Goal: Task Accomplishment & Management: Manage account settings

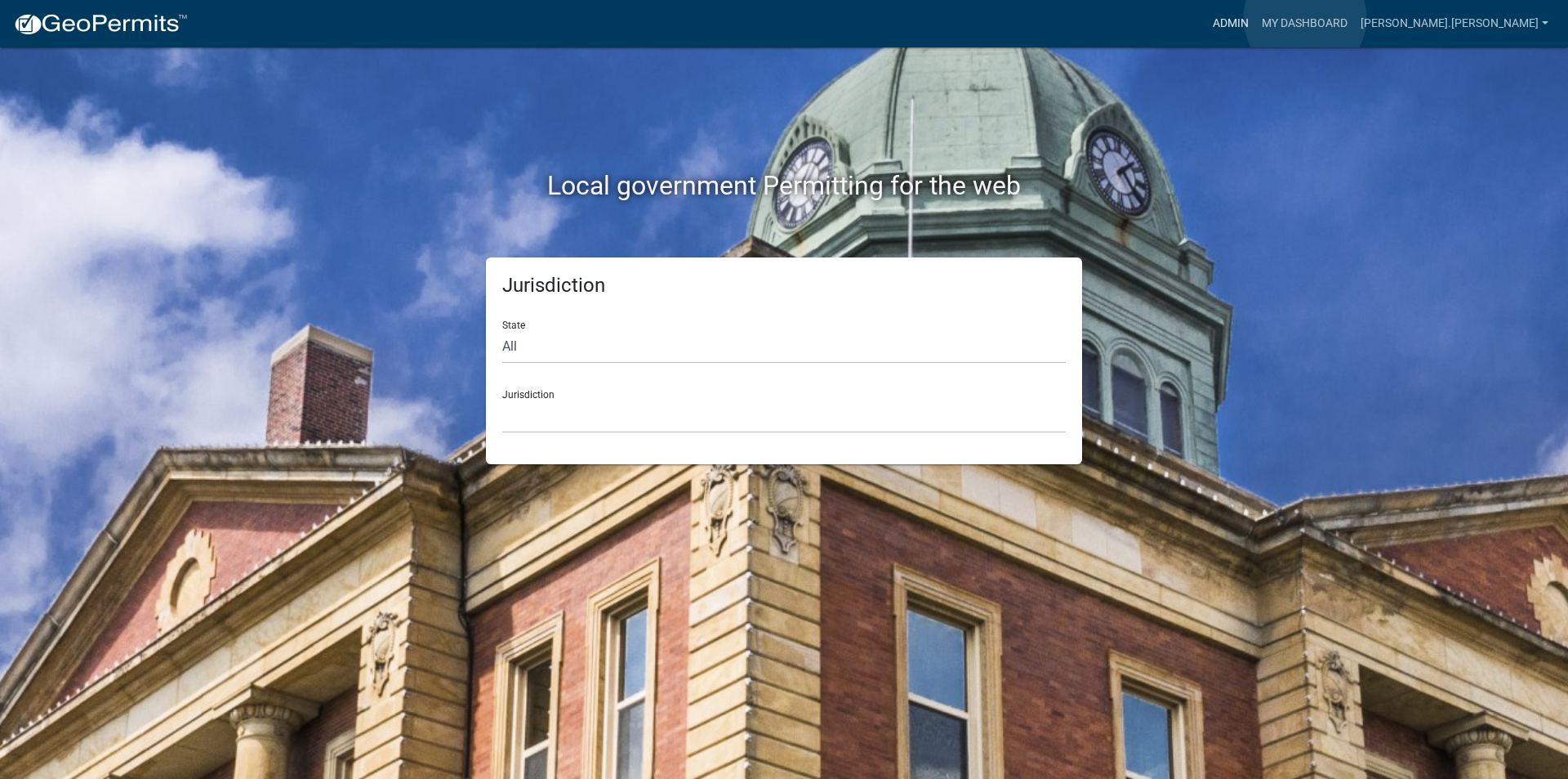
click at [1255, 18] on link "Admin" at bounding box center [1231, 24] width 49 height 31
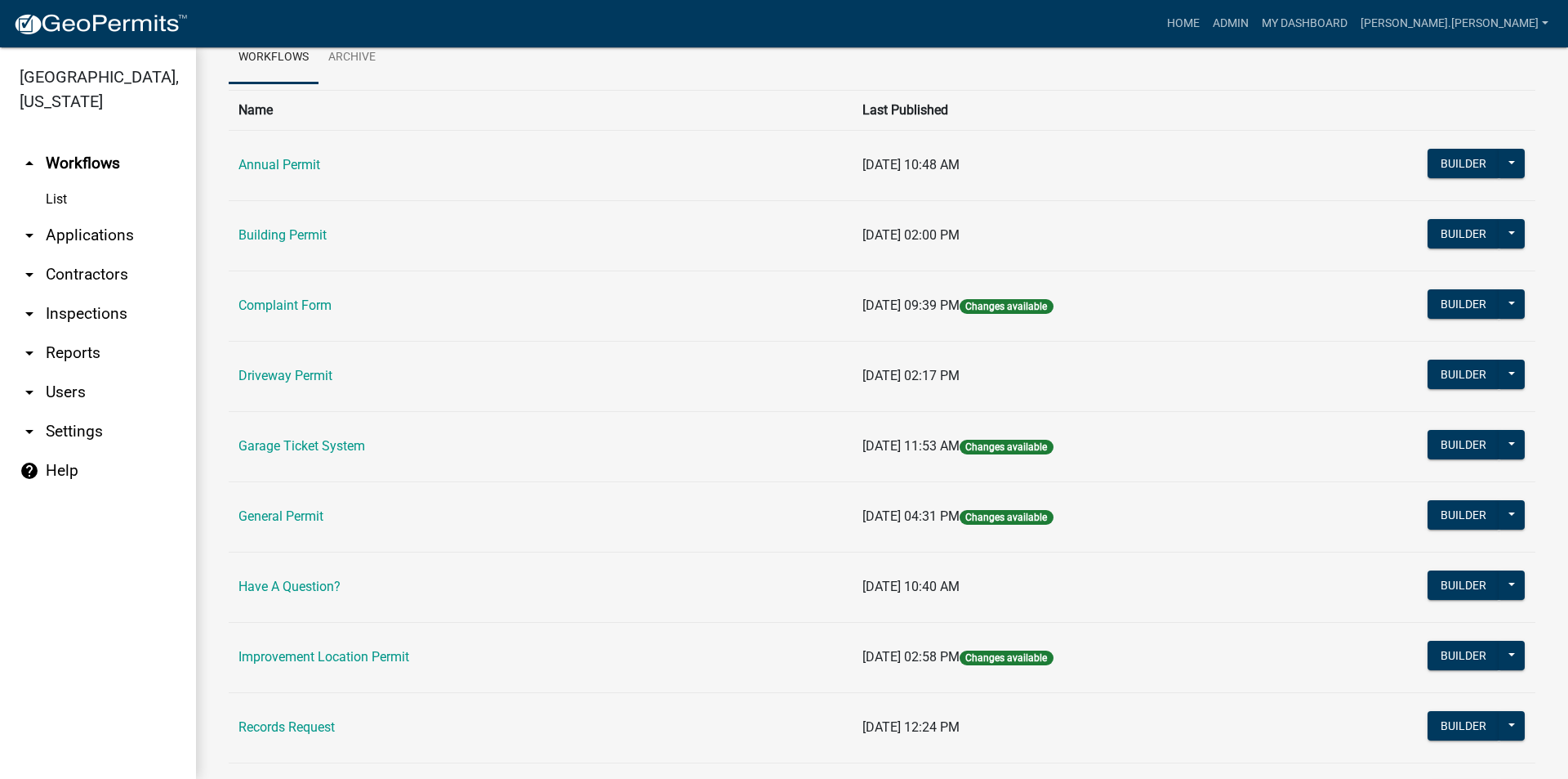
scroll to position [55, 0]
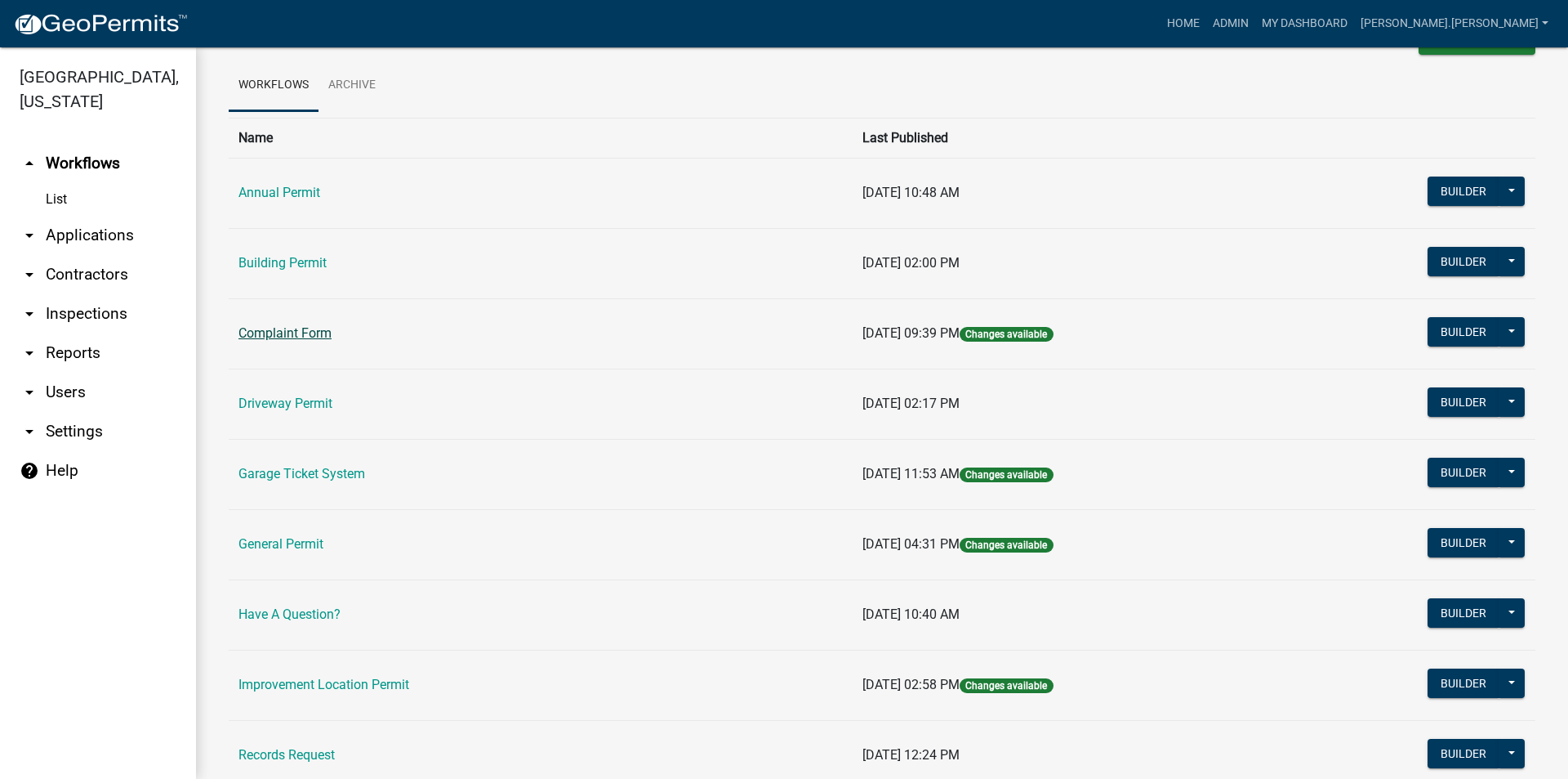
click at [278, 337] on link "Complaint Form" at bounding box center [285, 332] width 93 height 15
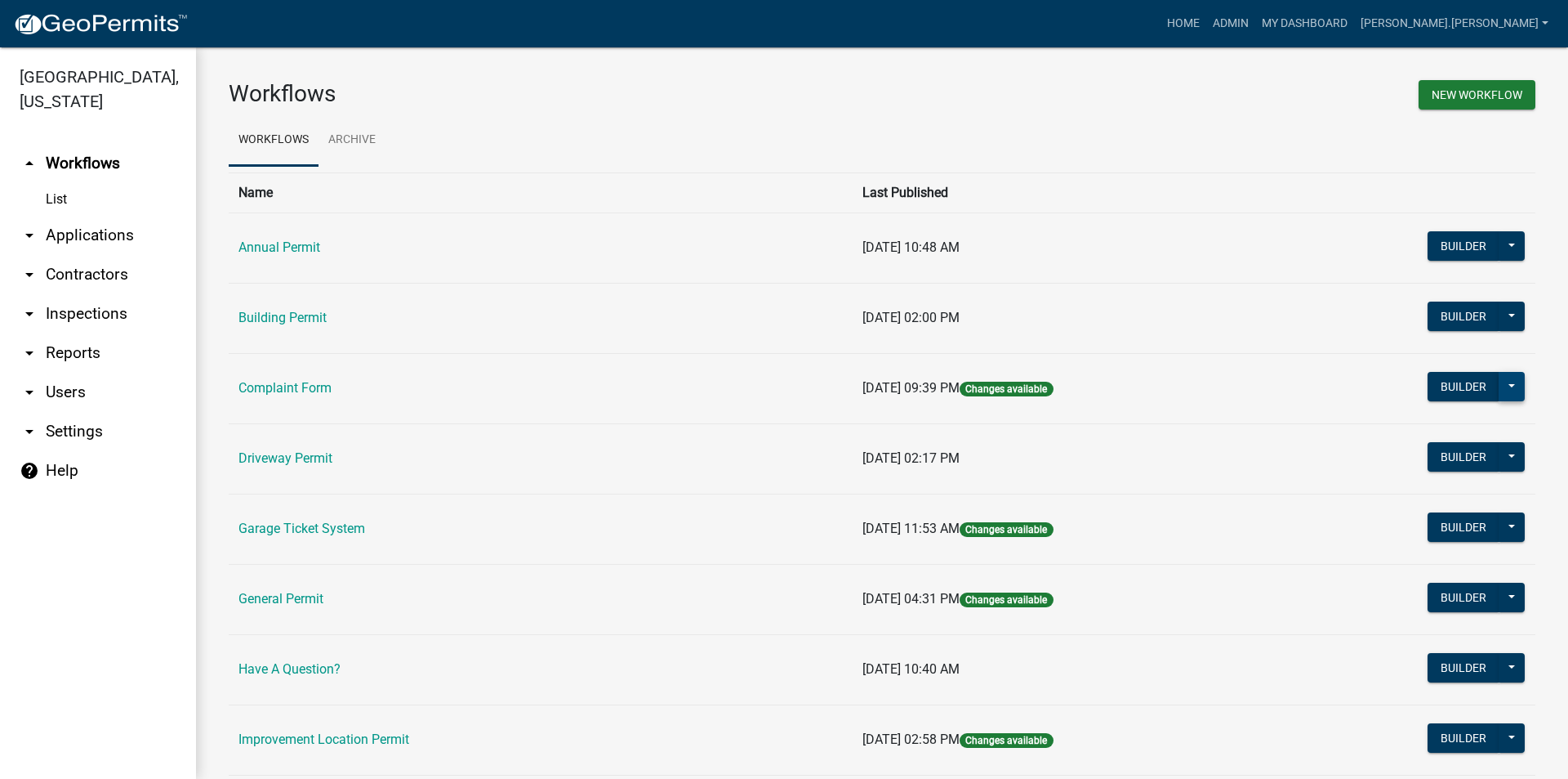
click at [1498, 390] on button at bounding box center [1511, 386] width 26 height 29
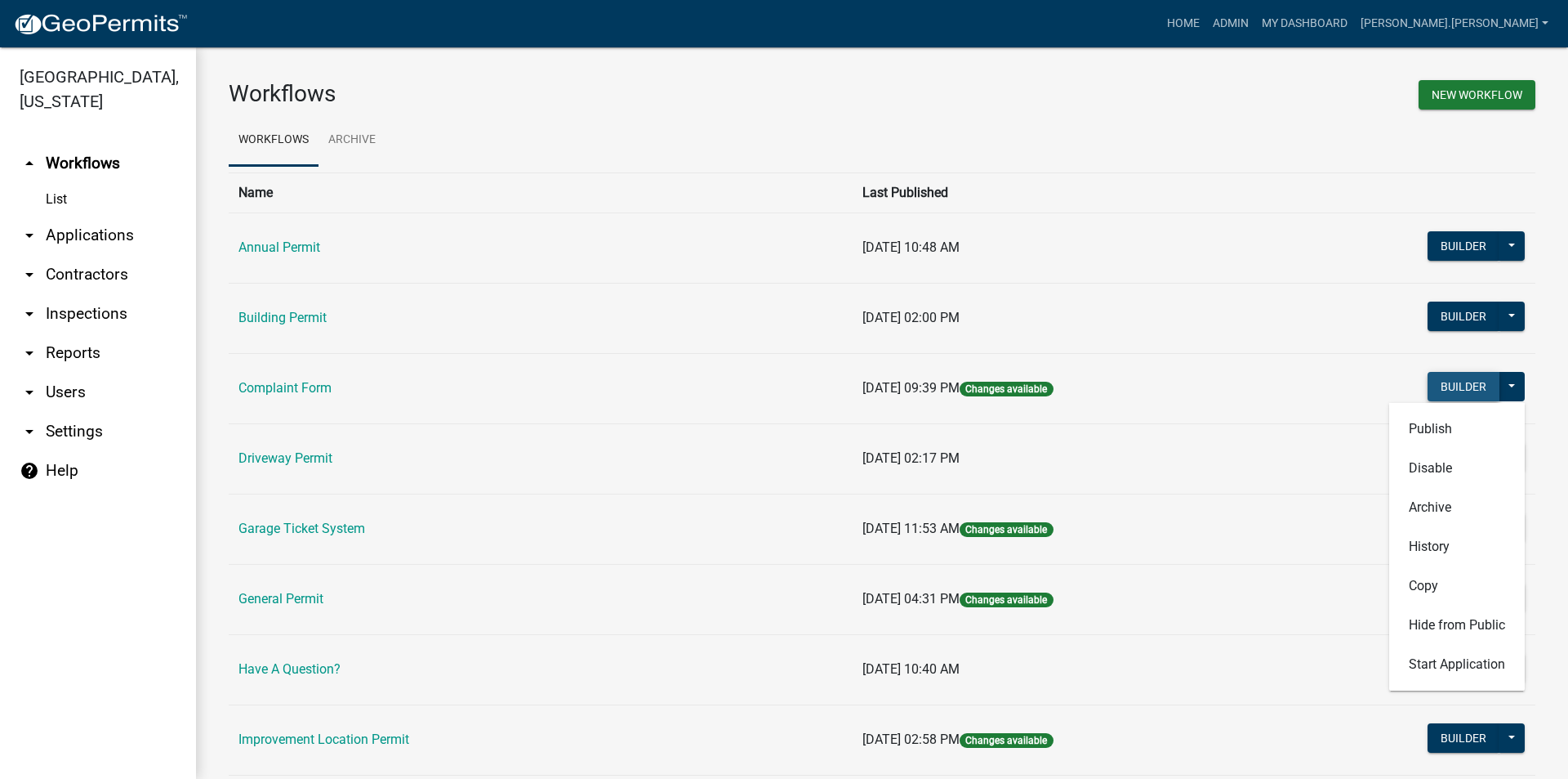
click at [1452, 384] on button "Builder" at bounding box center [1462, 386] width 72 height 29
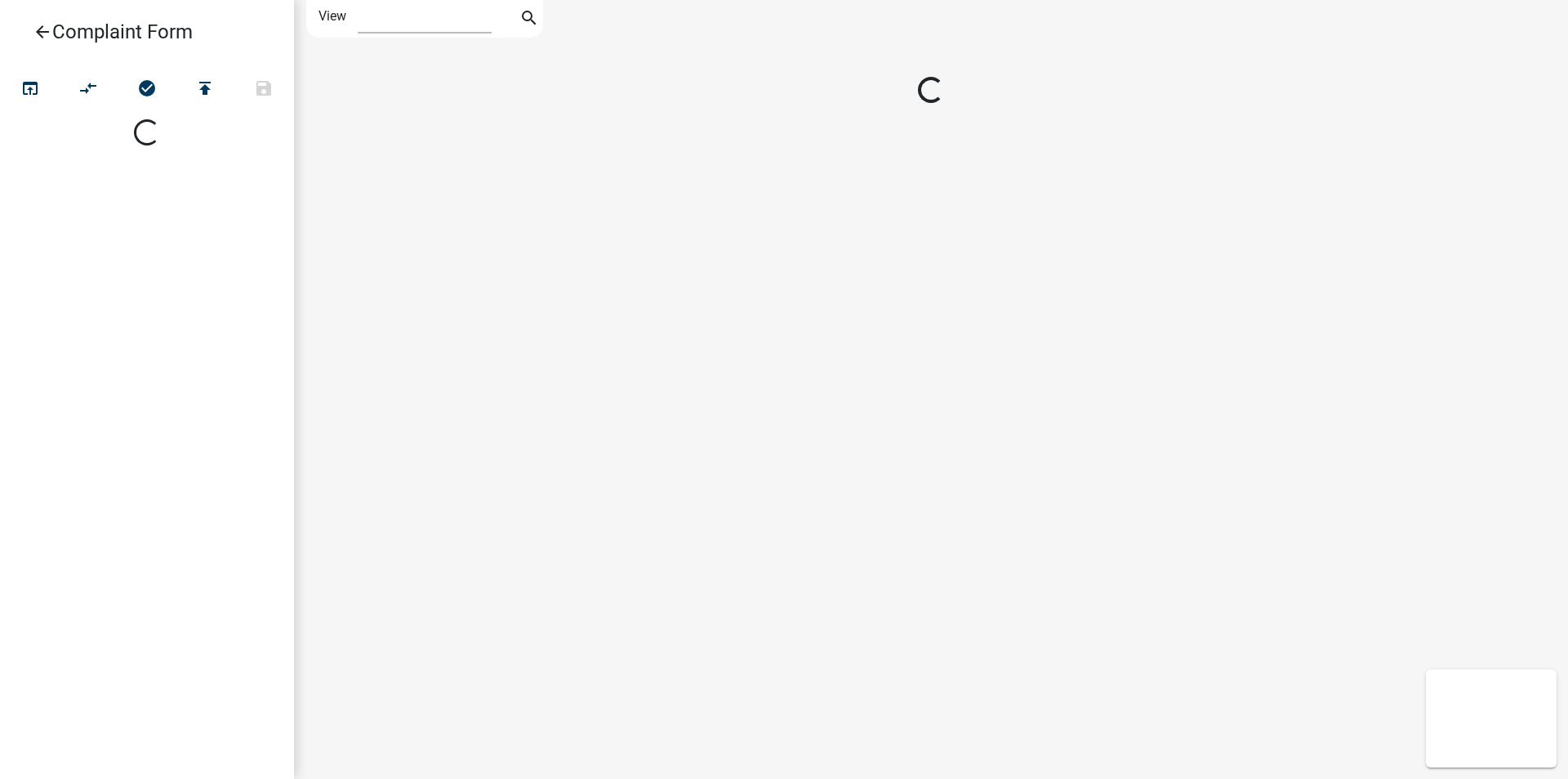
select select "1"
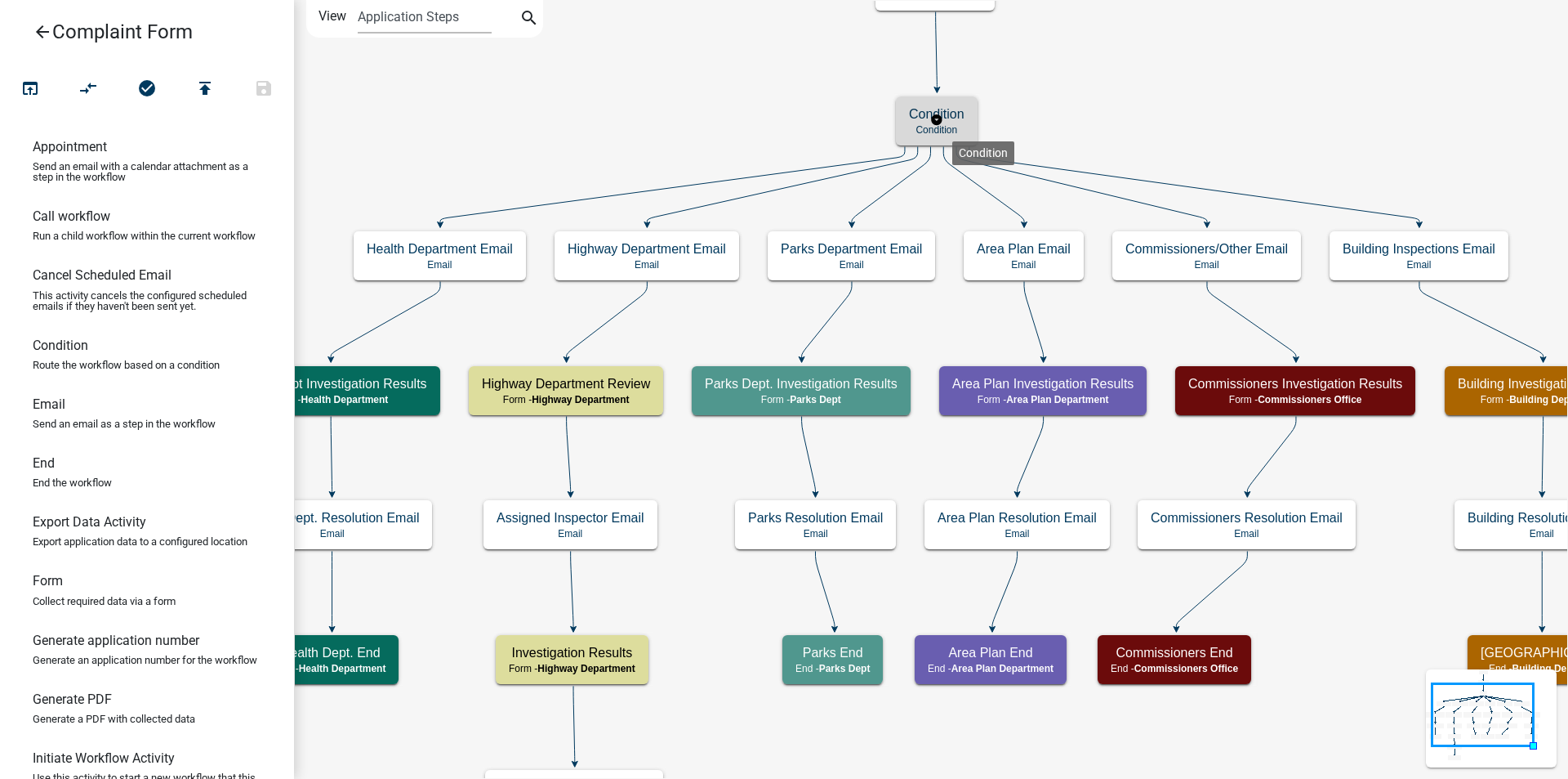
click at [952, 128] on p "Condition" at bounding box center [936, 129] width 55 height 12
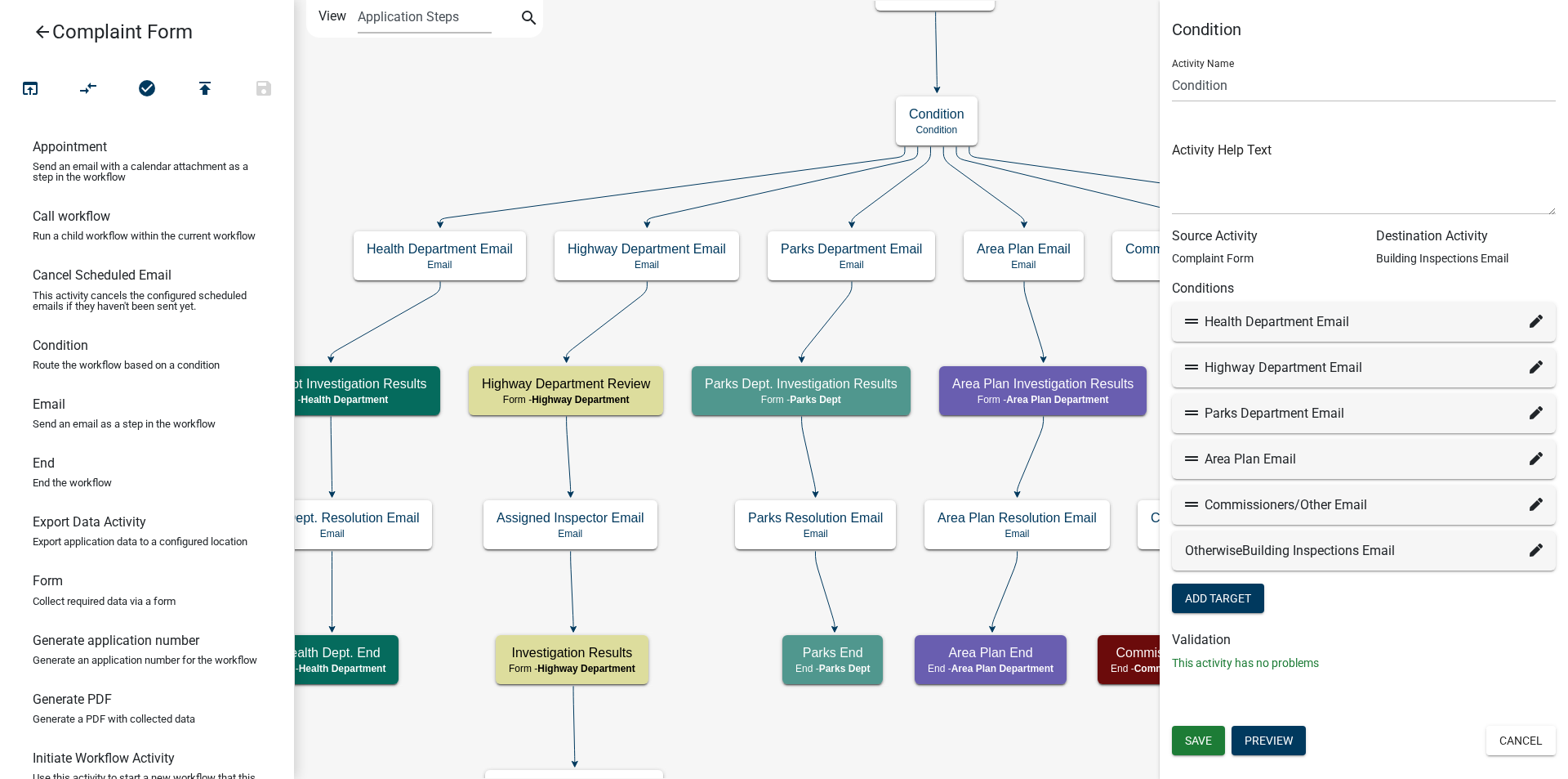
click at [1537, 506] on icon at bounding box center [1535, 504] width 13 height 13
select select "24: 0e3d9faa-1afb-4d08-958e-7699175fb3dc"
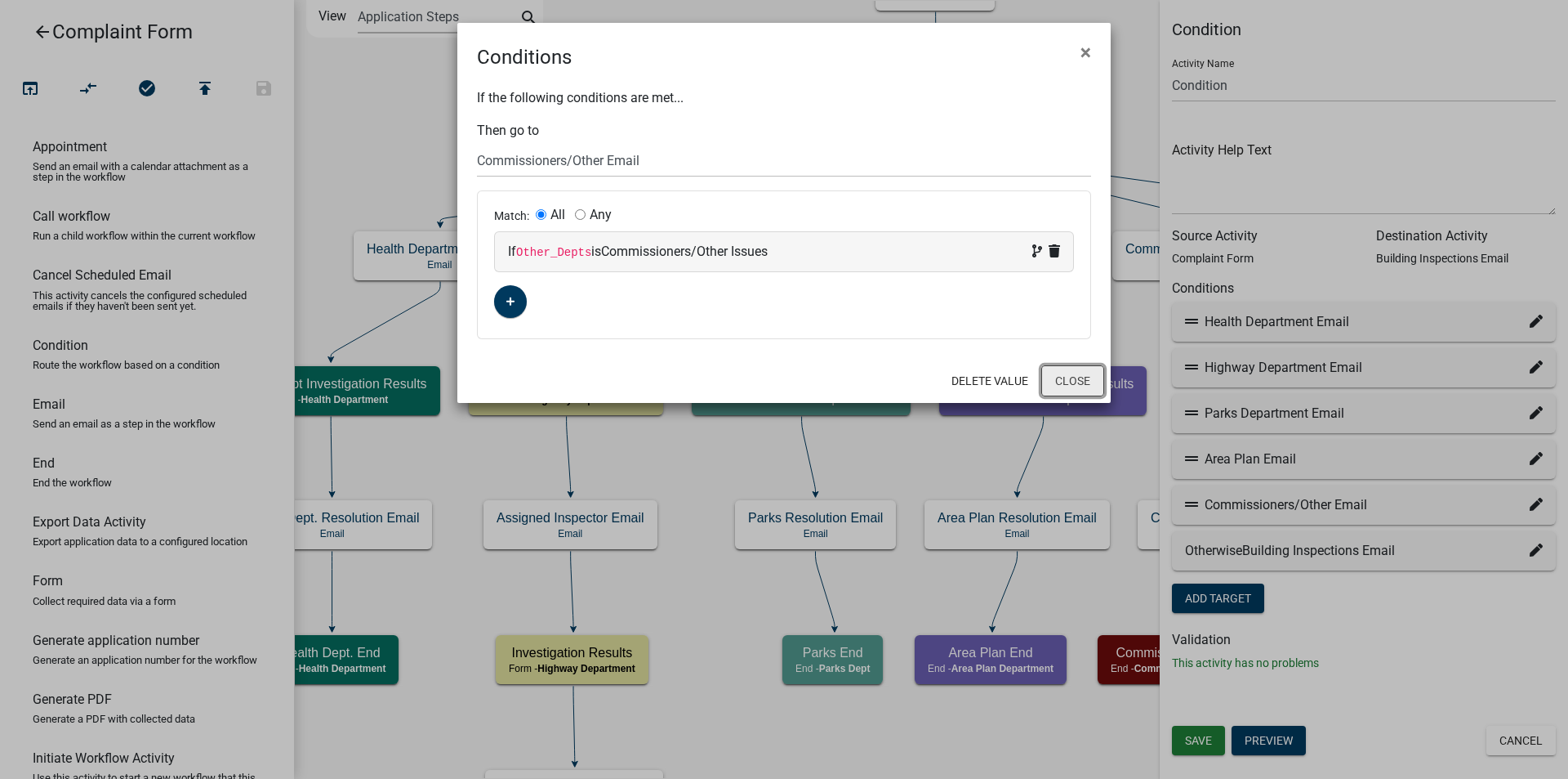
click at [1074, 381] on button "Close" at bounding box center [1072, 380] width 63 height 31
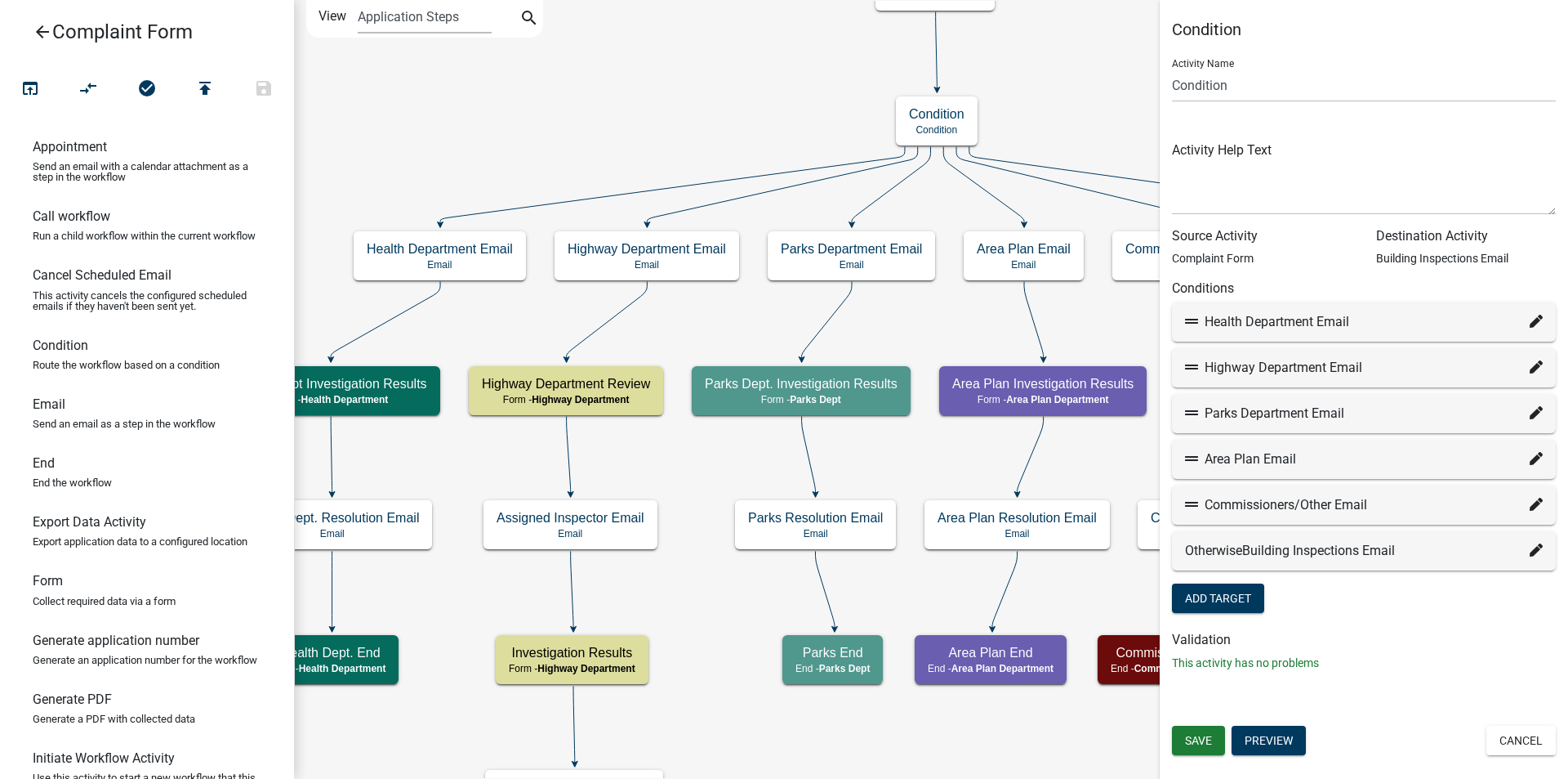
click at [1131, 570] on icon "Start Start - Applicant Complaint Form Form - Applicant Highway End End - Highw…" at bounding box center [969, 478] width 1349 height 955
click at [1098, 304] on icon "Start Start - Applicant Complaint Form Form - Applicant Highway End End - Highw…" at bounding box center [969, 478] width 1349 height 955
click at [1499, 737] on button "Cancel" at bounding box center [1521, 740] width 69 height 29
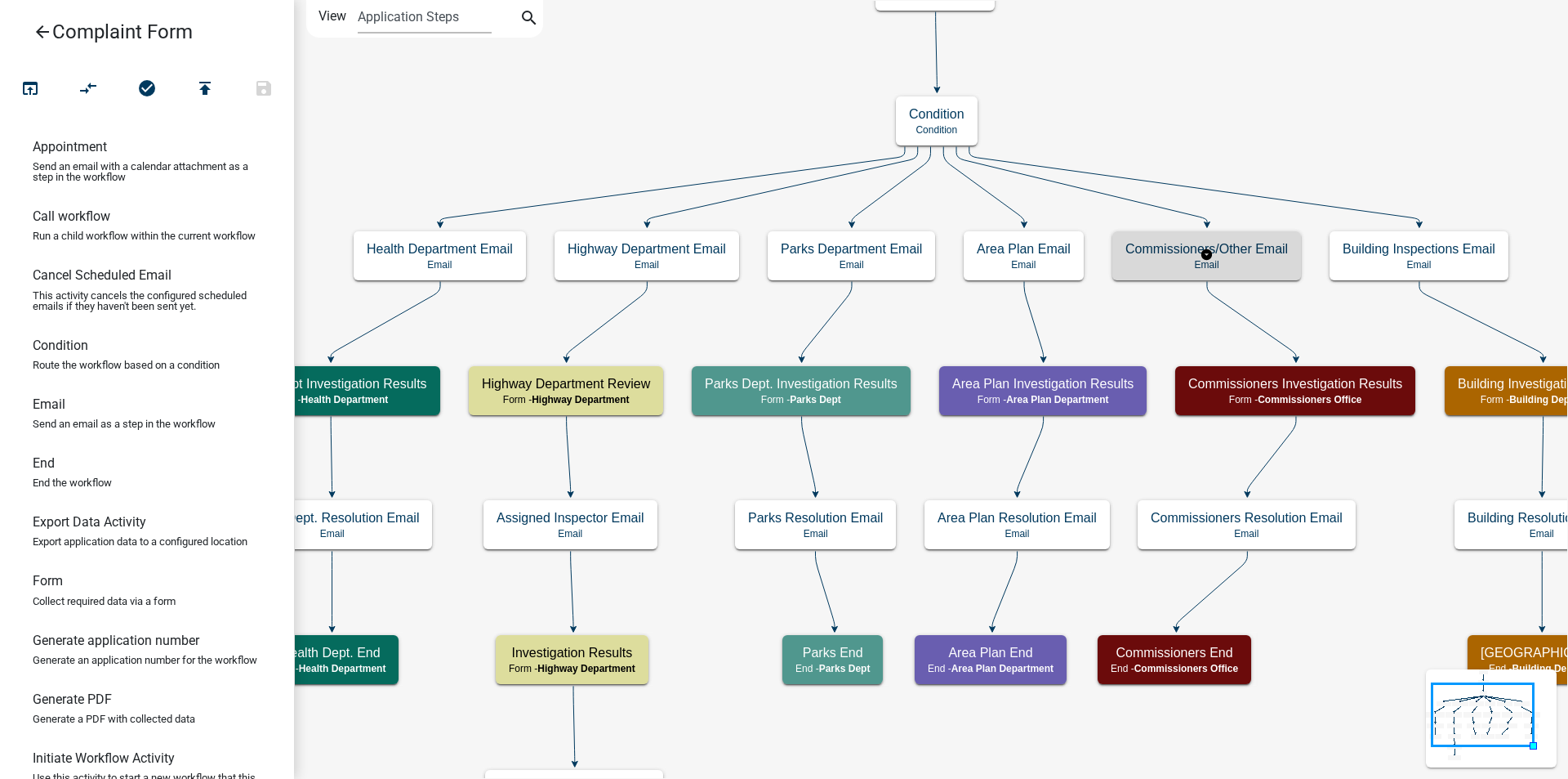
click at [1259, 264] on p "Email" at bounding box center [1206, 265] width 163 height 12
click at [1175, 272] on div "Commissioners/Other Email Email" at bounding box center [1206, 256] width 188 height 49
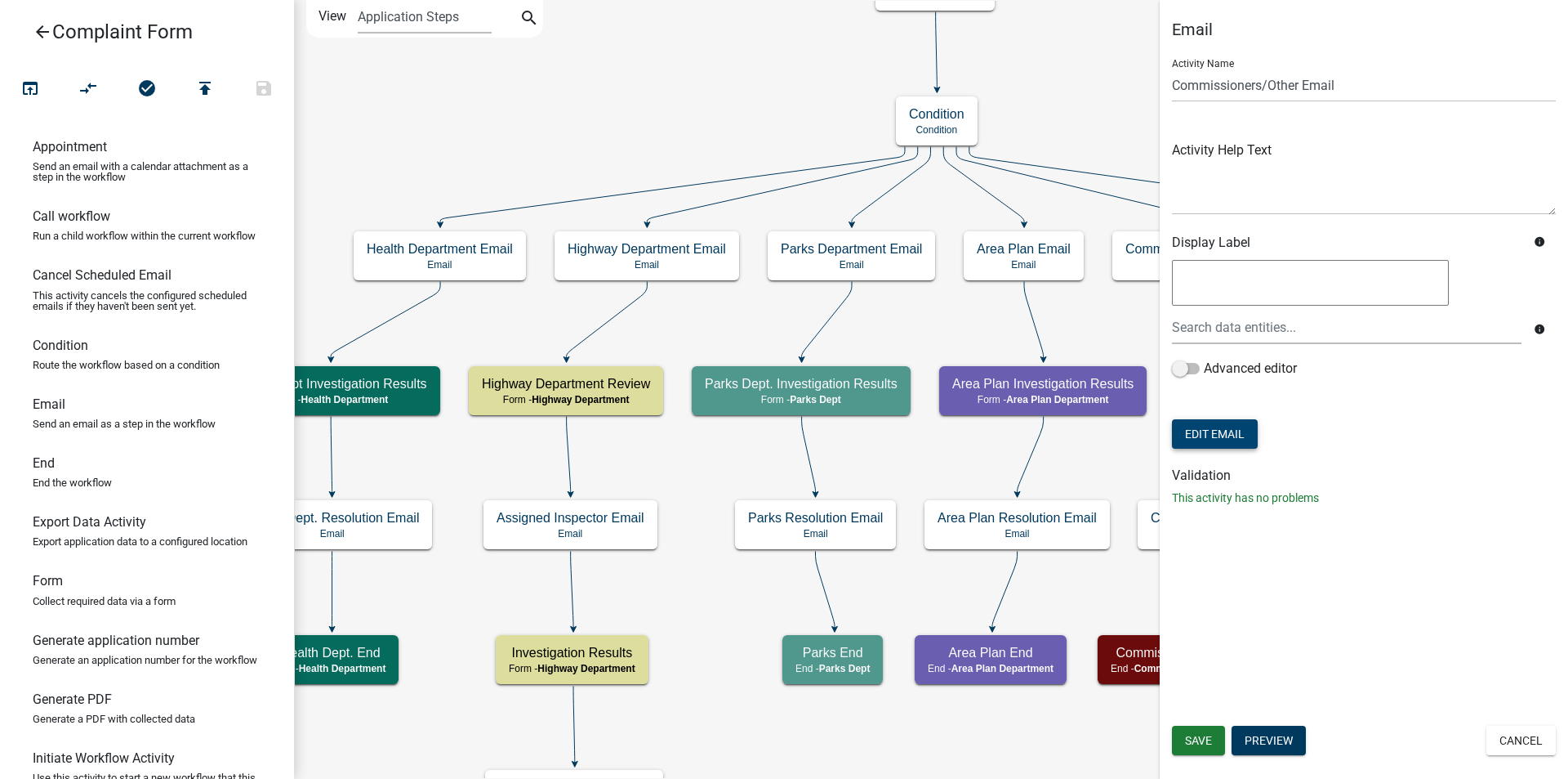
click at [1223, 440] on button "Edit Email" at bounding box center [1214, 434] width 85 height 29
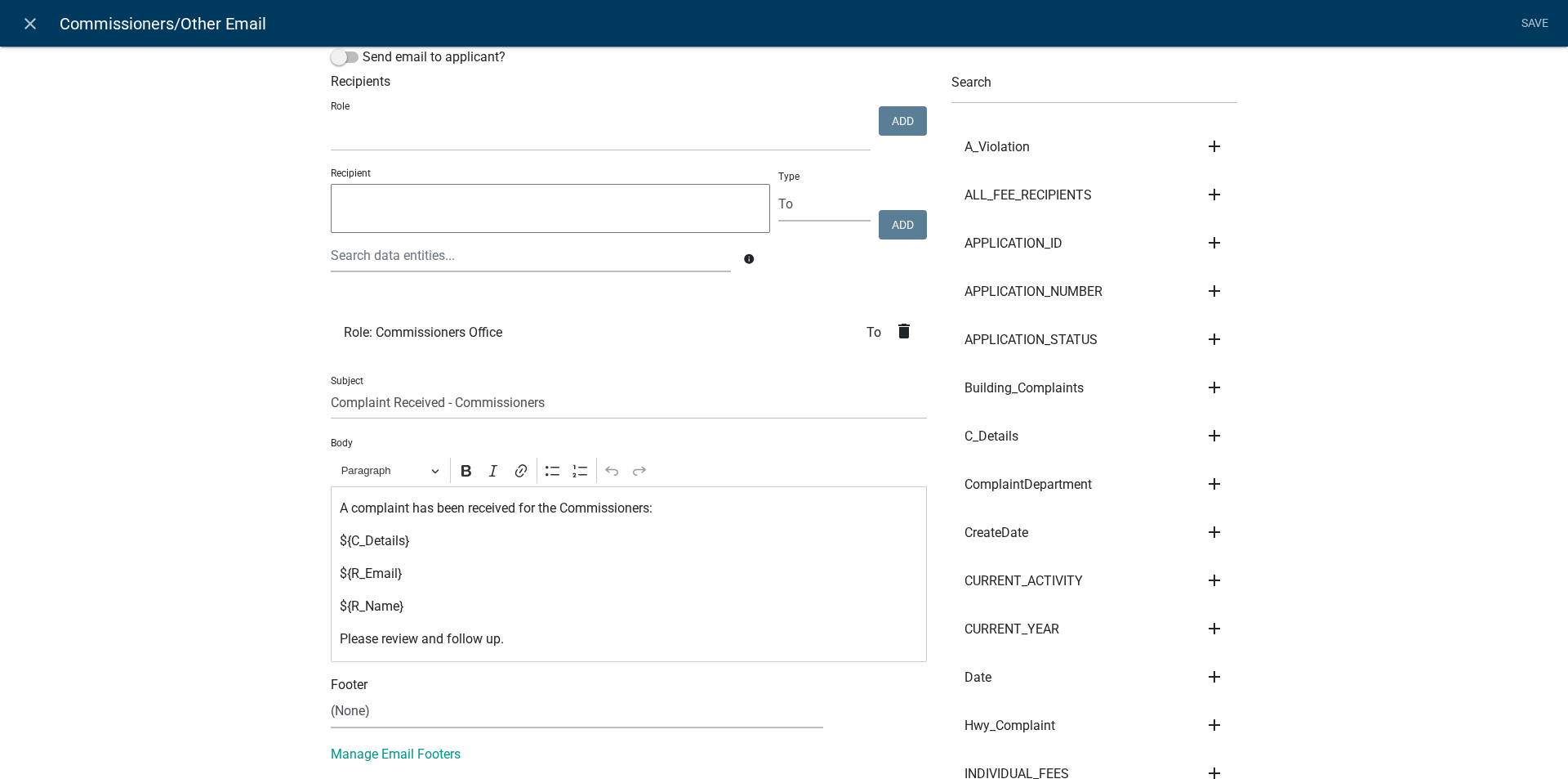
scroll to position [27, 0]
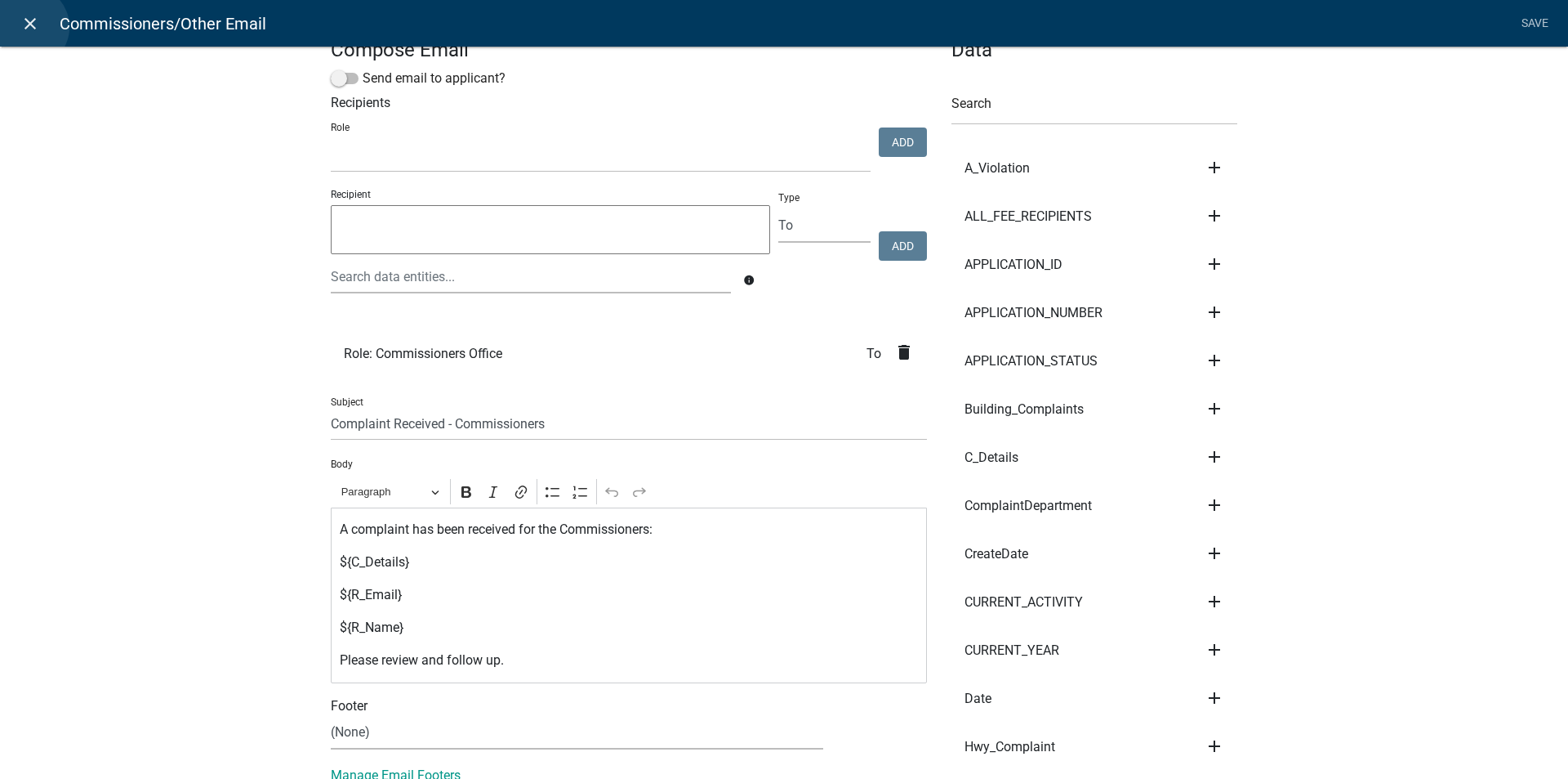
click at [28, 27] on icon "close" at bounding box center [30, 24] width 20 height 20
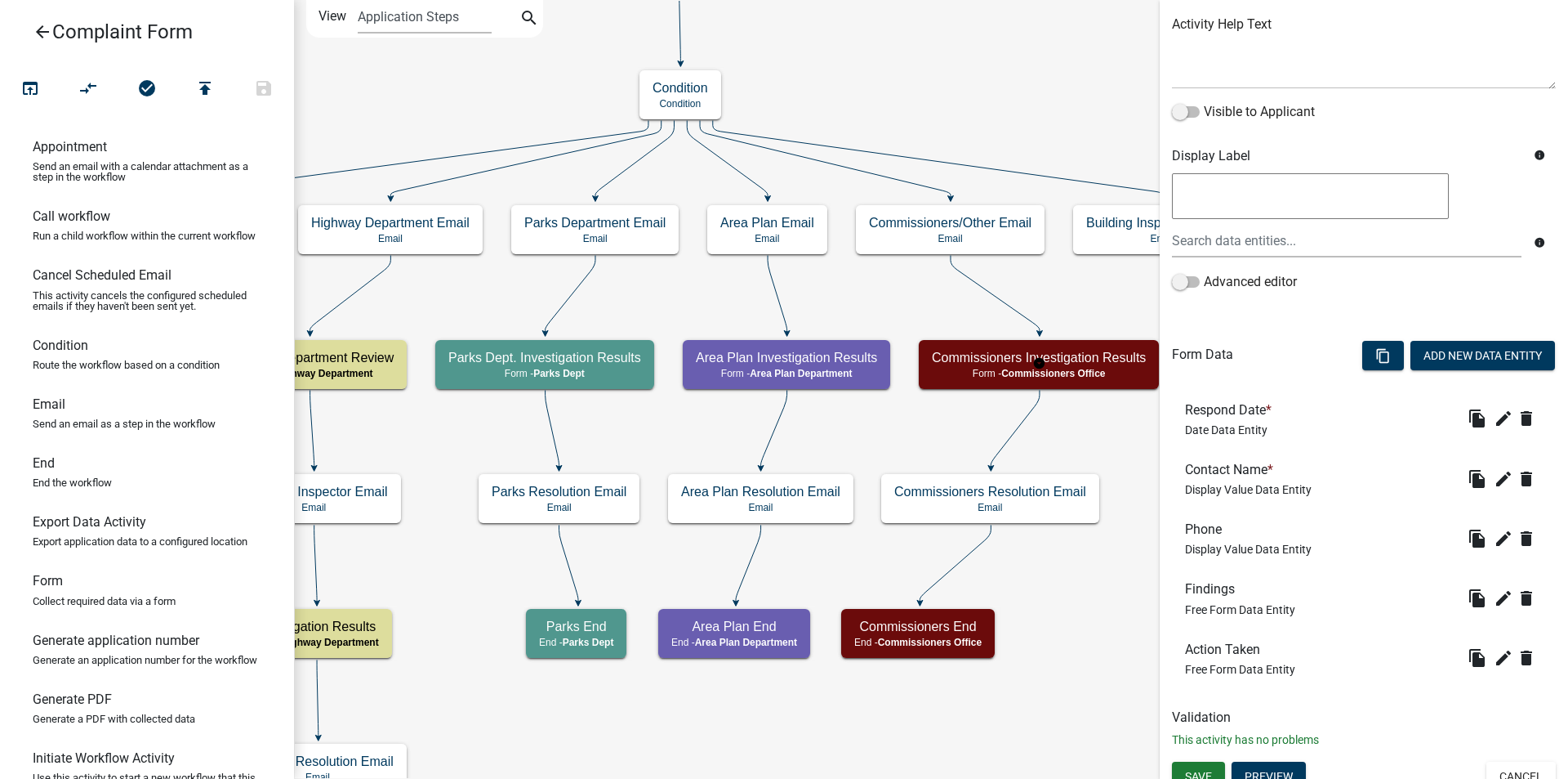
scroll to position [212, 0]
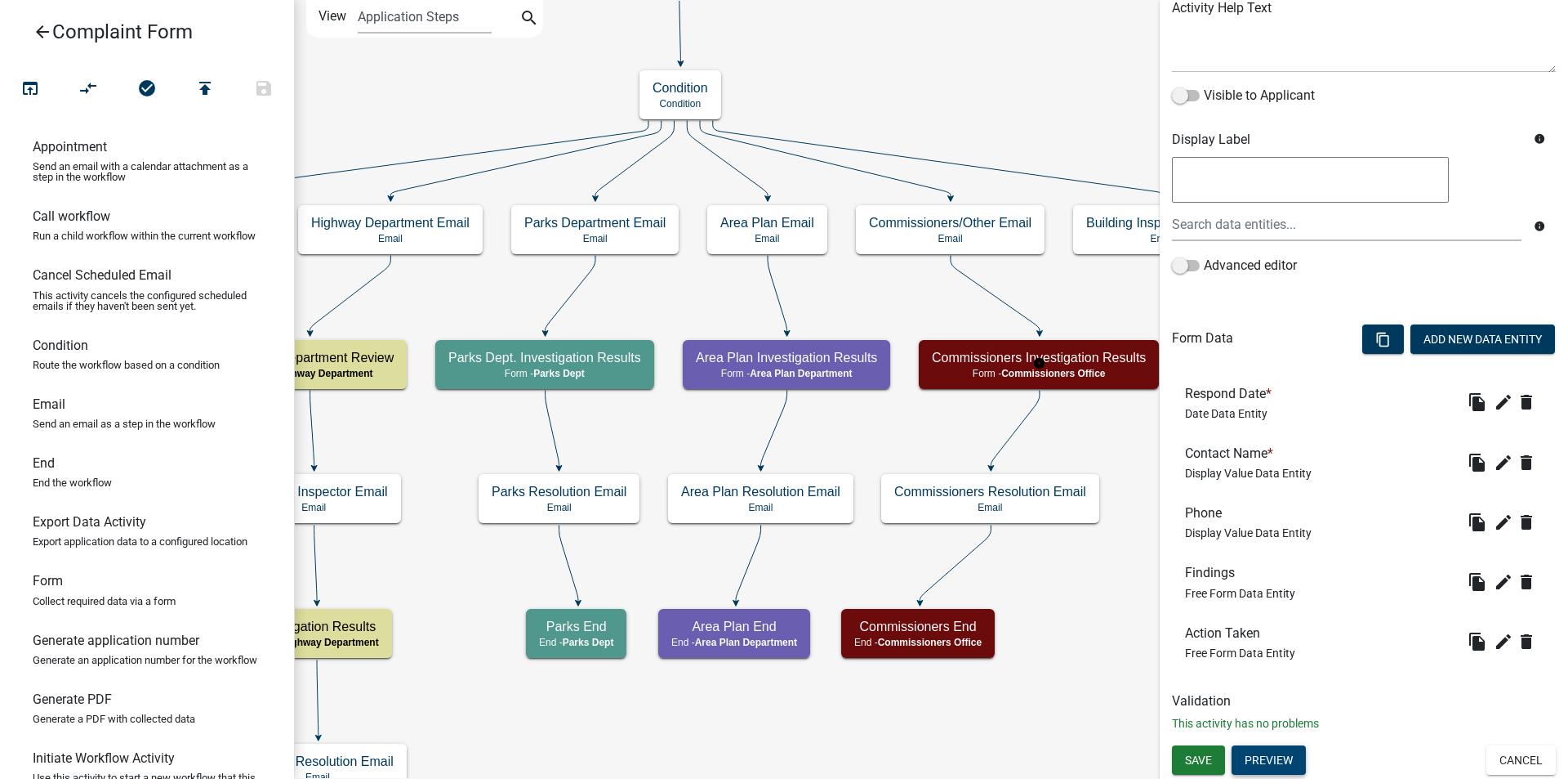
click at [1251, 760] on button "Preview" at bounding box center [1269, 760] width 75 height 29
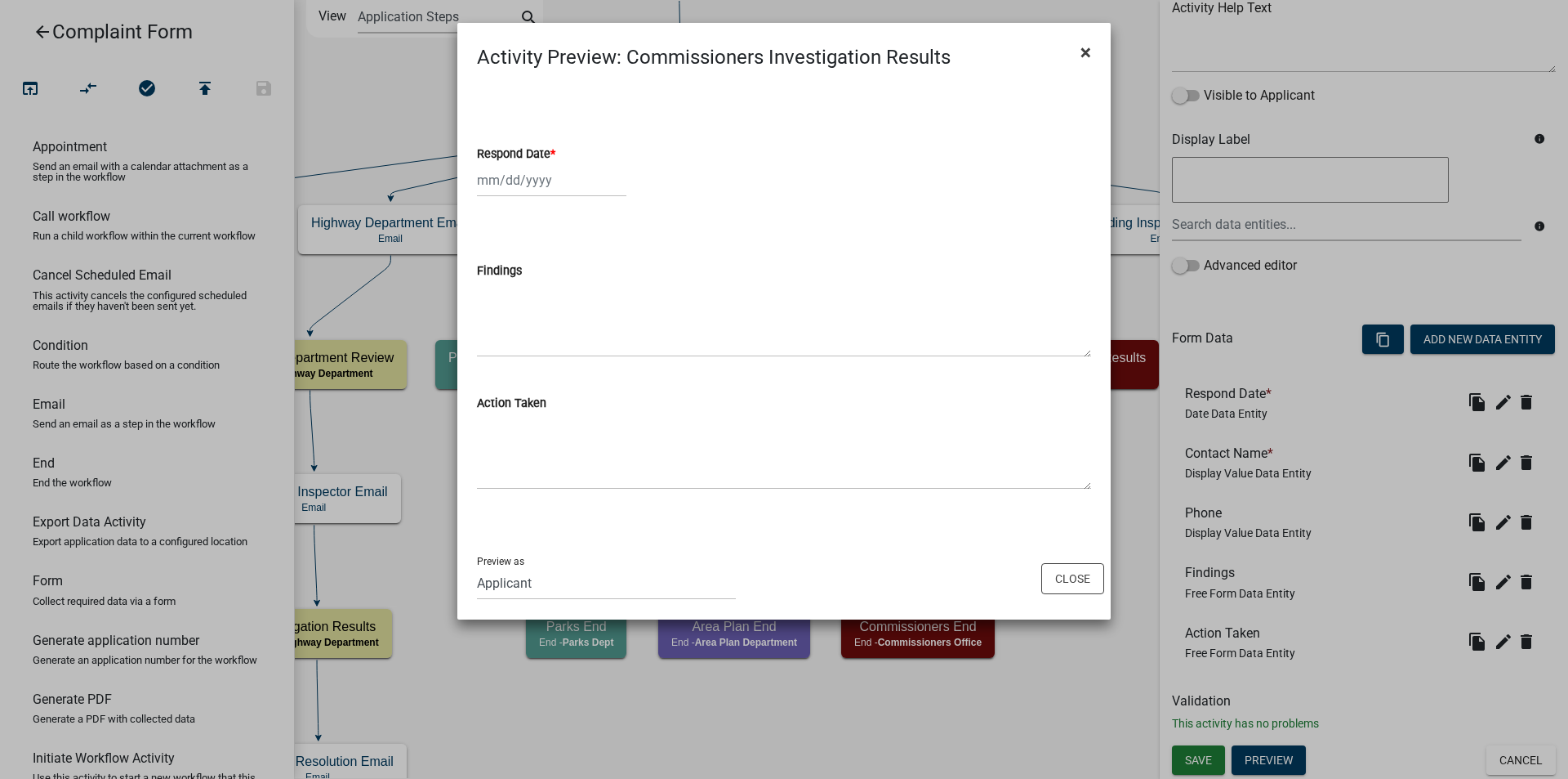
click at [1088, 52] on span "×" at bounding box center [1086, 52] width 11 height 23
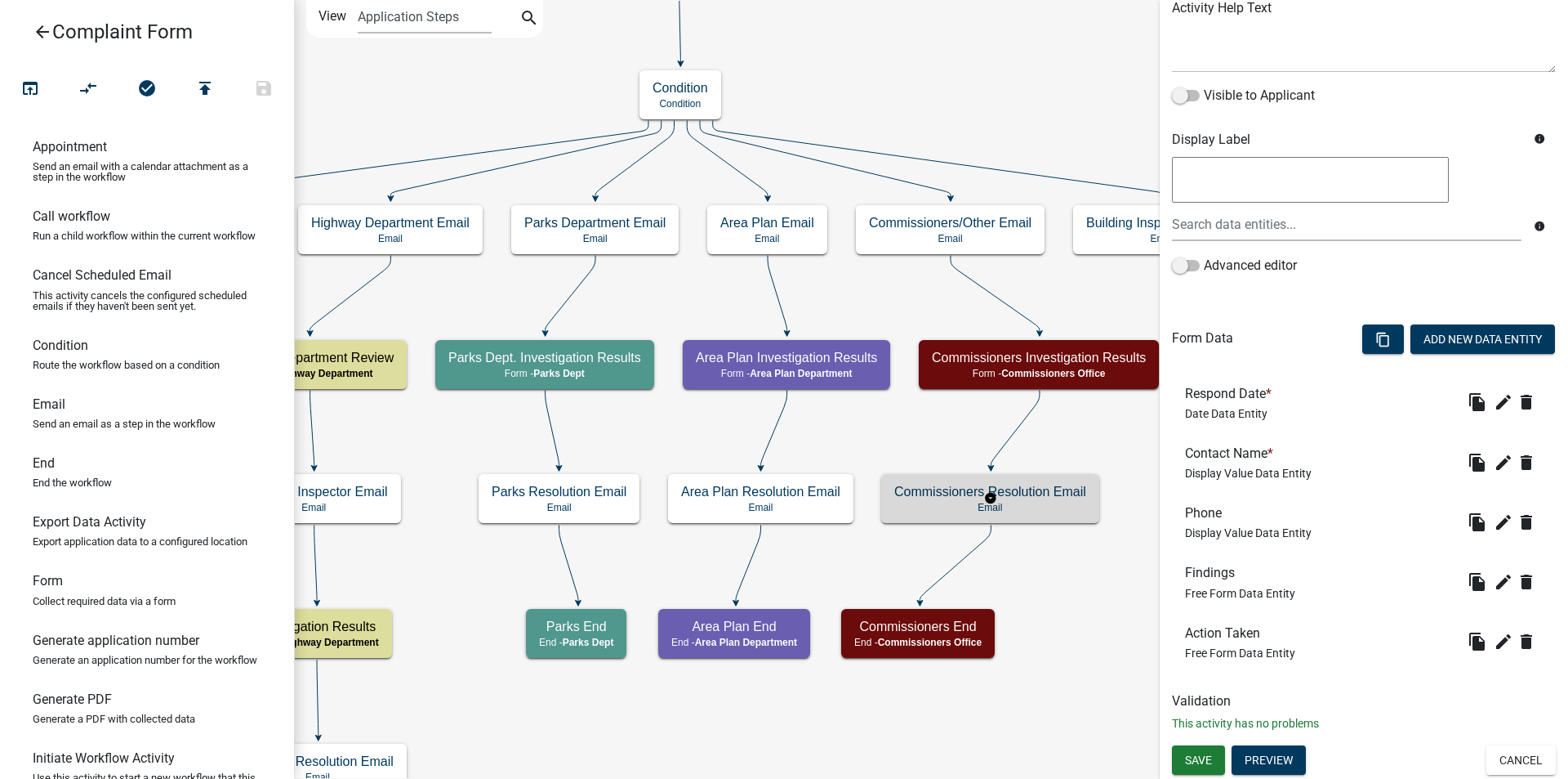
scroll to position [0, 0]
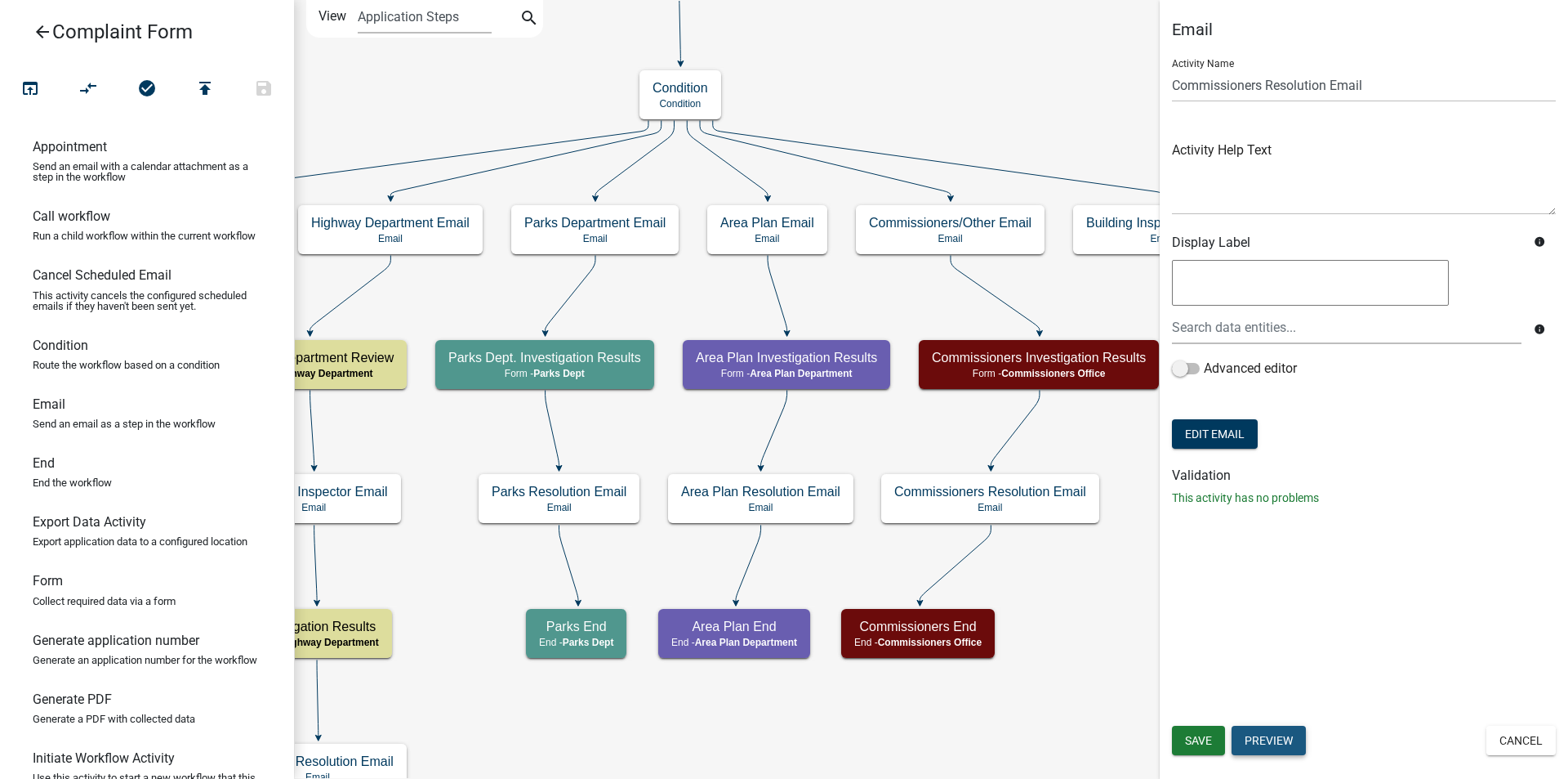
click at [1261, 737] on button "Preview" at bounding box center [1269, 740] width 75 height 29
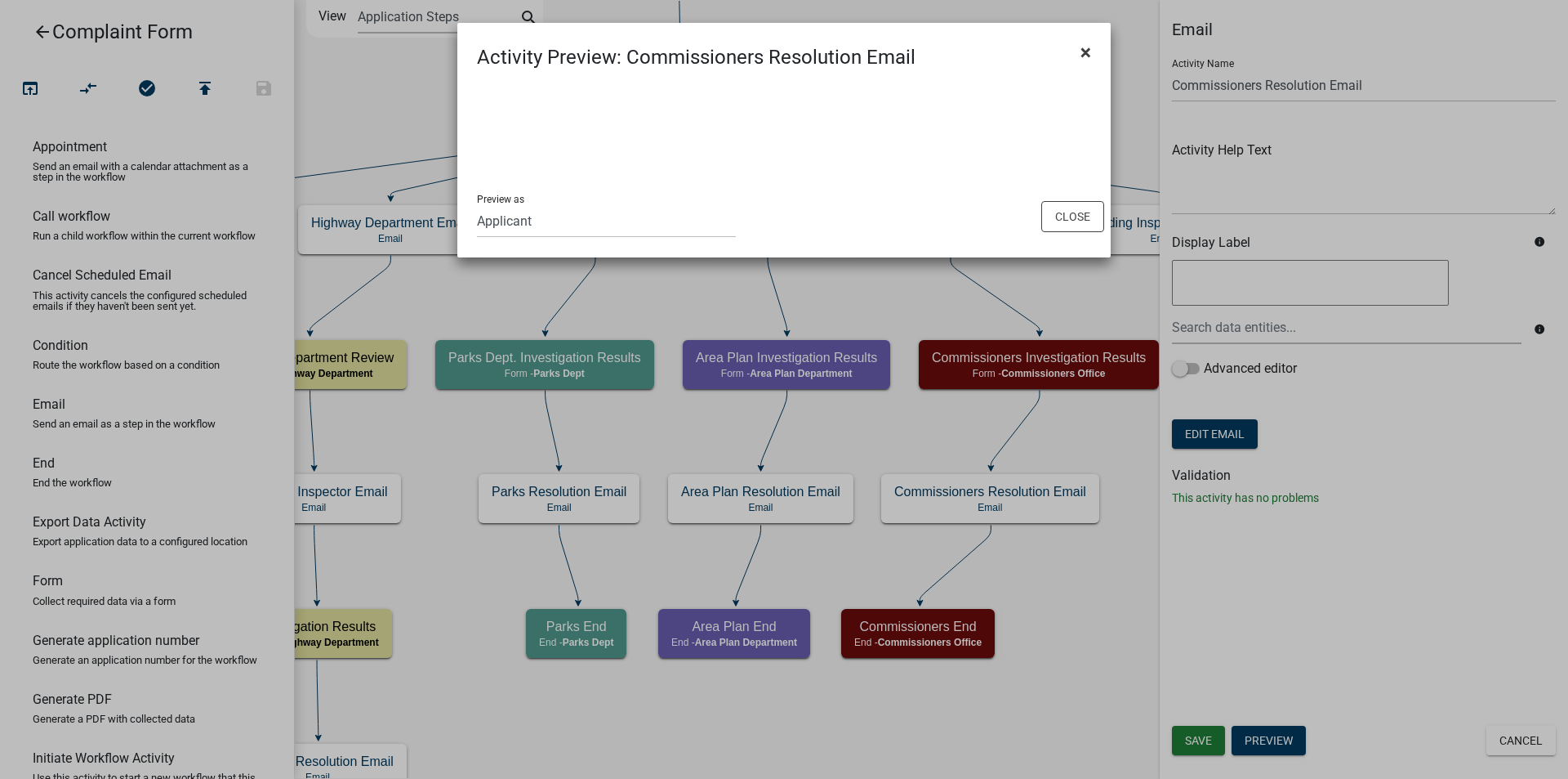
click at [1087, 55] on span "×" at bounding box center [1086, 52] width 11 height 23
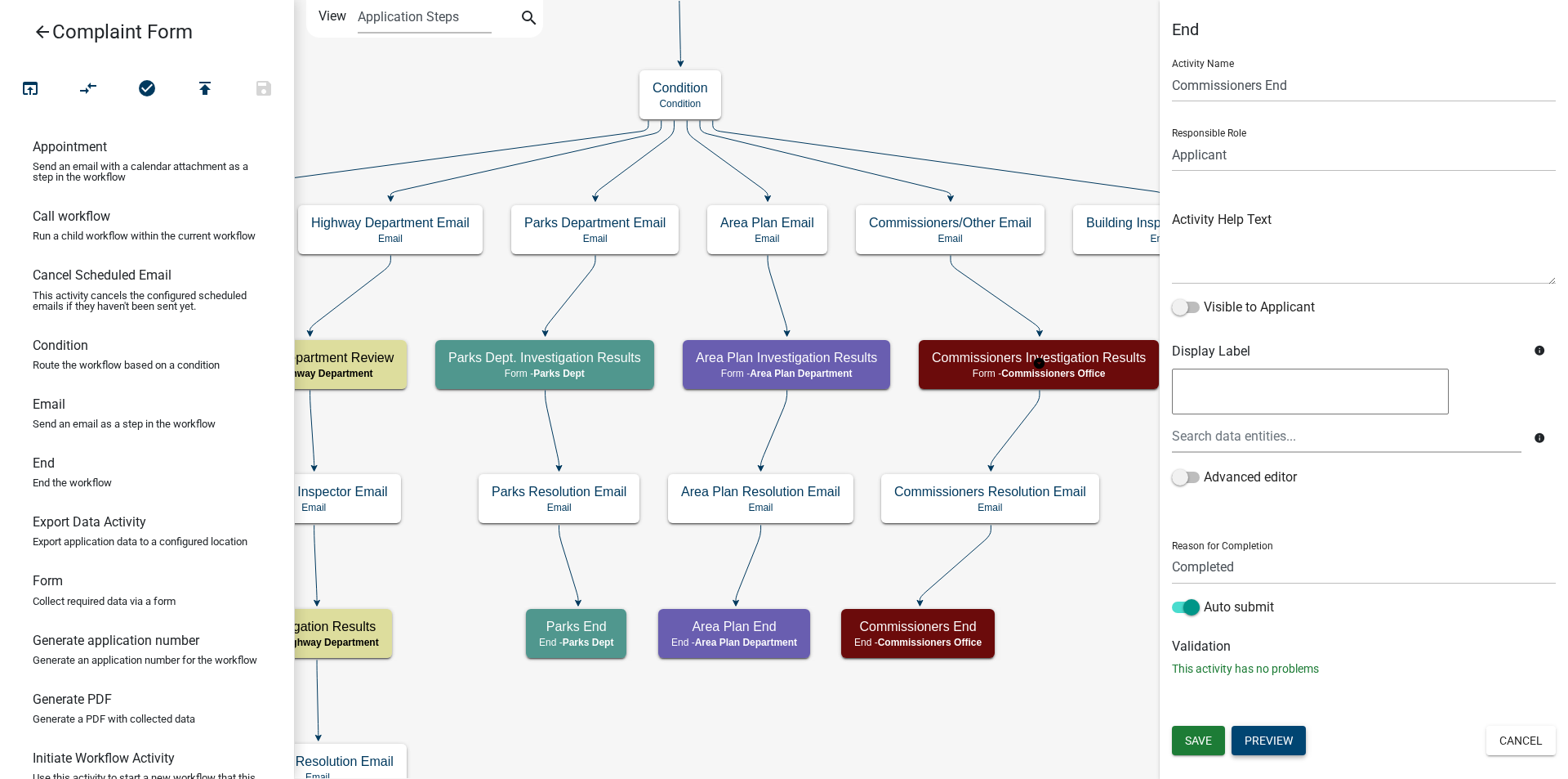
click at [1263, 743] on button "Preview" at bounding box center [1269, 740] width 75 height 29
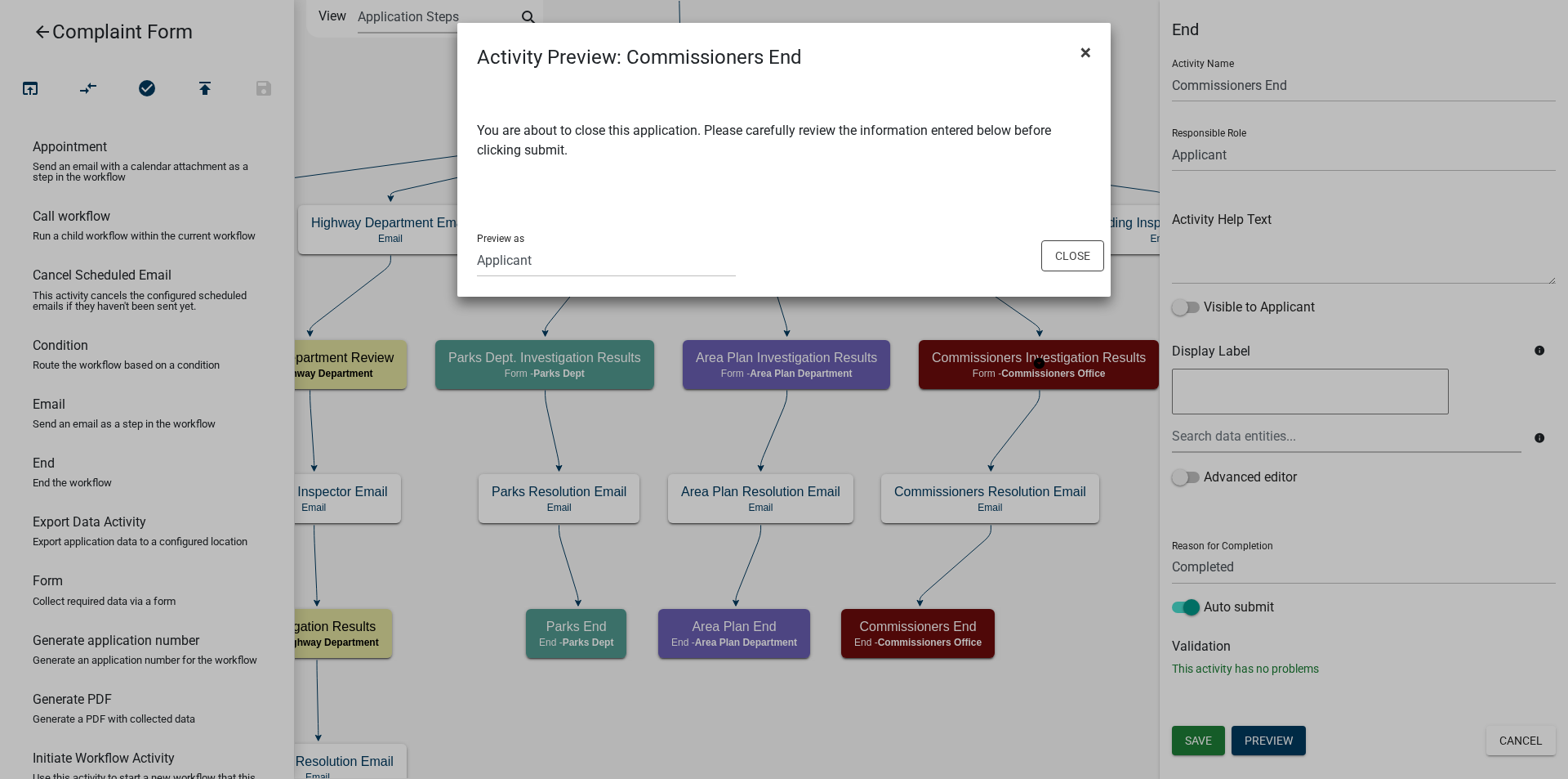
click at [1087, 51] on span "×" at bounding box center [1086, 52] width 11 height 23
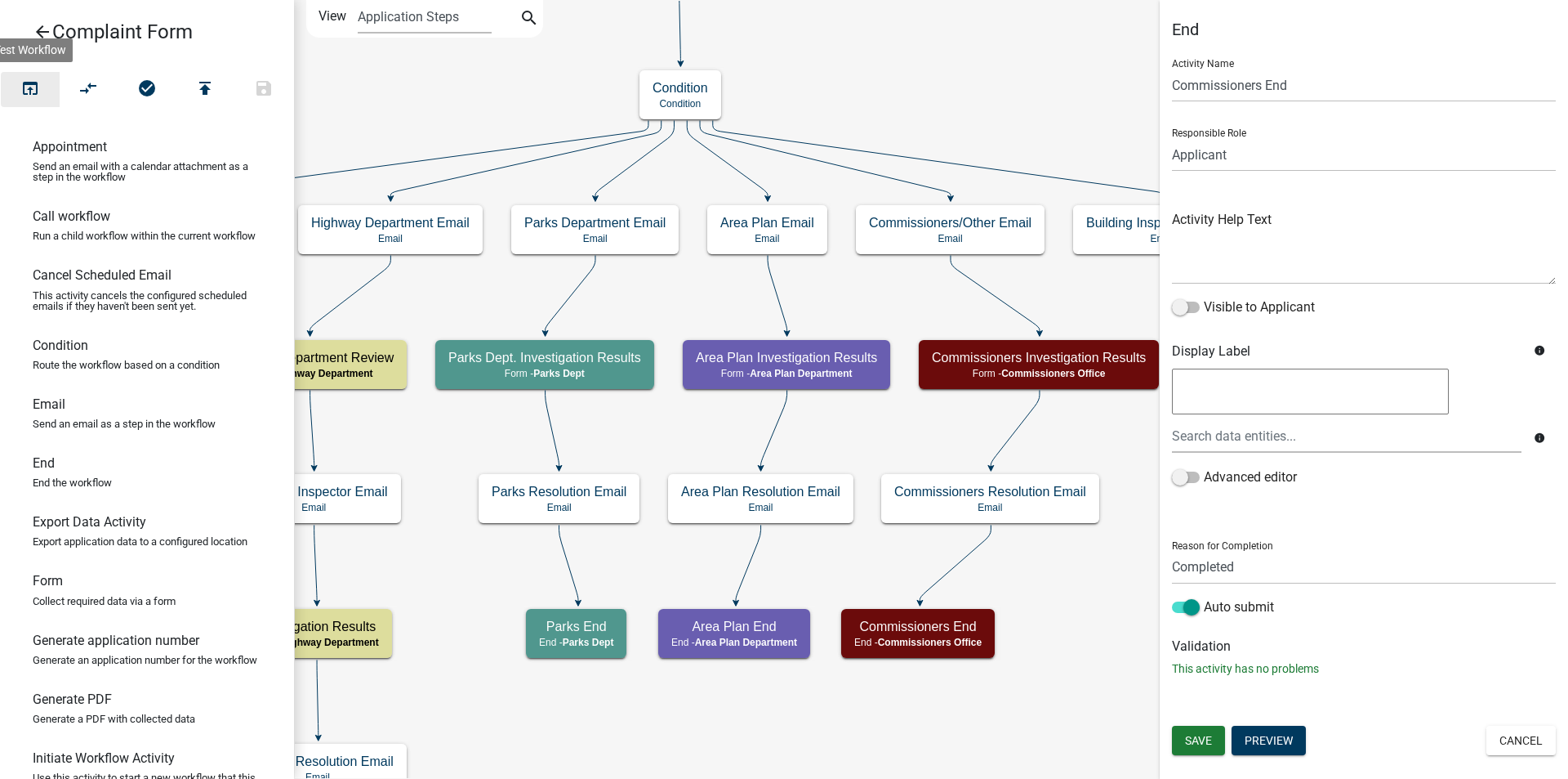
click at [39, 93] on icon "open_in_browser" at bounding box center [30, 89] width 20 height 23
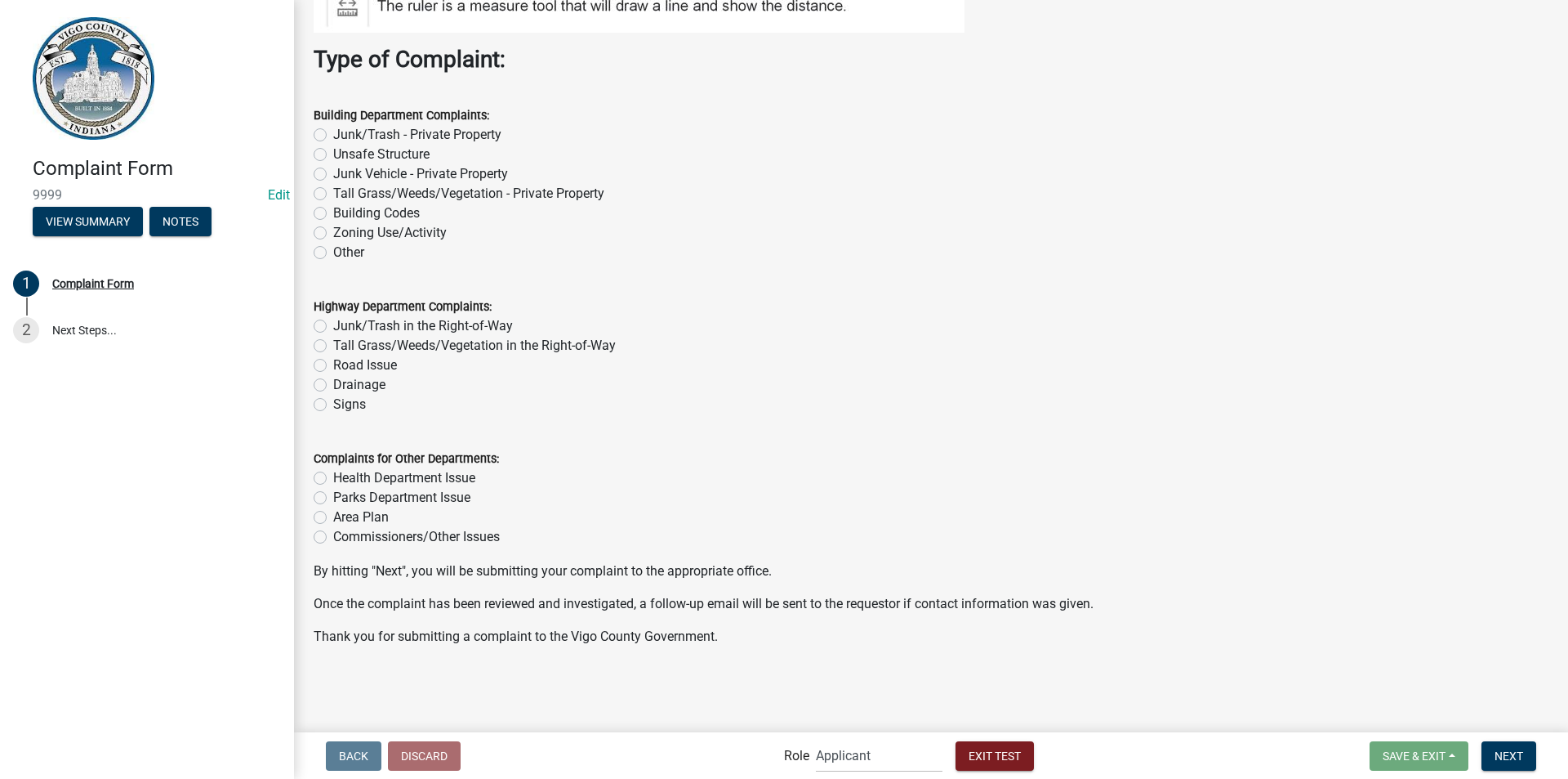
scroll to position [1601, 0]
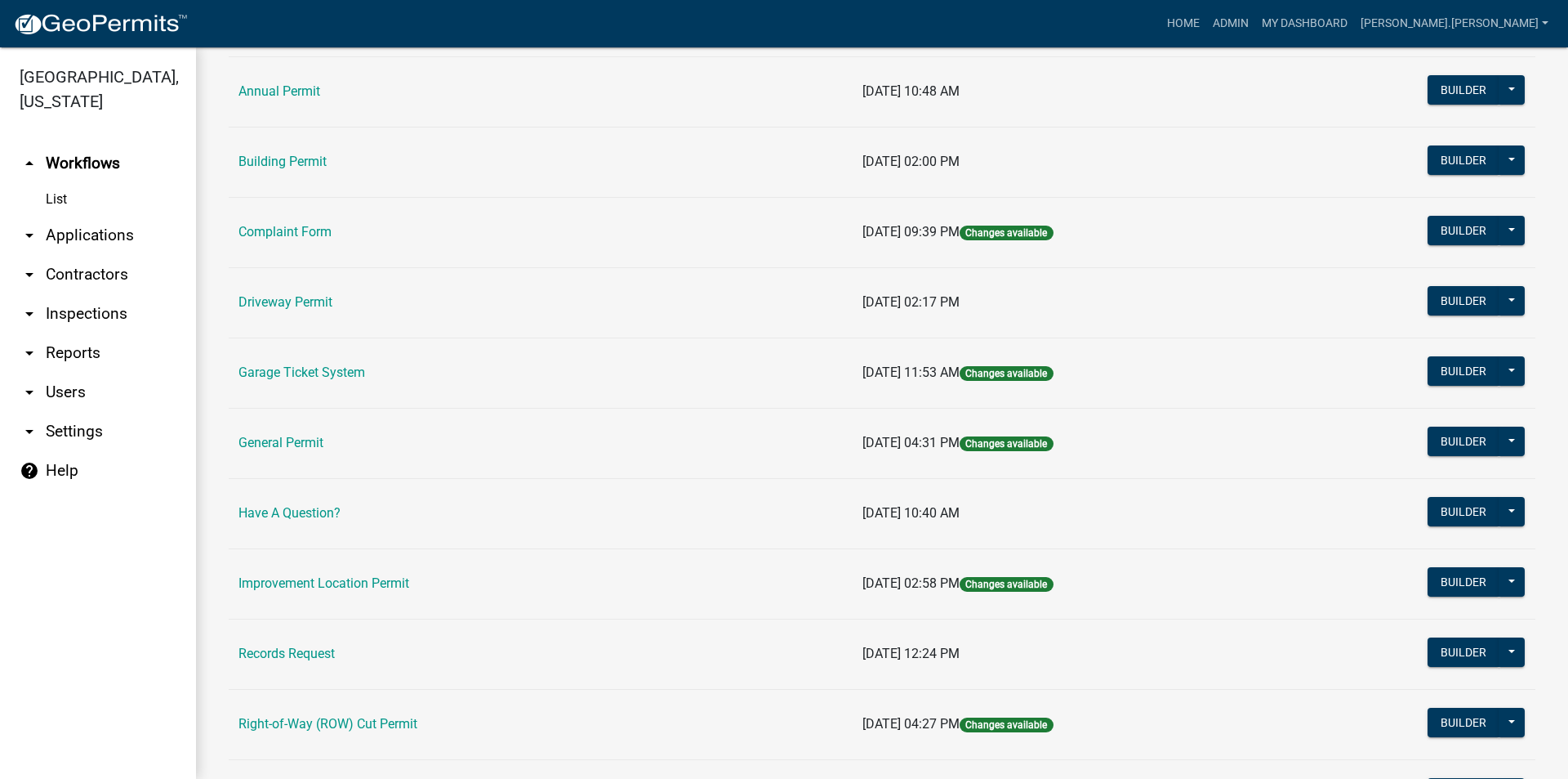
scroll to position [164, 0]
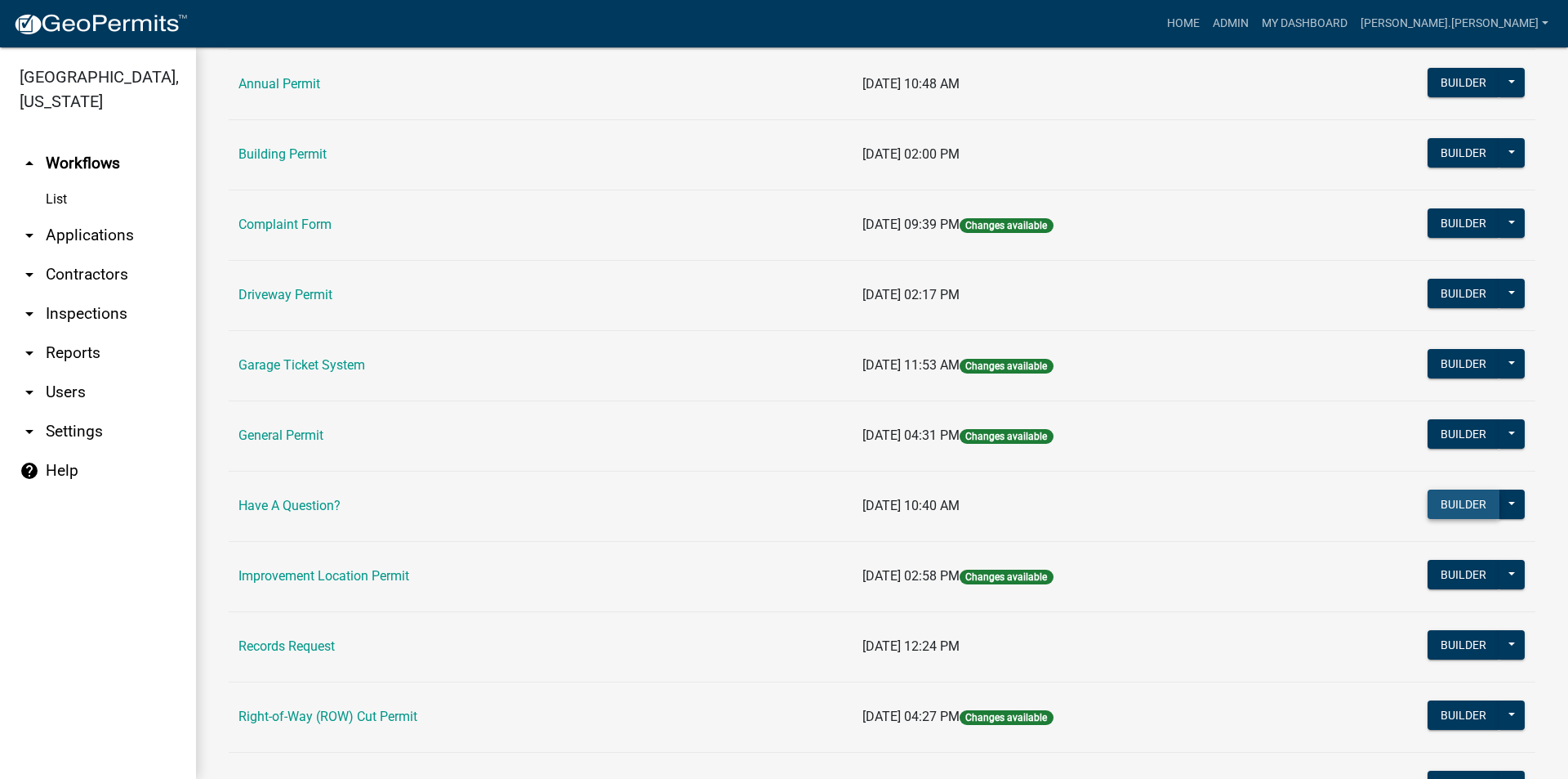
click at [1467, 507] on button "Builder" at bounding box center [1462, 504] width 72 height 29
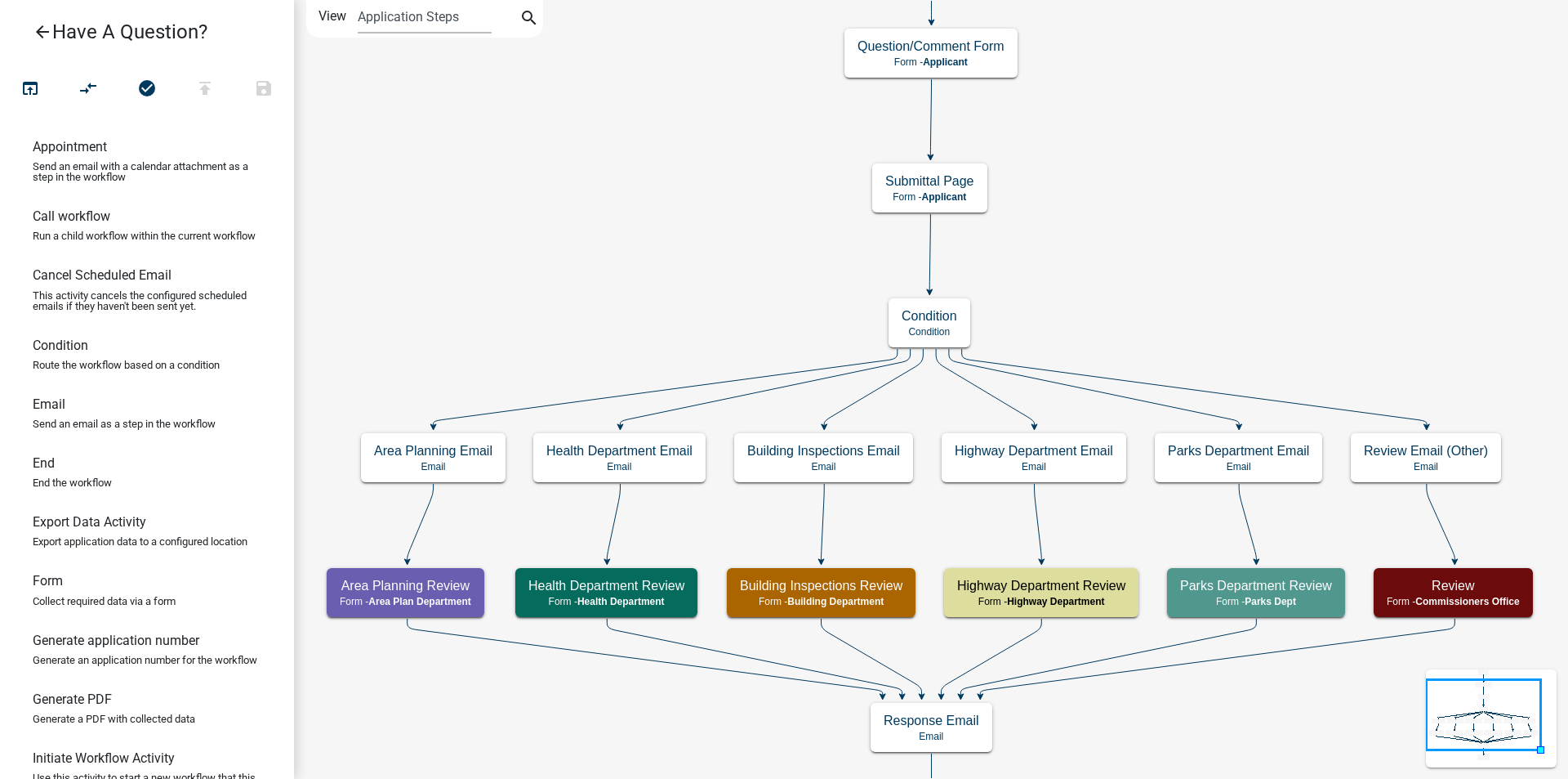
drag, startPoint x: 548, startPoint y: 308, endPoint x: 545, endPoint y: 230, distance: 78.1
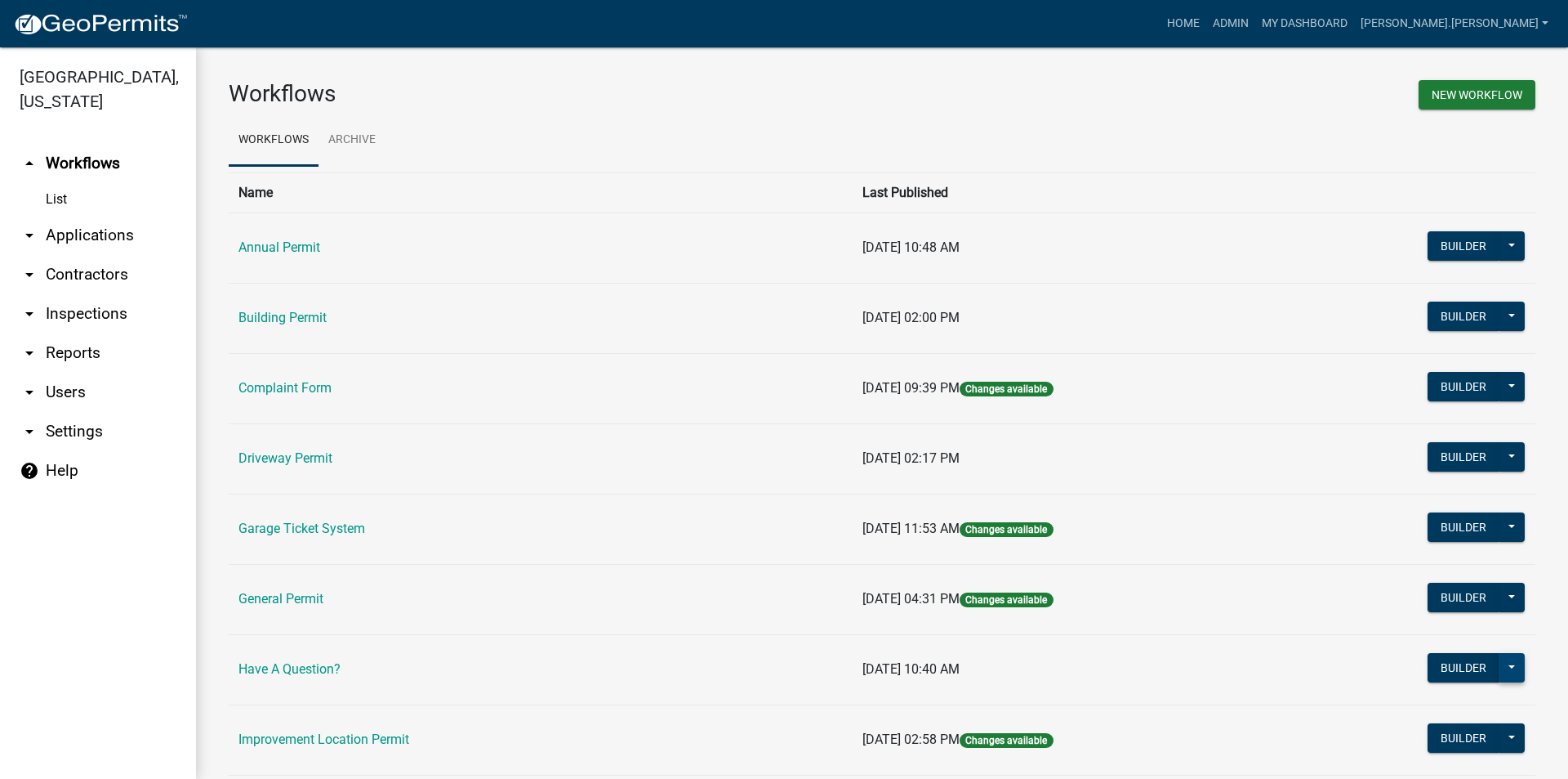
click at [1498, 673] on button at bounding box center [1511, 667] width 26 height 29
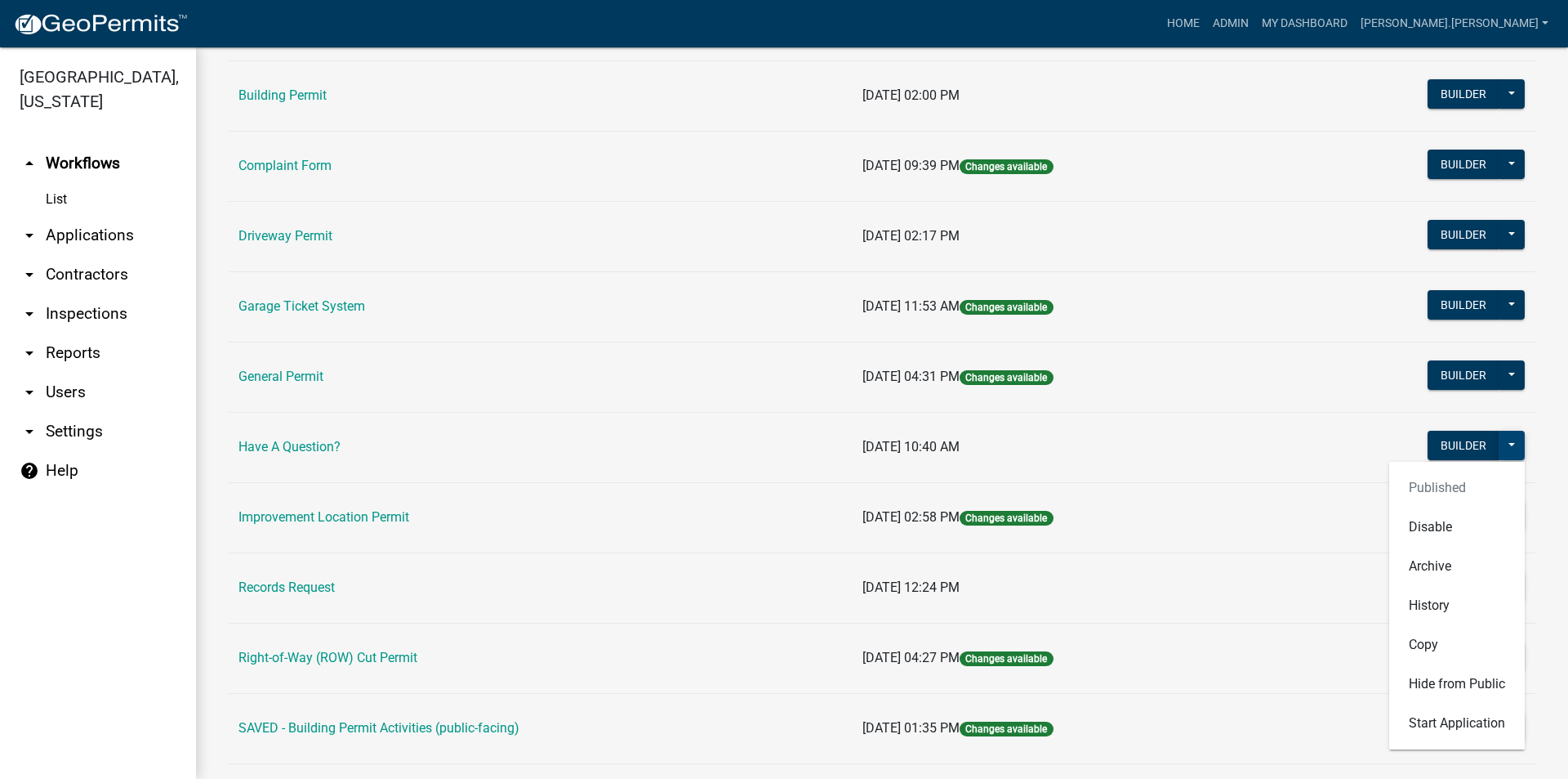
scroll to position [245, 0]
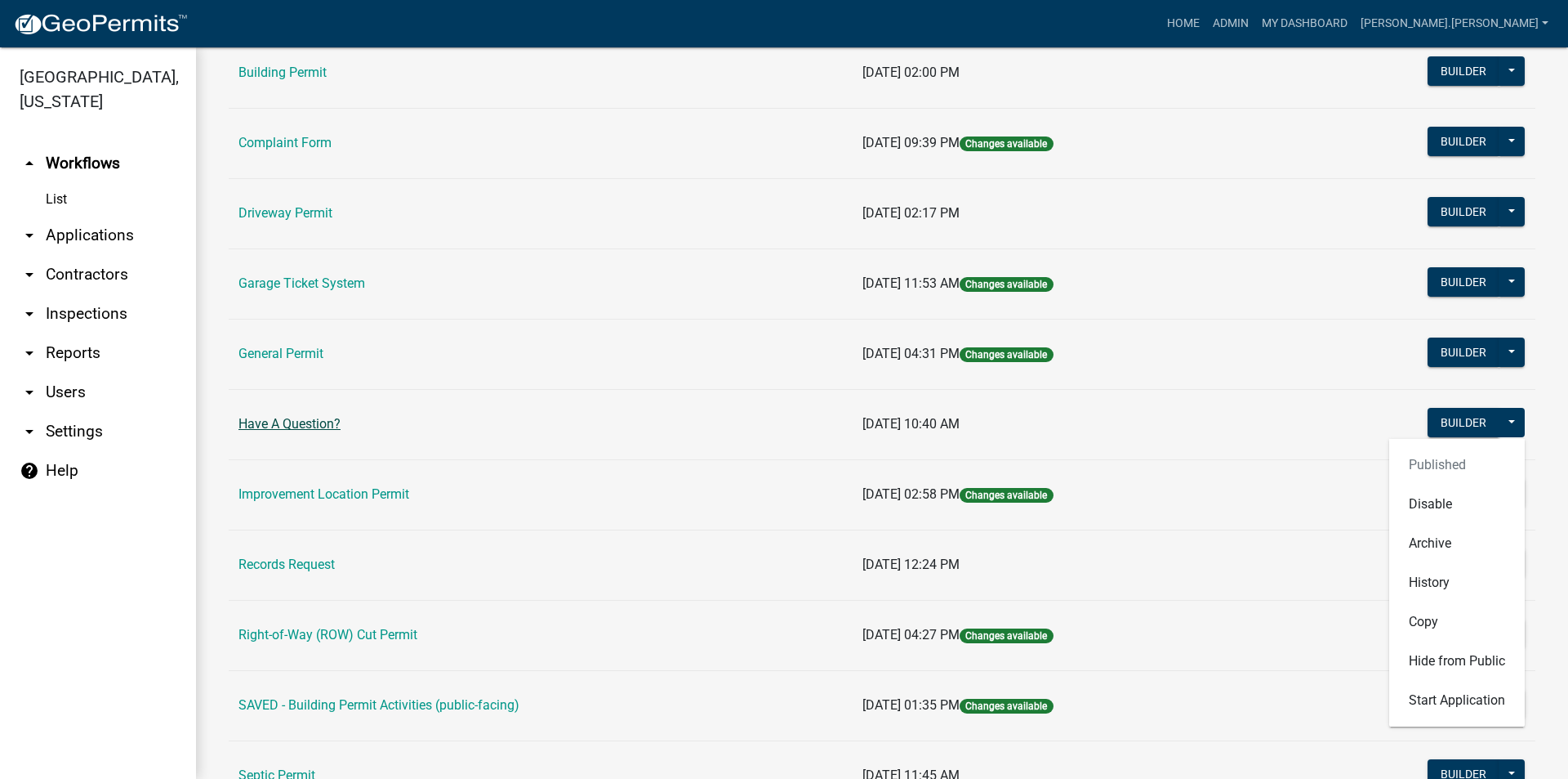
click at [280, 422] on link "Have A Question?" at bounding box center [289, 423] width 102 height 15
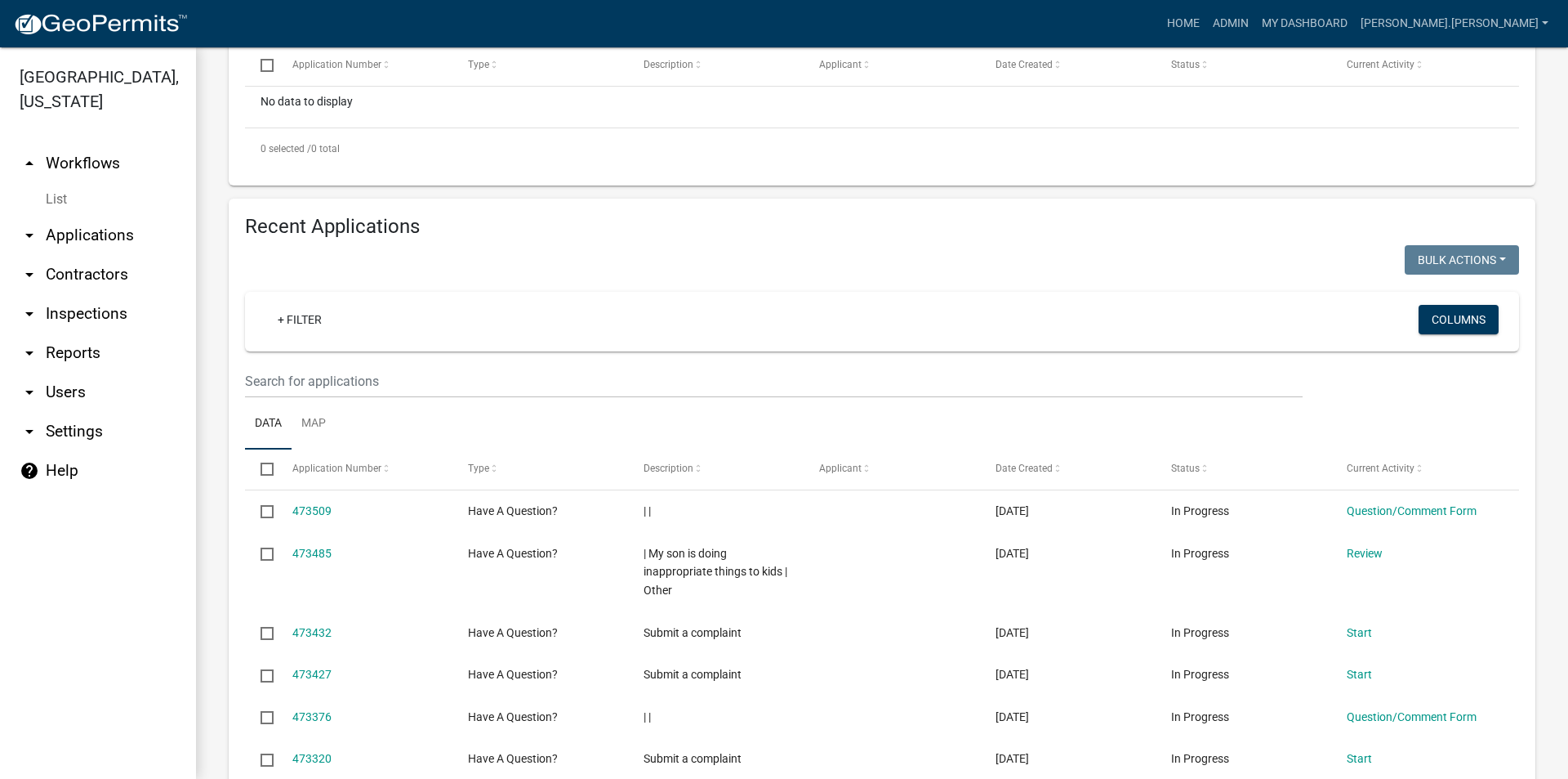
scroll to position [435, 0]
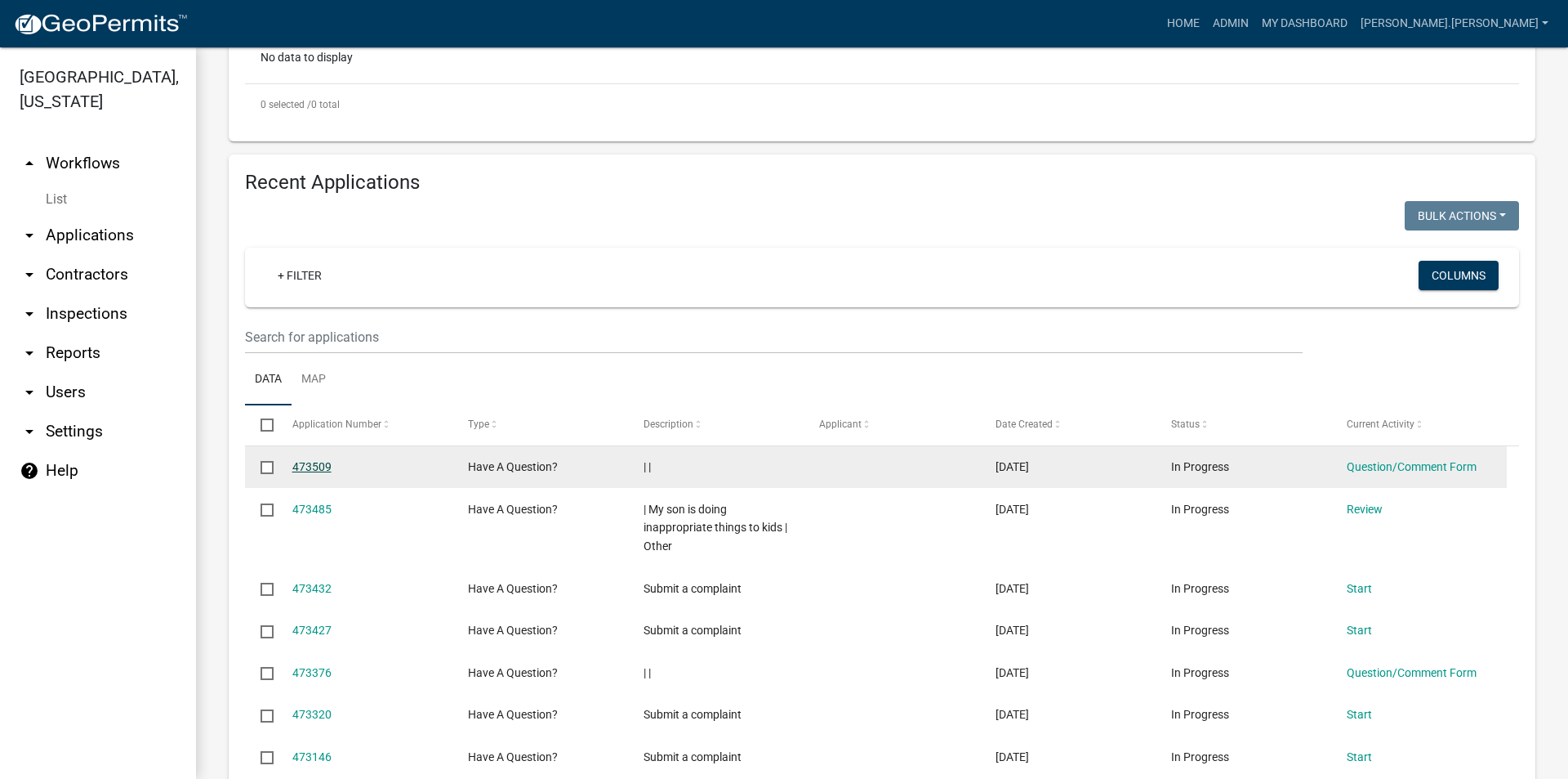
click at [307, 462] on link "473509" at bounding box center [311, 466] width 39 height 13
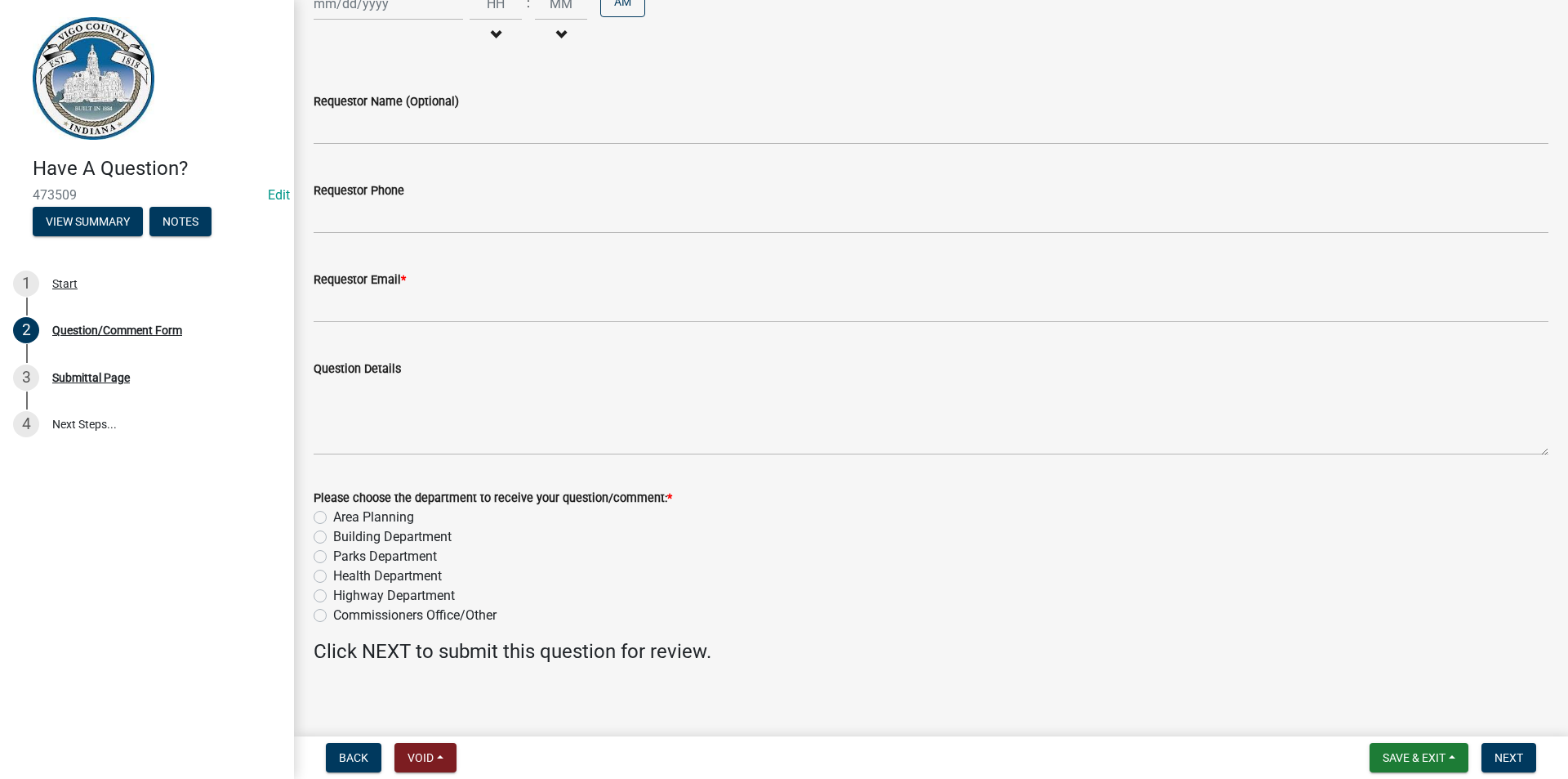
scroll to position [463, 0]
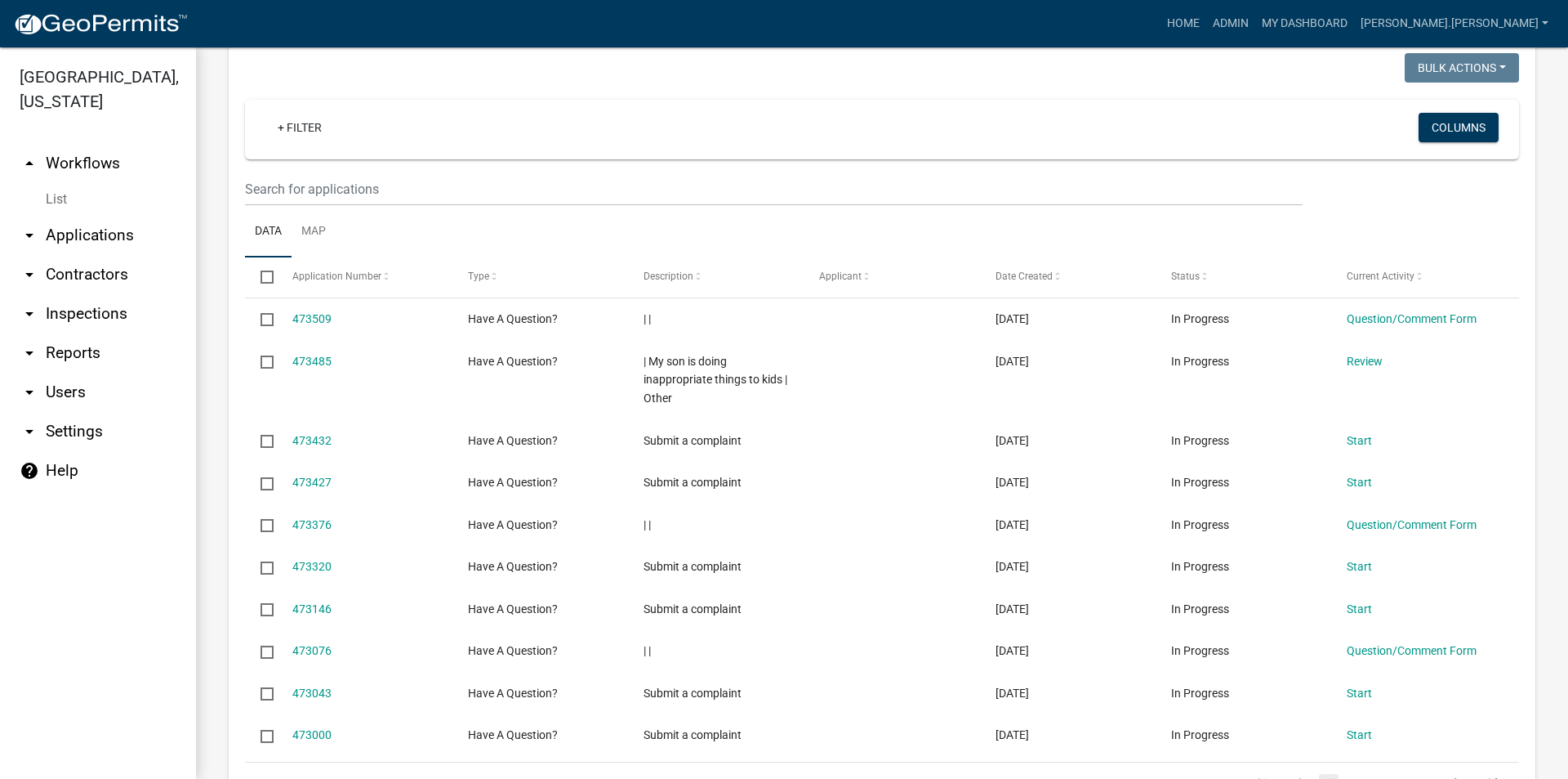
scroll to position [599, 0]
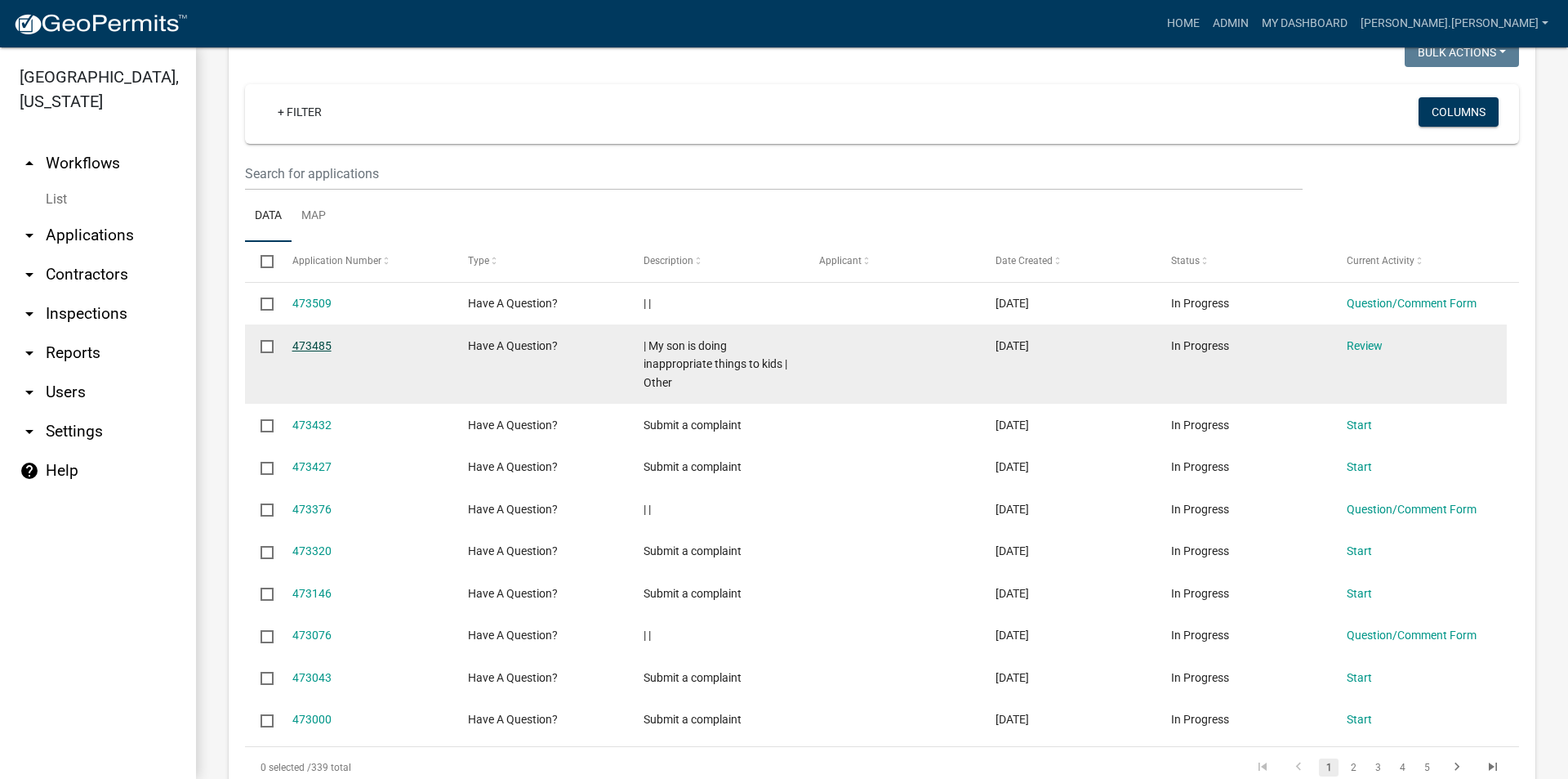
click at [319, 343] on link "473485" at bounding box center [311, 346] width 39 height 13
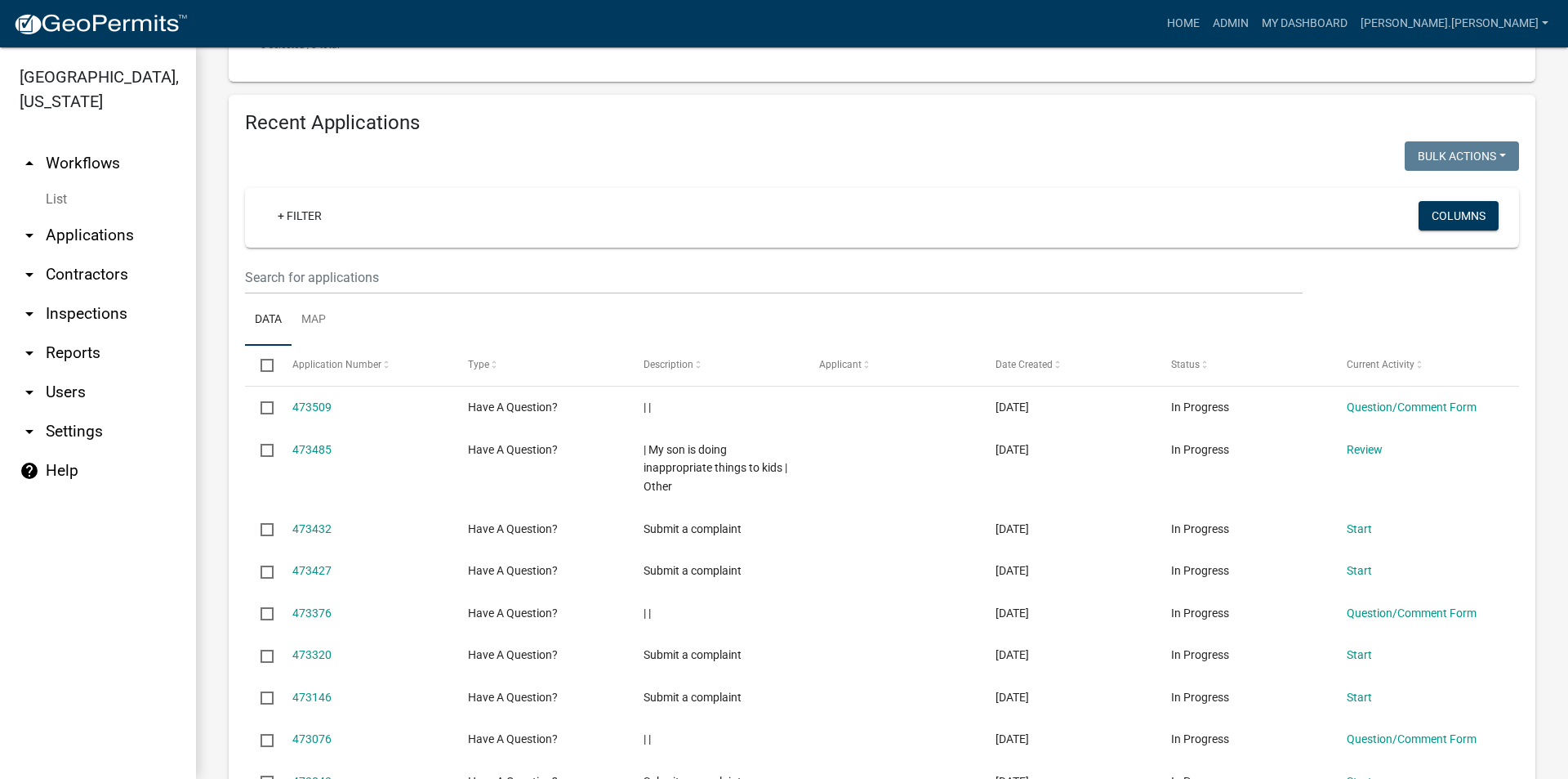
scroll to position [572, 0]
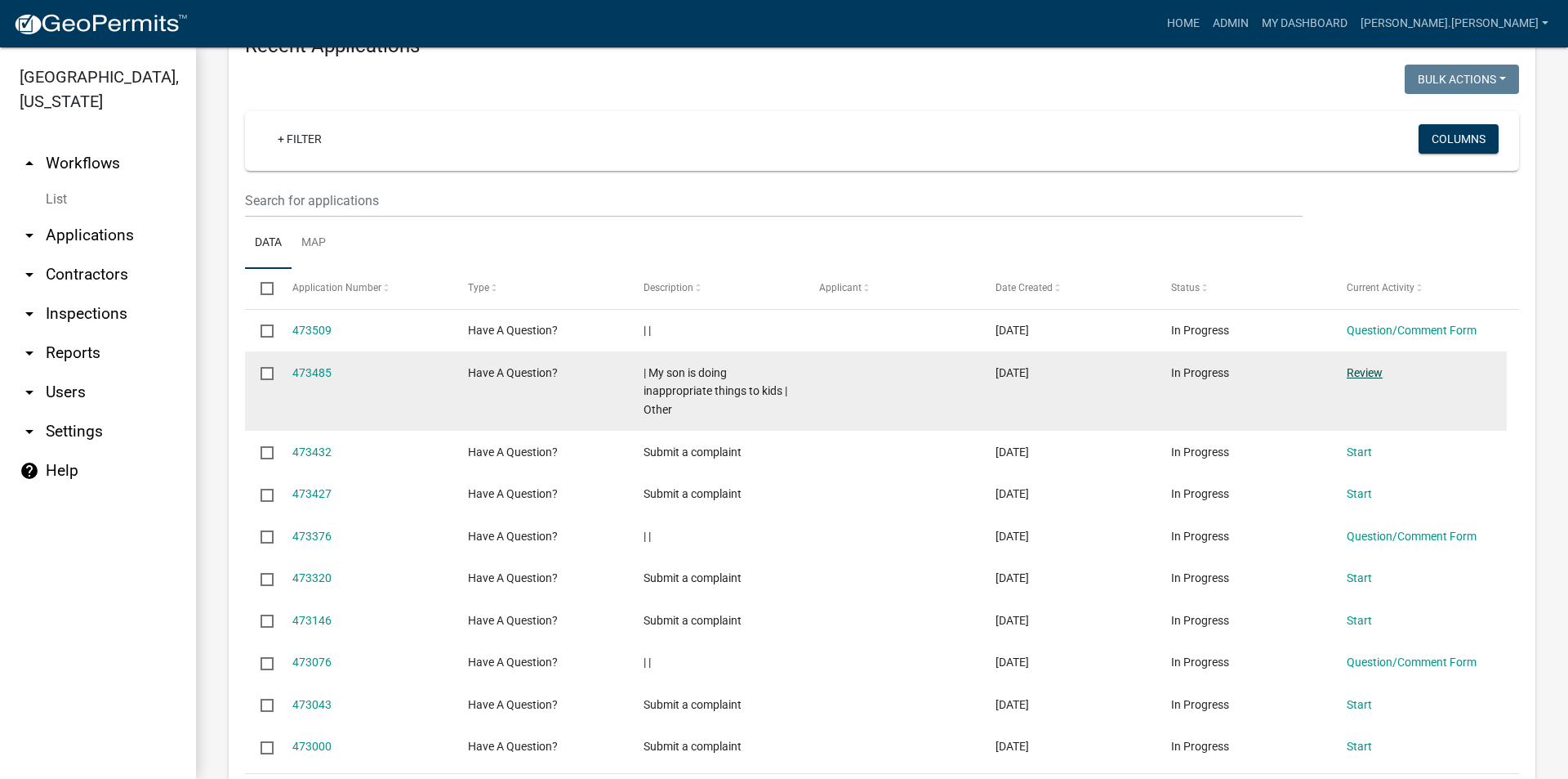
click at [1368, 377] on link "Review" at bounding box center [1364, 372] width 36 height 13
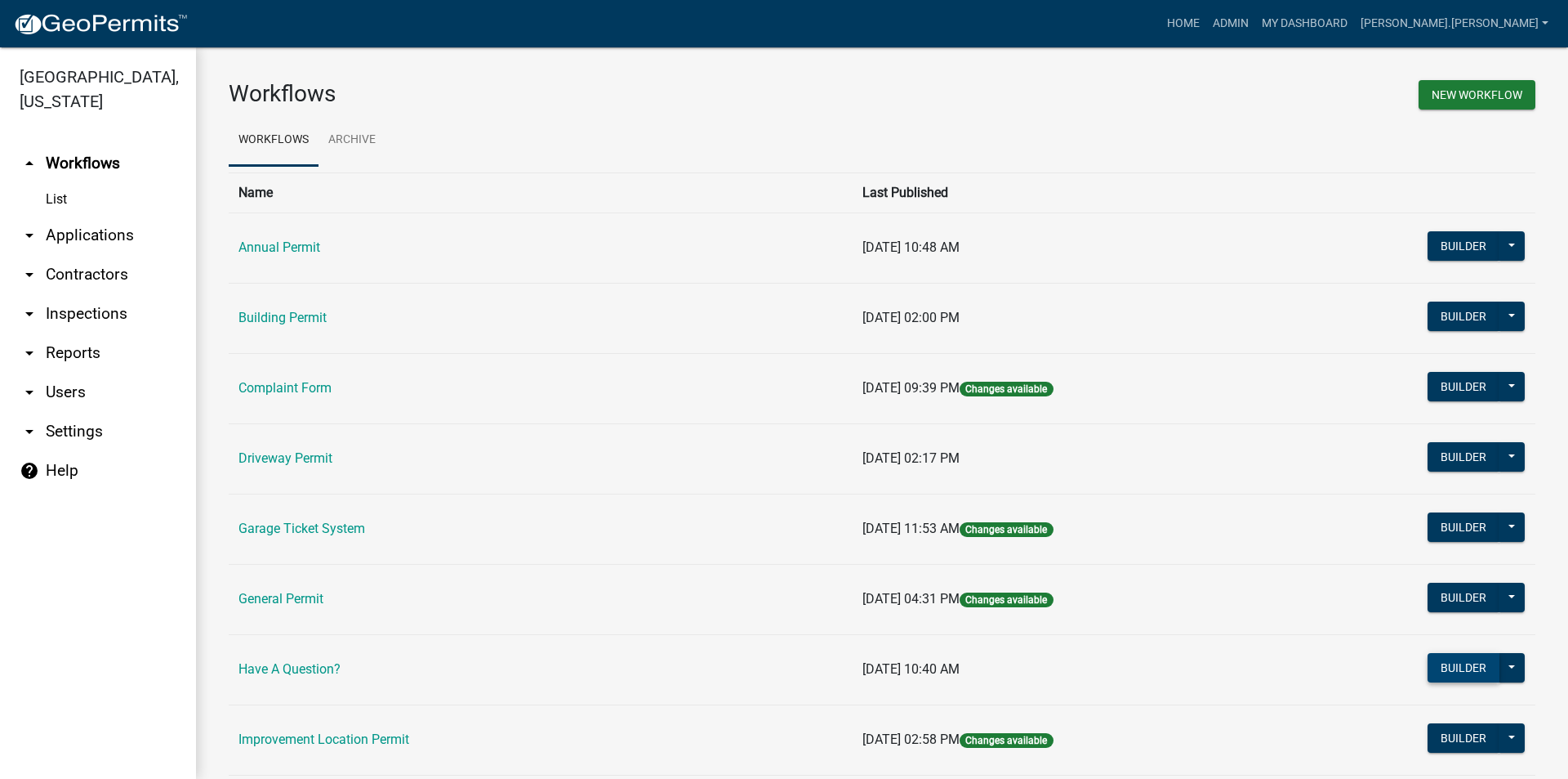
click at [1461, 668] on button "Builder" at bounding box center [1462, 667] width 72 height 29
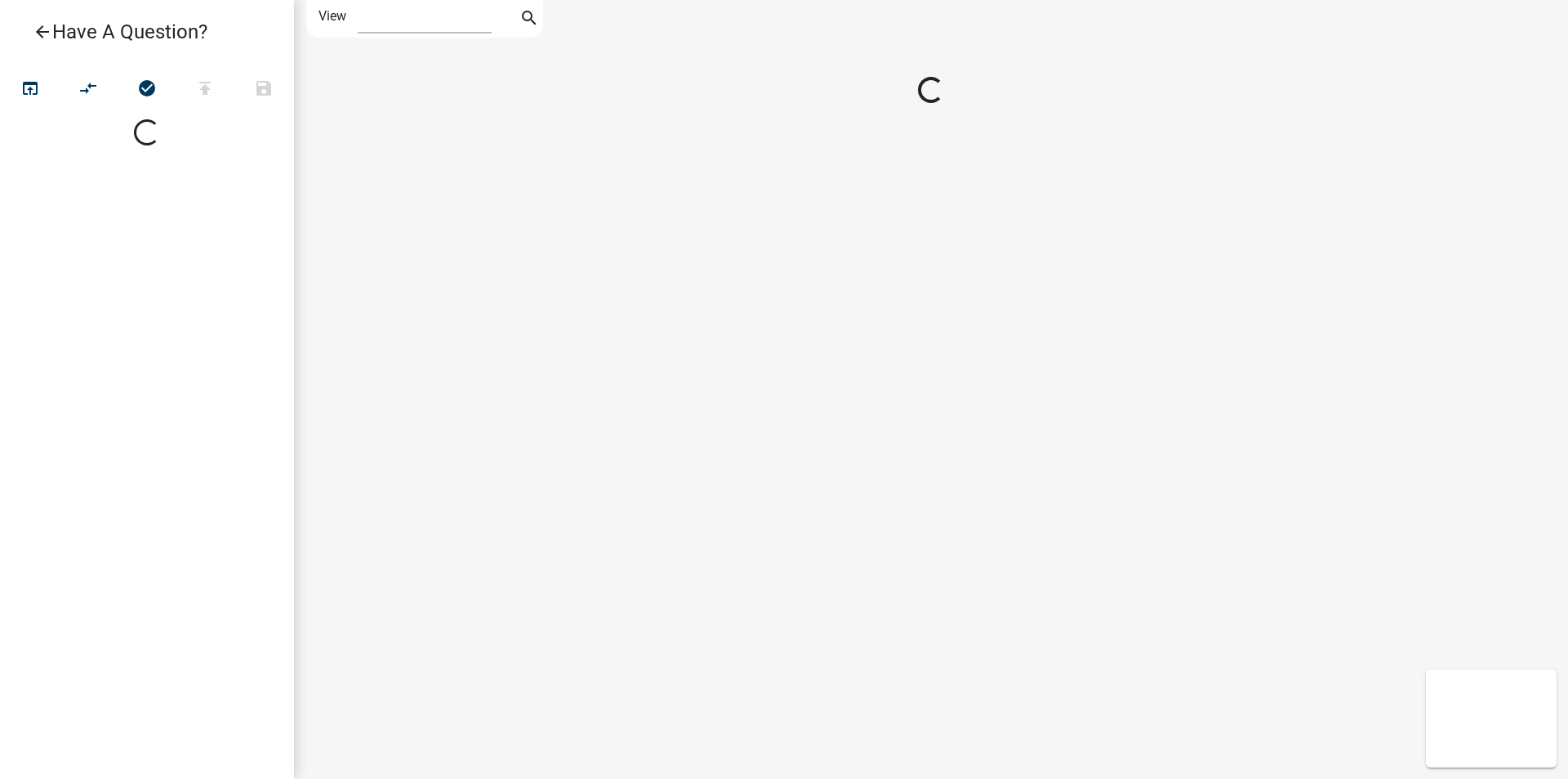
select select "1"
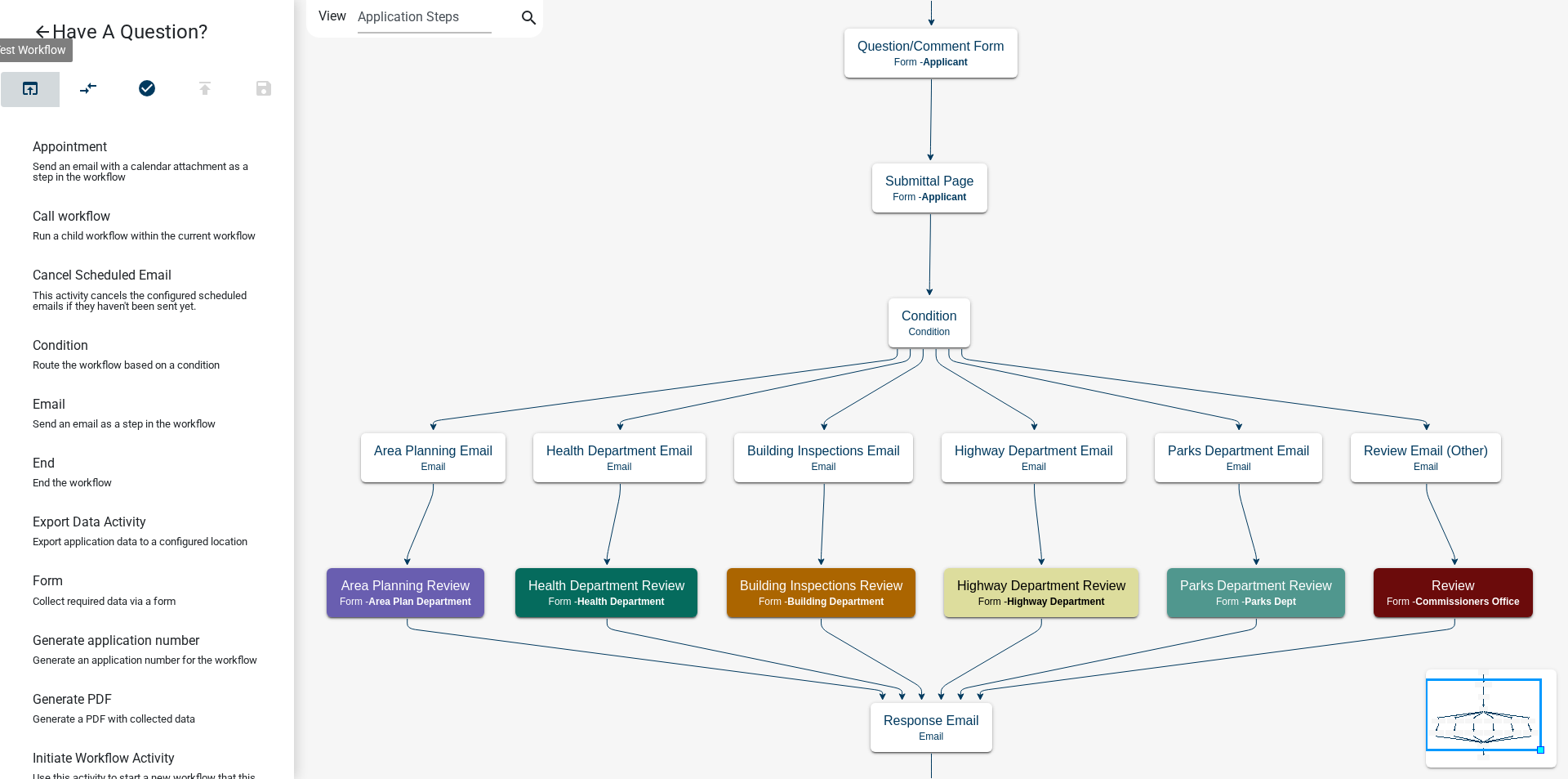
click at [33, 98] on icon "open_in_browser" at bounding box center [30, 89] width 20 height 23
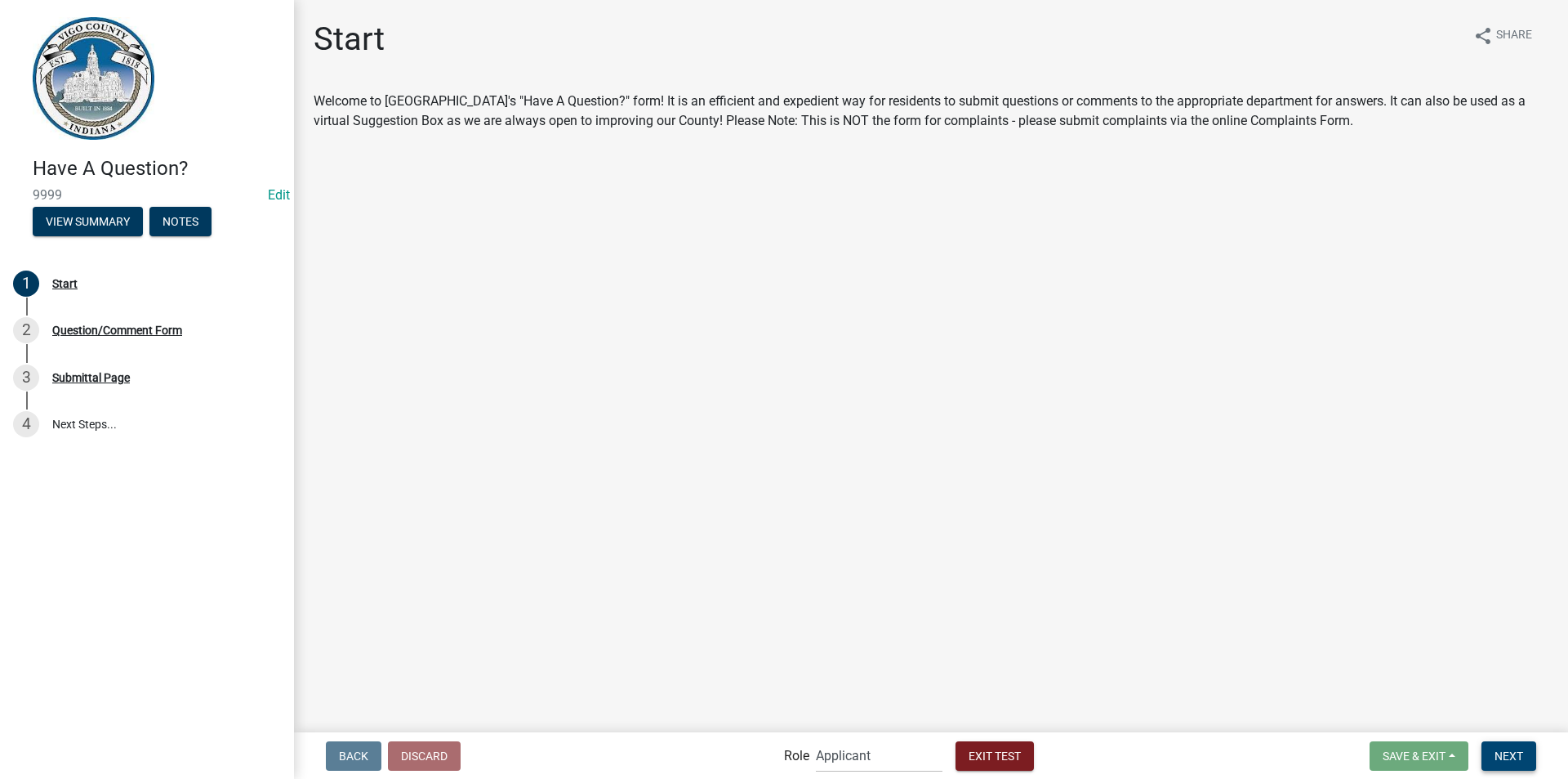
click at [1499, 750] on span "Next" at bounding box center [1508, 754] width 28 height 13
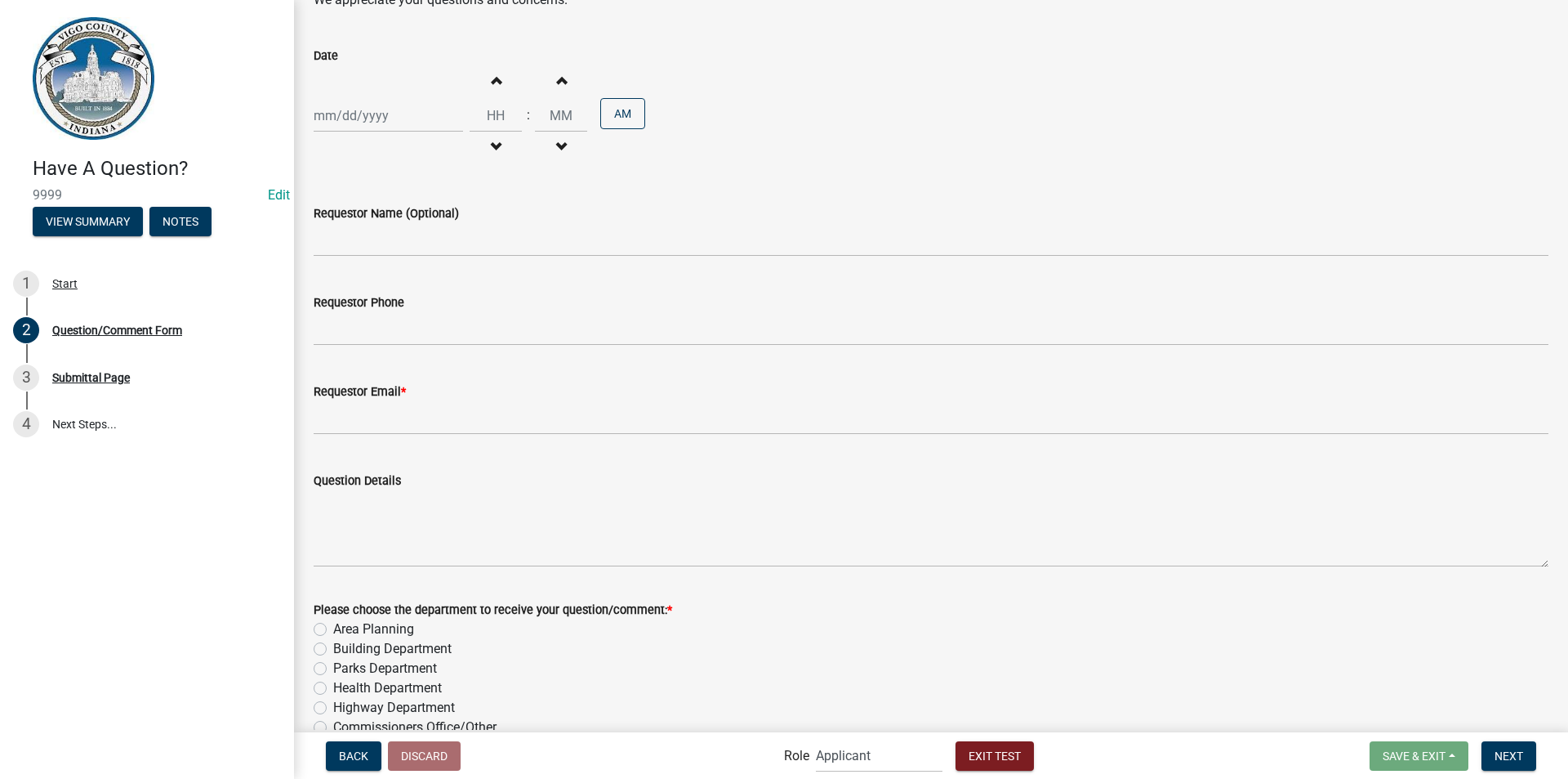
scroll to position [327, 0]
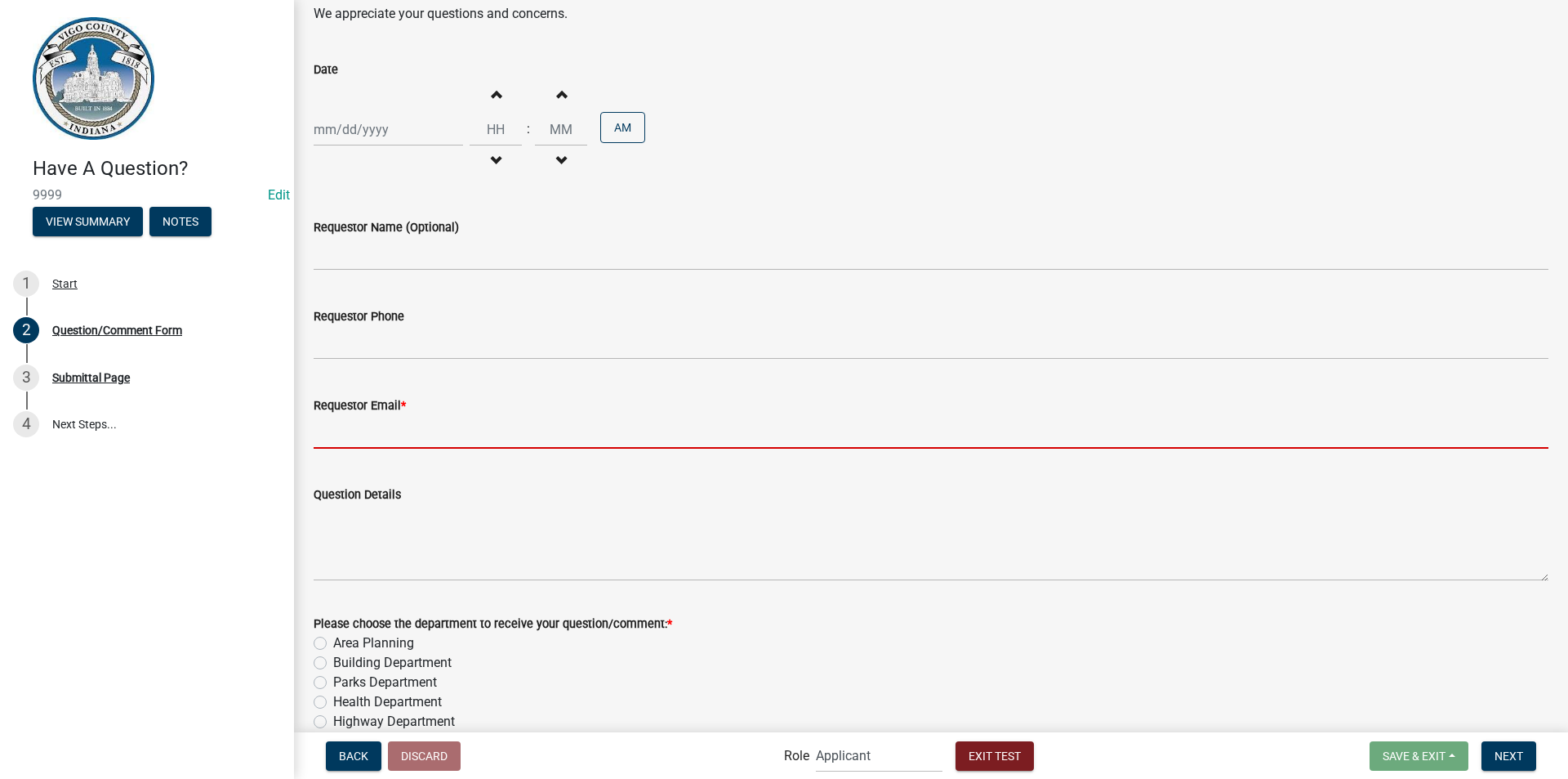
click at [415, 426] on input "Requestor Email *" at bounding box center [930, 431] width 1234 height 34
type input "scott.barbour@vigocounty.in.gov"
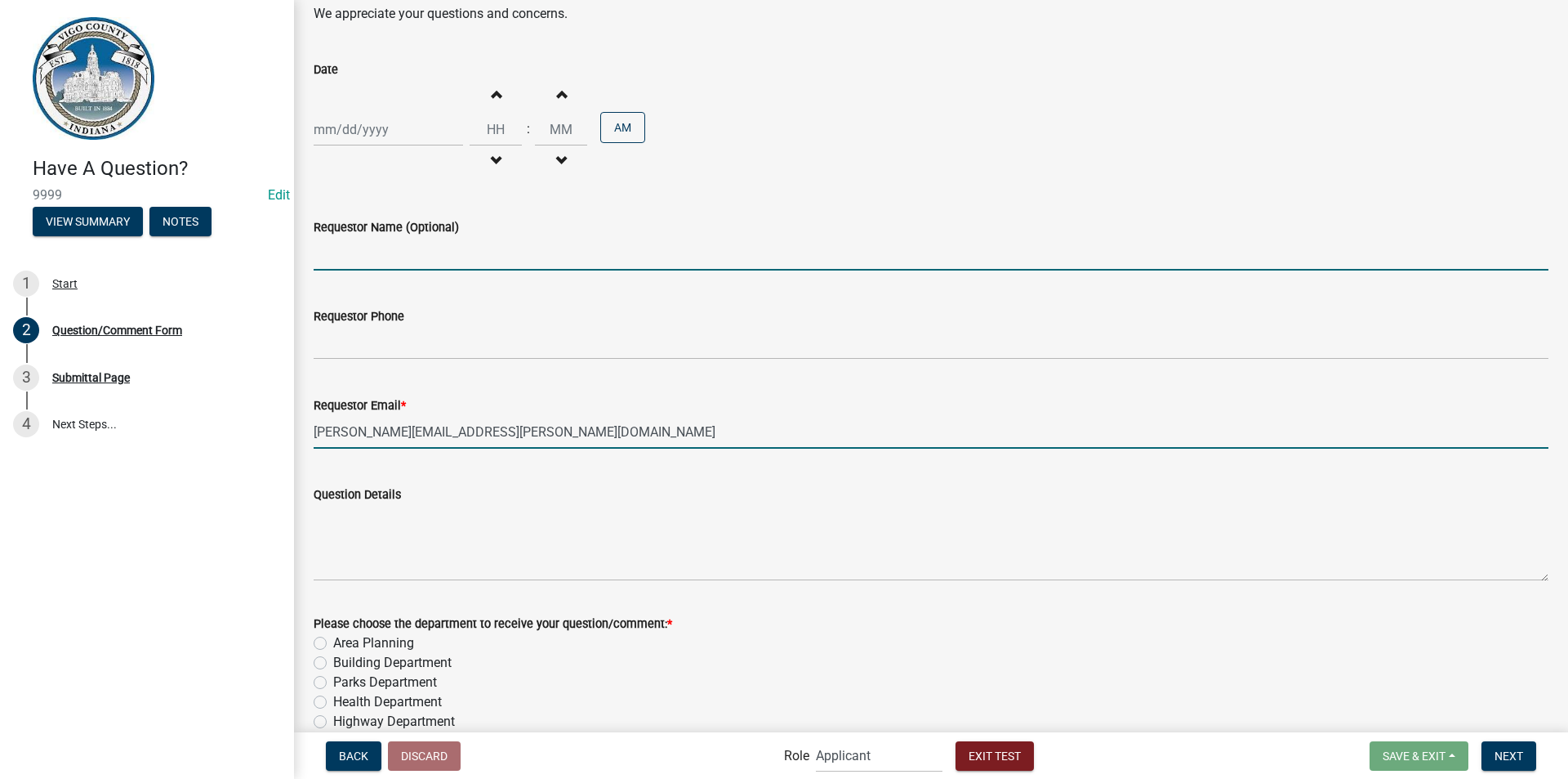
type input "Scott Barbour"
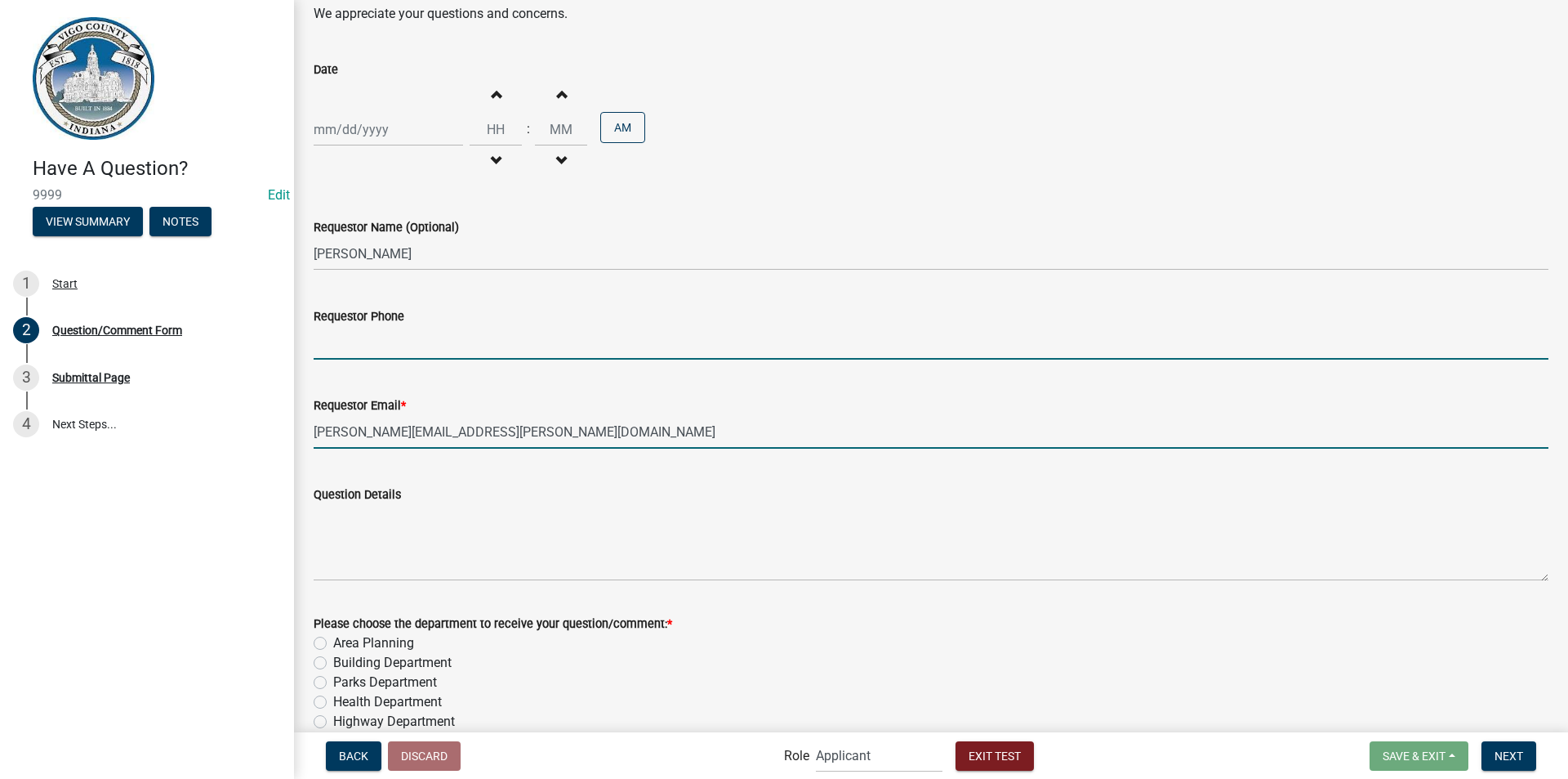
type input "8124623419"
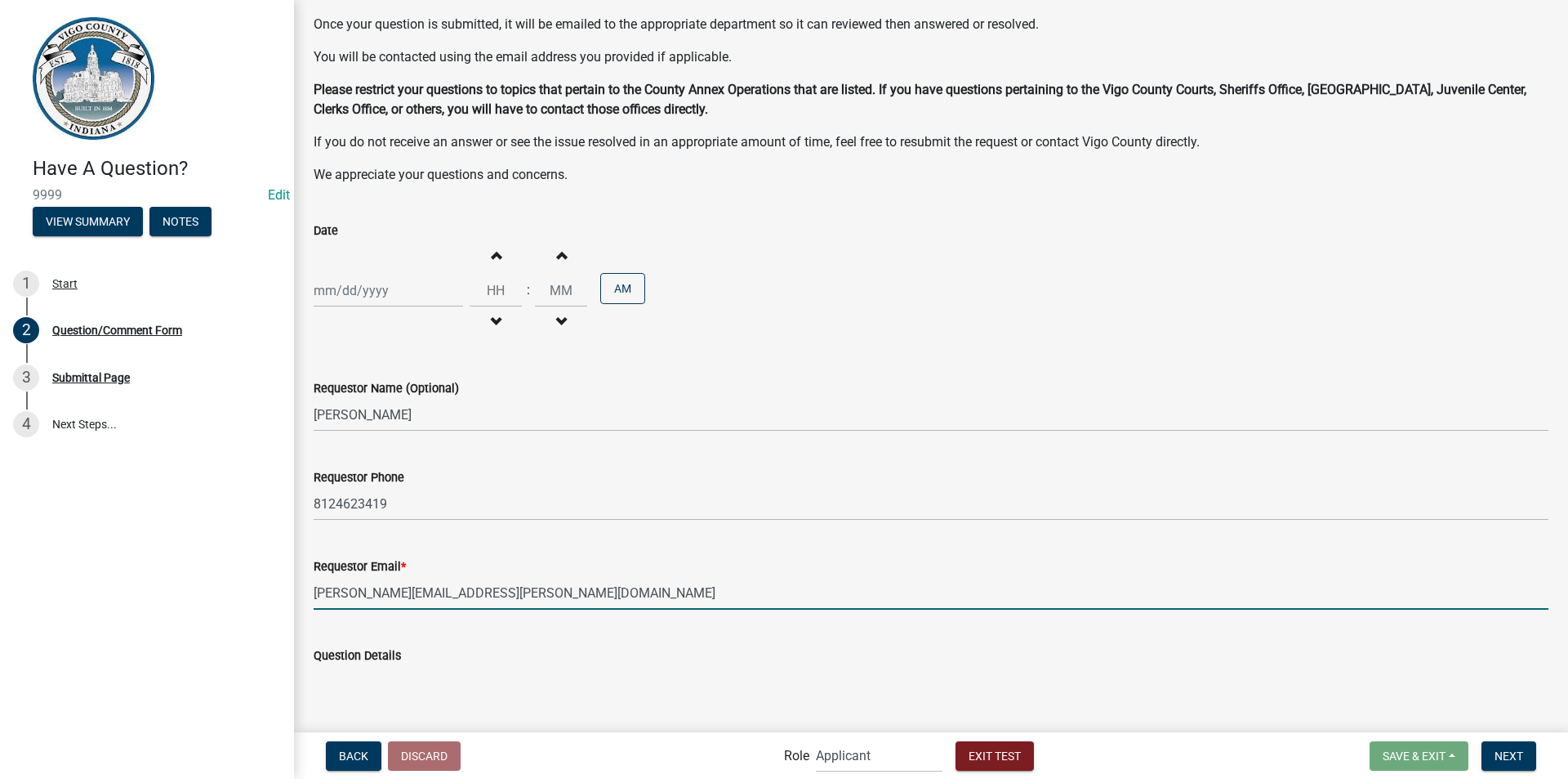
scroll to position [137, 0]
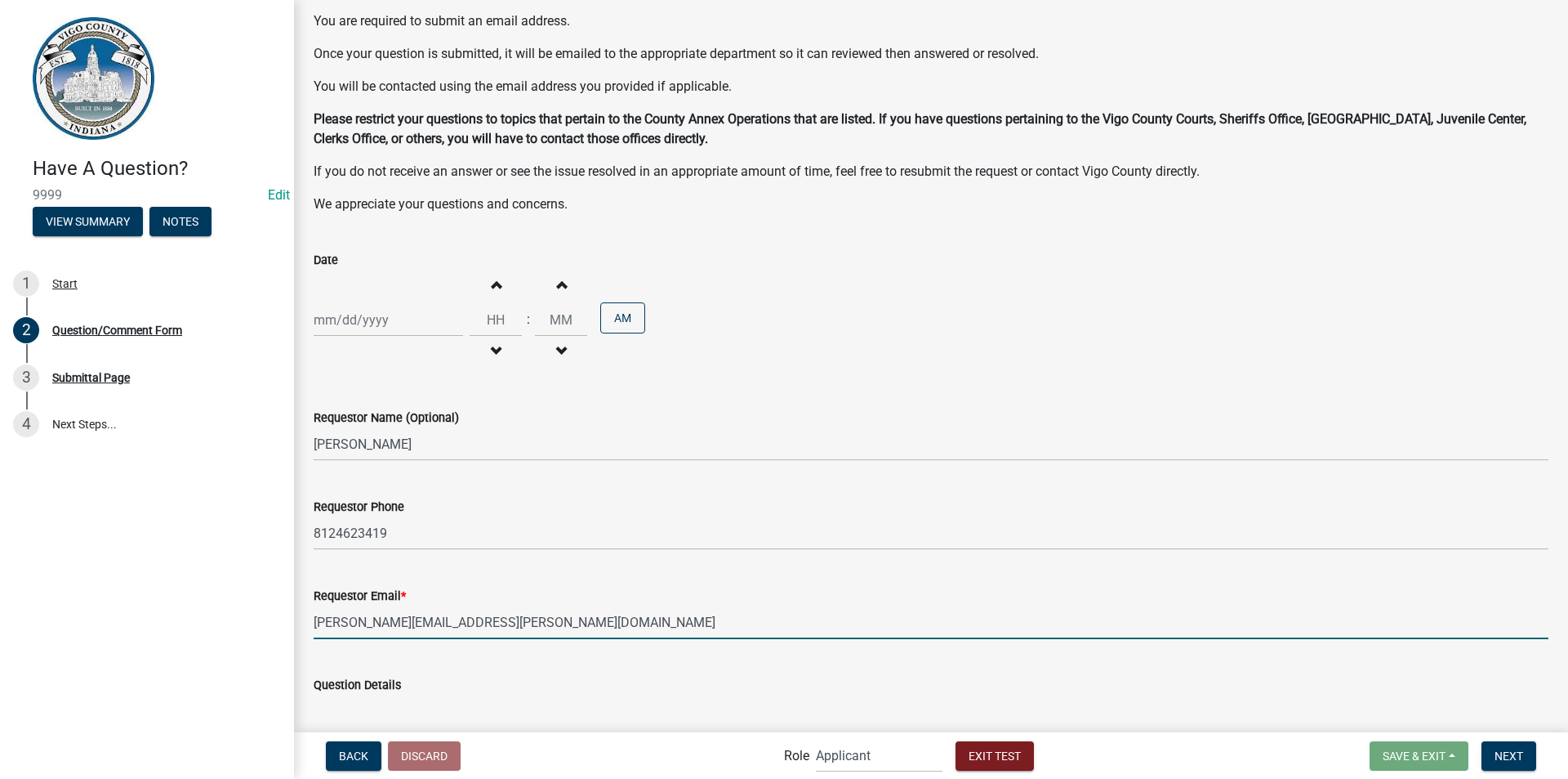
click at [412, 326] on div at bounding box center [388, 319] width 149 height 34
select select "9"
select select "2025"
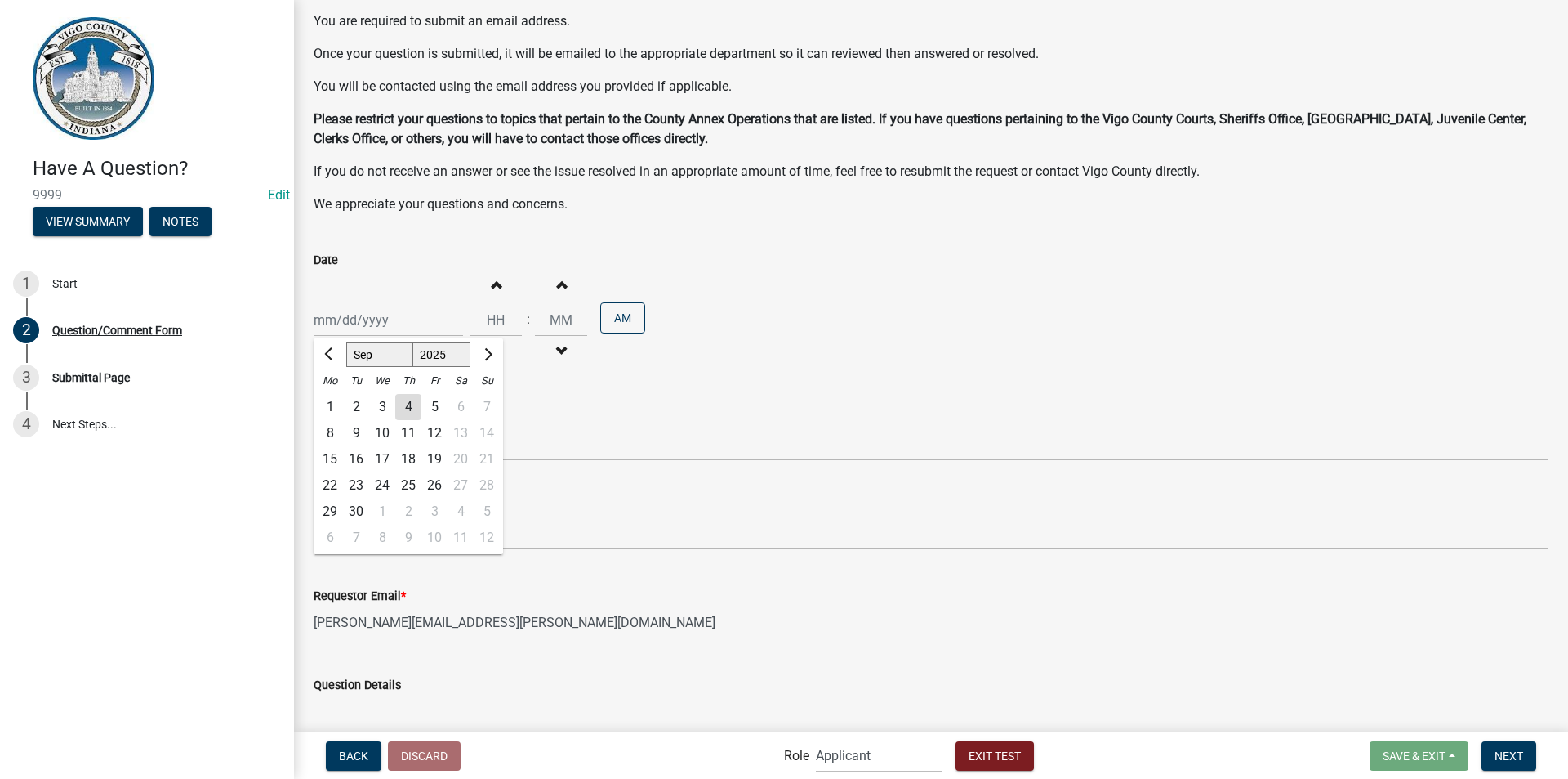
click at [407, 408] on div "4" at bounding box center [408, 407] width 26 height 26
type input "09/04/2025"
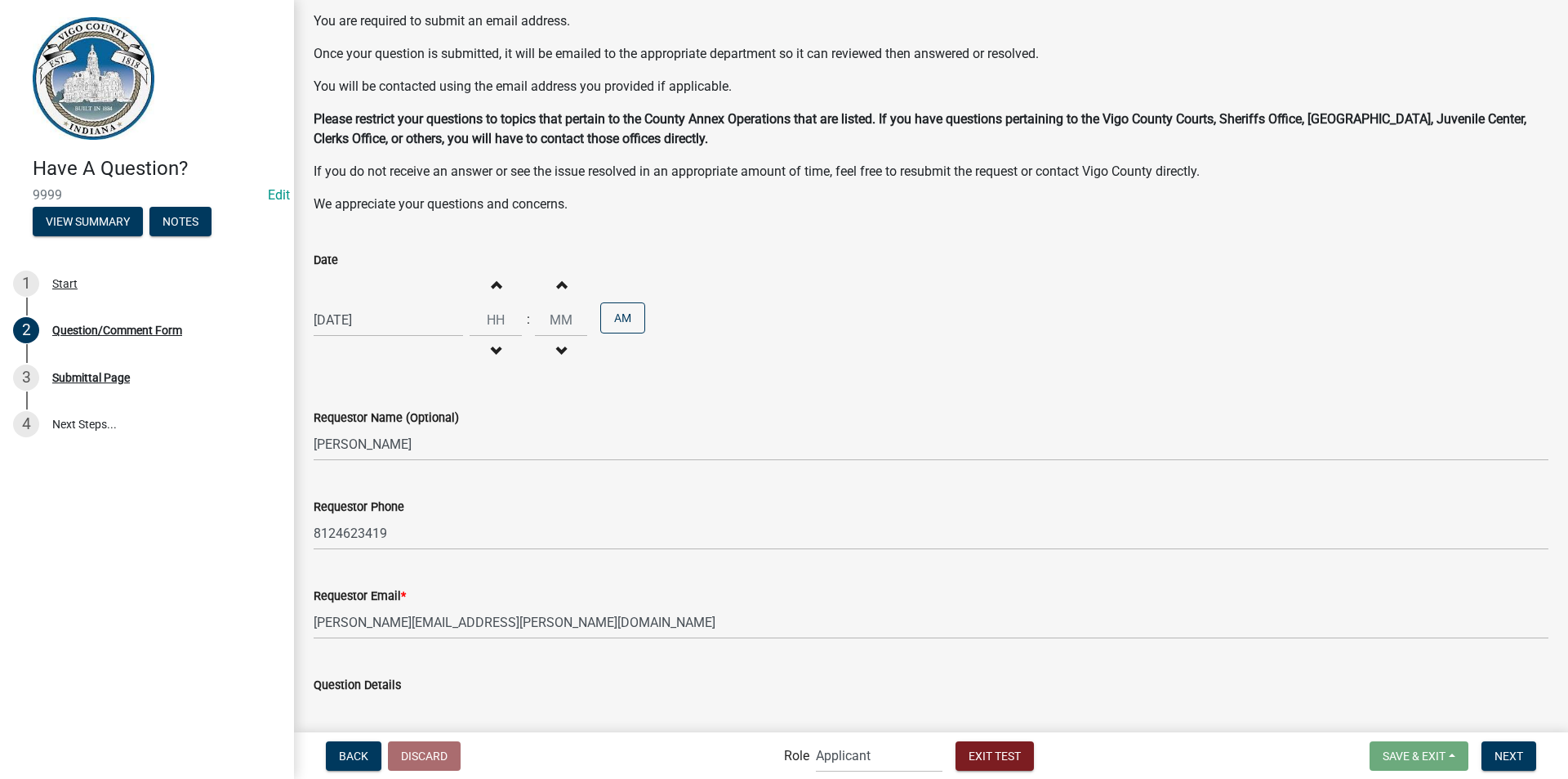
click at [492, 283] on span "button" at bounding box center [495, 283] width 8 height 13
type input "01"
type input "00"
click at [492, 283] on span "button" at bounding box center [495, 283] width 8 height 13
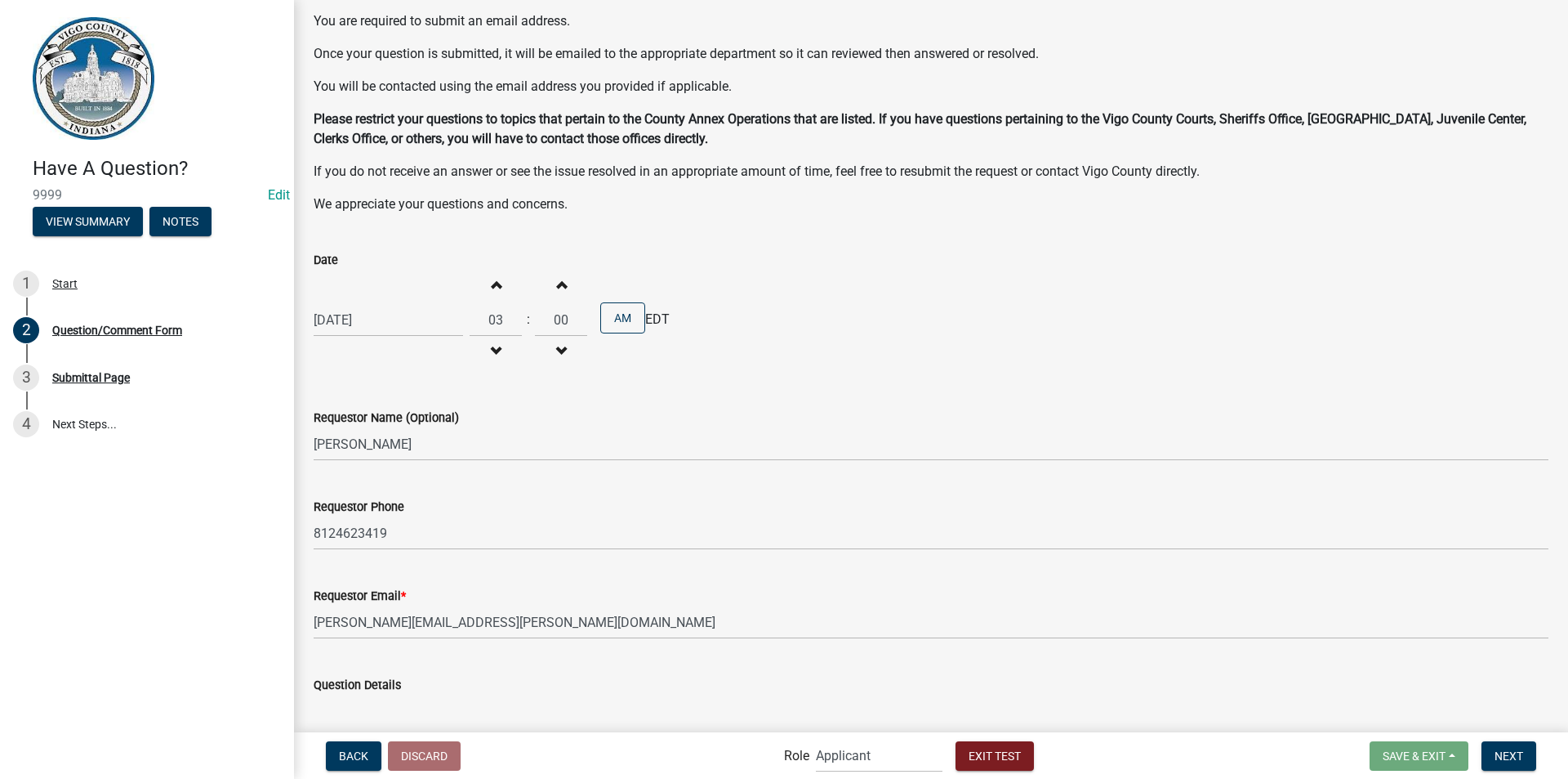
click at [492, 283] on span "button" at bounding box center [495, 283] width 8 height 13
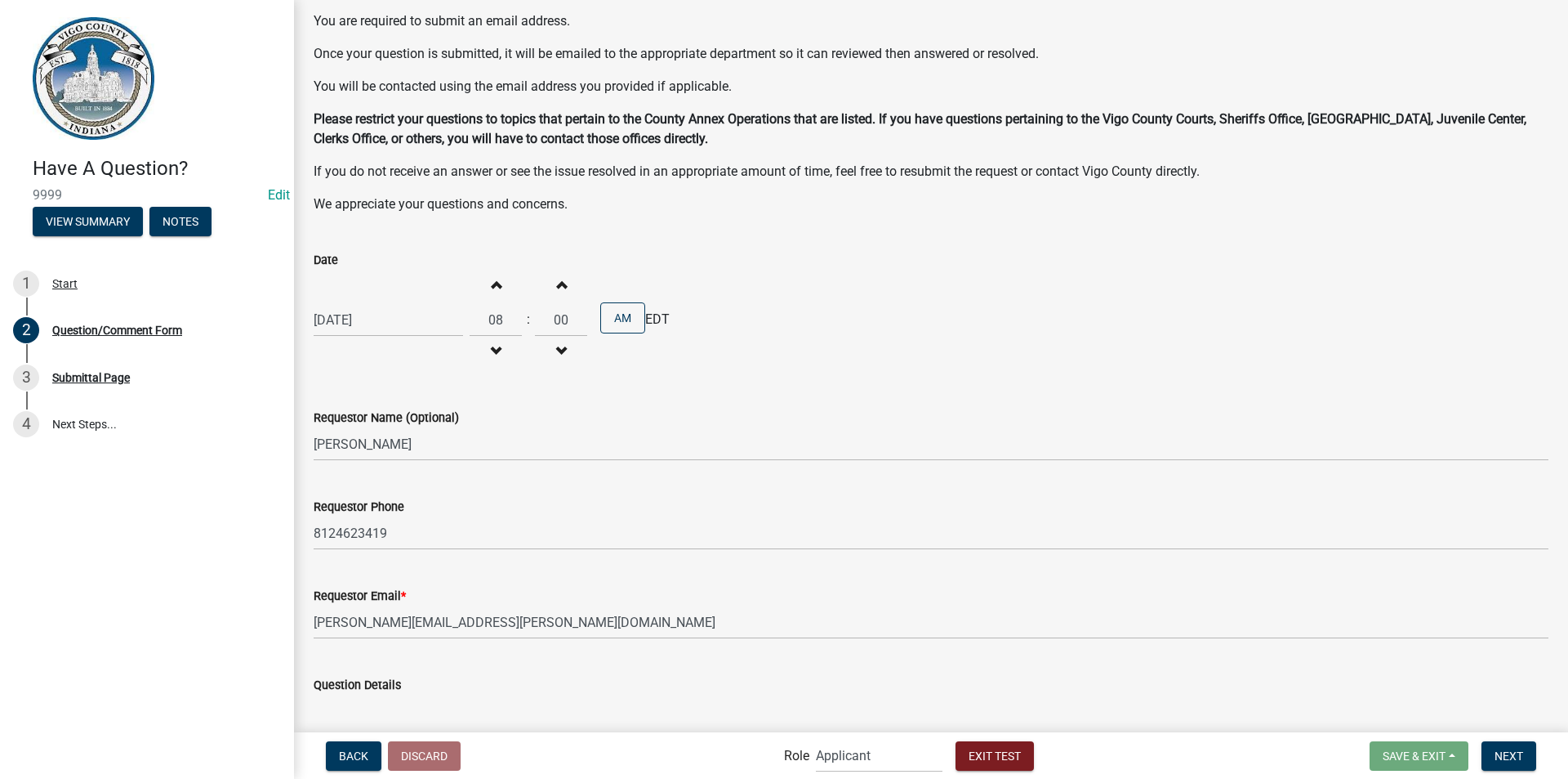
click at [492, 283] on span "button" at bounding box center [495, 283] width 8 height 13
type input "11"
click at [547, 288] on button "Increment minutes" at bounding box center [561, 284] width 35 height 29
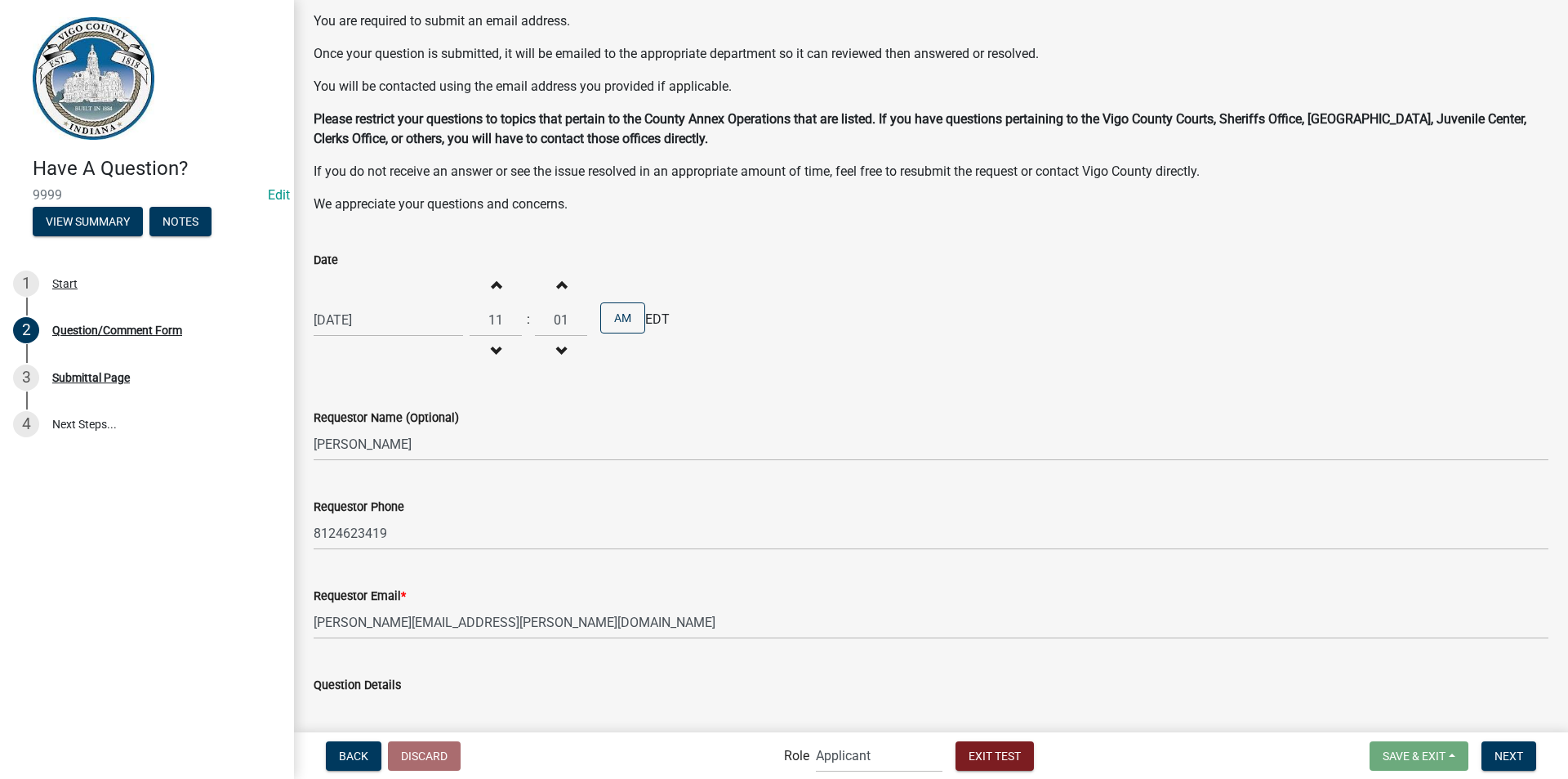
click at [547, 288] on button "Increment minutes" at bounding box center [561, 284] width 35 height 29
type input "02"
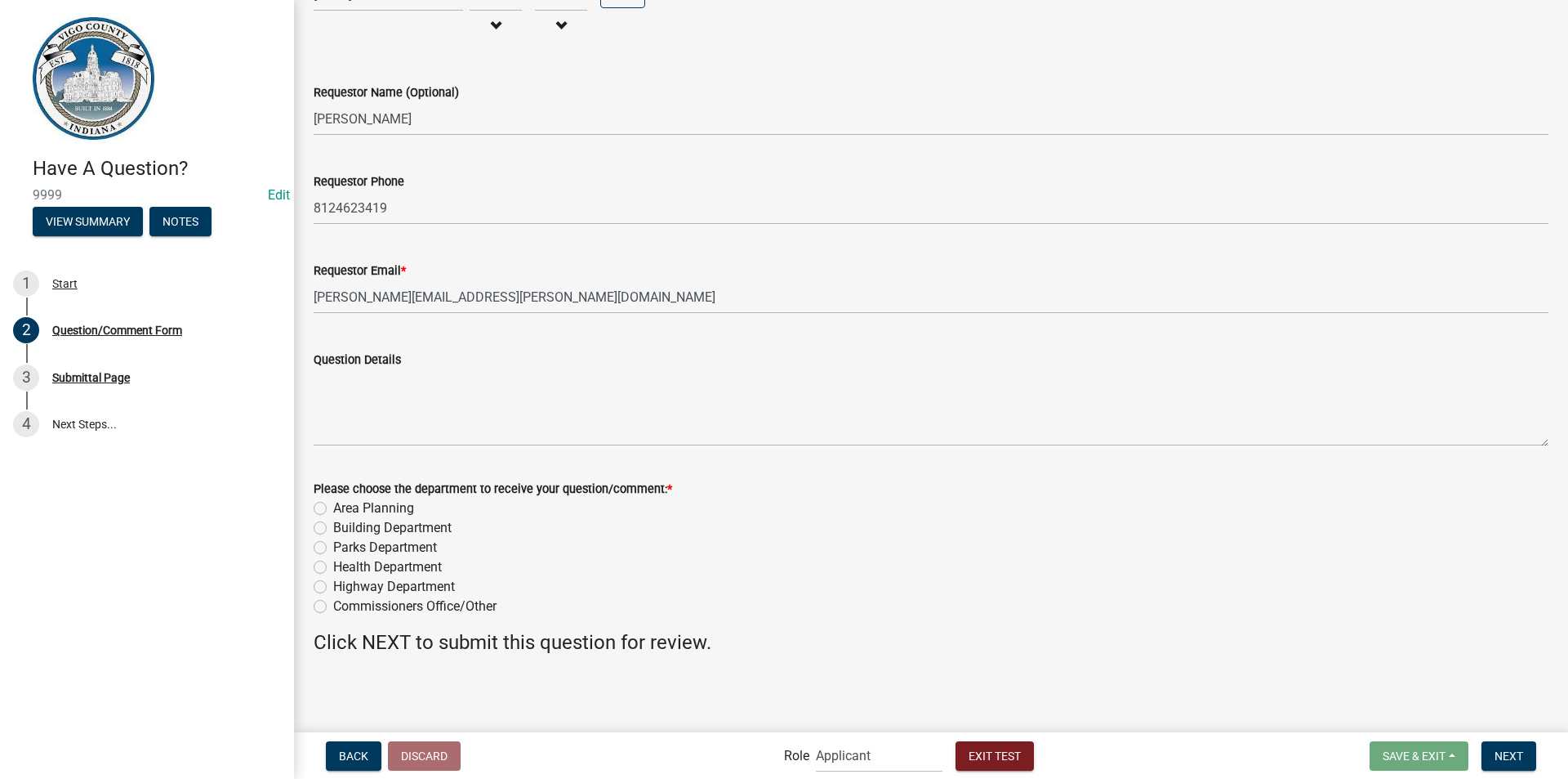
scroll to position [463, 0]
click at [333, 605] on label "Commissioners Office/Other" at bounding box center [415, 605] width 164 height 20
click at [333, 605] on input "Commissioners Office/Other" at bounding box center [338, 601] width 11 height 11
radio input "true"
click at [1520, 758] on span "Next" at bounding box center [1508, 754] width 28 height 13
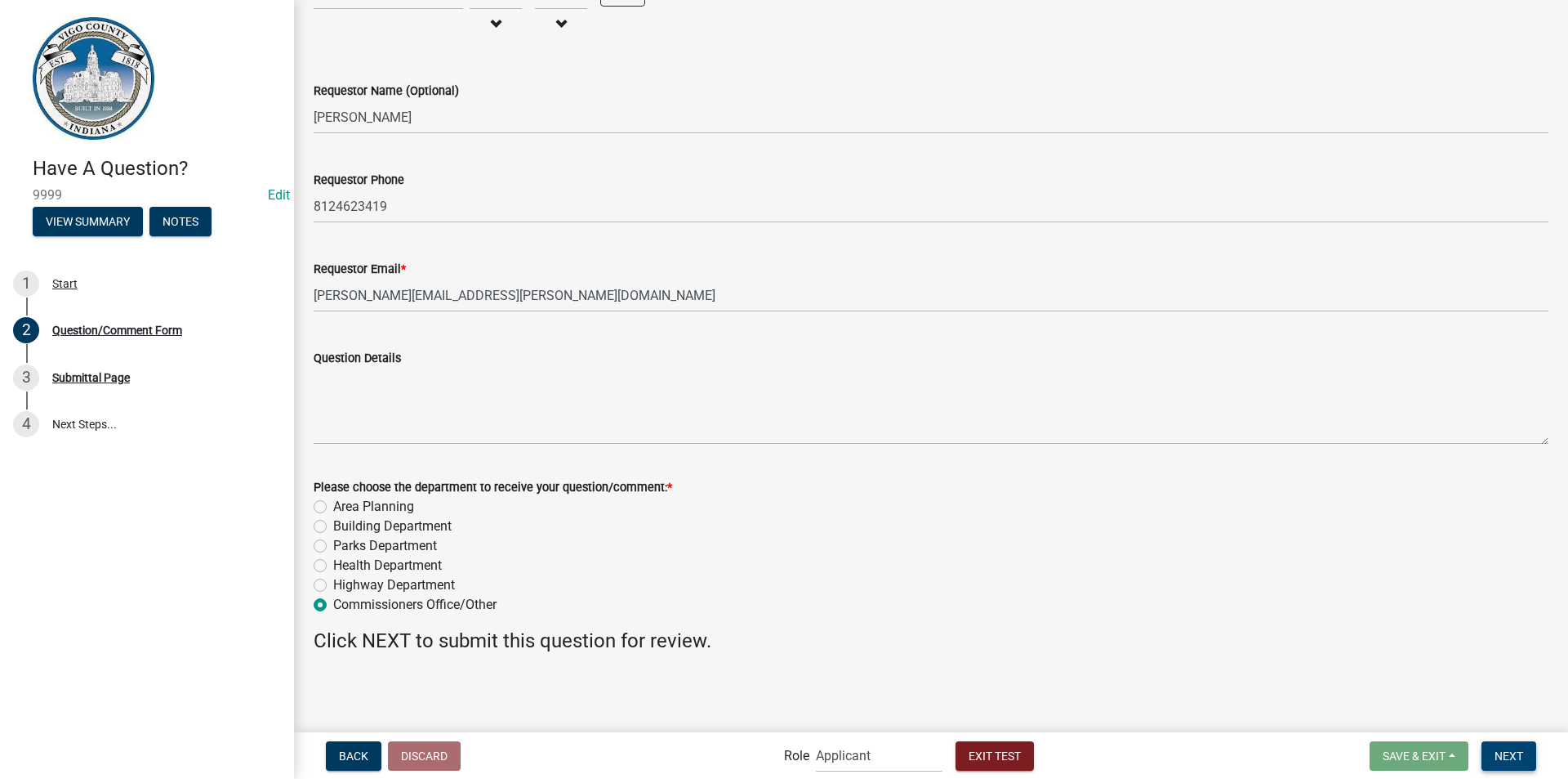
scroll to position [0, 0]
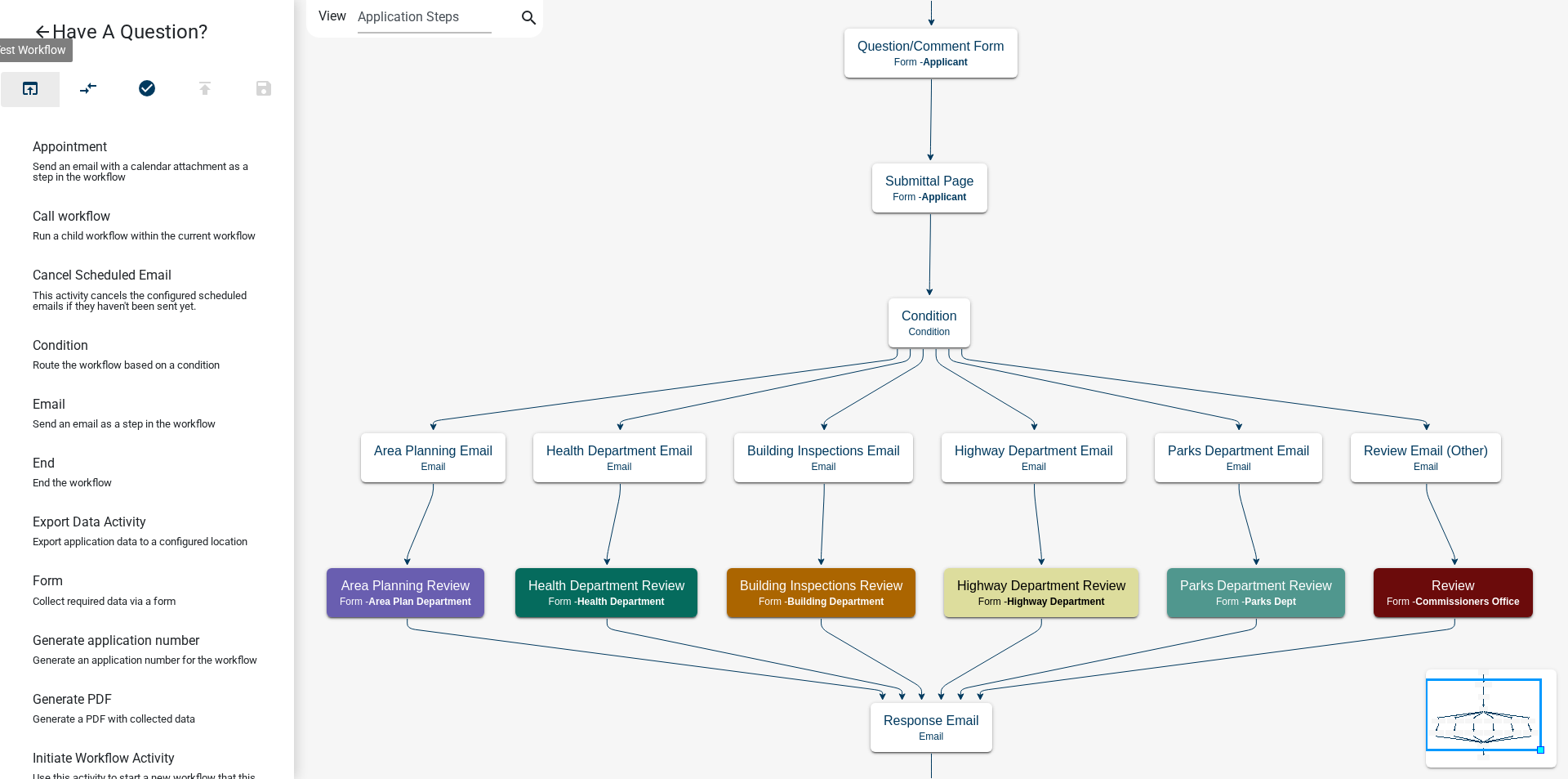
click at [30, 92] on icon "open_in_browser" at bounding box center [30, 89] width 20 height 23
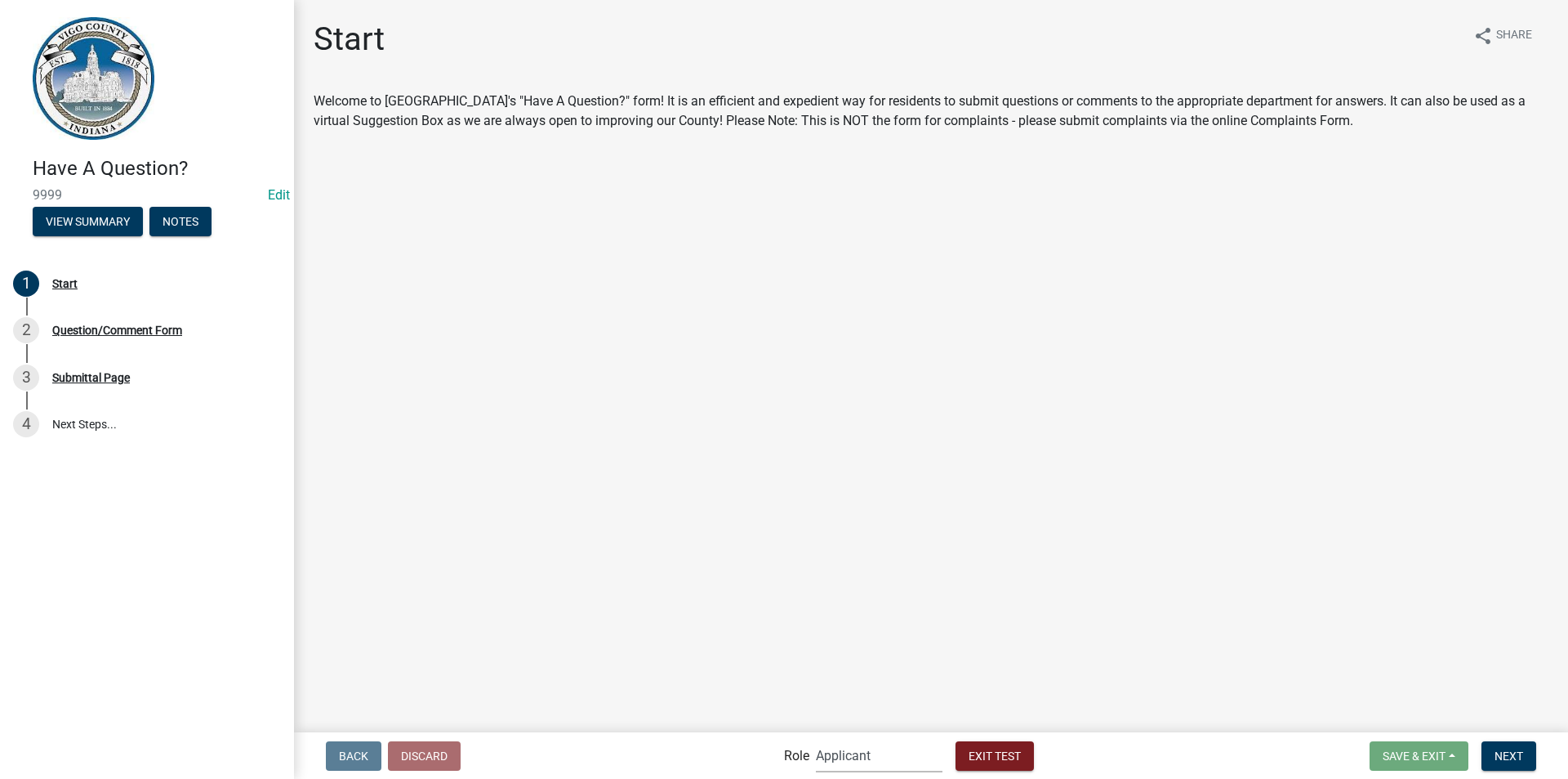
click at [863, 755] on select "Applicant Health Department Commissioners Office Parks Dept Office Manager Area…" at bounding box center [879, 755] width 126 height 34
click at [816, 739] on select "Applicant Health Department Commissioners Office Parks Dept Office Manager Area…" at bounding box center [879, 755] width 126 height 34
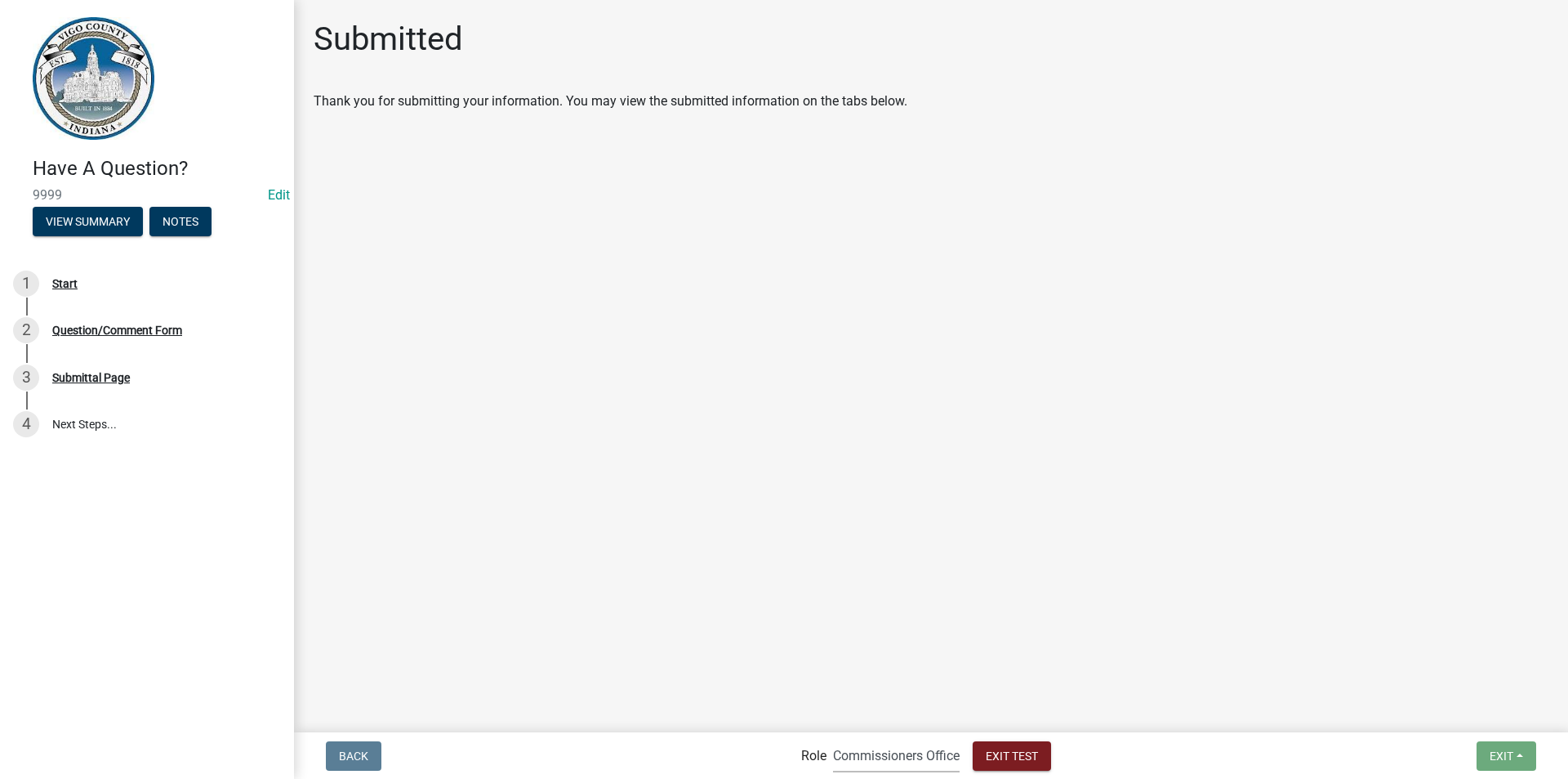
click at [905, 755] on select "Applicant Health Department Commissioners Office Parks Dept Office Manager Area…" at bounding box center [896, 755] width 126 height 34
select select "46f061d0-ca05-4526-87ad-bae6256f3e47"
click at [833, 739] on select "Applicant Health Department Commissioners Office Parks Dept Office Manager Area…" at bounding box center [896, 755] width 126 height 34
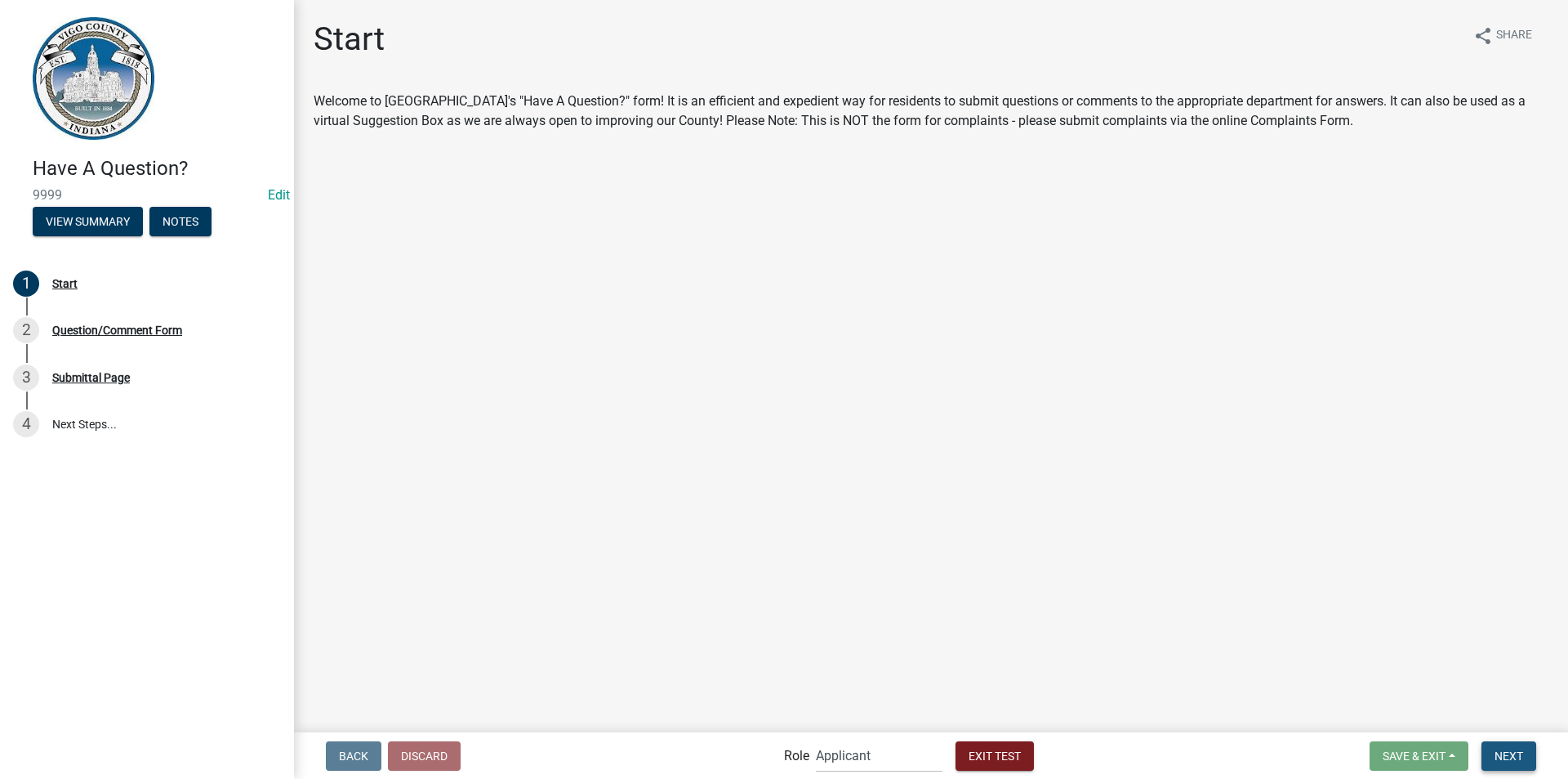
click at [1513, 762] on span "Next" at bounding box center [1508, 754] width 28 height 13
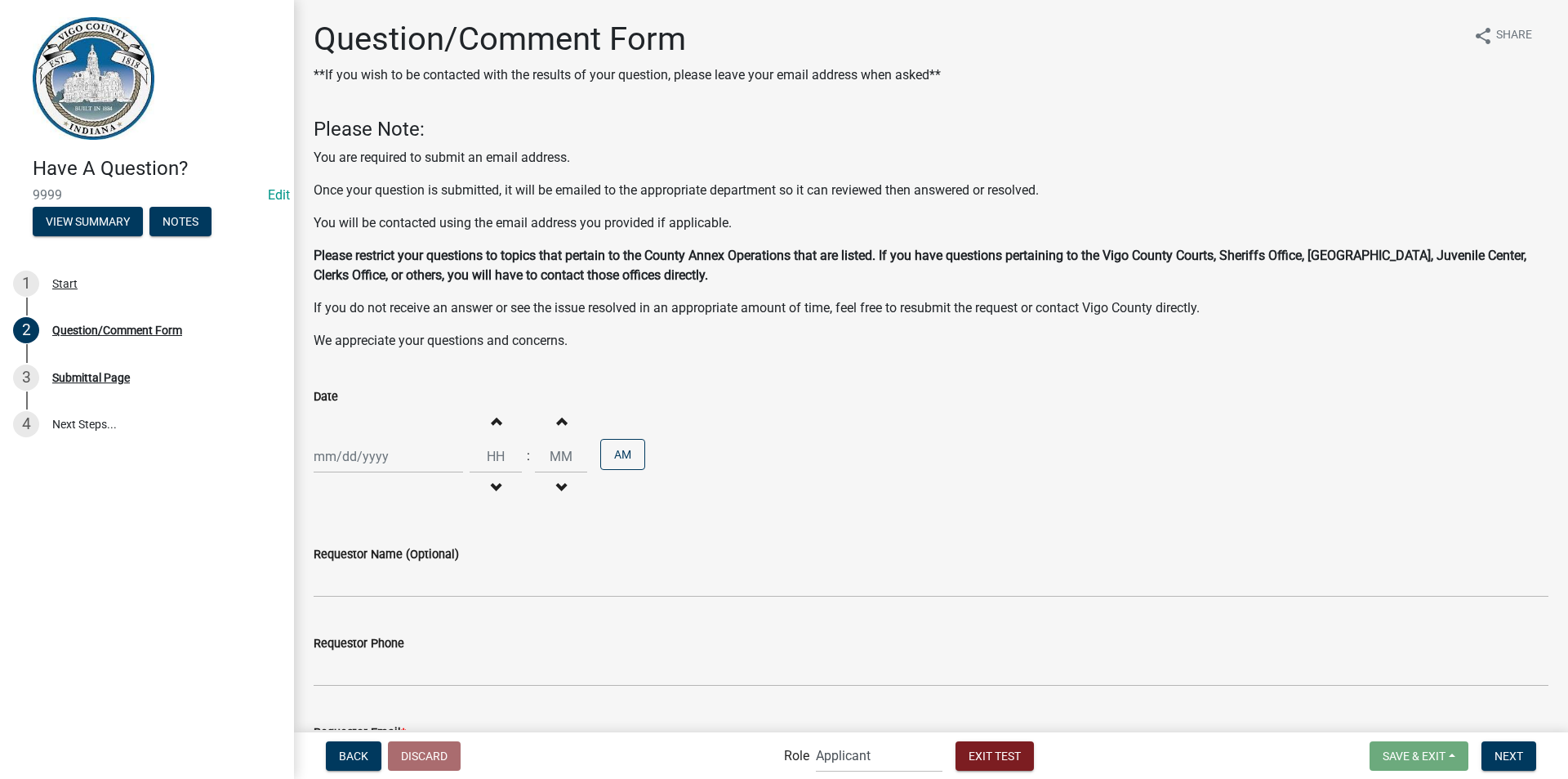
click at [359, 460] on div at bounding box center [388, 456] width 149 height 34
select select "9"
select select "2025"
click at [408, 539] on div "4" at bounding box center [408, 543] width 26 height 26
type input "09/04/2025"
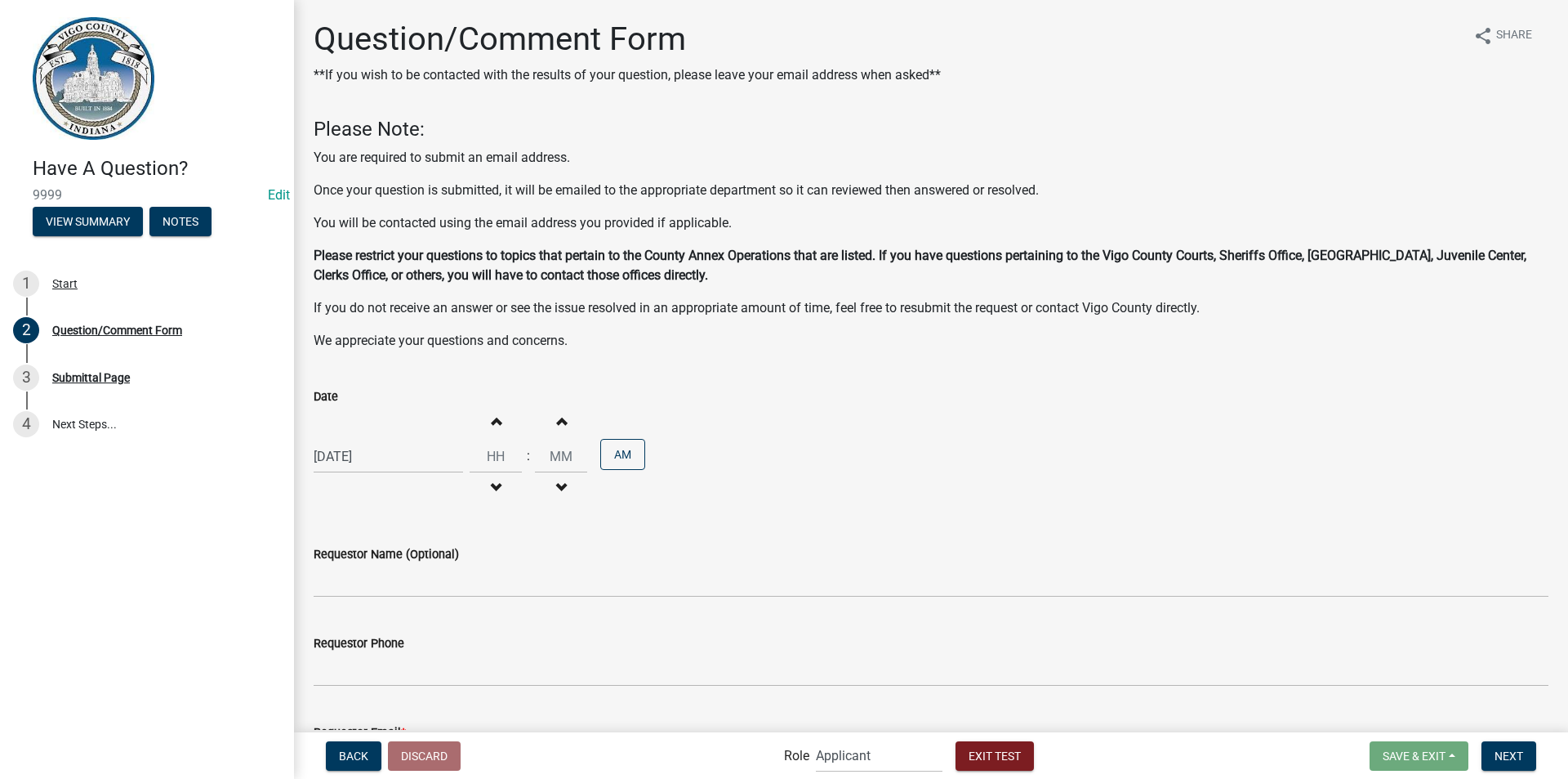
click at [492, 422] on span "button" at bounding box center [495, 420] width 8 height 13
type input "01"
type input "00"
click at [492, 422] on span "button" at bounding box center [495, 420] width 8 height 13
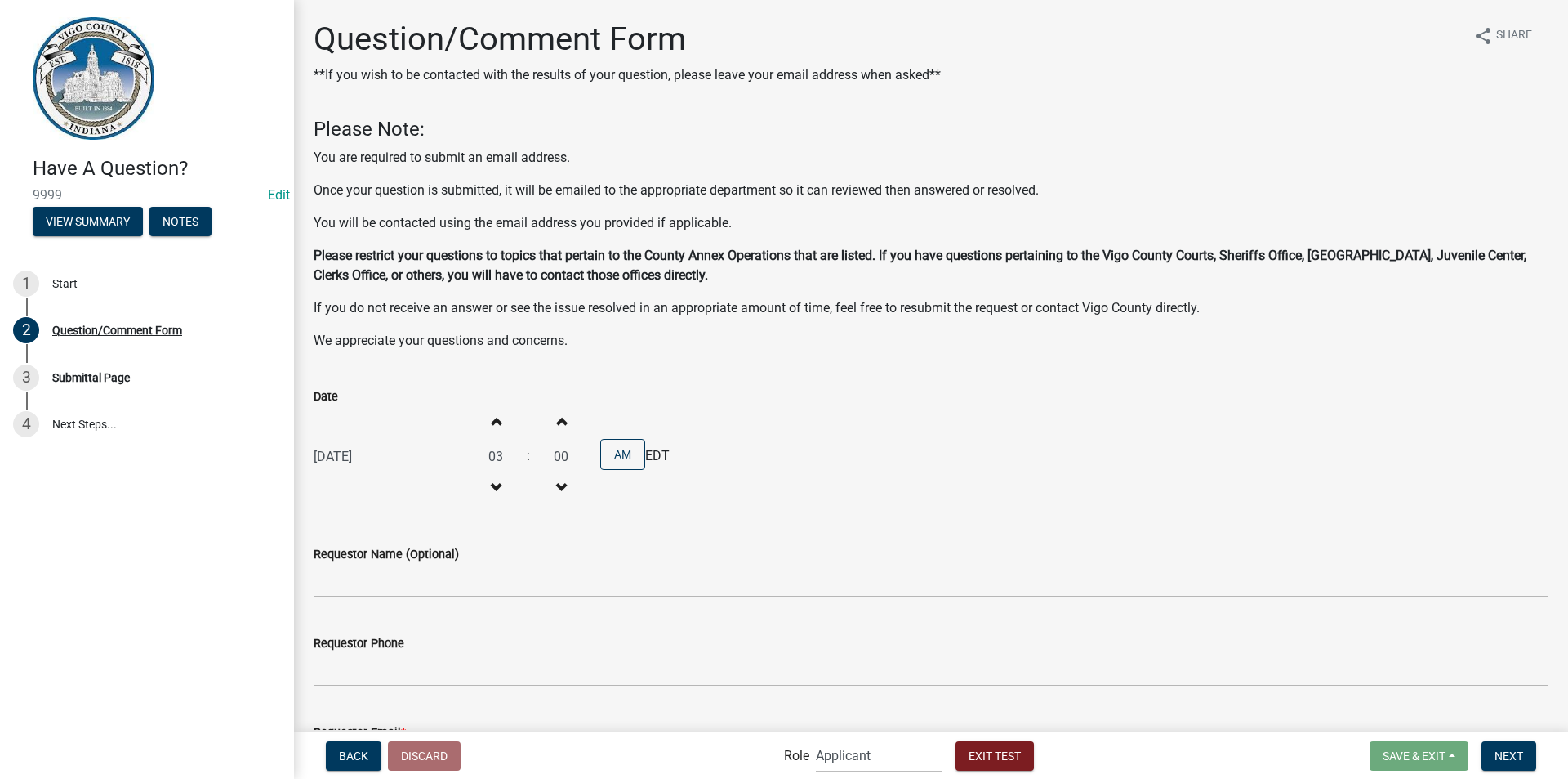
click at [492, 422] on span "button" at bounding box center [495, 420] width 8 height 13
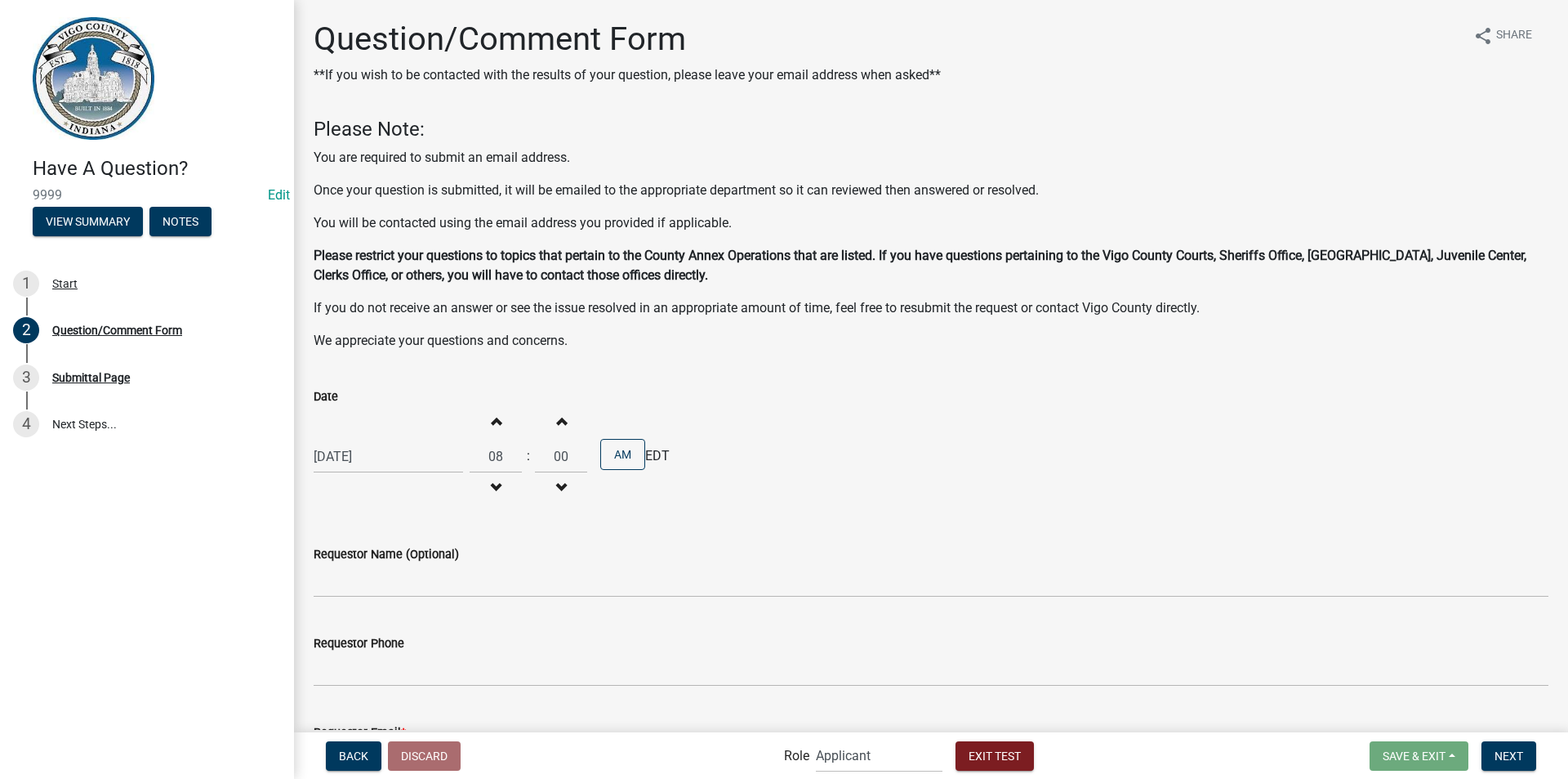
click at [492, 422] on span "button" at bounding box center [495, 420] width 8 height 13
type input "11"
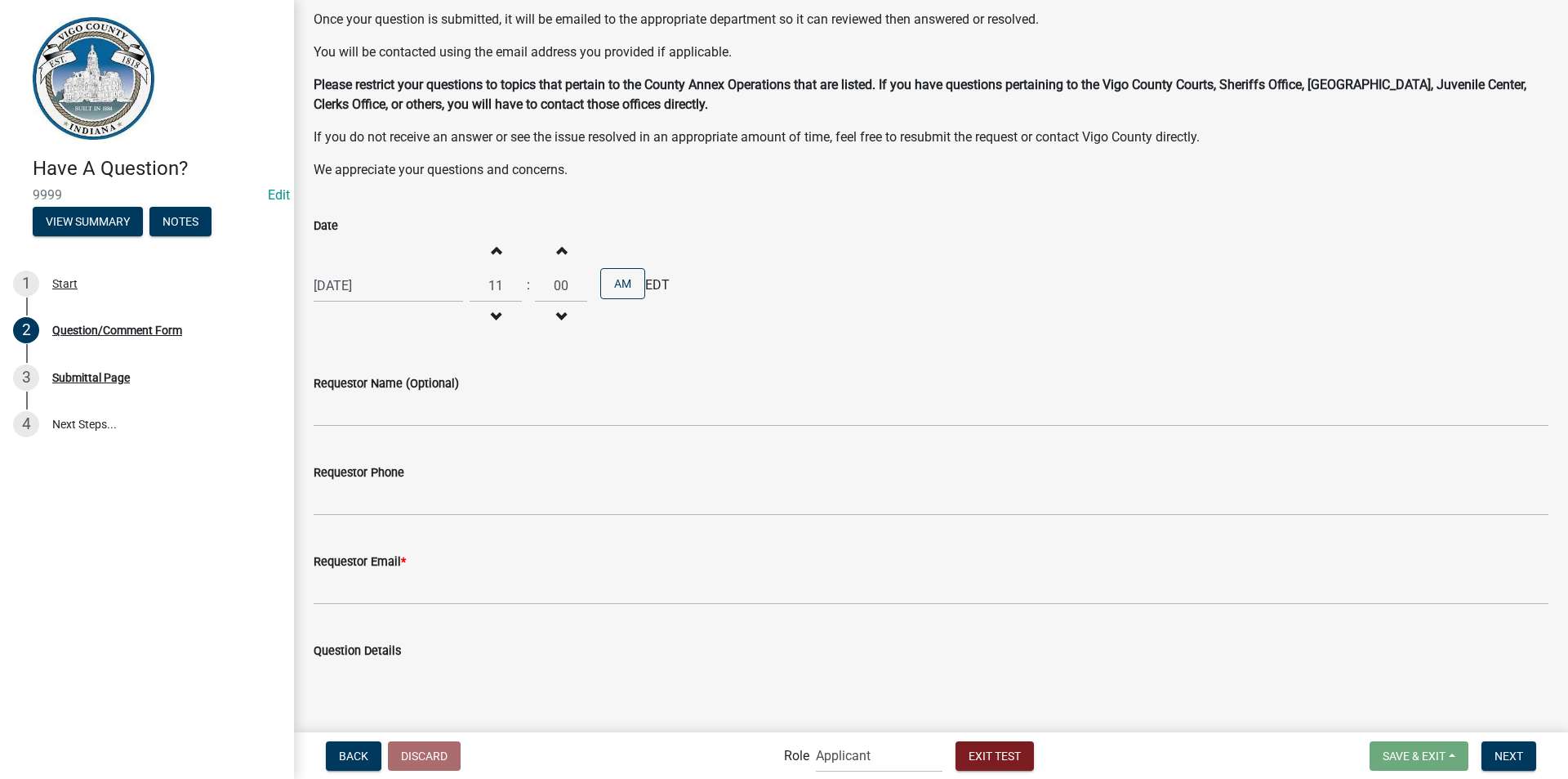
scroll to position [245, 0]
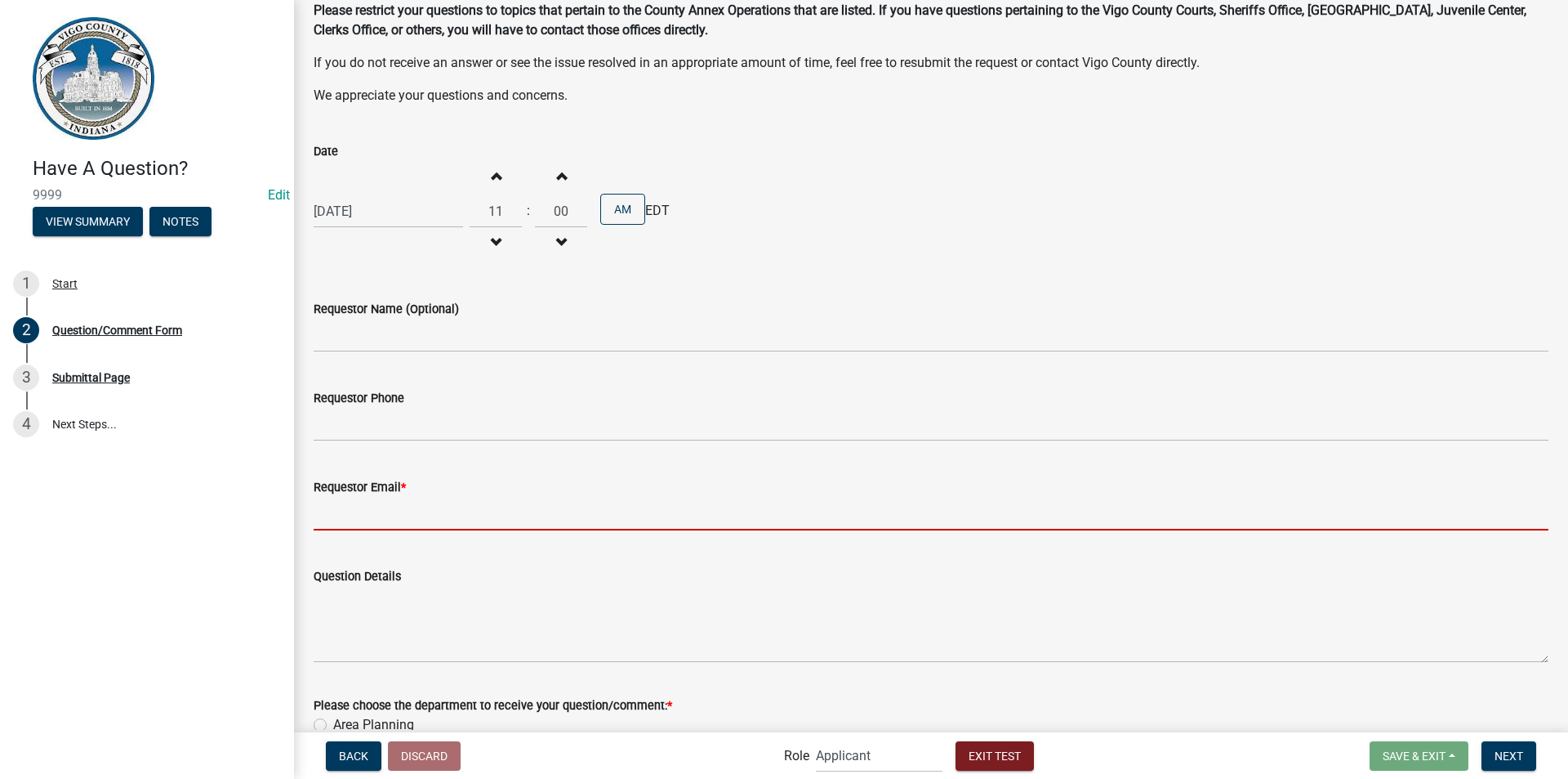
click at [475, 519] on input "Requestor Email *" at bounding box center [930, 513] width 1234 height 34
type input "scott.barbour@vigocounty.in.gov"
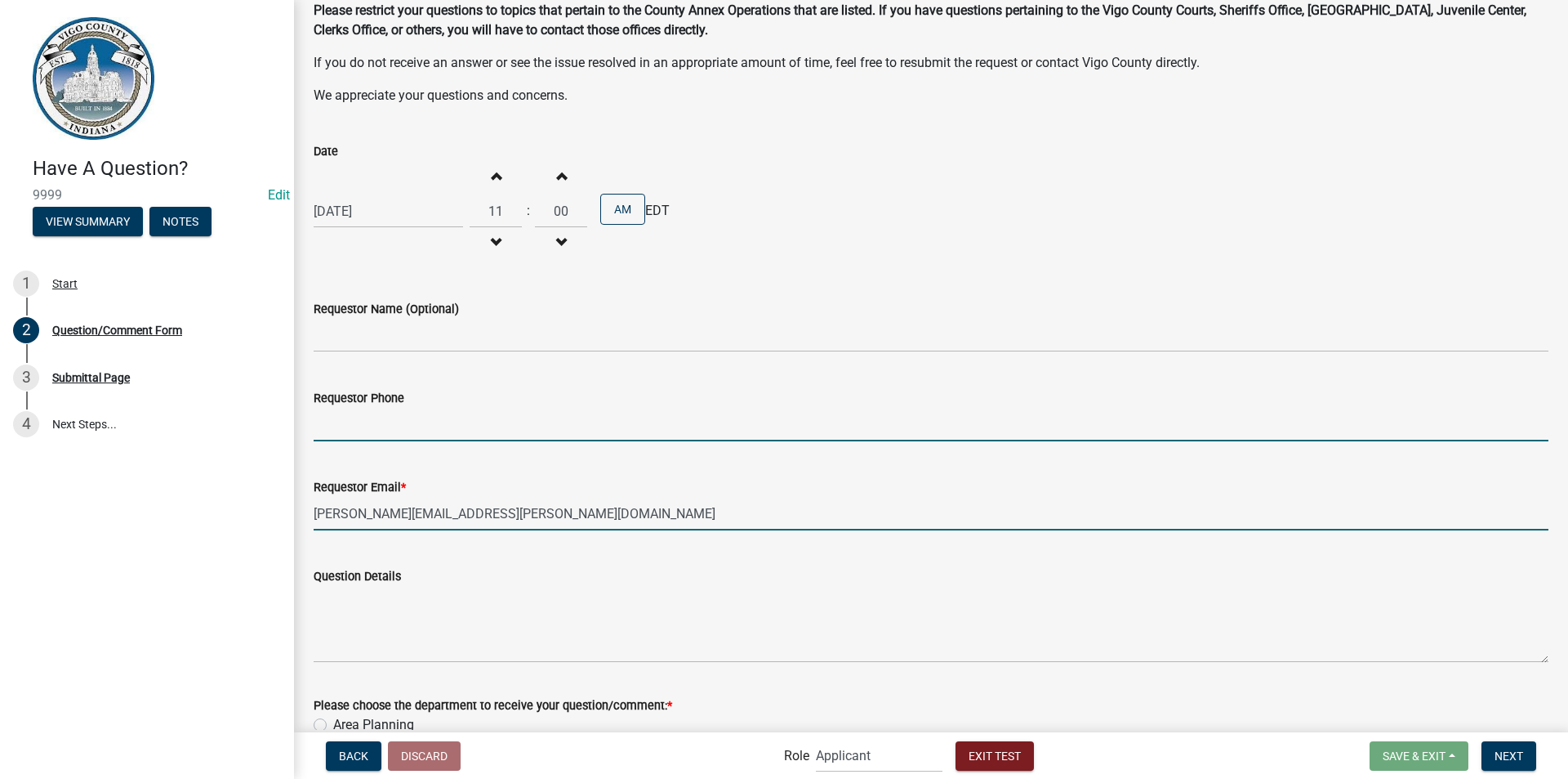
type input "8124623419"
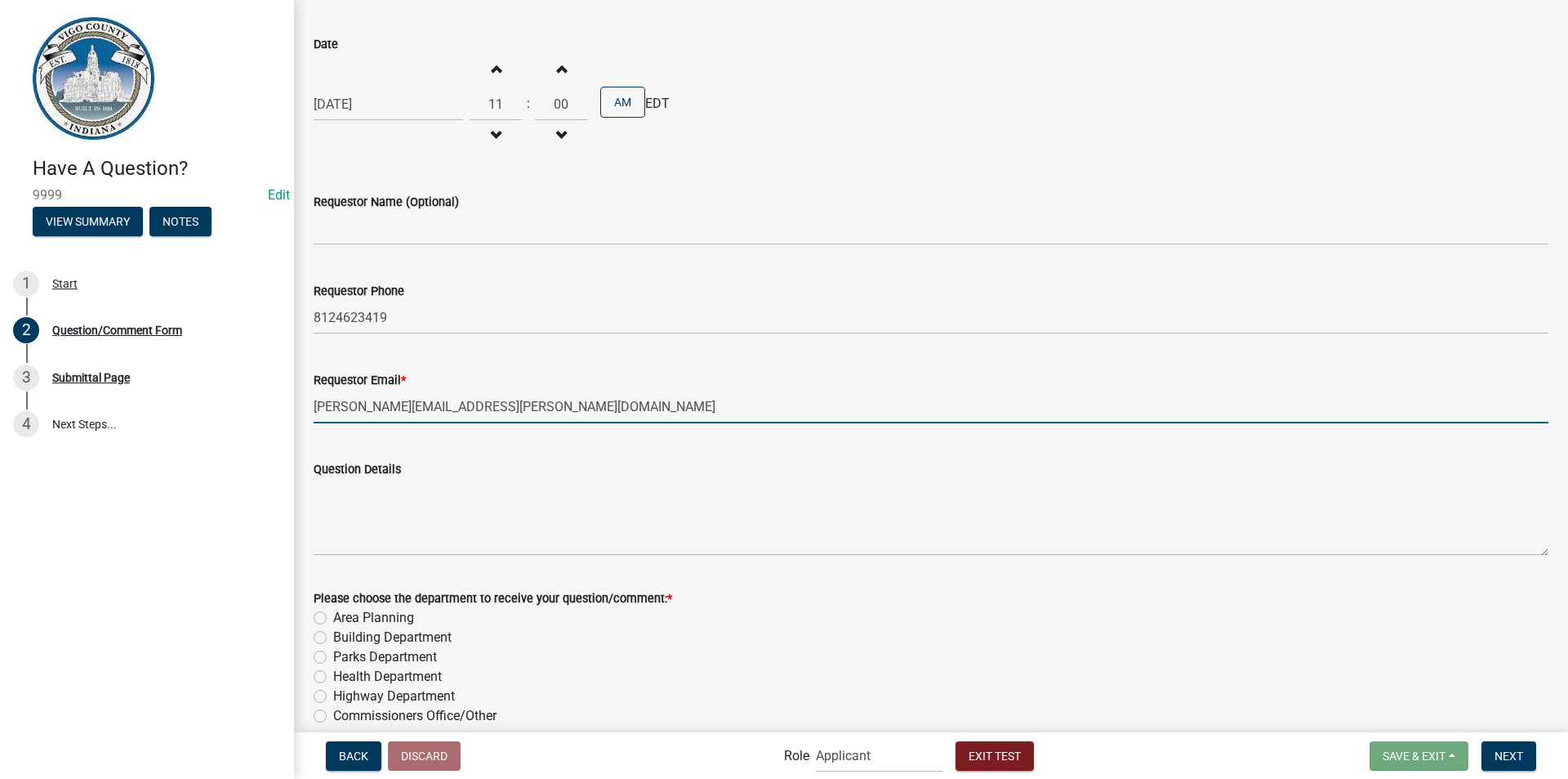
scroll to position [354, 0]
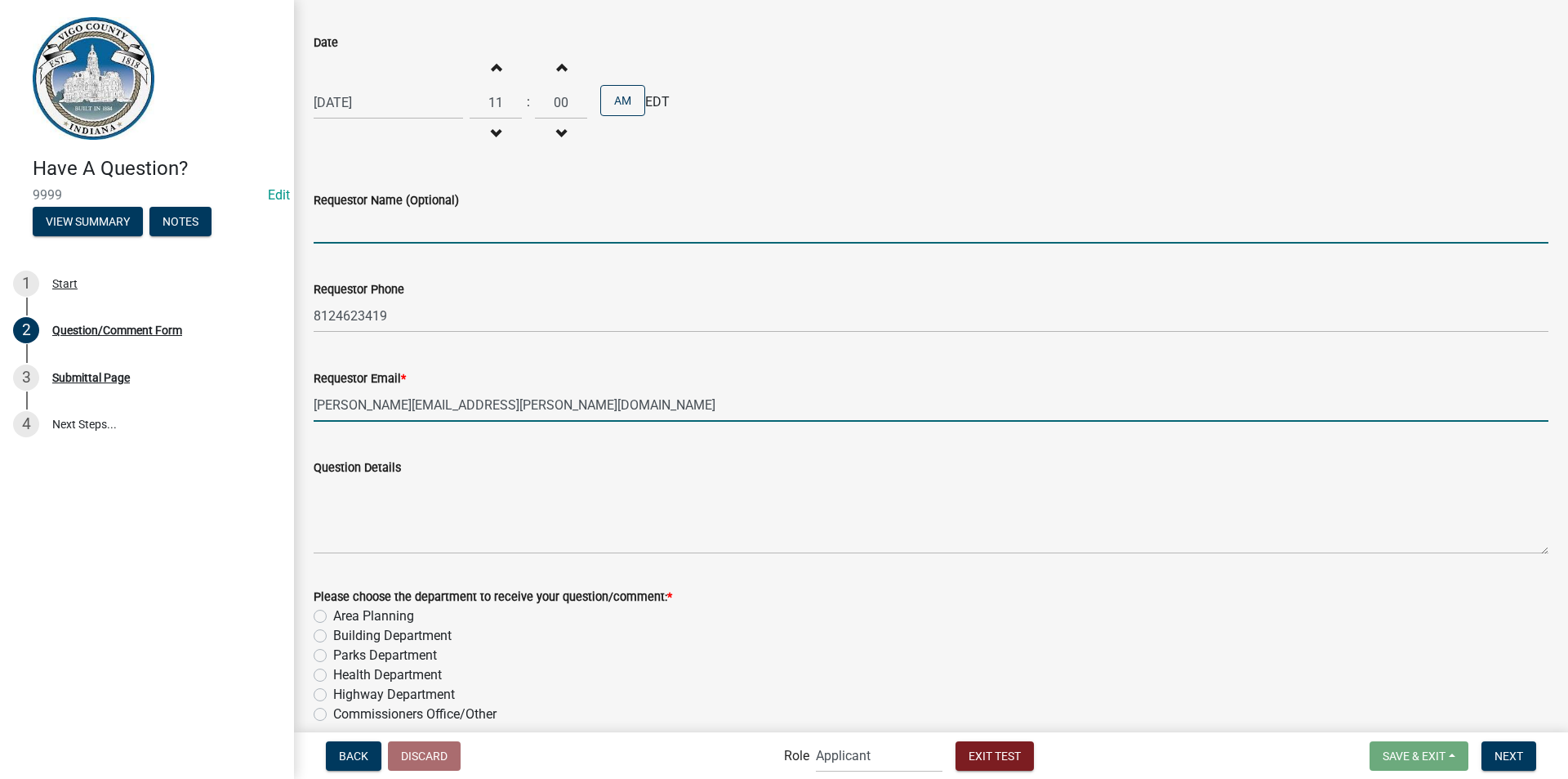
click at [451, 230] on input "Requestor Name (Optional)" at bounding box center [930, 227] width 1234 height 34
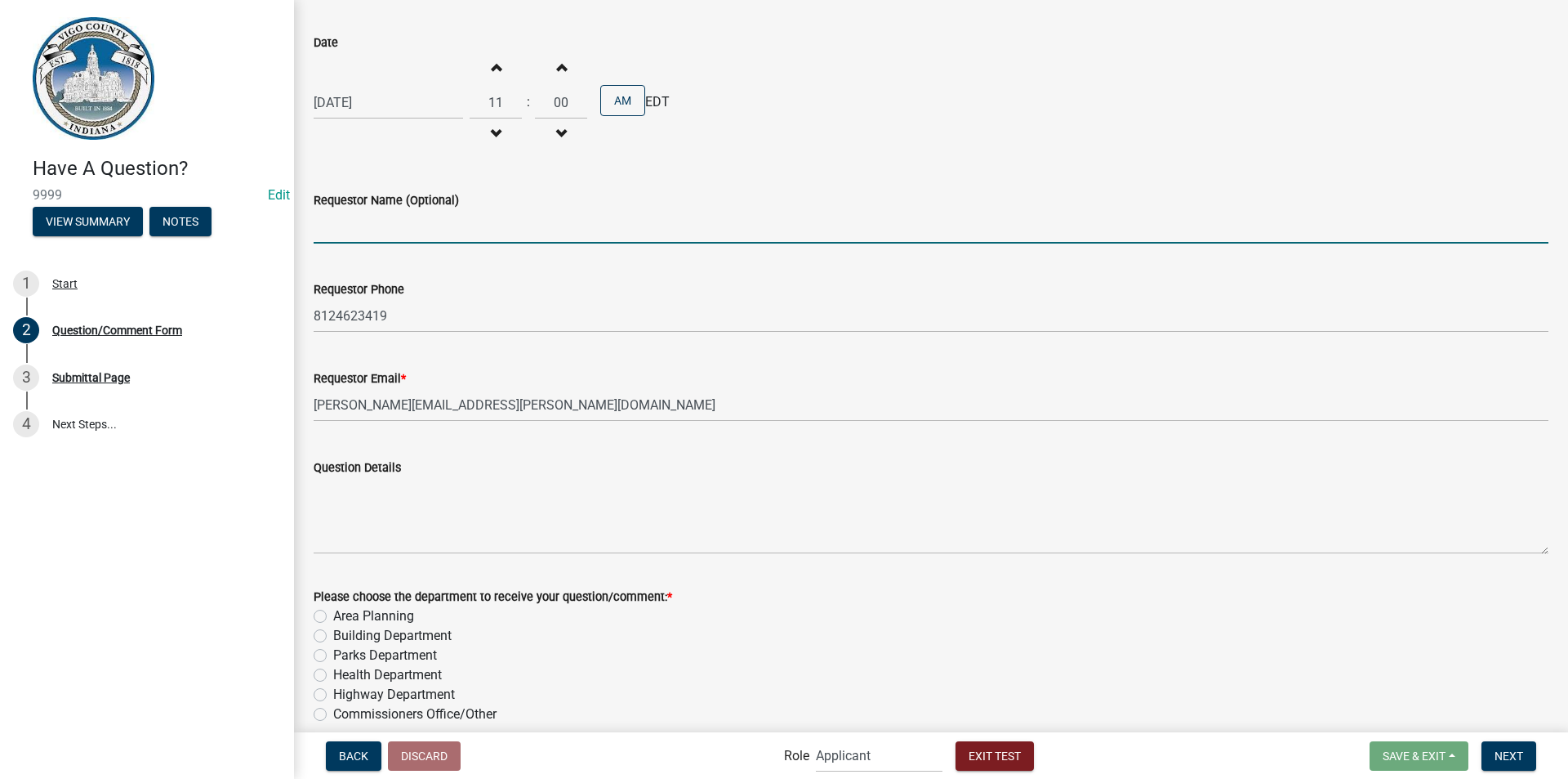
type input "Scott Barbour"
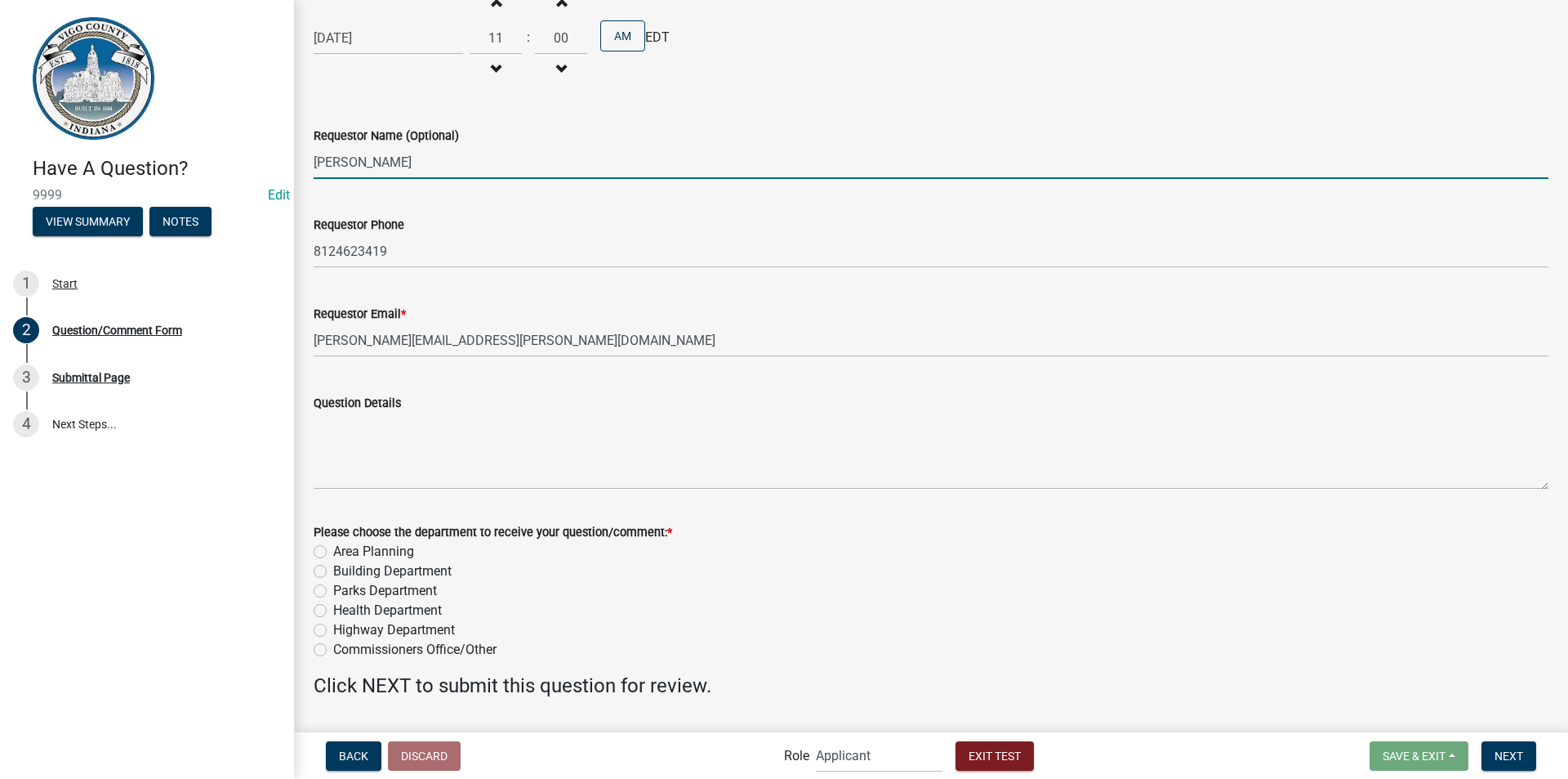
scroll to position [435, 0]
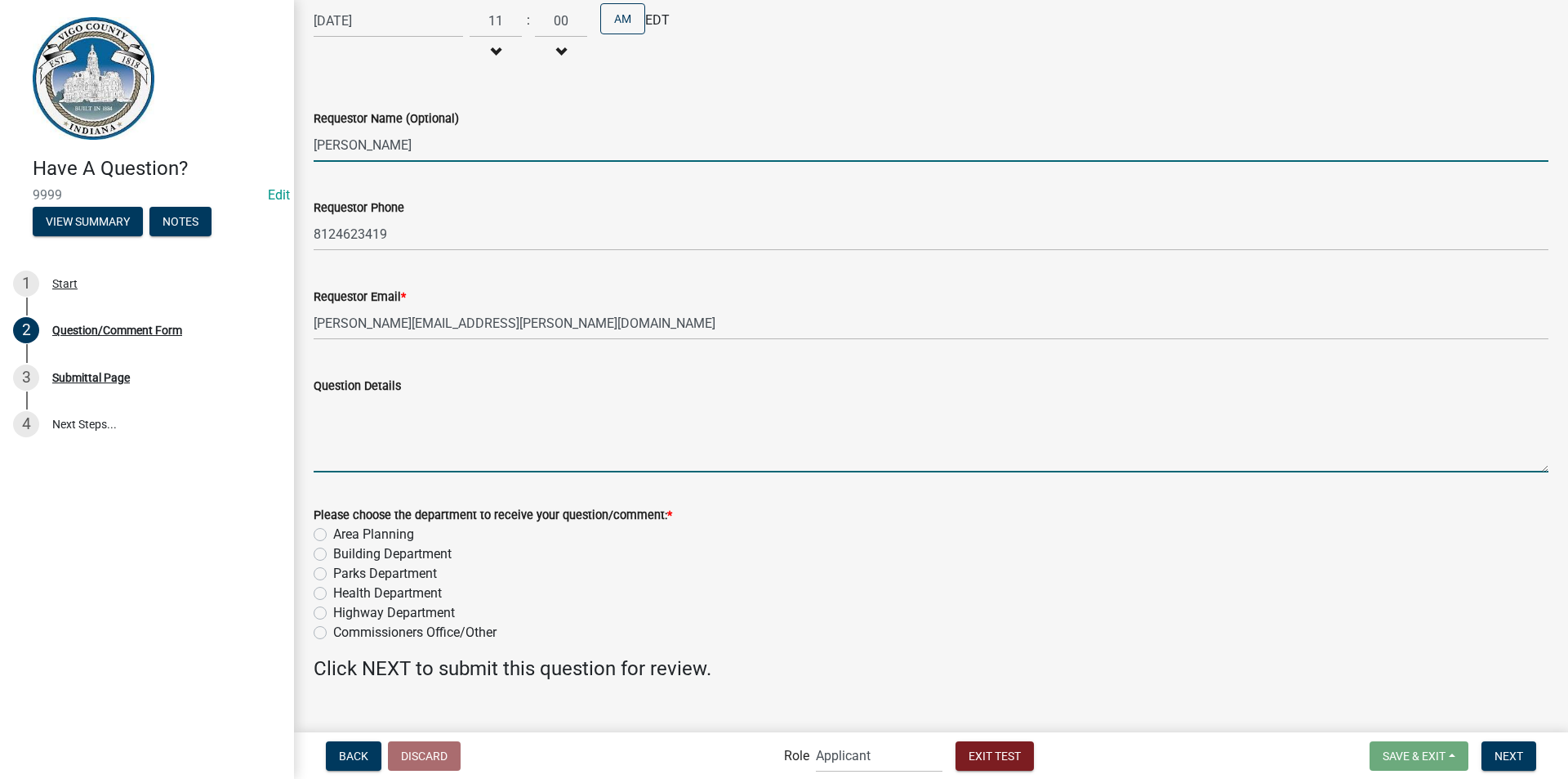
click at [429, 467] on textarea "Question Details" at bounding box center [930, 434] width 1234 height 76
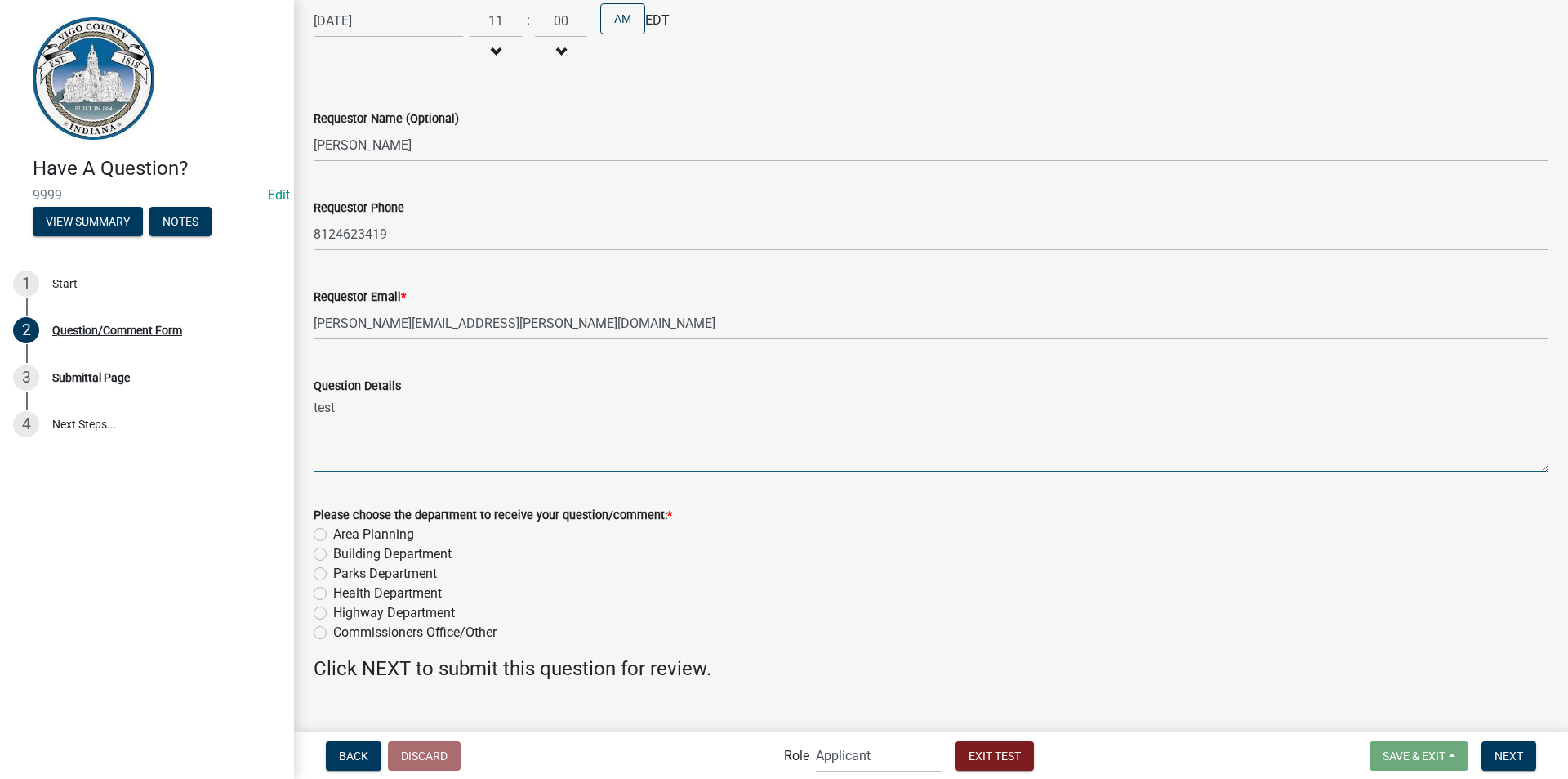
type textarea "test"
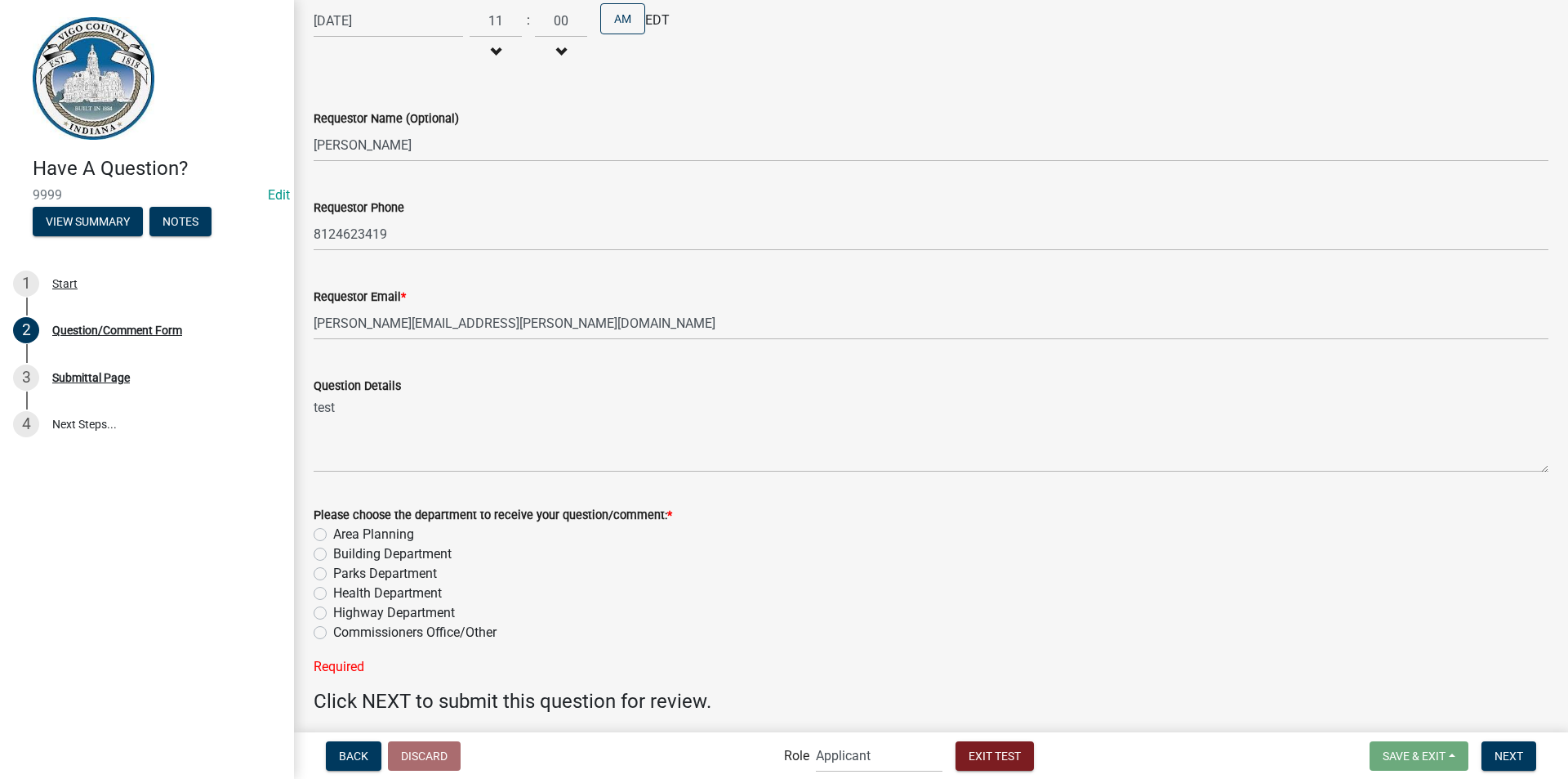
click at [333, 629] on label "Commissioners Office/Other" at bounding box center [415, 632] width 164 height 20
click at [333, 629] on input "Commissioners Office/Other" at bounding box center [338, 628] width 11 height 11
radio input "true"
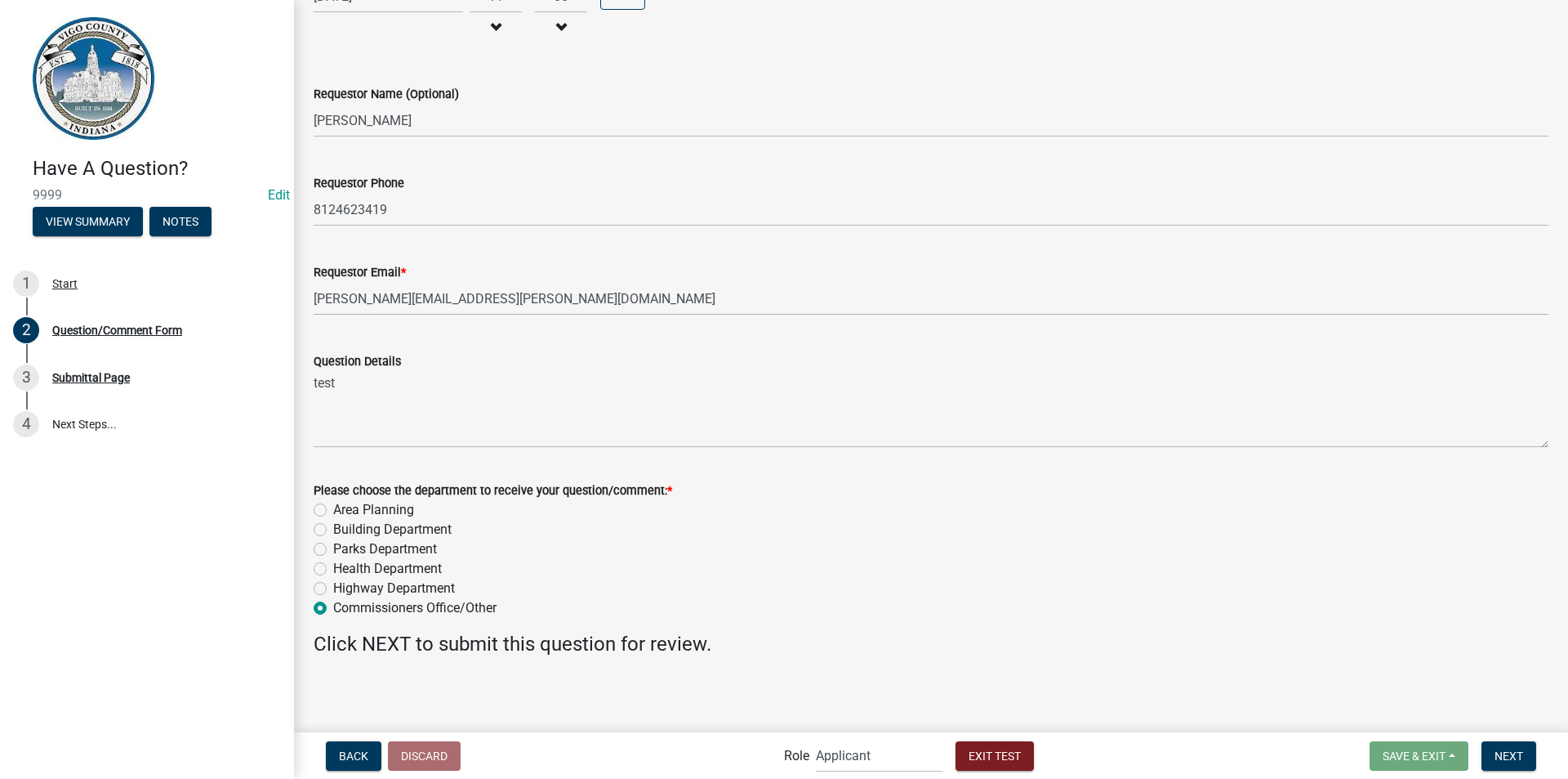
scroll to position [463, 0]
click at [1510, 755] on span "Next" at bounding box center [1508, 754] width 28 height 13
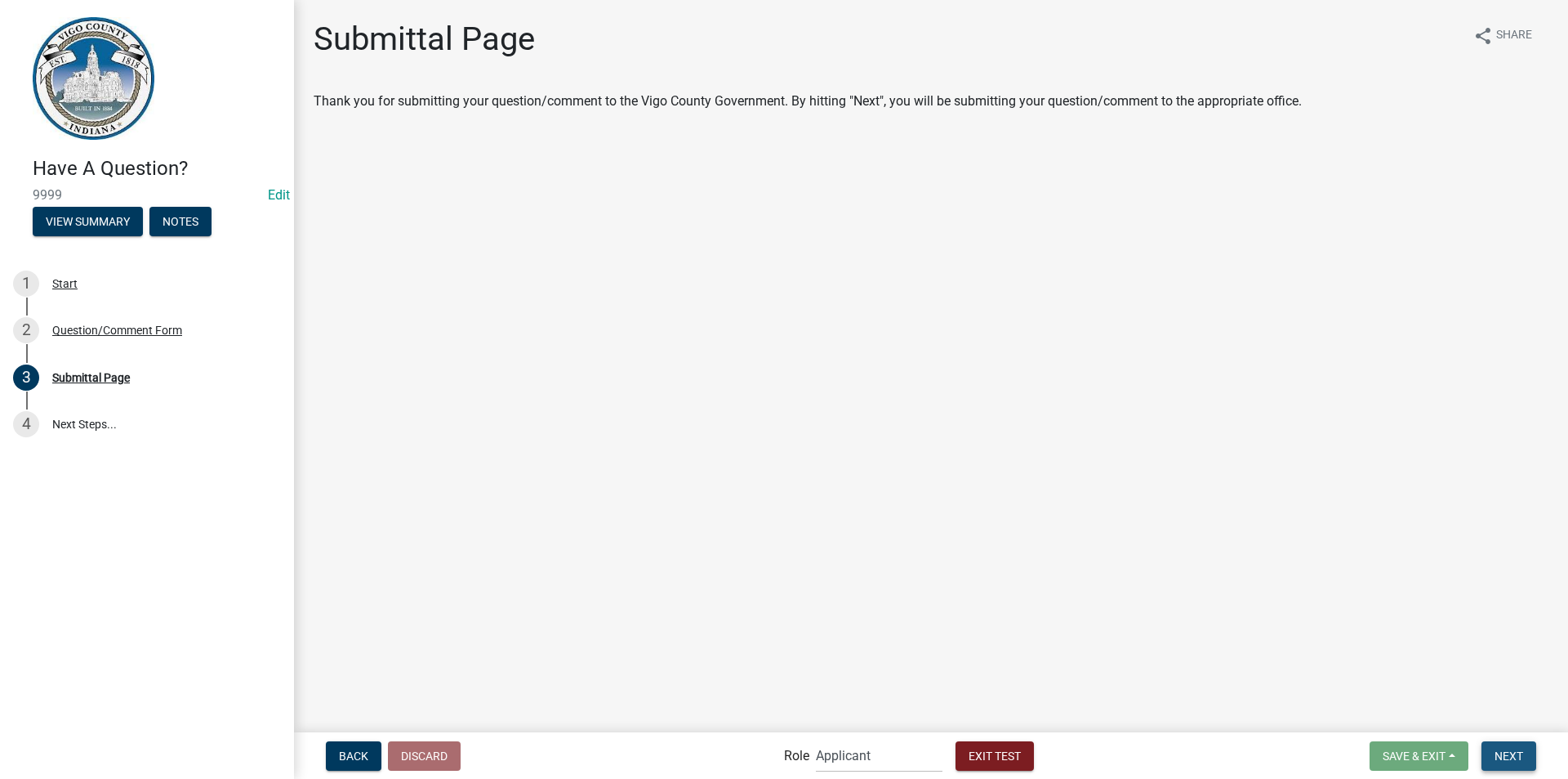
click at [1501, 752] on span "Next" at bounding box center [1508, 754] width 28 height 13
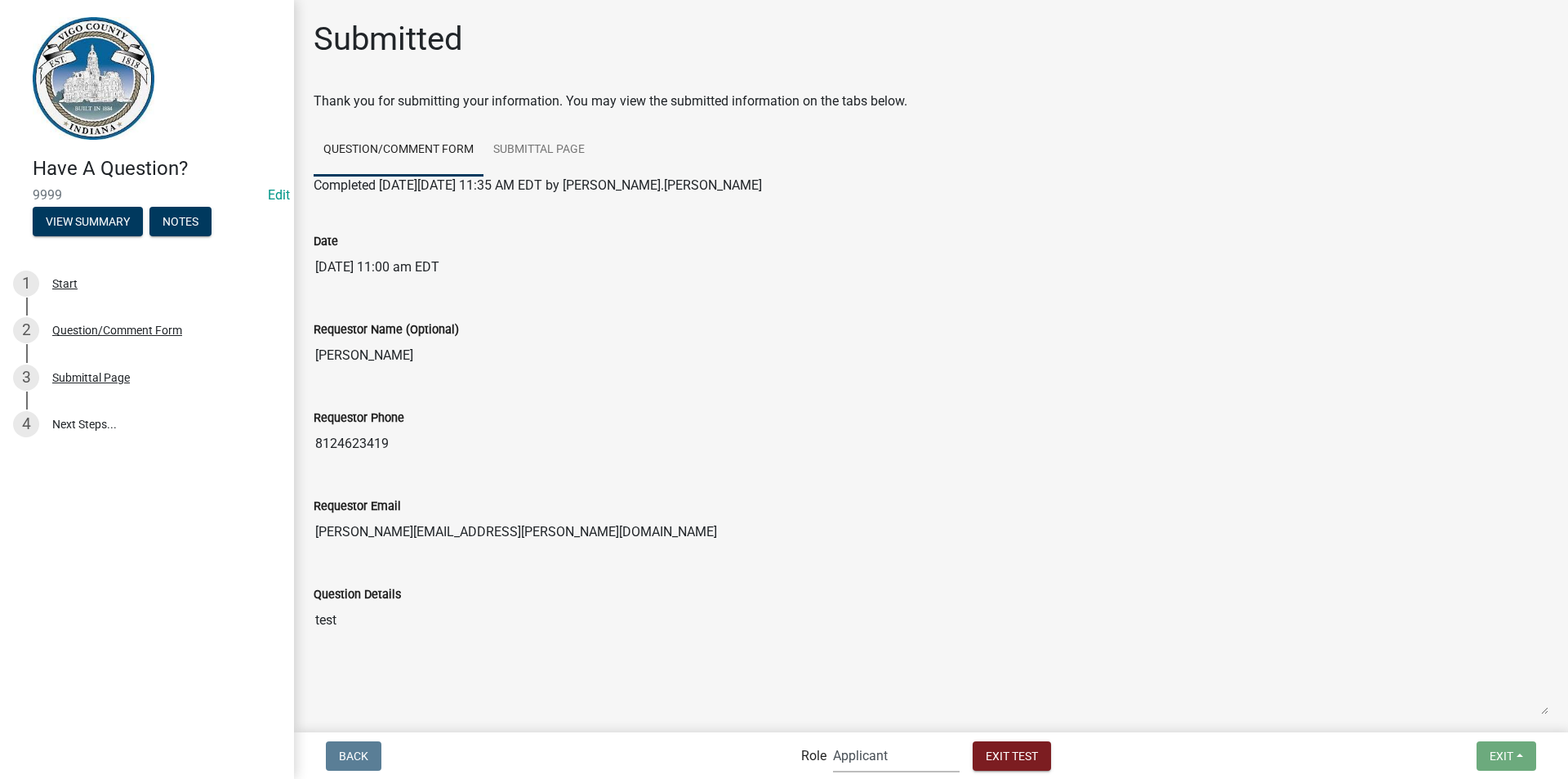
click at [886, 763] on select "Applicant Health Department Commissioners Office Parks Dept Office Manager Area…" at bounding box center [896, 755] width 126 height 34
select select "9721074e-56d3-4db7-9cd0-04e0bd460a14"
click at [833, 739] on select "Applicant Health Department Commissioners Office Parks Dept Office Manager Area…" at bounding box center [896, 755] width 126 height 34
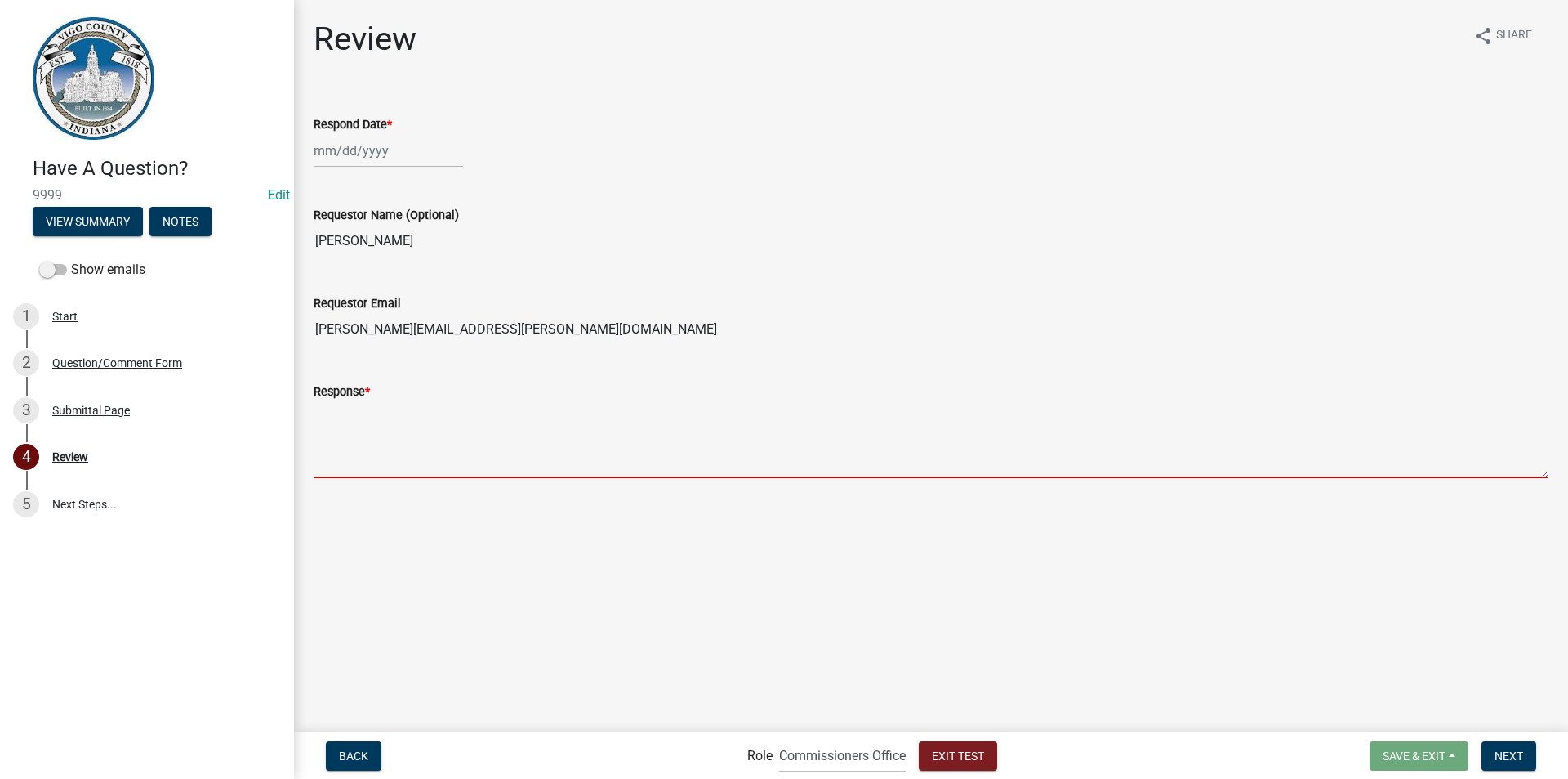
click at [438, 430] on textarea "Response *" at bounding box center [930, 440] width 1234 height 76
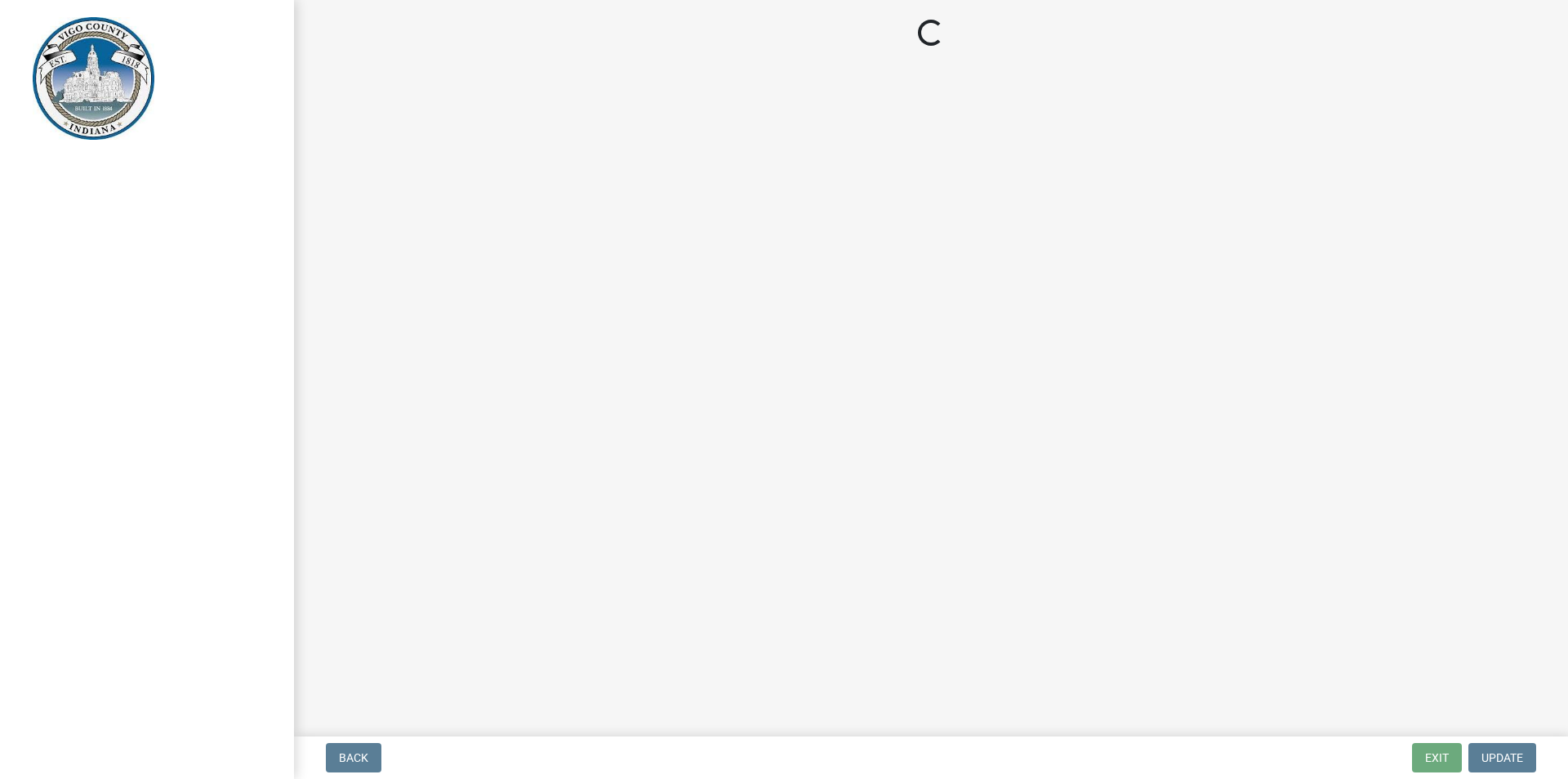
select select "9721074e-56d3-4db7-9cd0-04e0bd460a14"
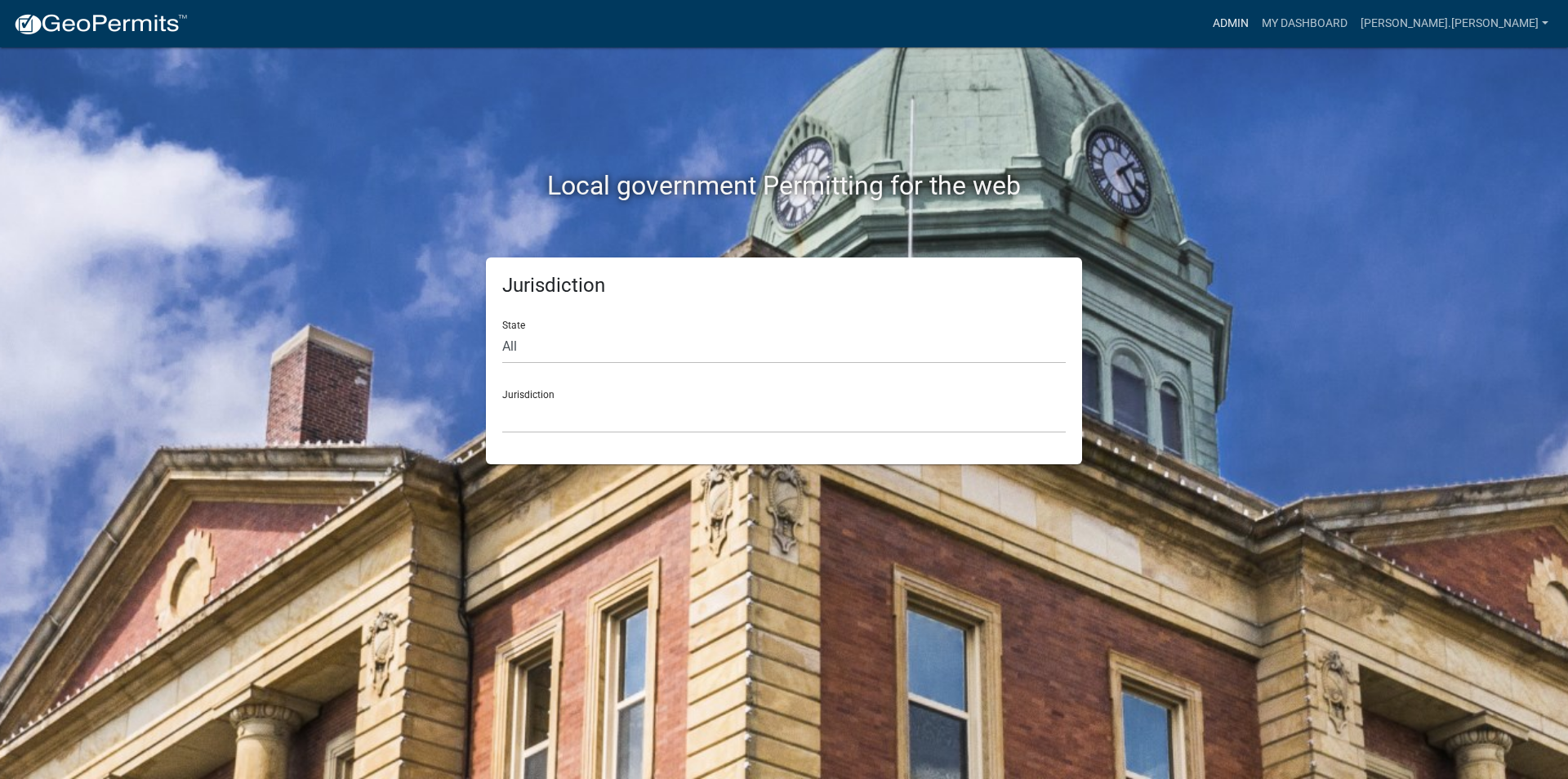
click at [1255, 22] on link "Admin" at bounding box center [1231, 24] width 49 height 31
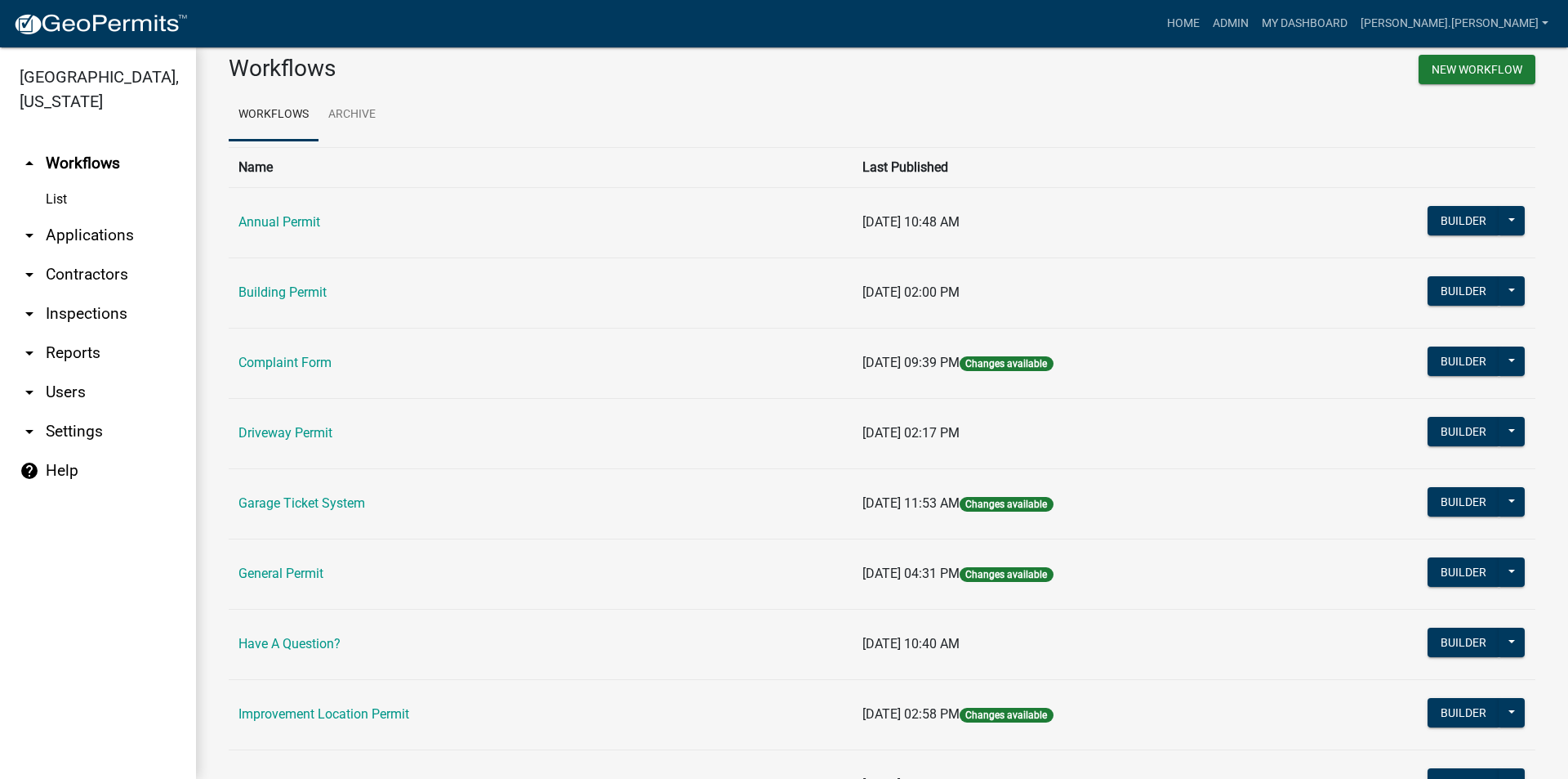
scroll to position [137, 0]
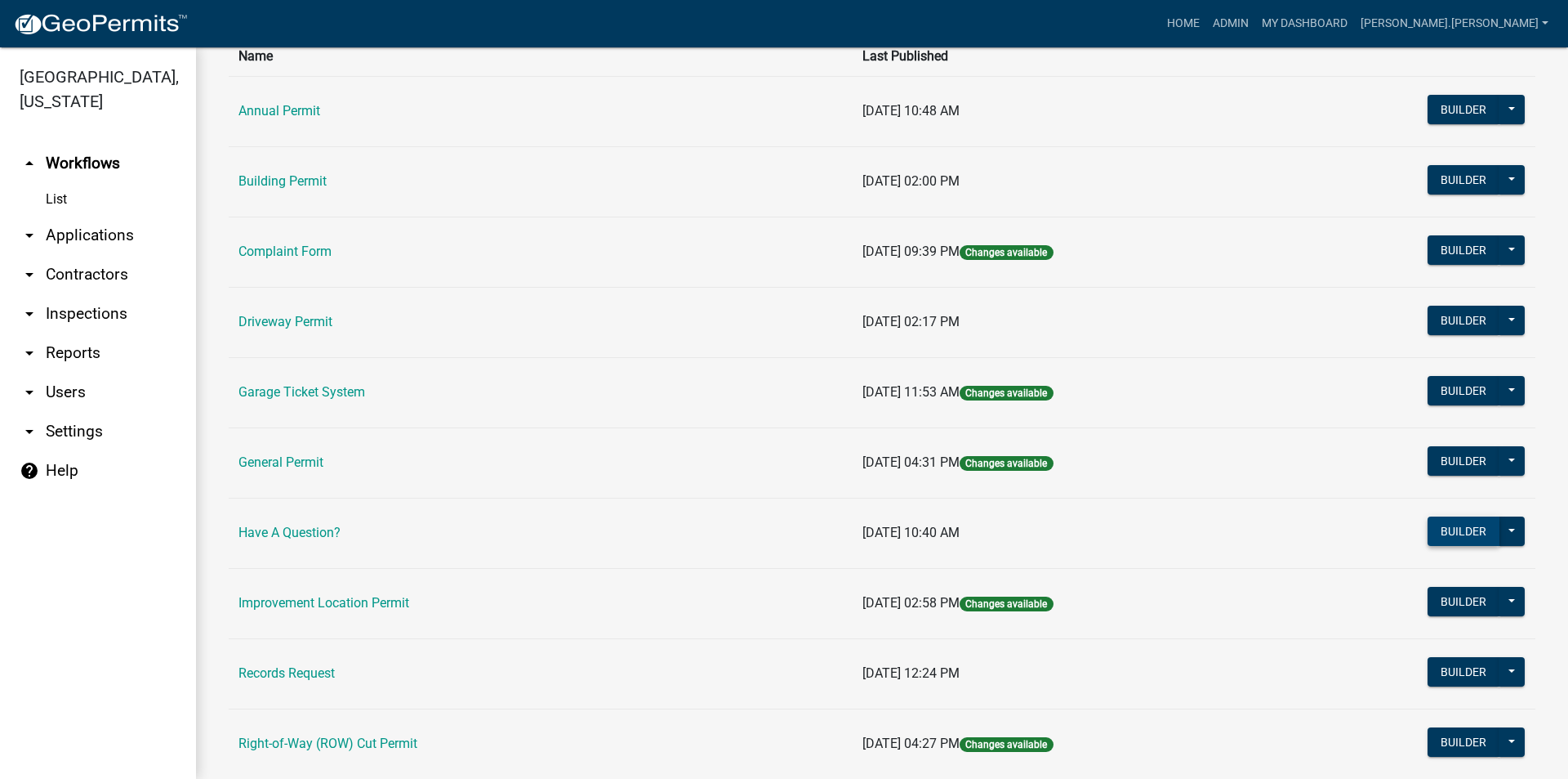
click at [1458, 530] on button "Builder" at bounding box center [1462, 531] width 72 height 29
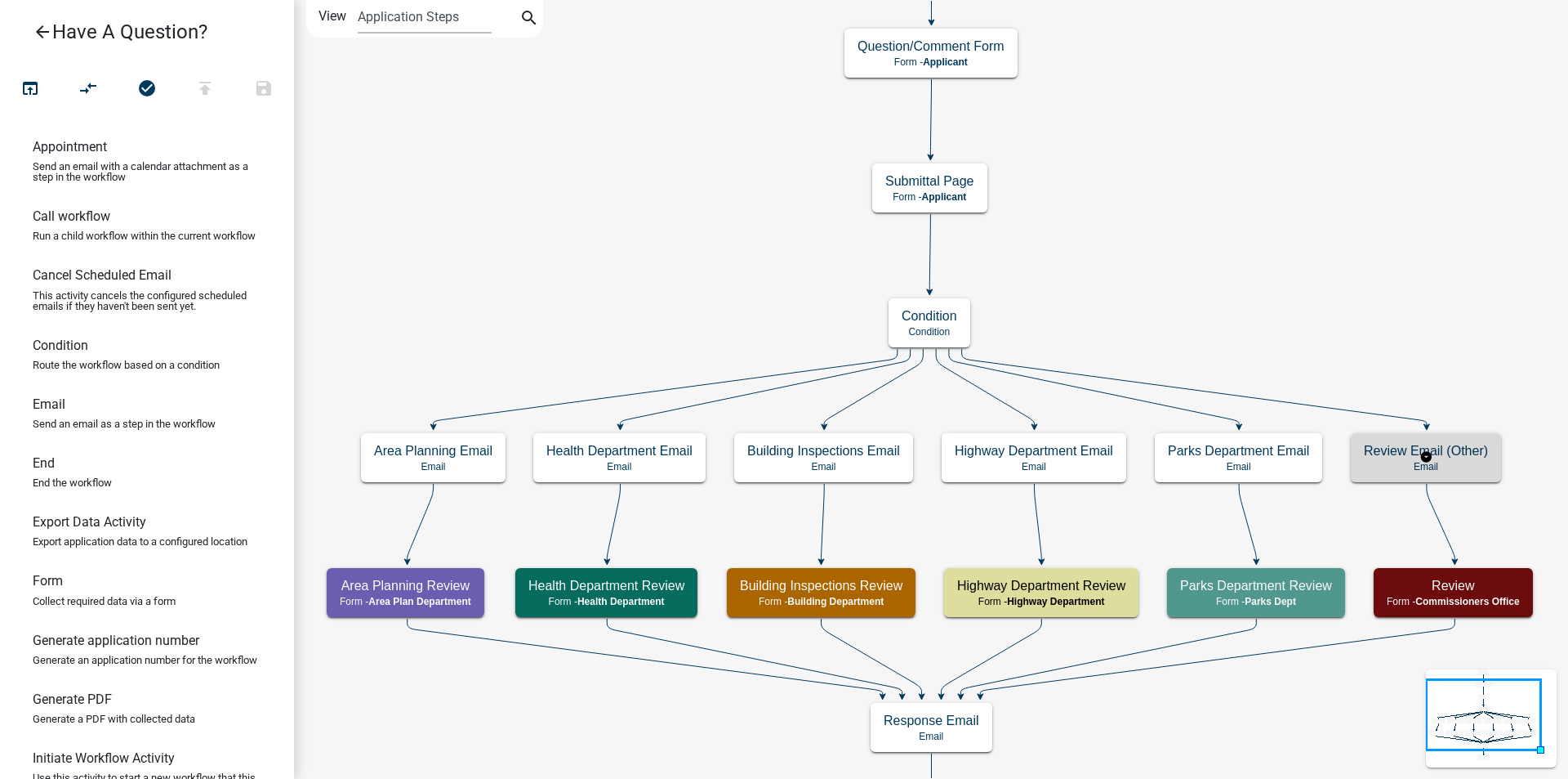
click at [1382, 459] on h5 "Review Email (Other)" at bounding box center [1425, 450] width 124 height 15
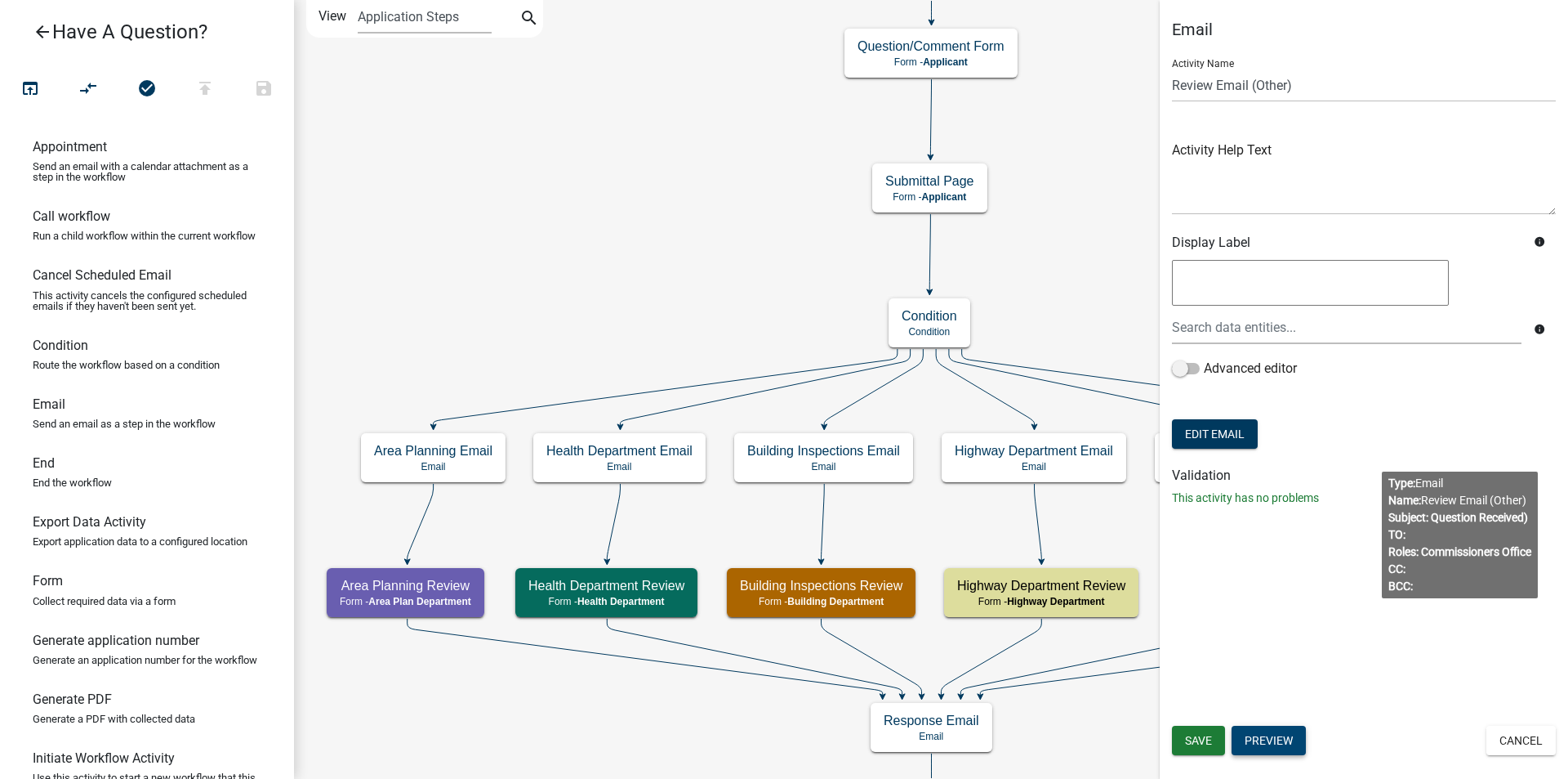
click at [1271, 739] on button "Preview" at bounding box center [1269, 740] width 75 height 29
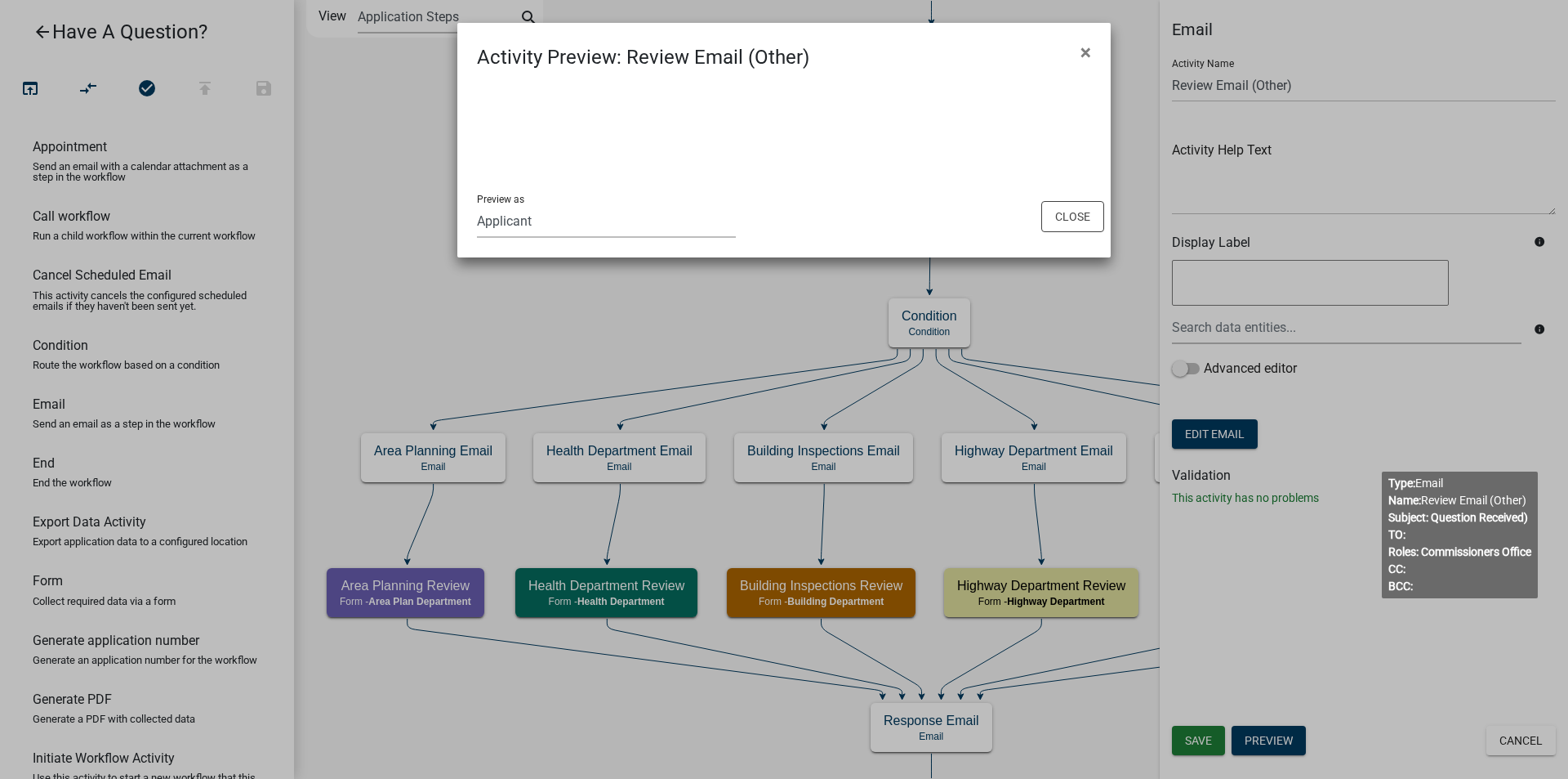
click at [622, 219] on select "Applicant Health Department Commissioners Office Bobby James - Highway Superint…" at bounding box center [606, 220] width 259 height 34
select select "9721074e-56d3-4db7-9cd0-04e0bd460a14"
click at [477, 204] on select "Applicant Health Department Commissioners Office Bobby James - Highway Superint…" at bounding box center [606, 220] width 259 height 34
click at [1095, 48] on button "×" at bounding box center [1085, 52] width 36 height 46
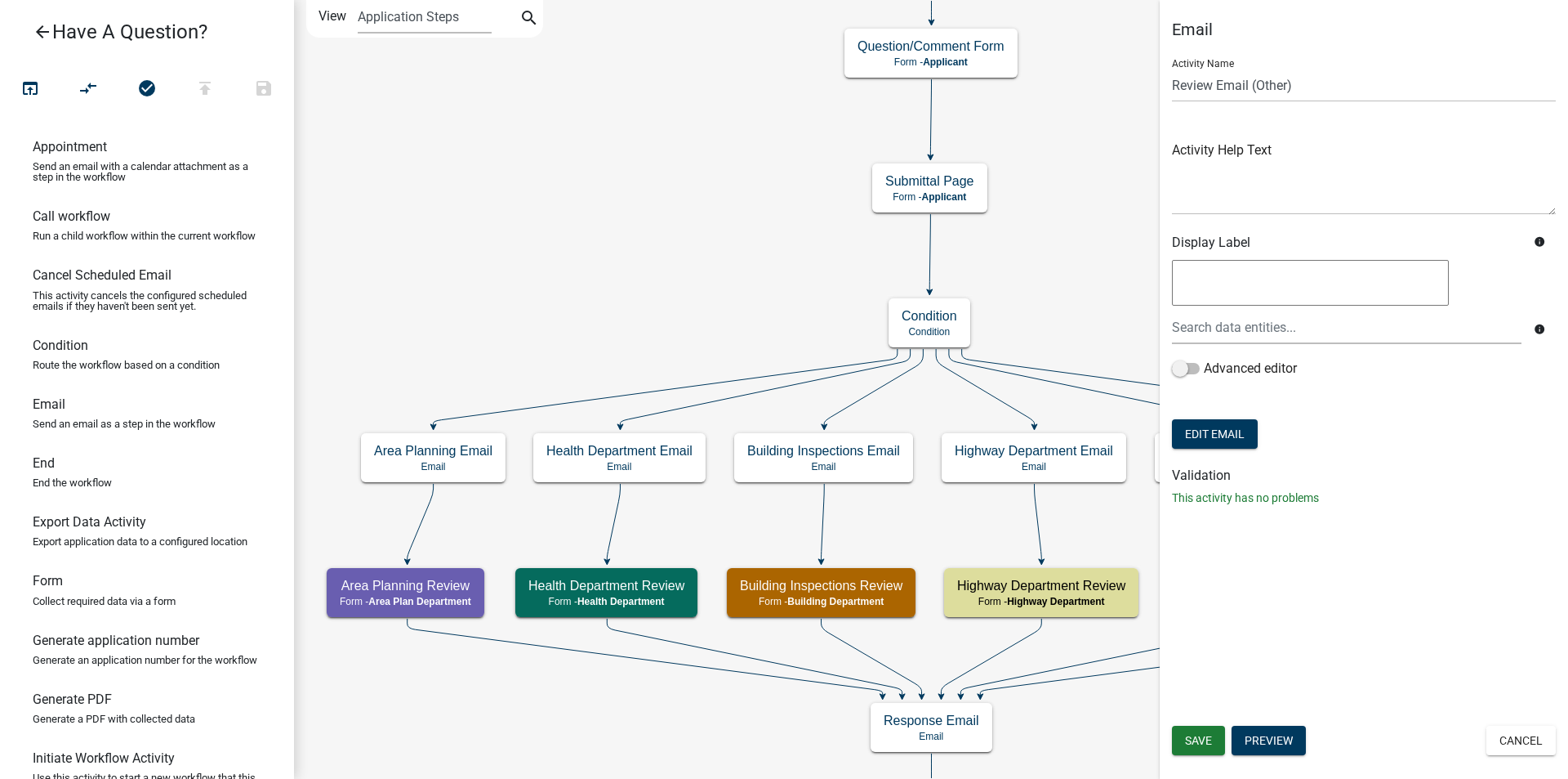
click at [1020, 287] on icon "Start Start - Applicant Question/Comment Form Form - Applicant Review Form - Co…" at bounding box center [930, 444] width 1272 height 887
click at [1513, 733] on button "Cancel" at bounding box center [1521, 740] width 69 height 29
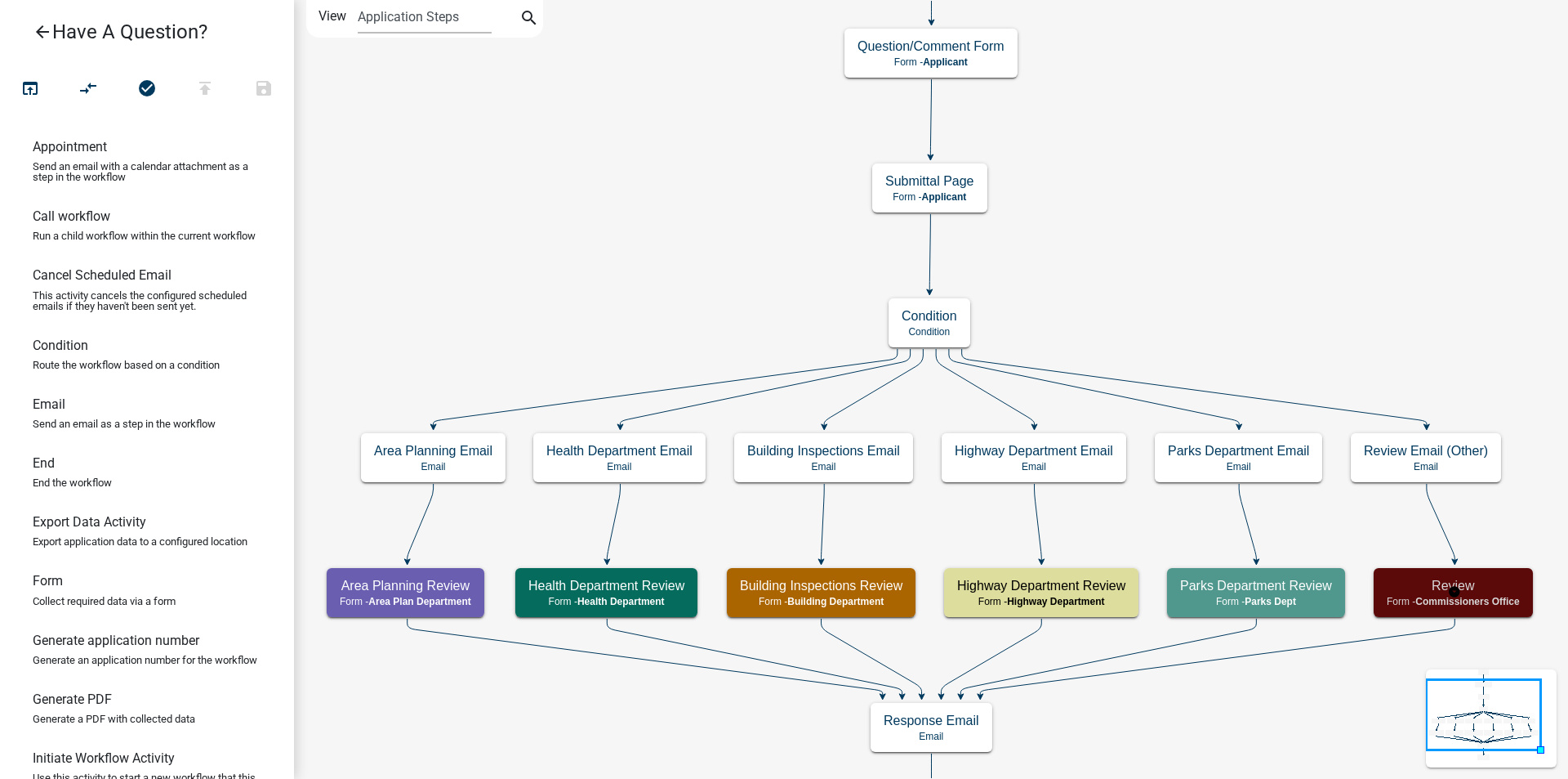
click at [1420, 587] on h5 "Review" at bounding box center [1452, 585] width 133 height 15
select select "9721074E-56D3-4DB7-9CD0-04E0BD460A14"
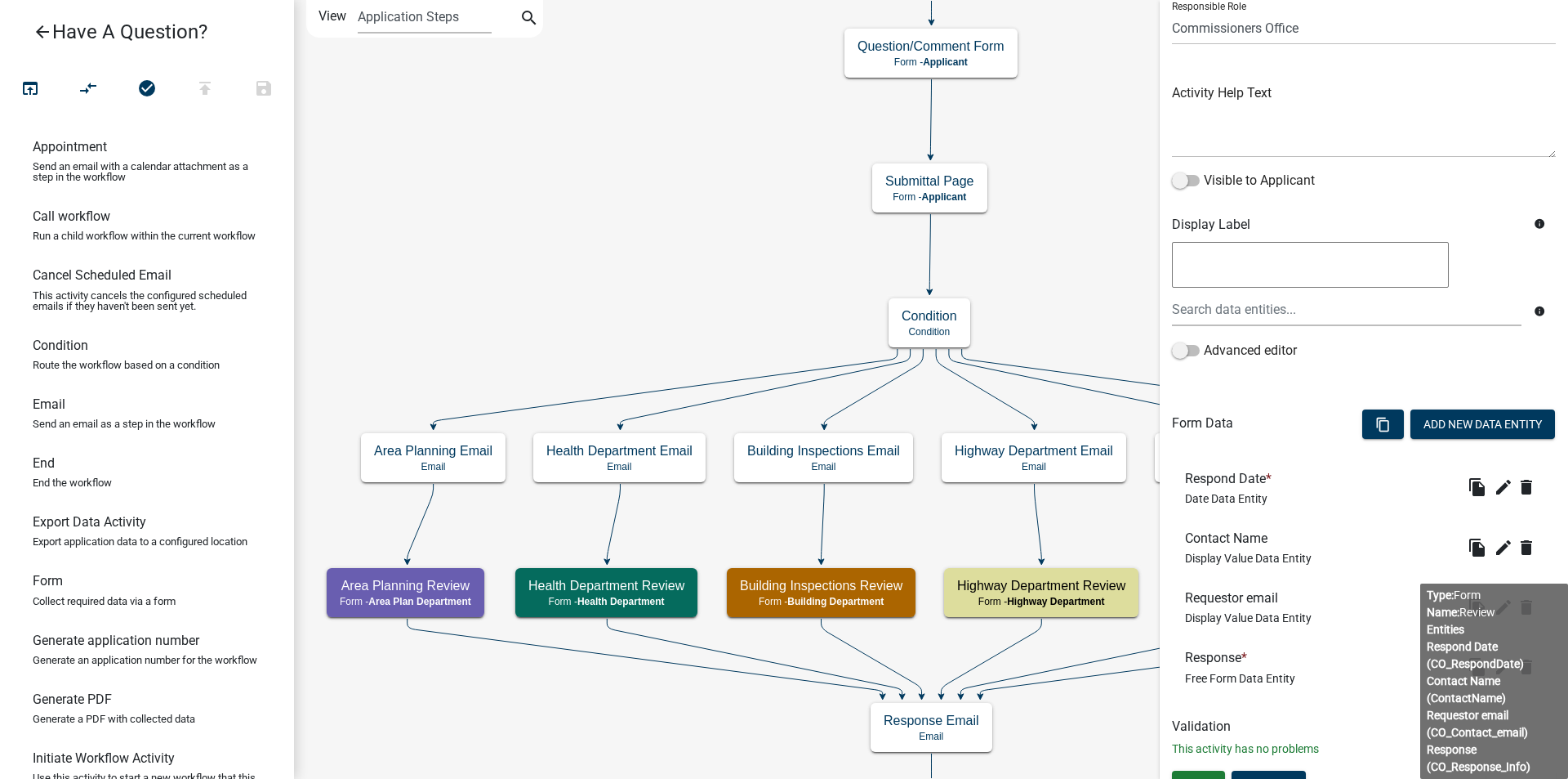
scroll to position [152, 0]
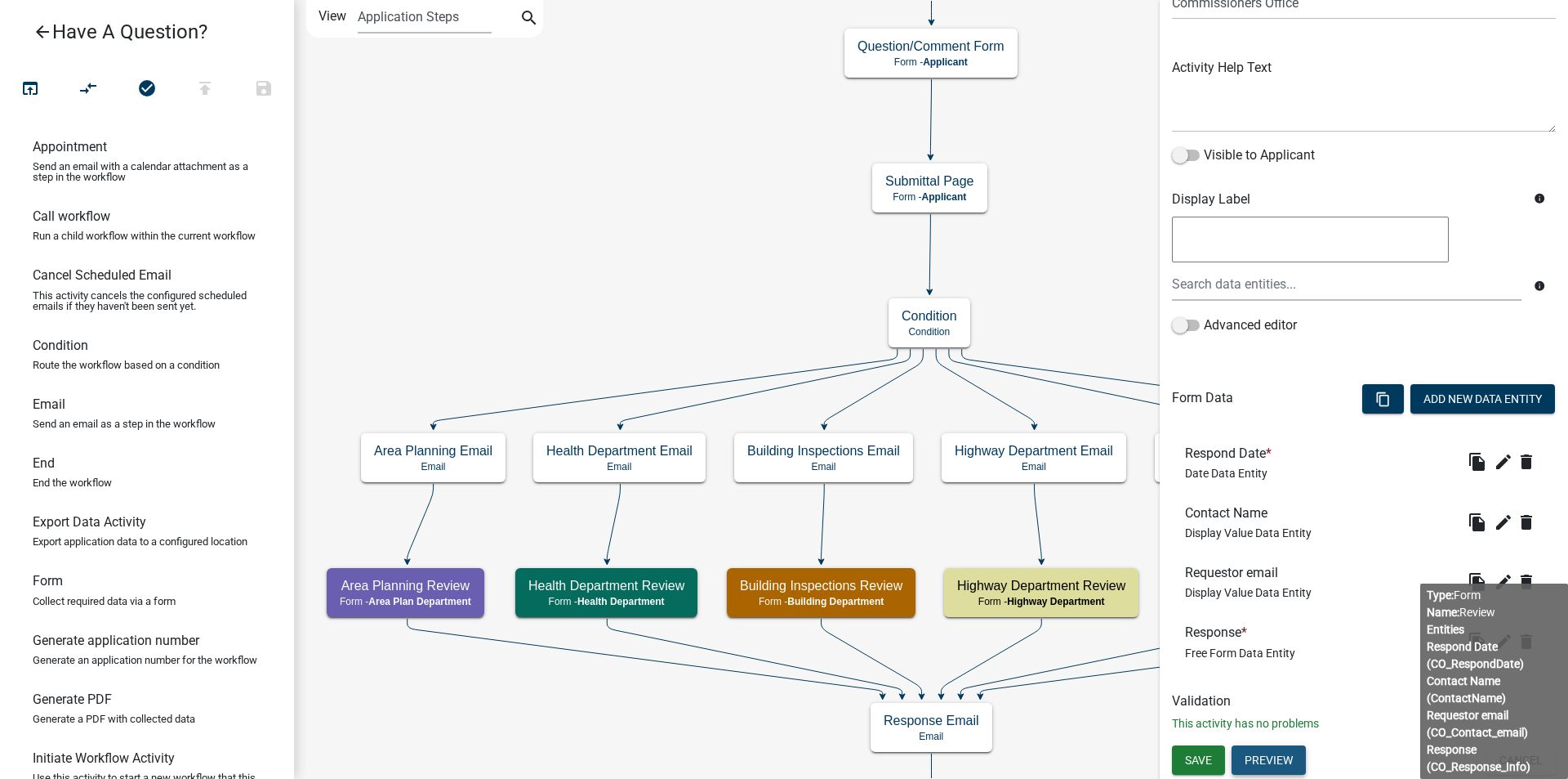
click at [1264, 759] on button "Preview" at bounding box center [1269, 760] width 75 height 29
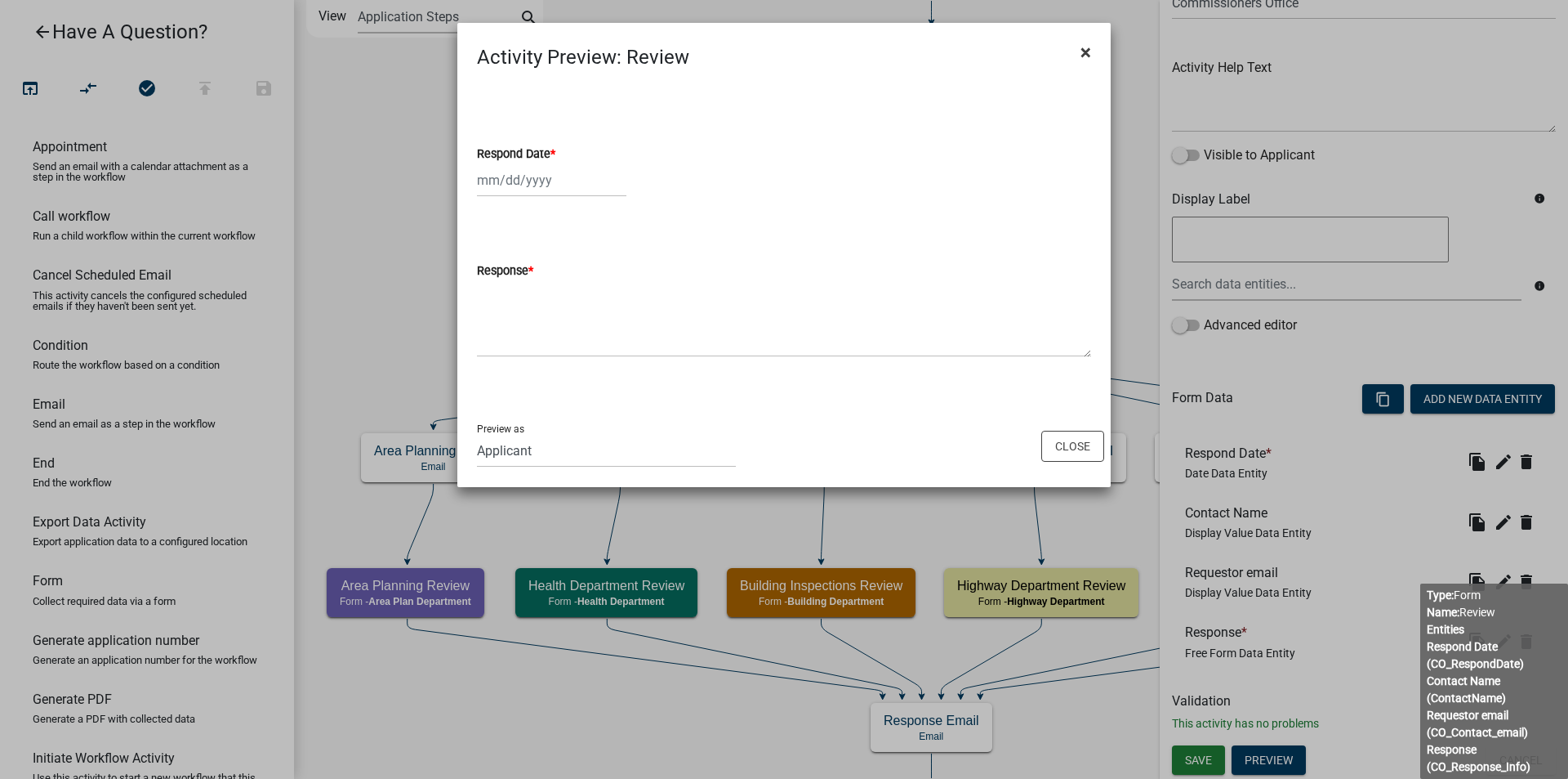
click at [1091, 48] on button "×" at bounding box center [1085, 52] width 36 height 46
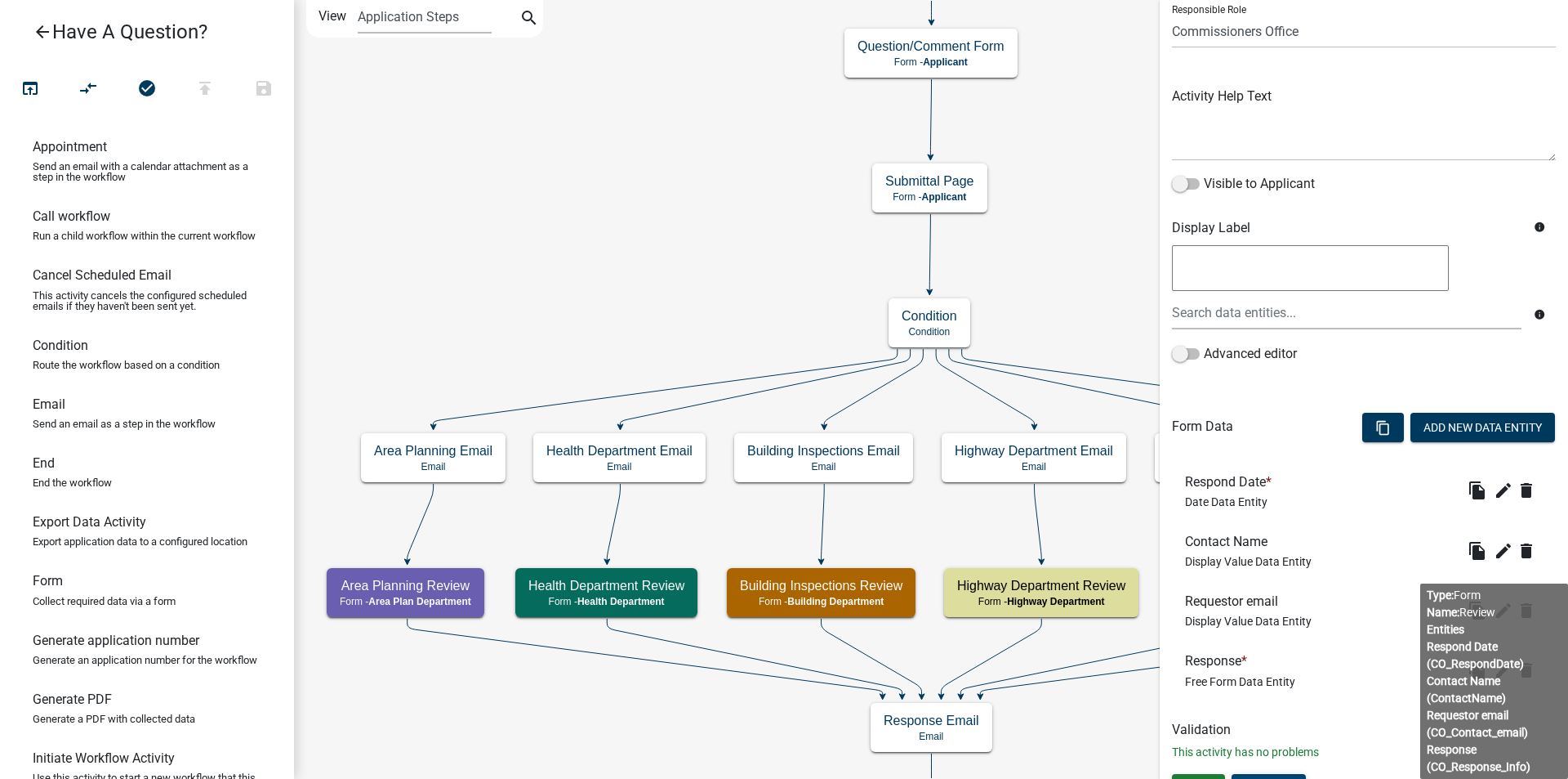
scroll to position [0, 0]
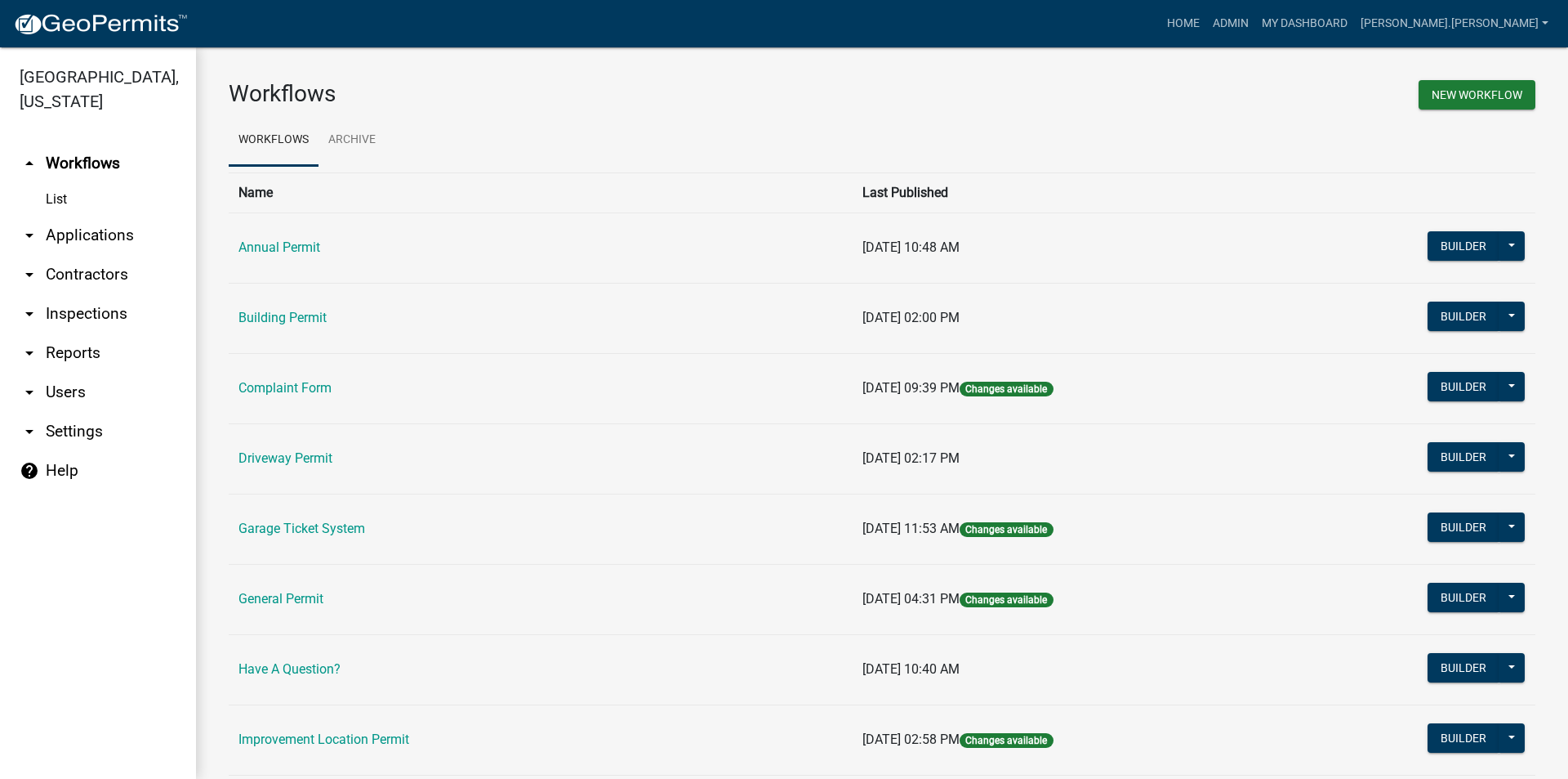
click at [61, 372] on link "arrow_drop_down Users" at bounding box center [97, 391] width 196 height 39
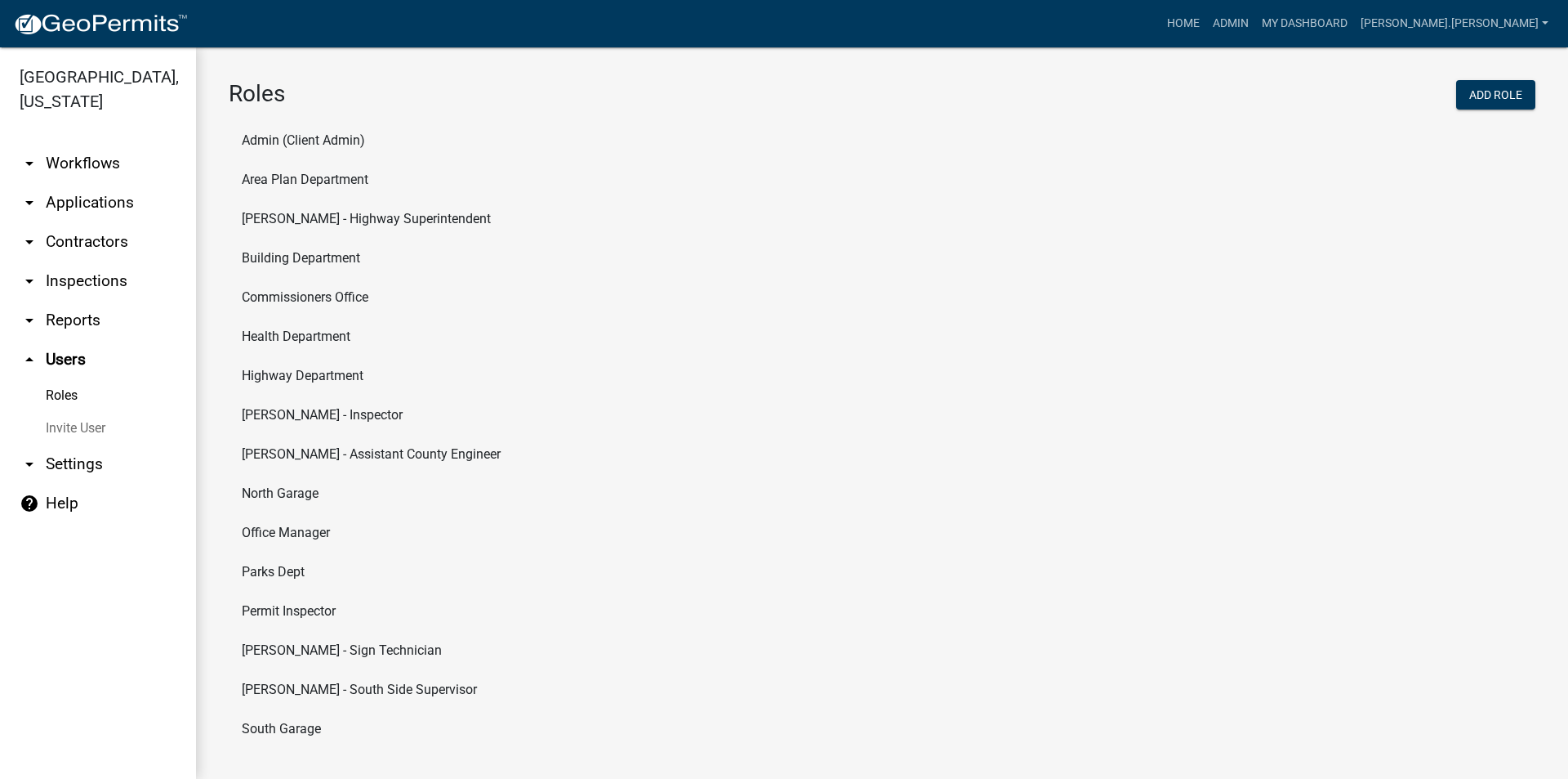
click at [68, 379] on link "Roles" at bounding box center [97, 396] width 196 height 33
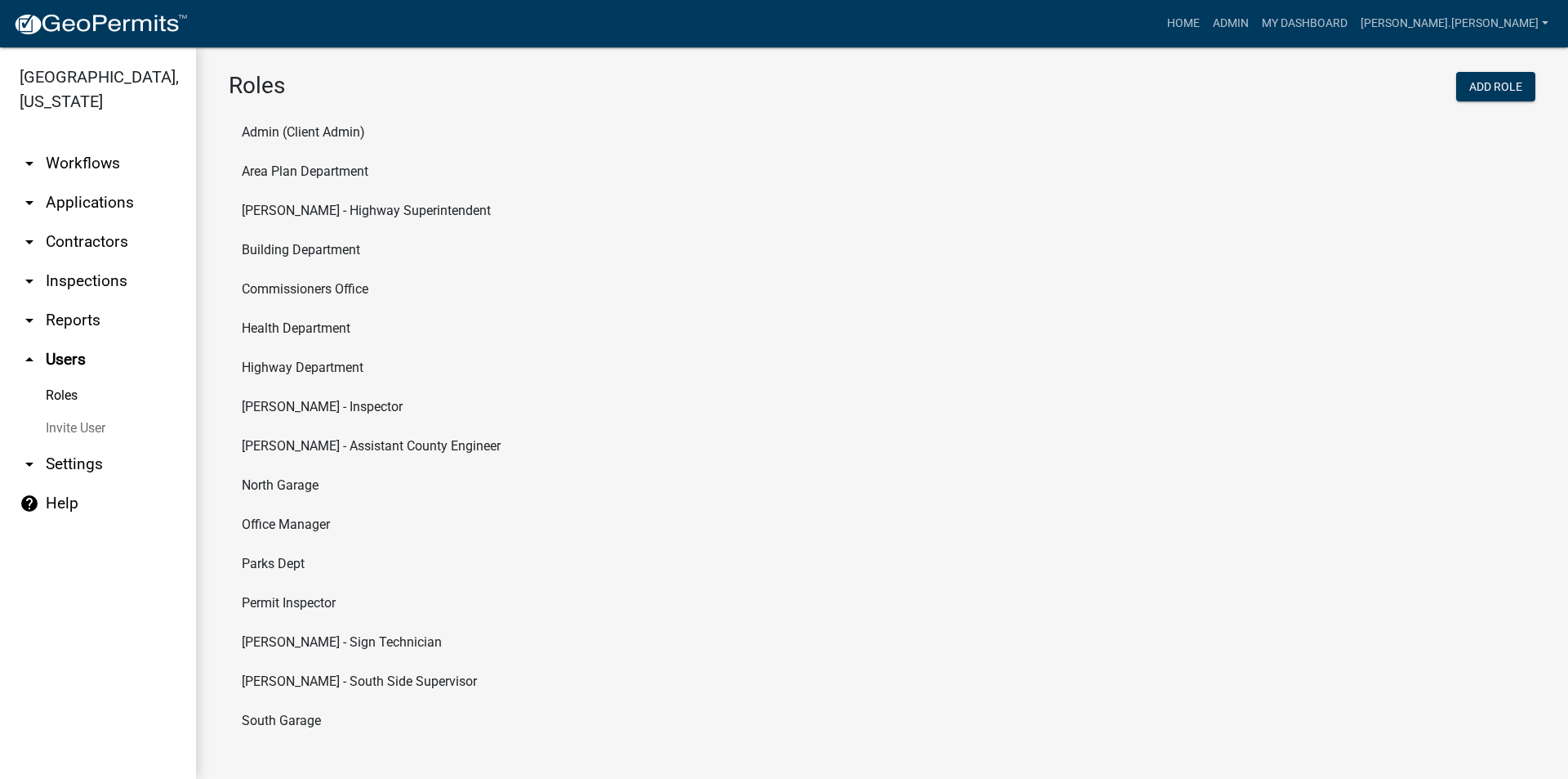
scroll to position [9, 0]
click at [335, 290] on li "Commissioners Office" at bounding box center [881, 288] width 1306 height 39
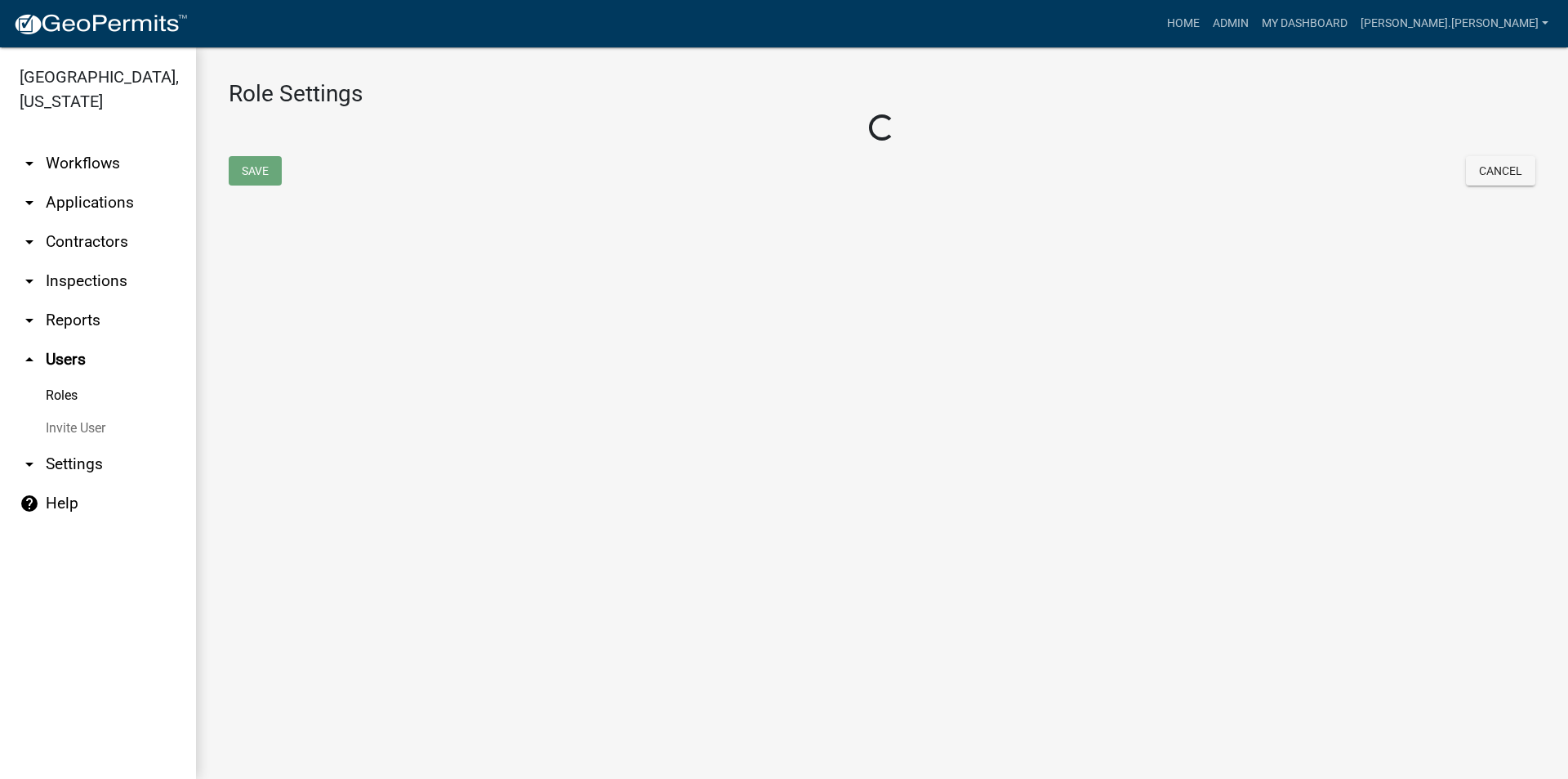
select select "4: red"
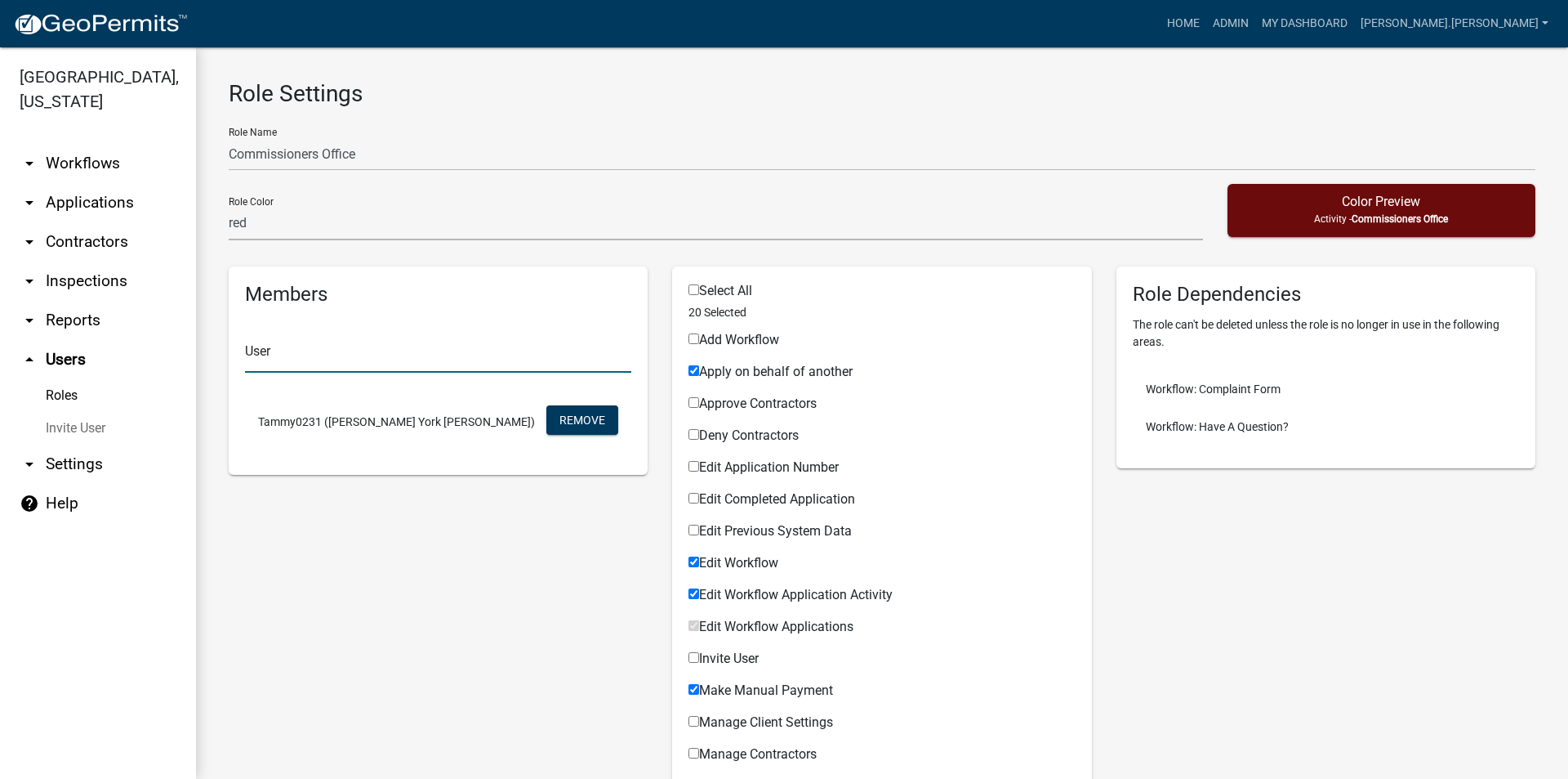
click at [377, 359] on input "text" at bounding box center [437, 356] width 387 height 34
type input "tammy"
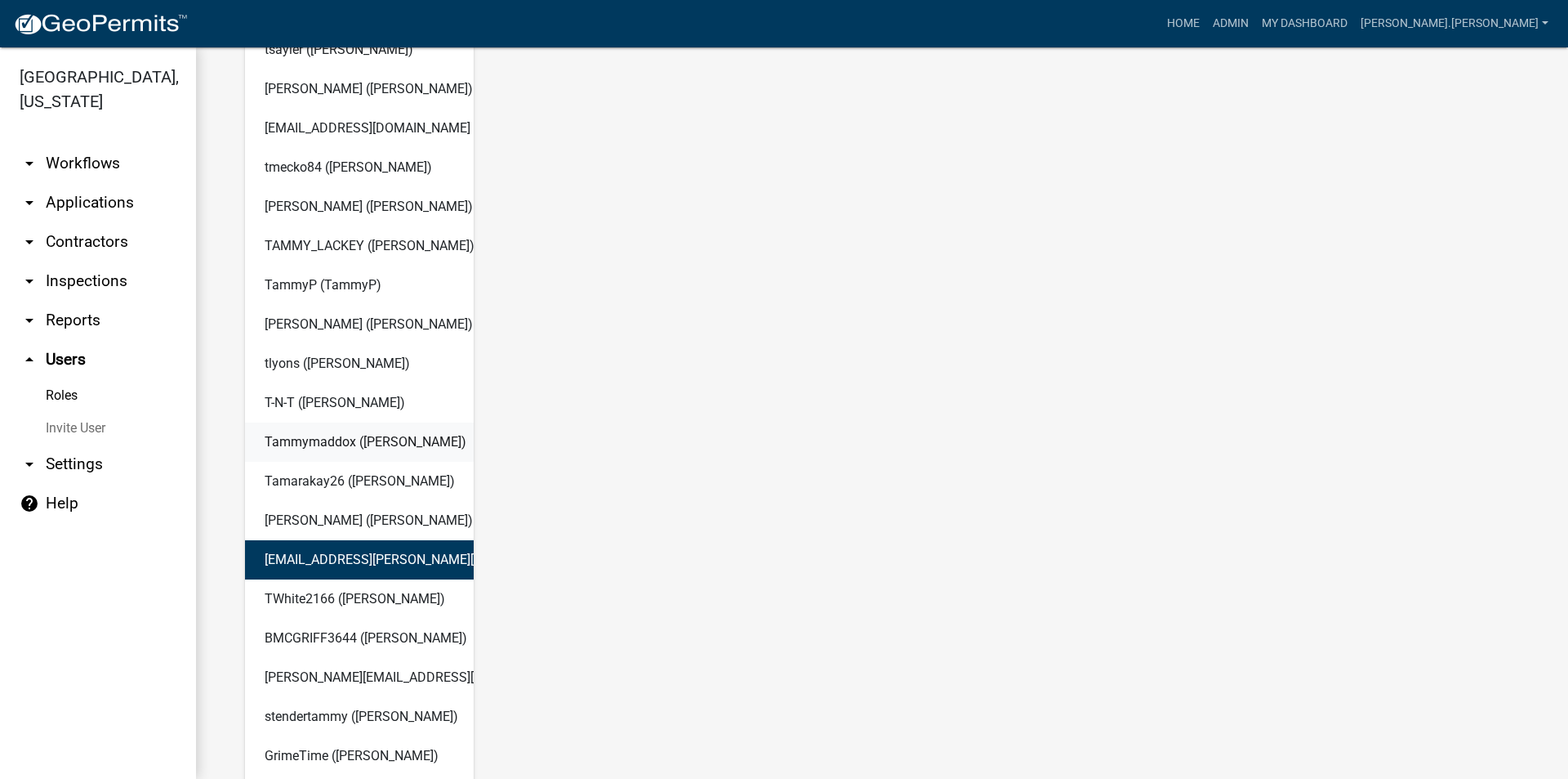
scroll to position [4494, 0]
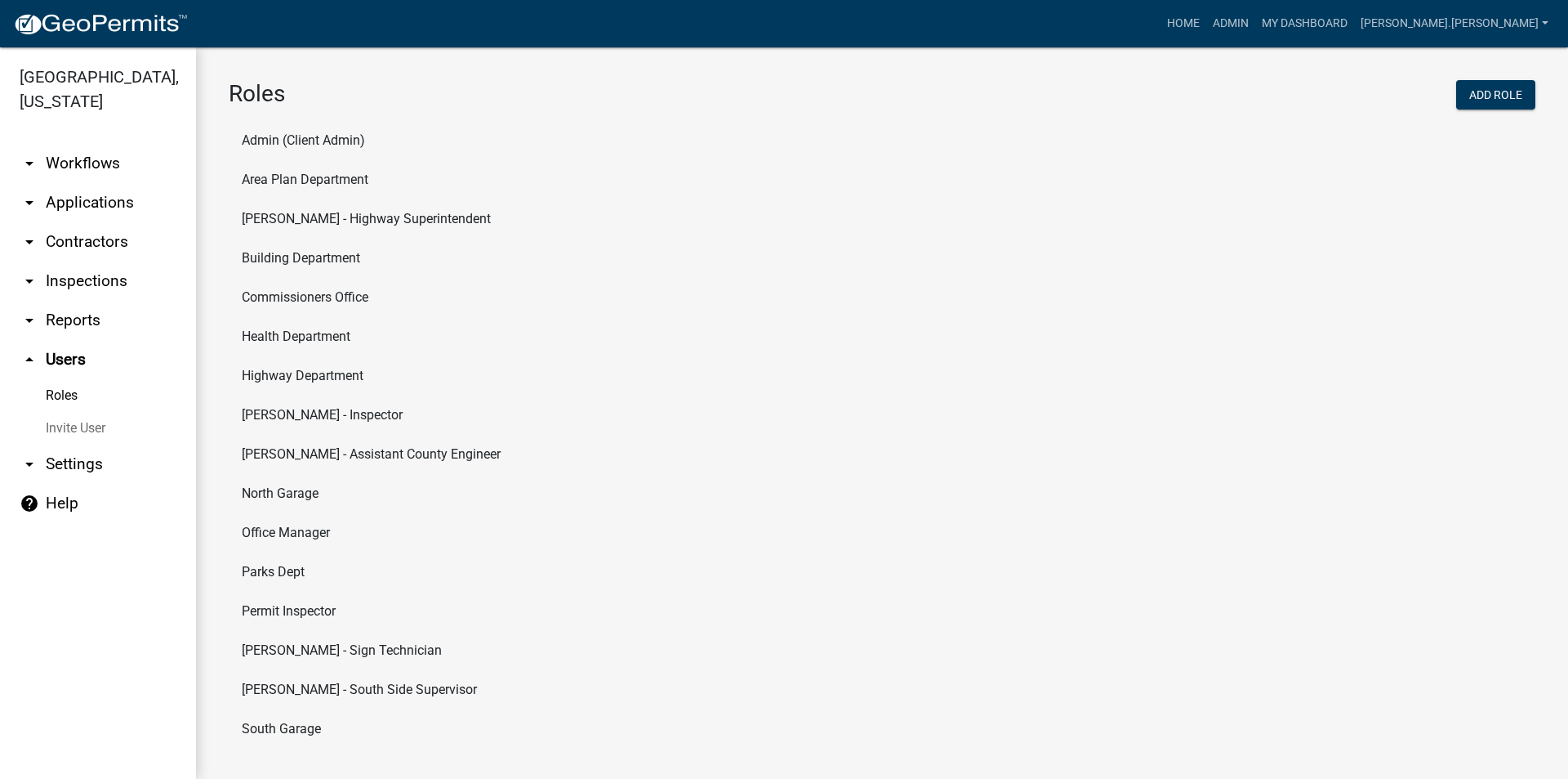
click at [297, 299] on li "Commissioners Office" at bounding box center [881, 297] width 1306 height 39
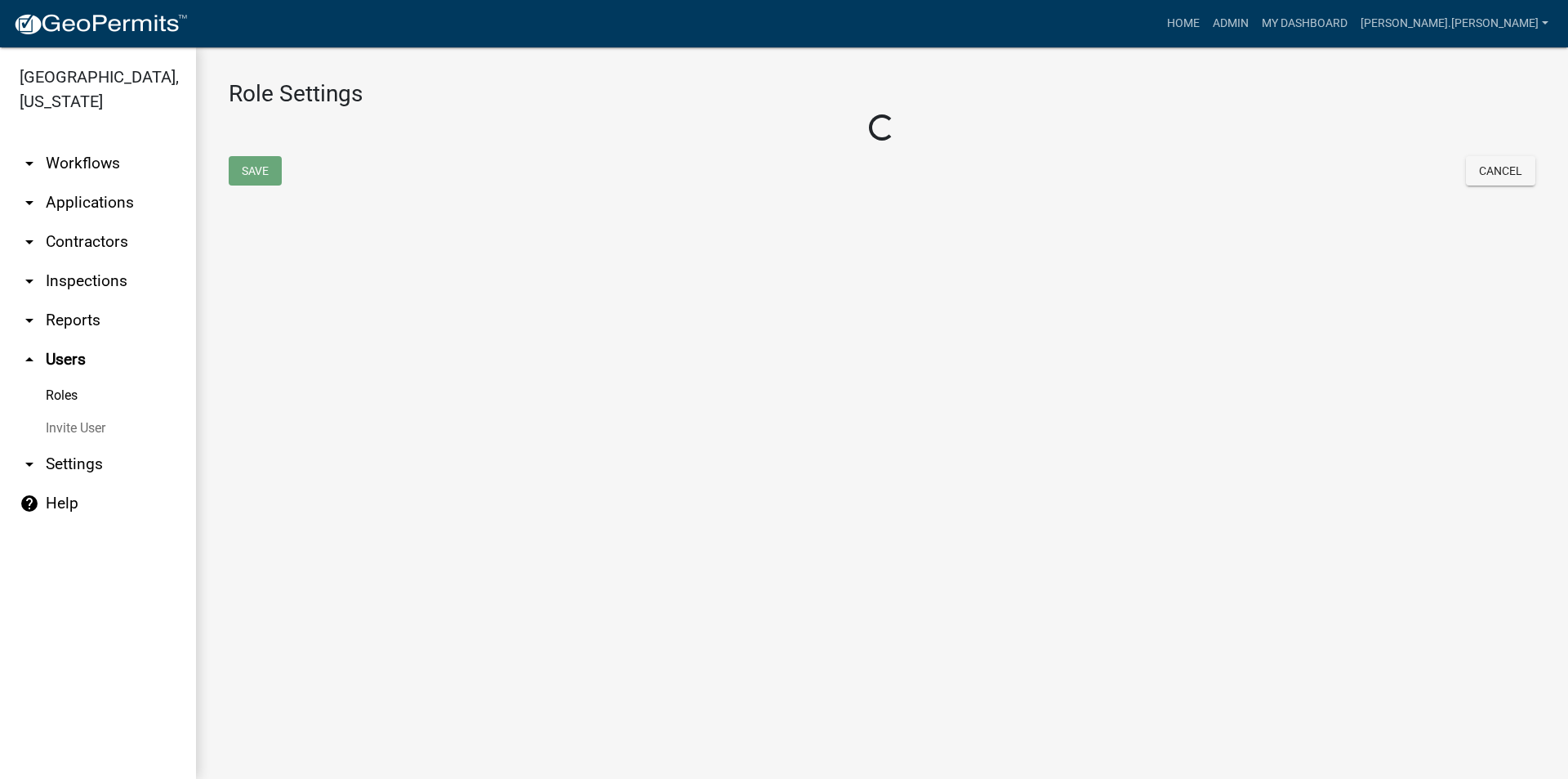
select select "4: red"
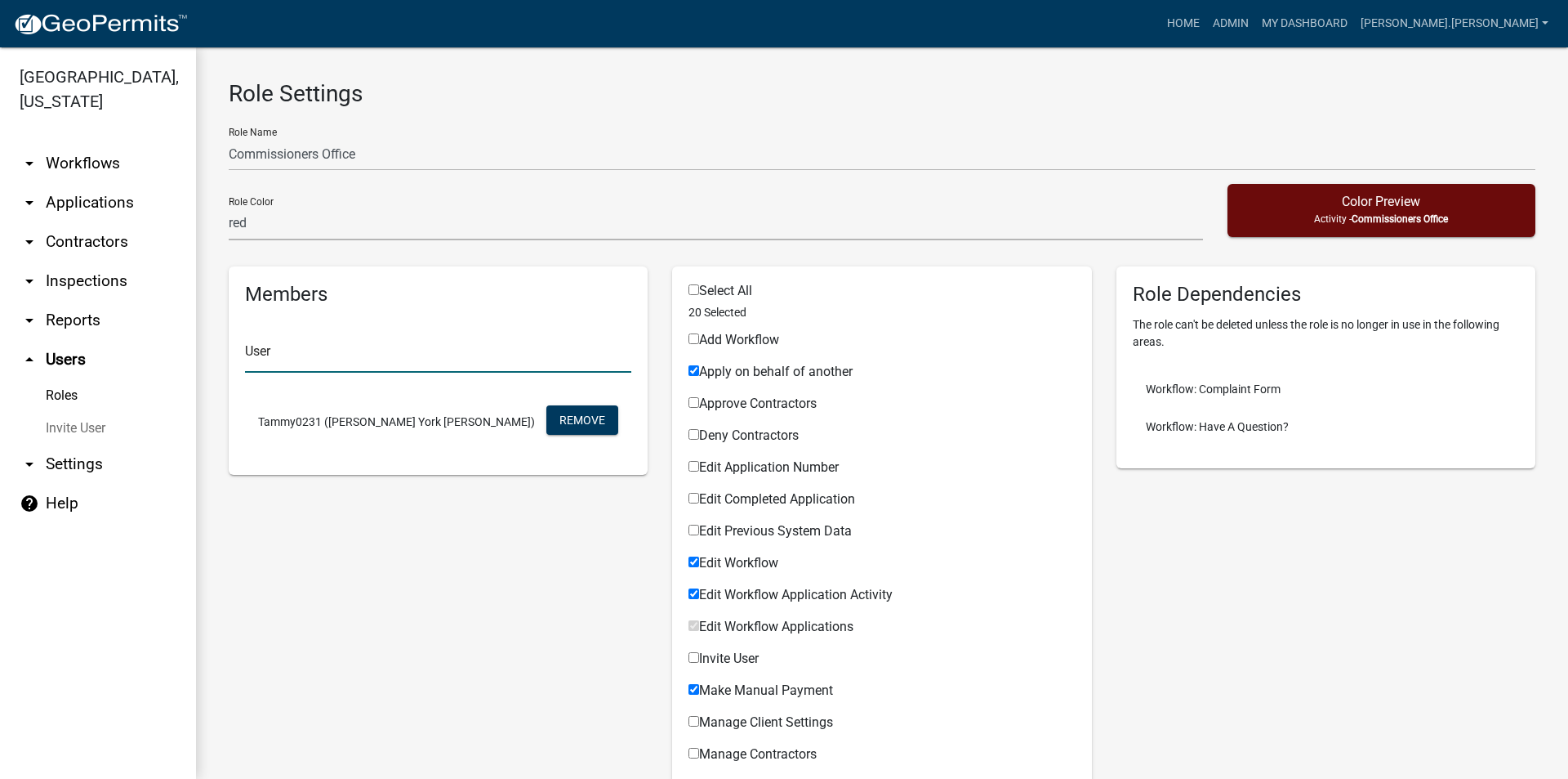
click at [300, 352] on input "text" at bounding box center [437, 356] width 387 height 34
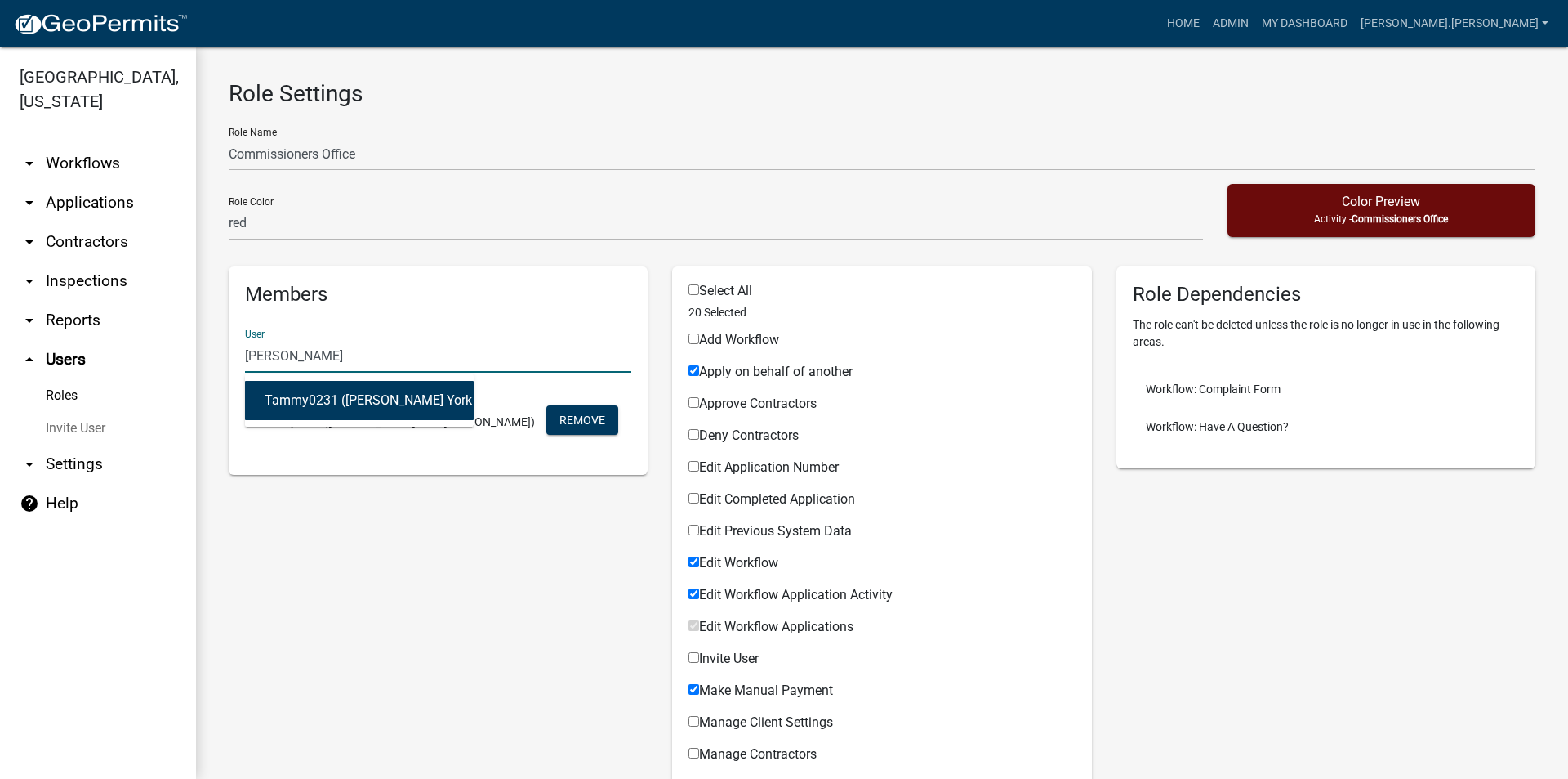
click at [435, 273] on div "Members User tammy york Tammy0231 (Tammy York Allen) Tammy0231 (Tammy York Alle…" at bounding box center [437, 370] width 419 height 208
click at [346, 351] on input "tammy york" at bounding box center [437, 356] width 387 height 34
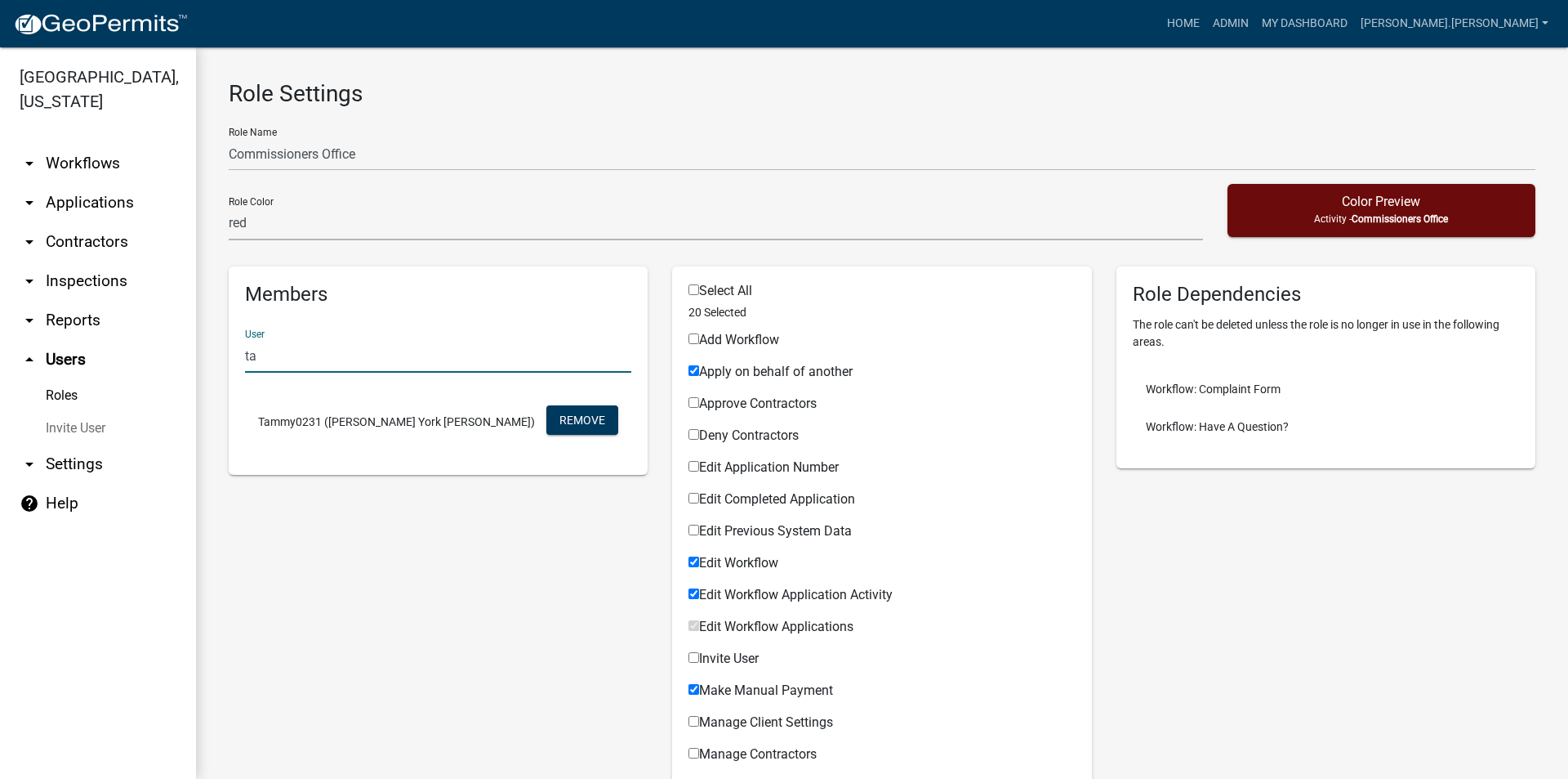
type input "t"
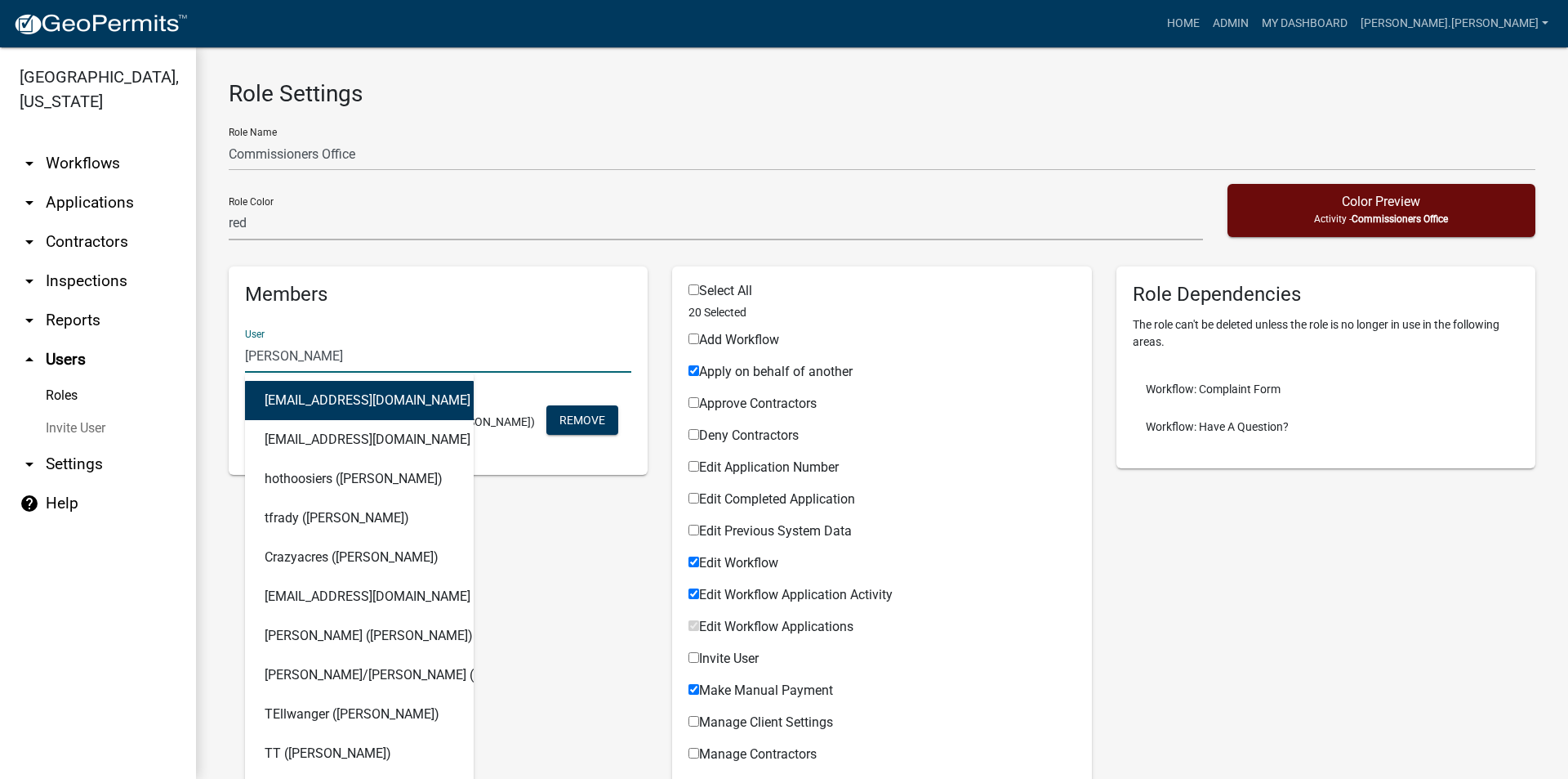
type input "tammy york"
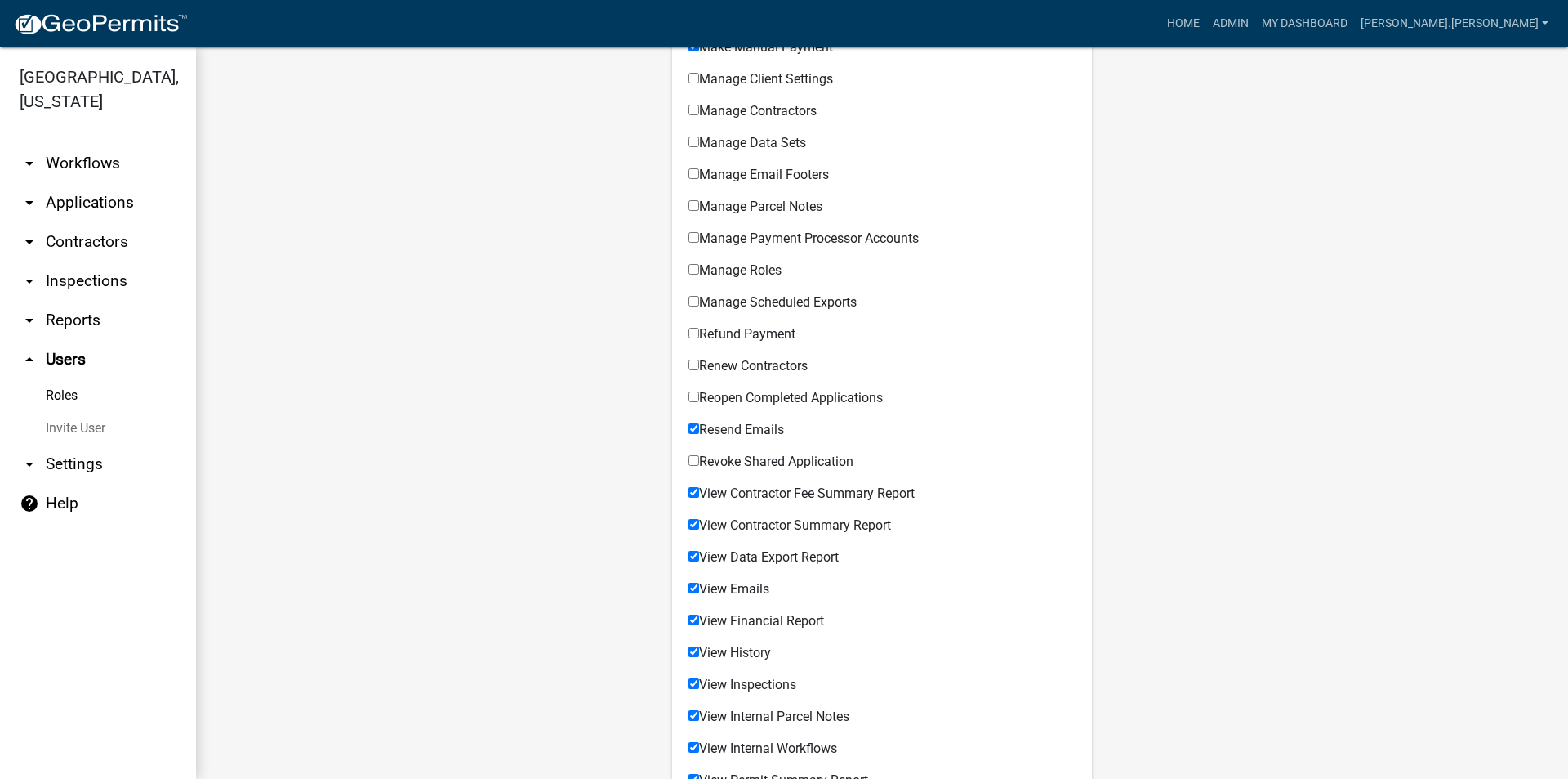
scroll to position [627, 0]
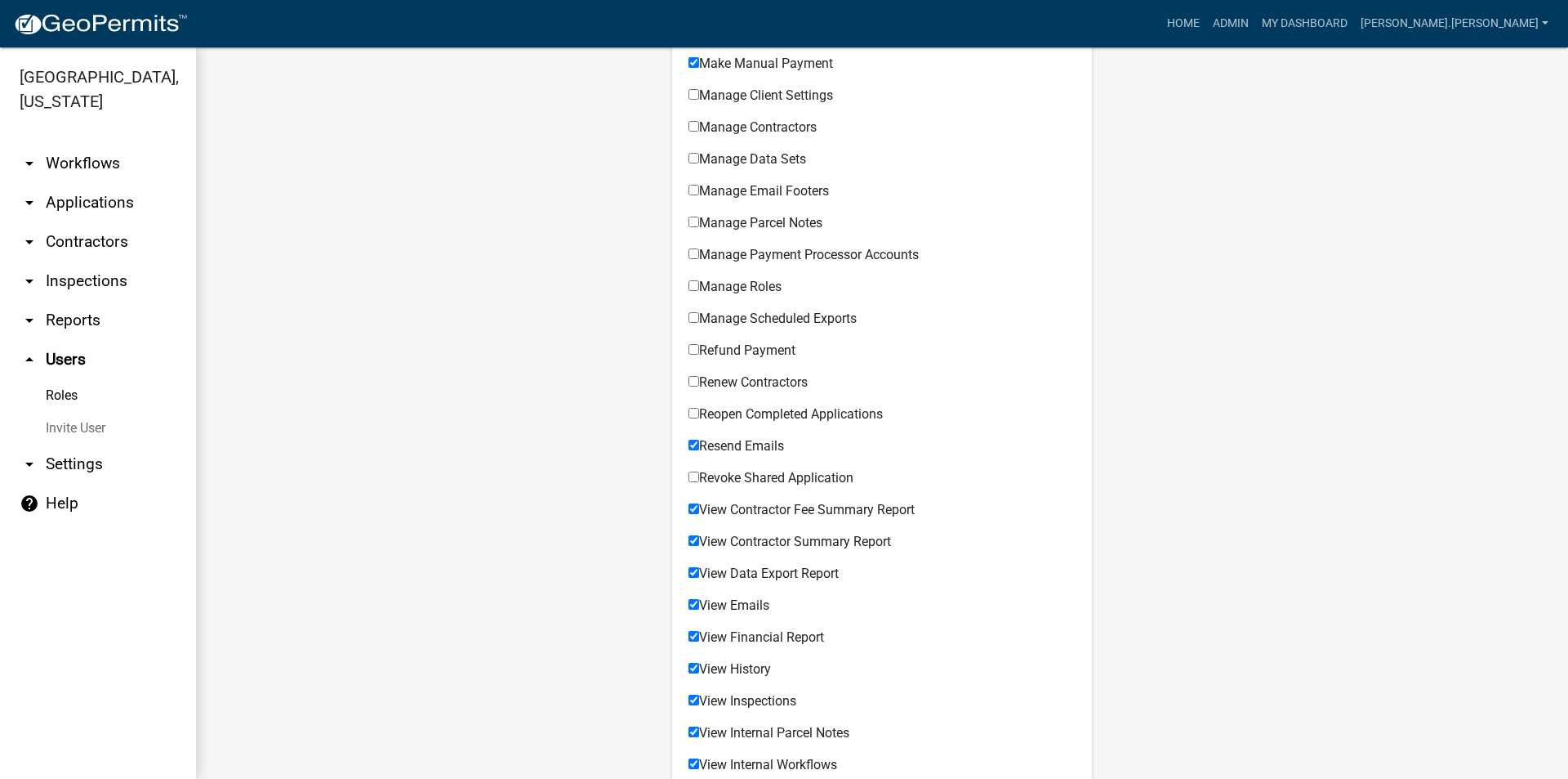
click at [689, 412] on input "Reopen Completed Applications" at bounding box center [694, 413] width 11 height 11
checkbox input "true"
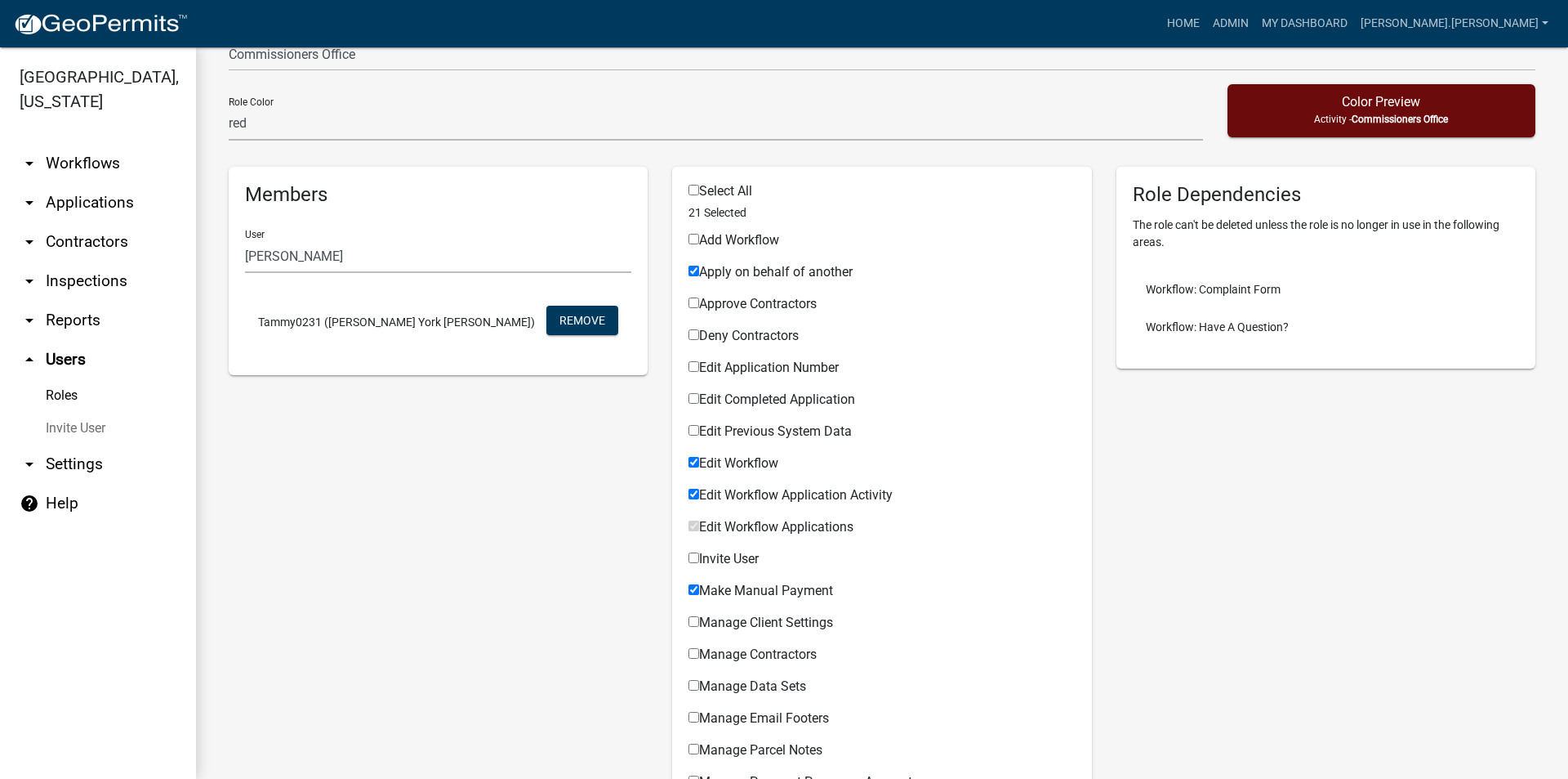
scroll to position [0, 0]
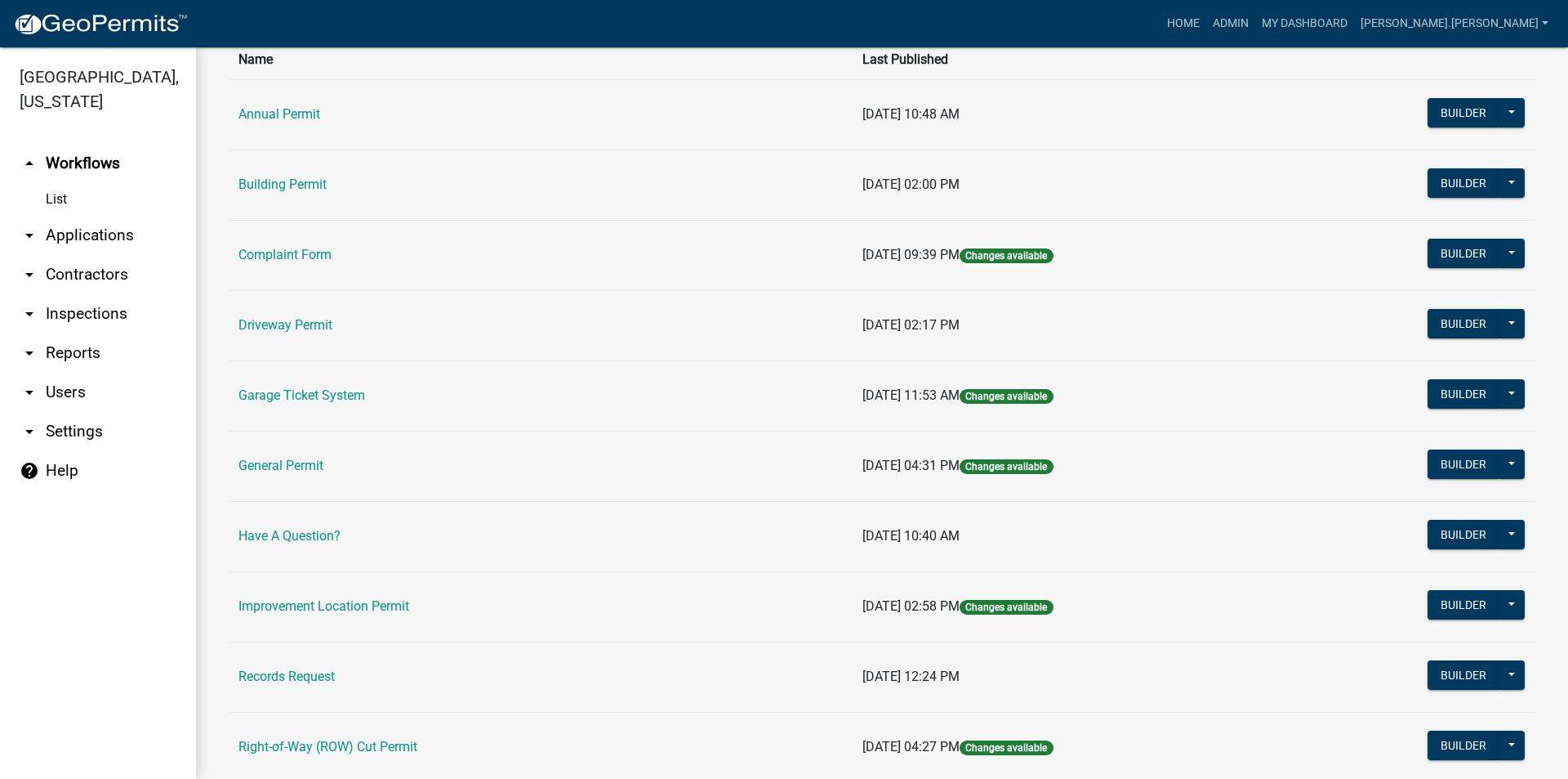
scroll to position [164, 0]
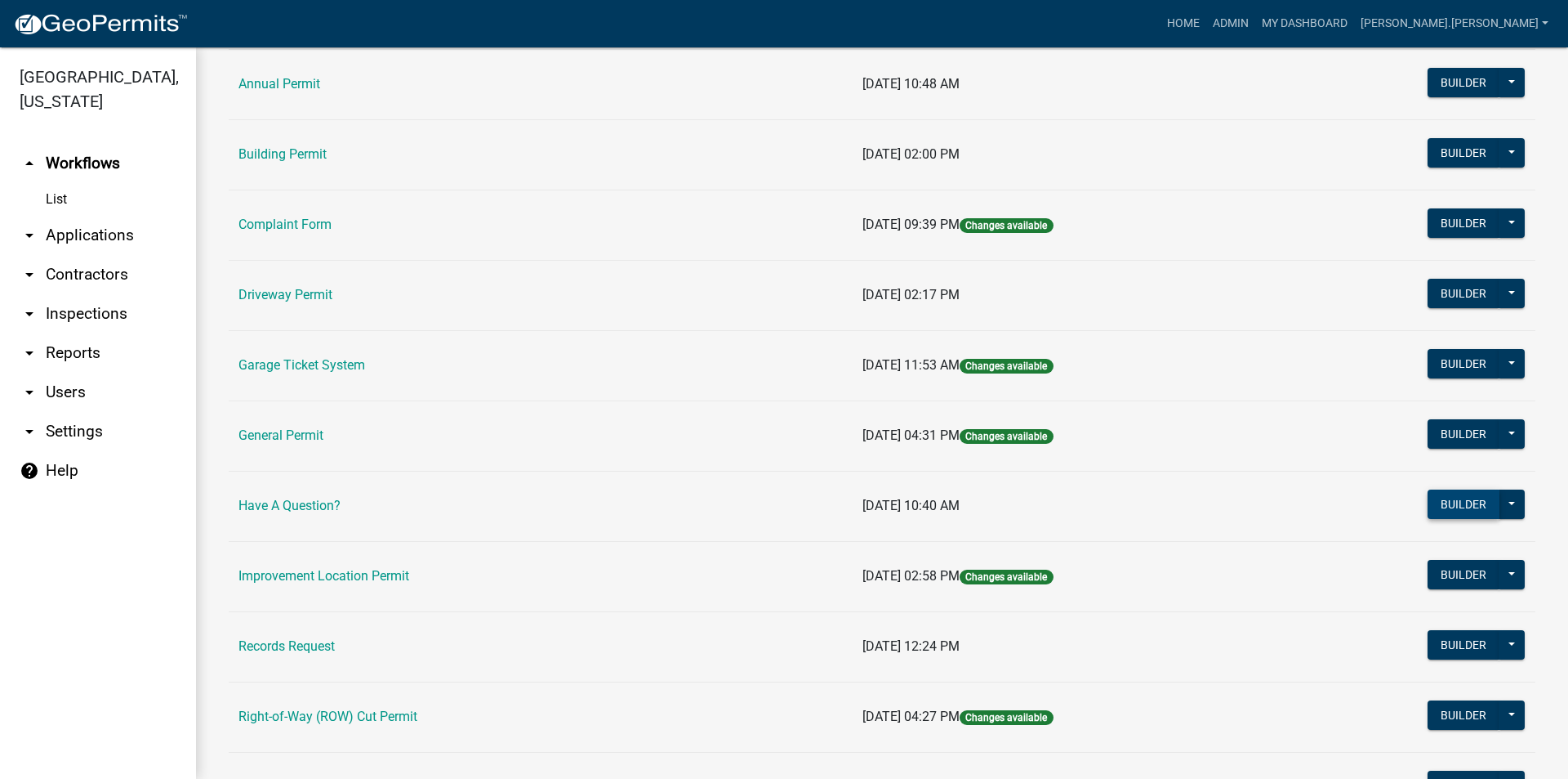
click at [1427, 507] on button "Builder" at bounding box center [1462, 504] width 72 height 29
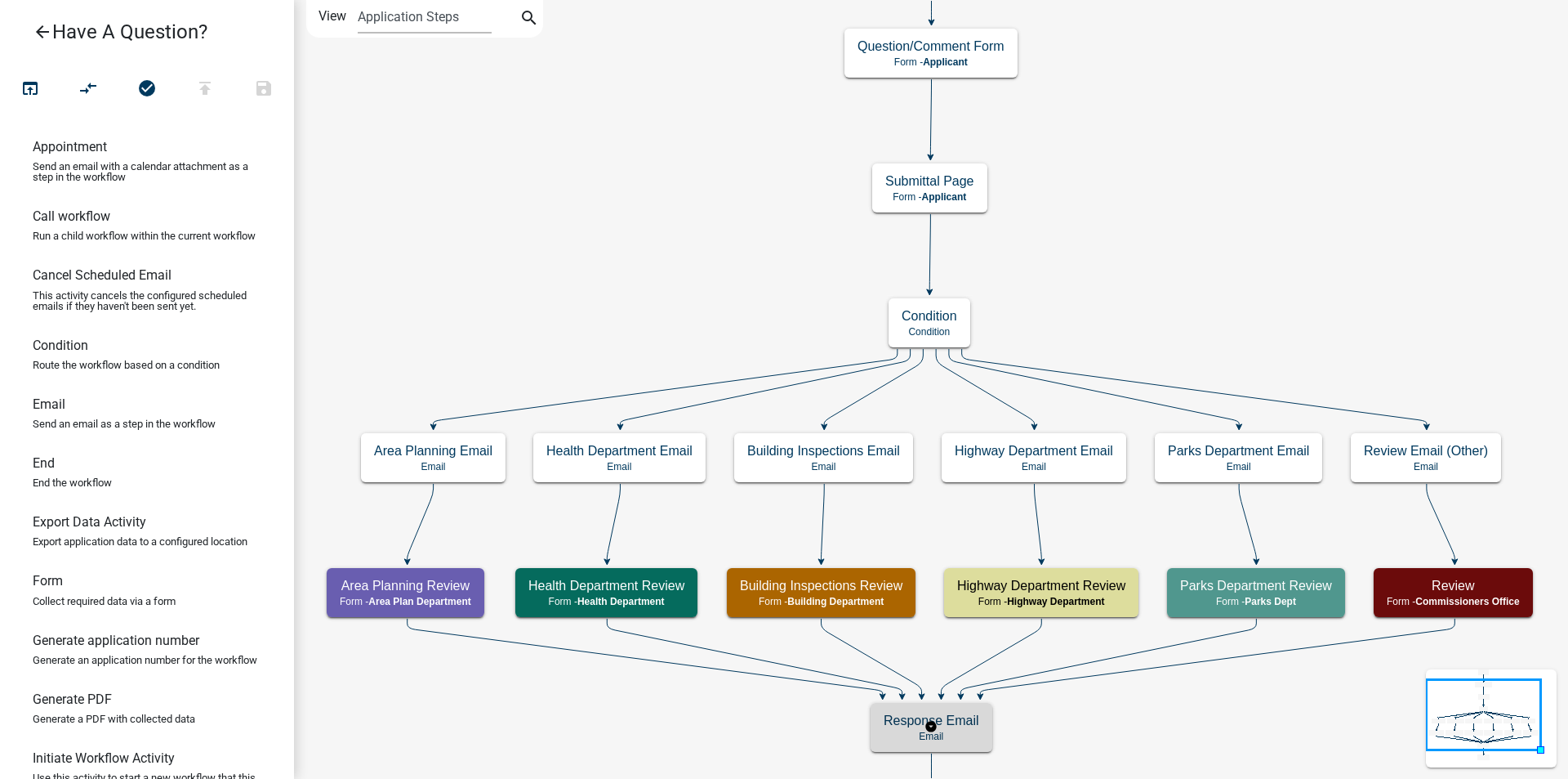
click at [909, 723] on h5 "Response Email" at bounding box center [930, 720] width 95 height 15
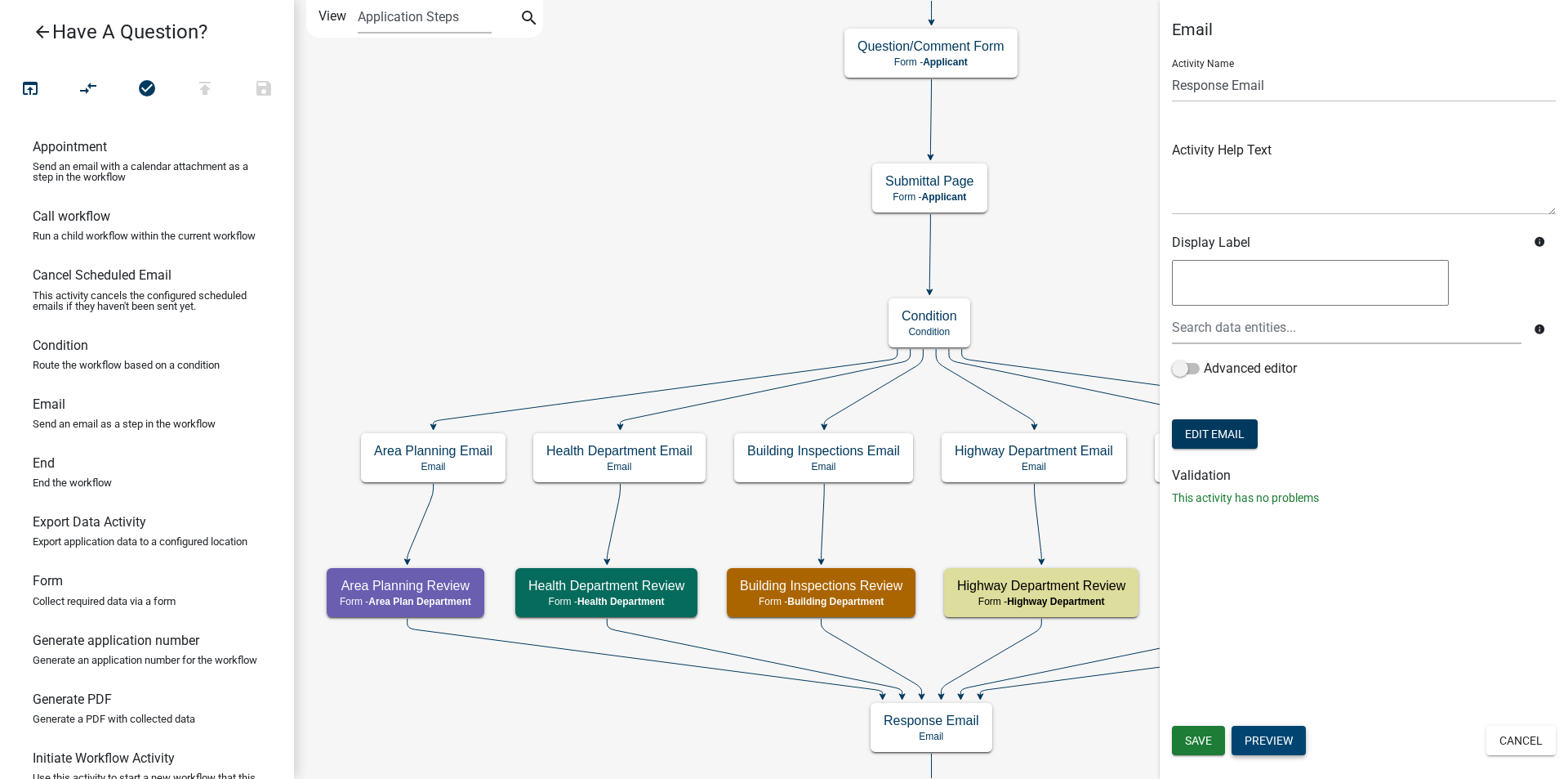
click at [1268, 737] on button "Preview" at bounding box center [1269, 740] width 75 height 29
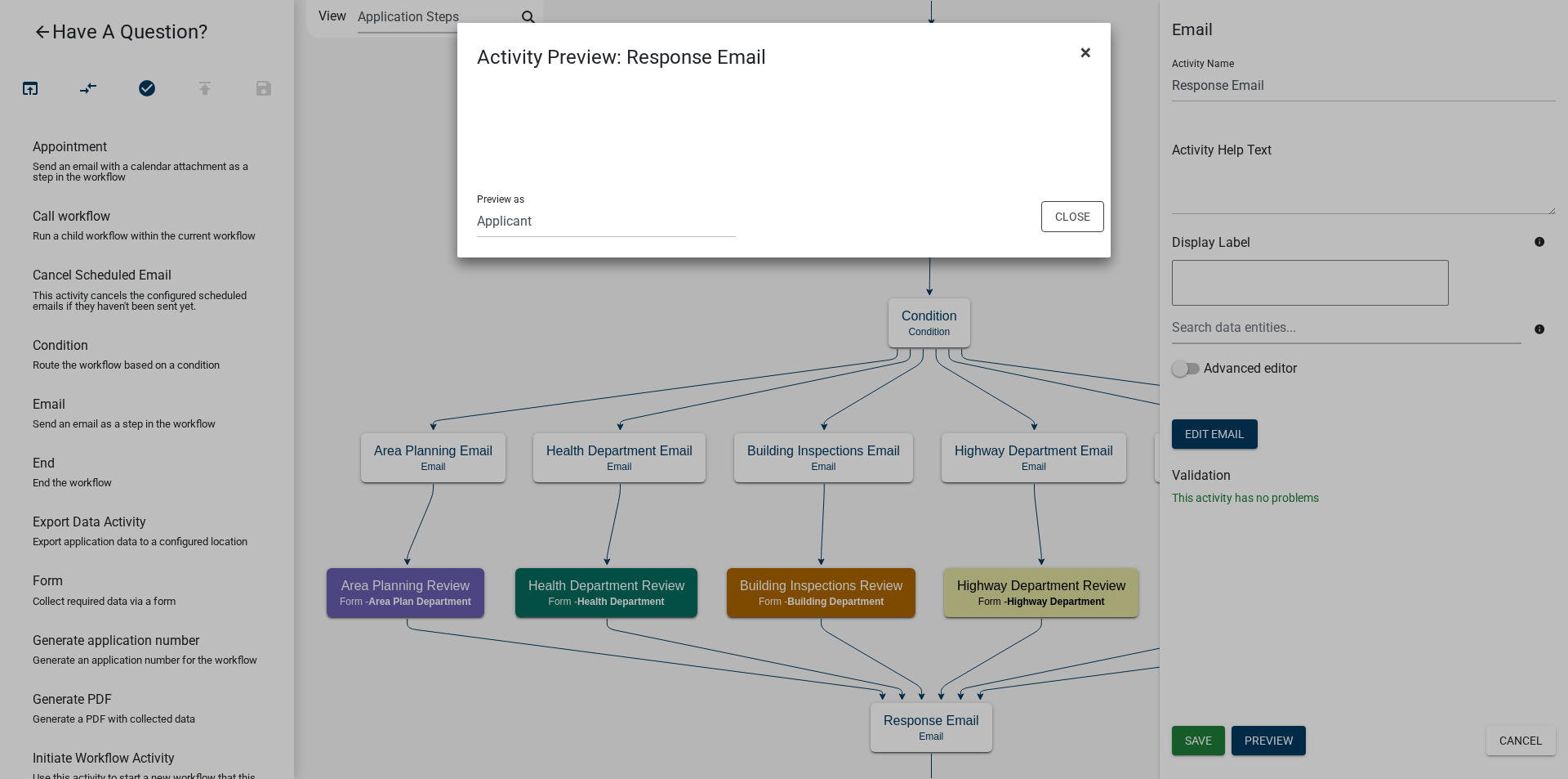
click at [1098, 55] on button "×" at bounding box center [1085, 52] width 36 height 46
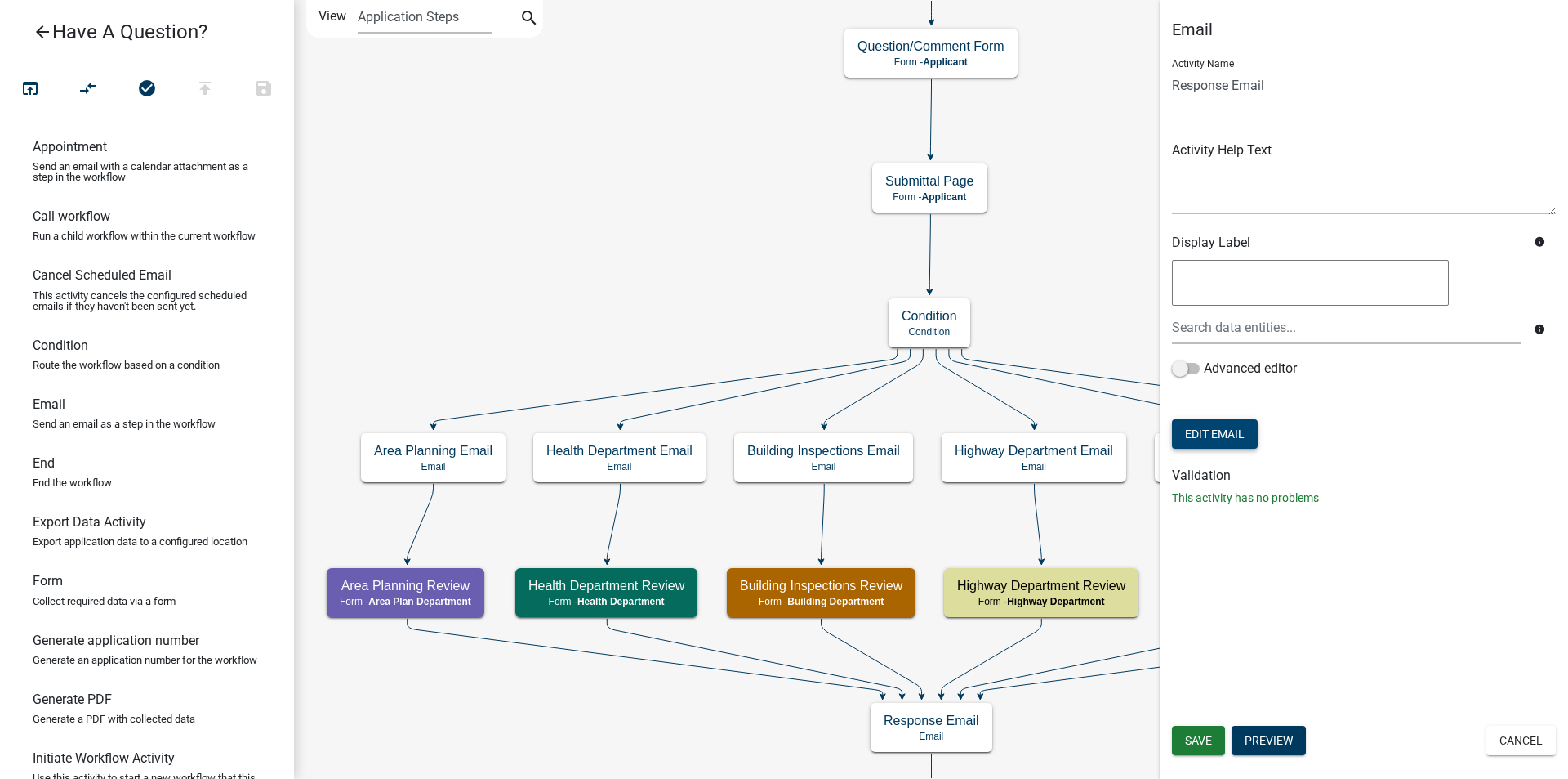
click at [1203, 425] on button "Edit Email" at bounding box center [1214, 434] width 85 height 29
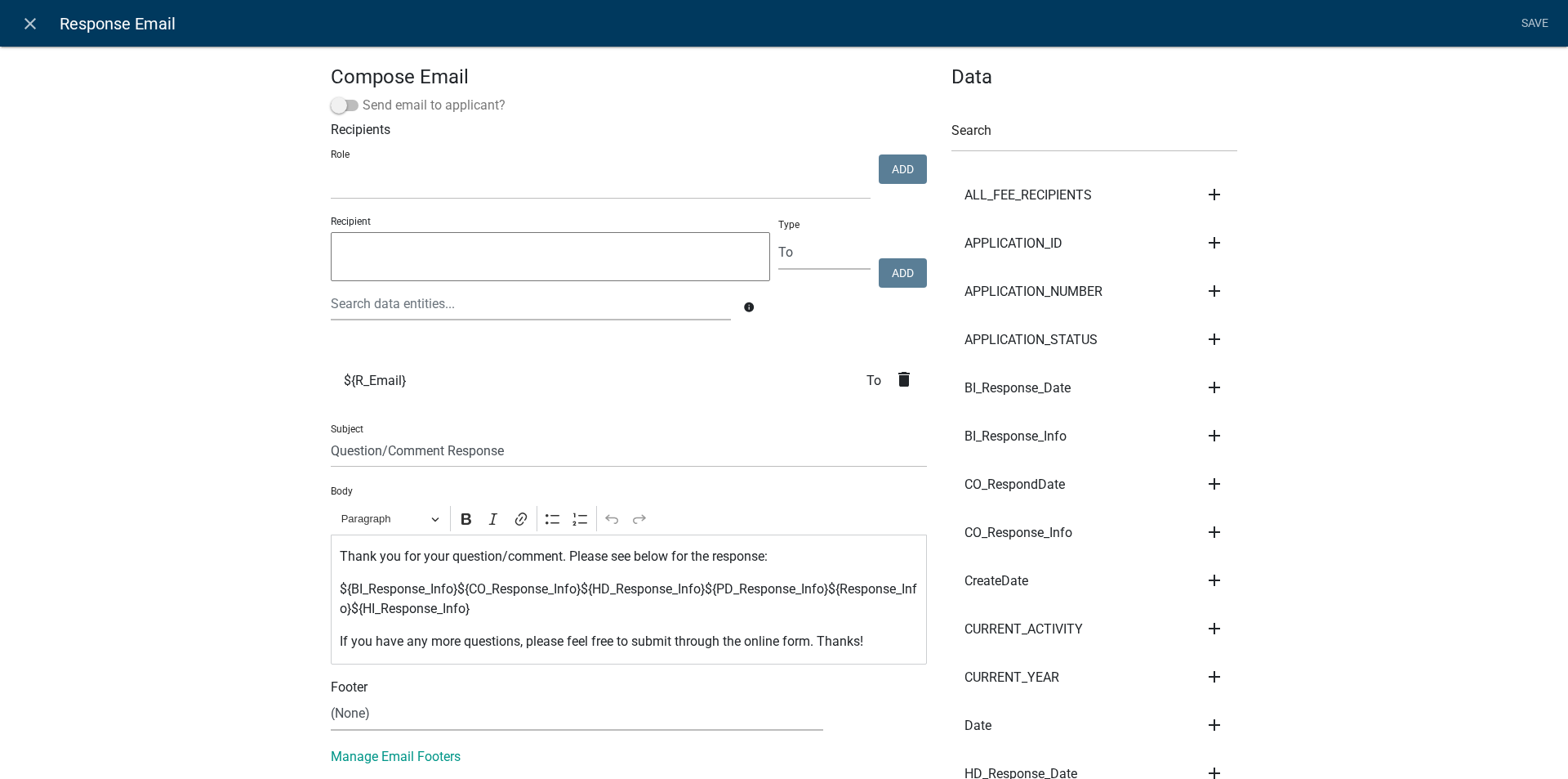
click at [335, 109] on span at bounding box center [345, 106] width 28 height 12
click at [363, 96] on input "Send email to applicant?" at bounding box center [363, 96] width 0 height 0
click at [345, 110] on span at bounding box center [345, 106] width 28 height 12
click at [363, 96] on input "Send email to applicant?" at bounding box center [363, 96] width 0 height 0
click at [27, 28] on icon "close" at bounding box center [30, 24] width 20 height 20
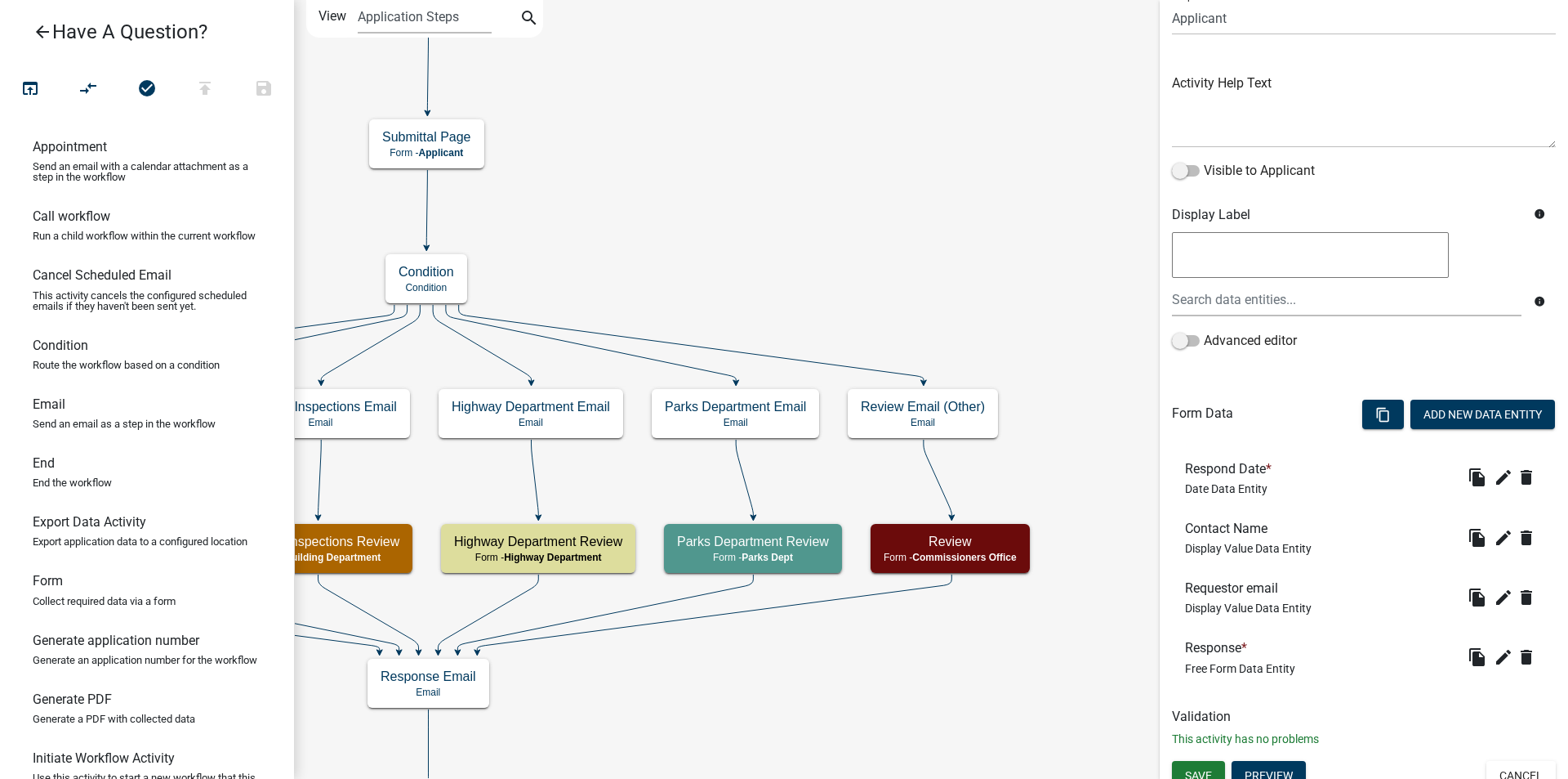
scroll to position [152, 0]
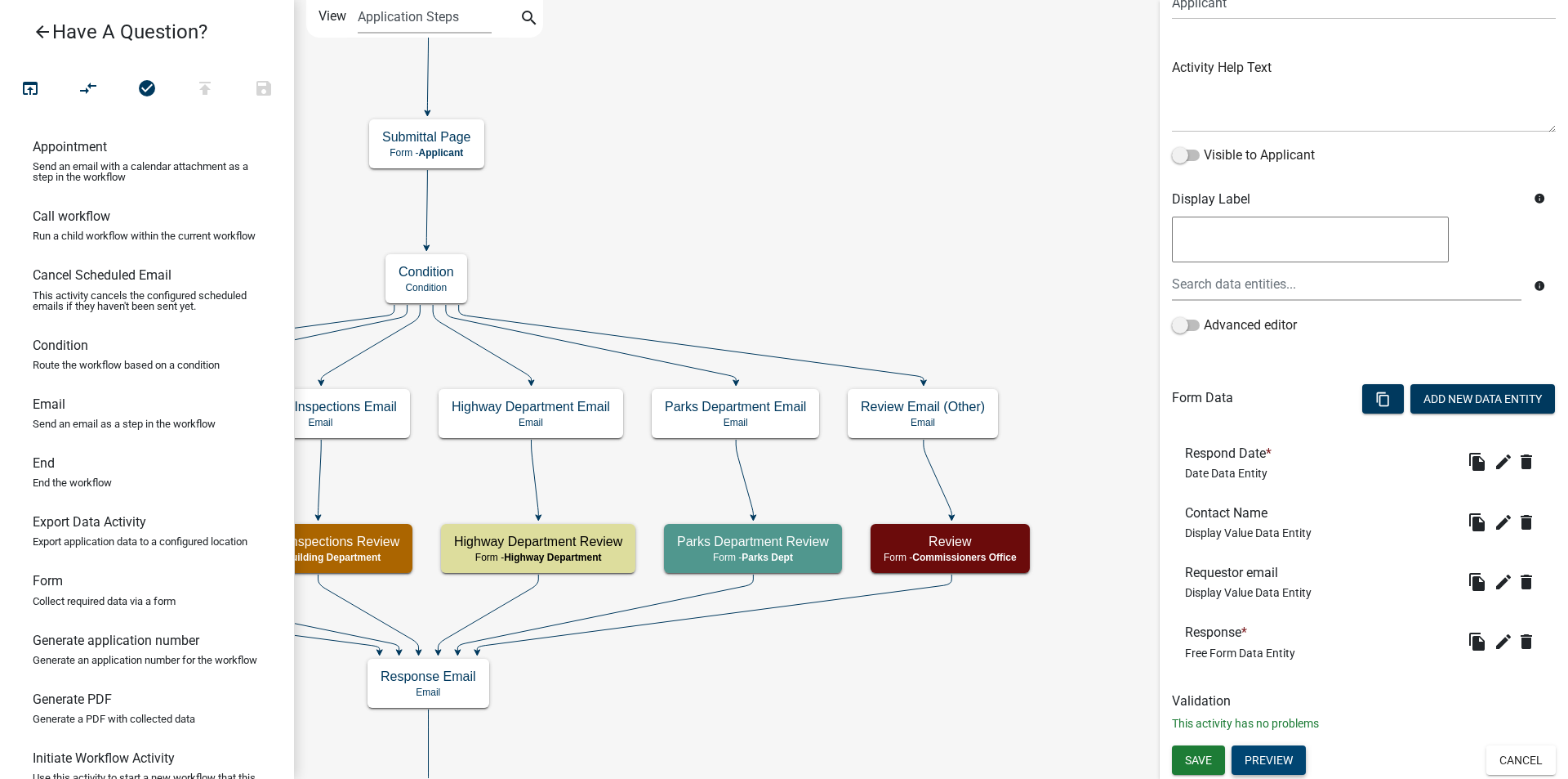
click at [1257, 763] on button "Preview" at bounding box center [1269, 760] width 75 height 29
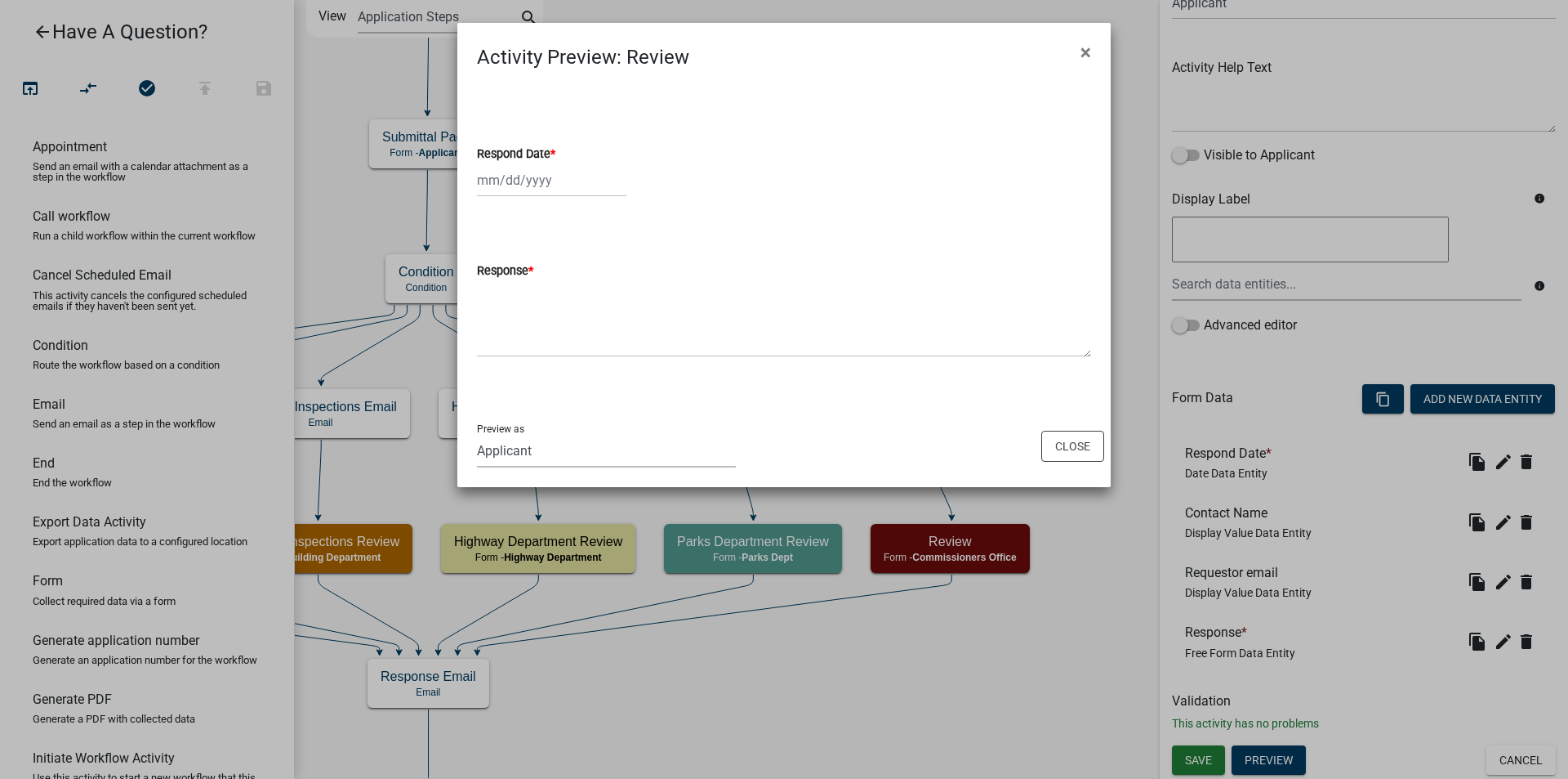
click at [575, 460] on select "Applicant Health Department Commissioners Office Bobby James - Highway Superint…" at bounding box center [606, 450] width 259 height 34
select select "9721074e-56d3-4db7-9cd0-04e0bd460a14"
click at [477, 434] on select "Applicant Health Department Commissioners Office Bobby James - Highway Superint…" at bounding box center [606, 450] width 259 height 34
click at [1085, 51] on span "×" at bounding box center [1086, 52] width 11 height 23
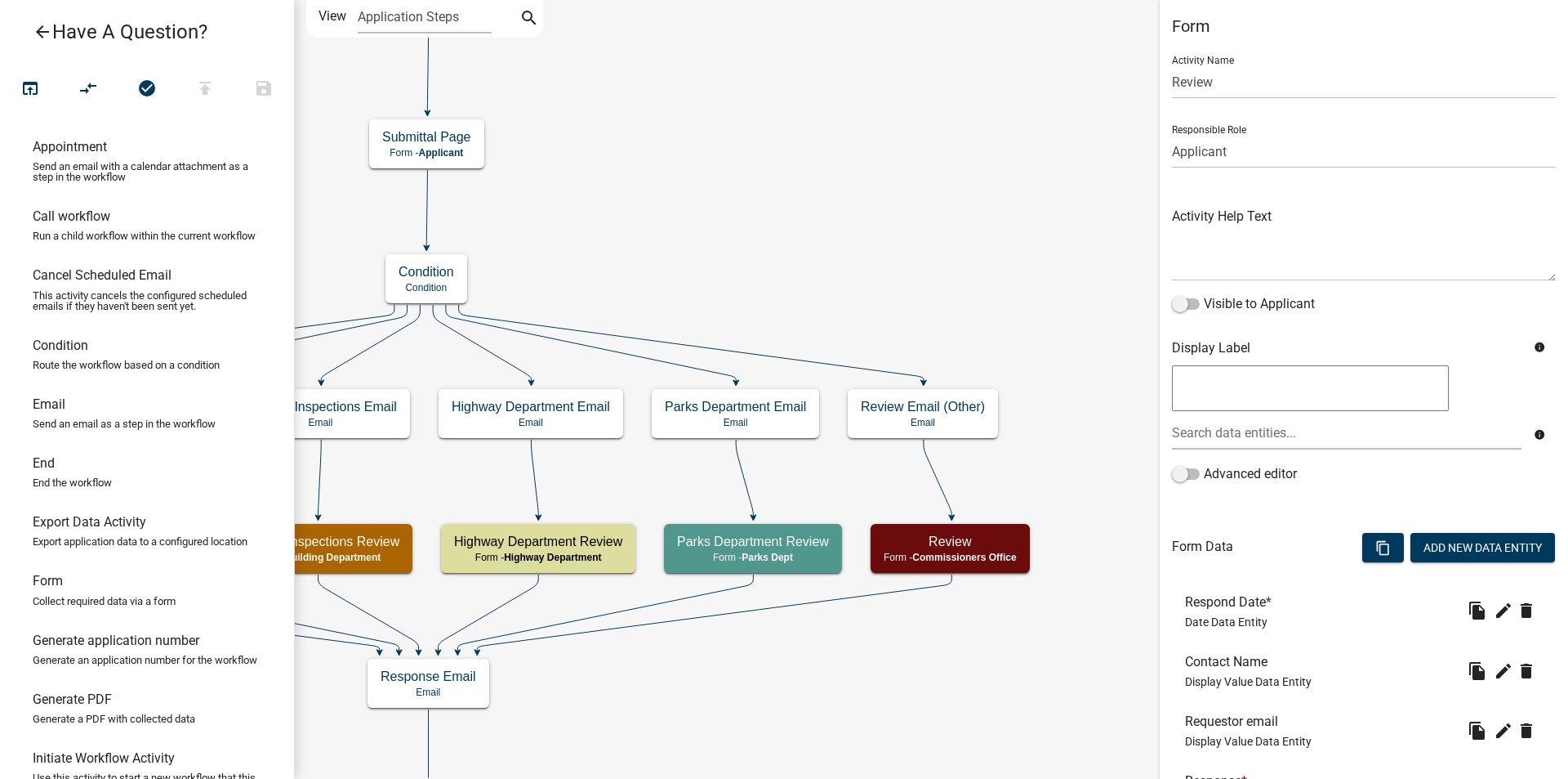
scroll to position [0, 0]
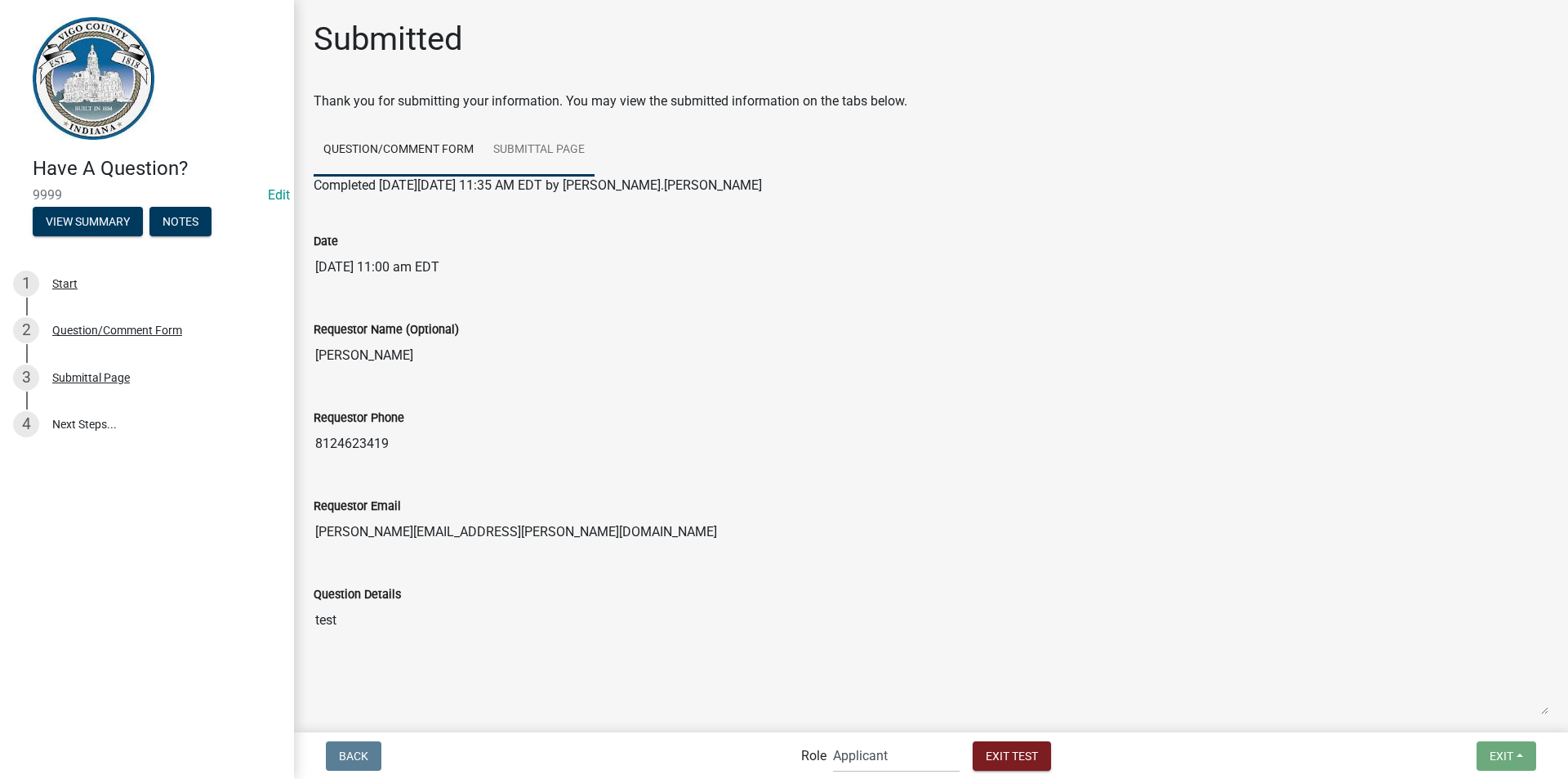
click at [540, 149] on link "Submittal Page" at bounding box center [538, 149] width 111 height 52
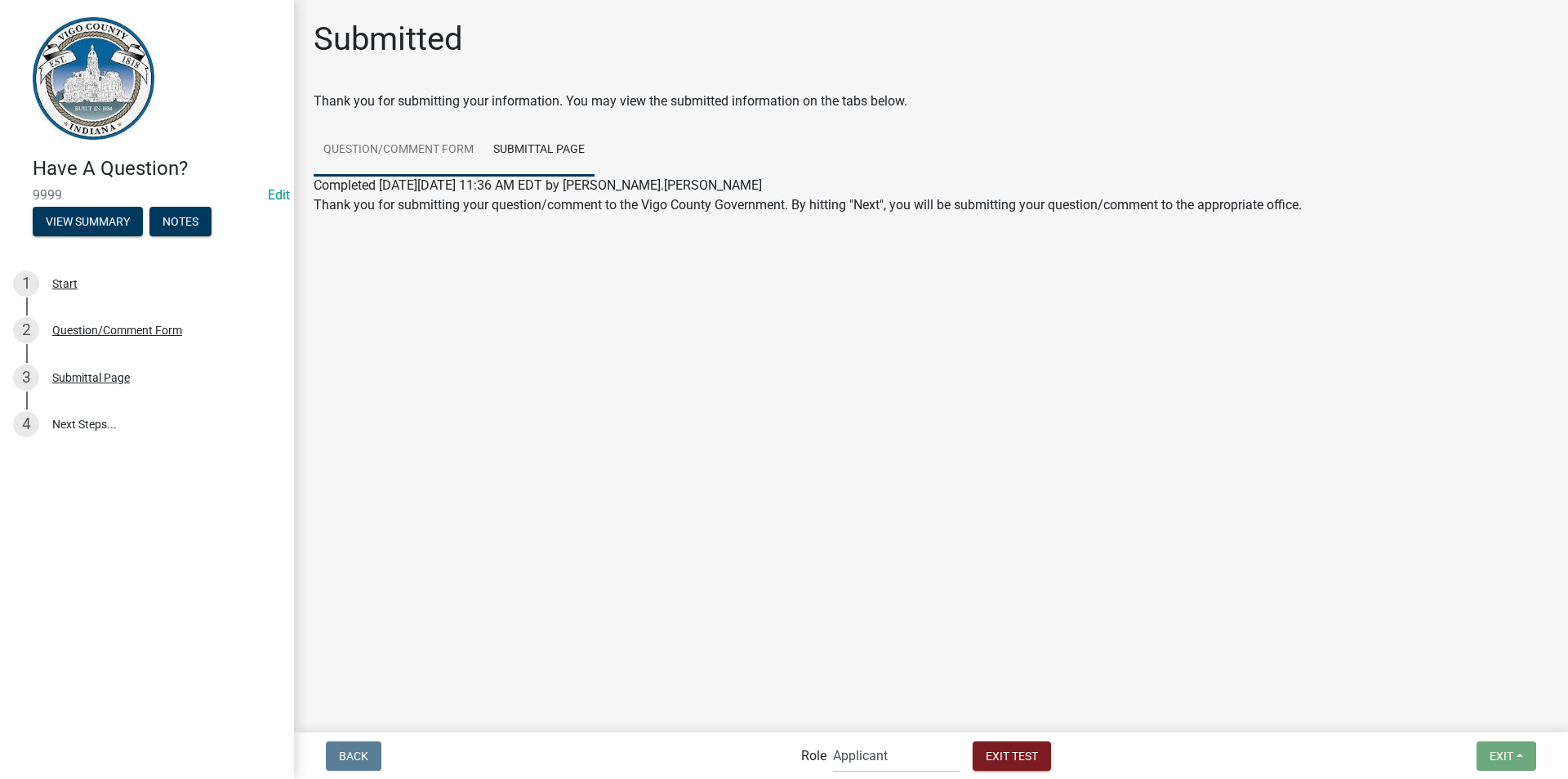
click at [366, 149] on link "Question/Comment Form" at bounding box center [398, 149] width 170 height 52
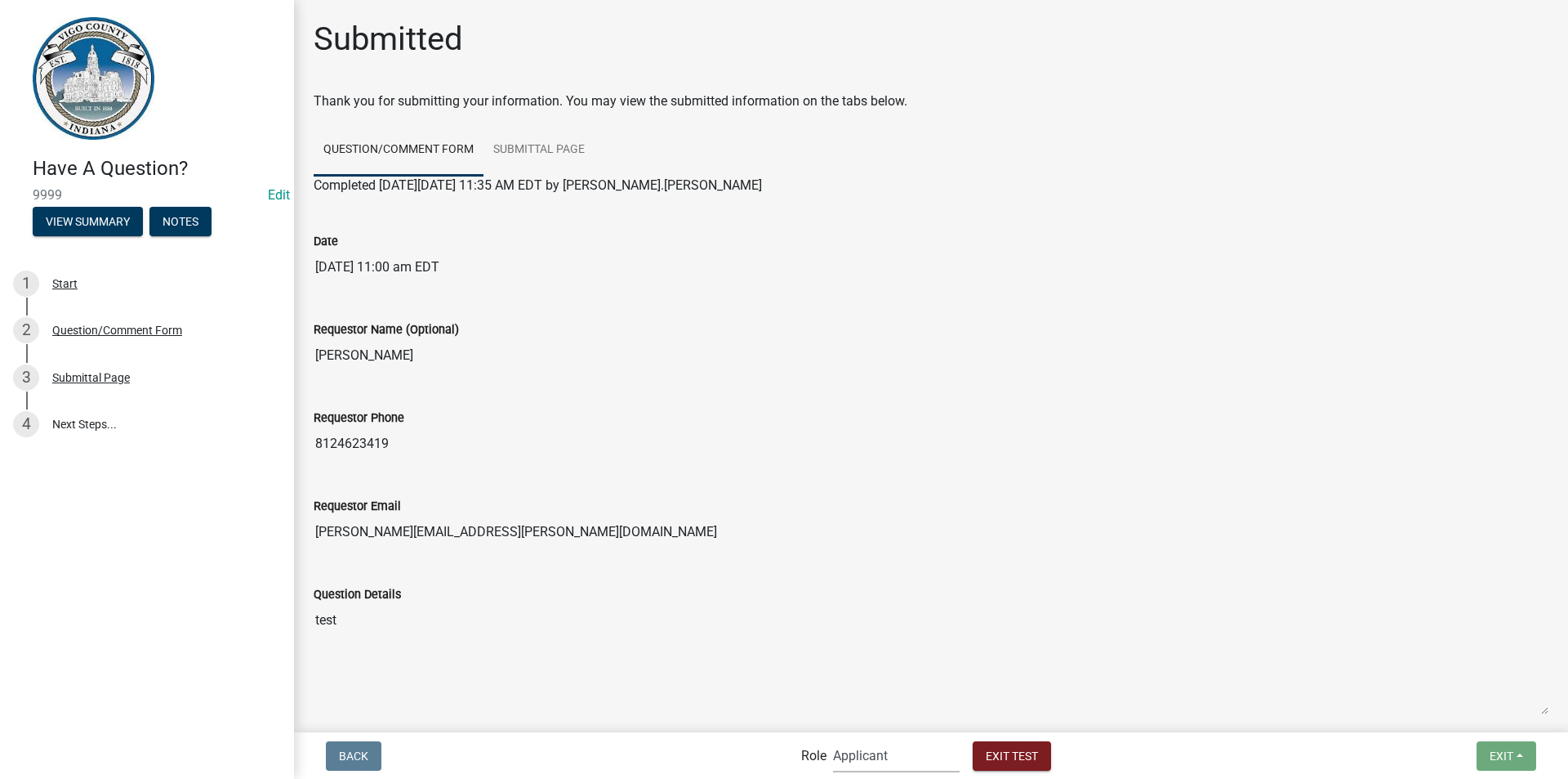
click at [907, 759] on select "Applicant Health Department Commissioners Office Parks Dept Office Manager Area…" at bounding box center [896, 755] width 126 height 34
select select "9721074e-56d3-4db7-9cd0-04e0bd460a14"
click at [833, 739] on select "Applicant Health Department Commissioners Office Parks Dept Office Manager Area…" at bounding box center [896, 755] width 126 height 34
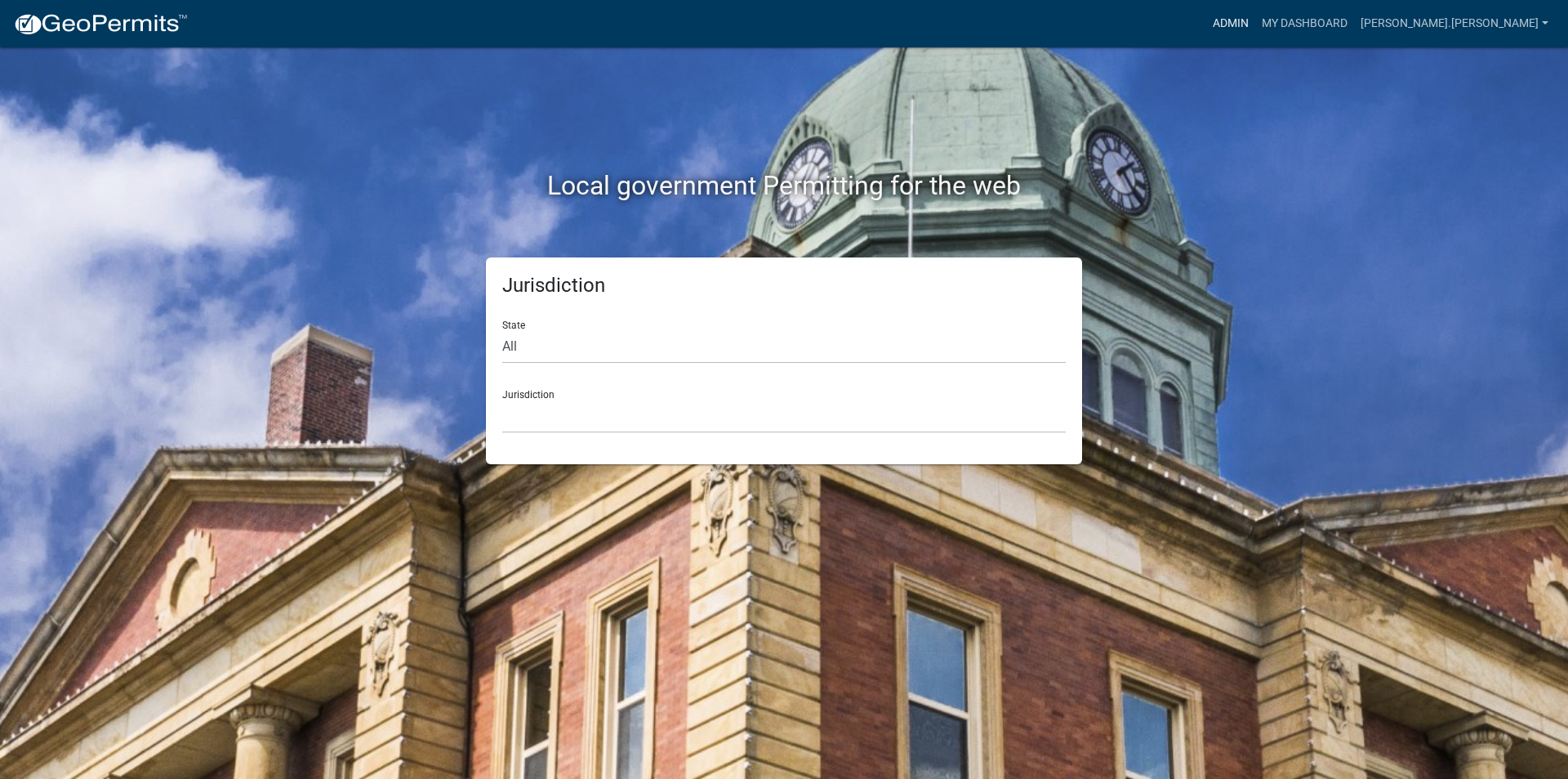
click at [1255, 18] on link "Admin" at bounding box center [1231, 24] width 49 height 31
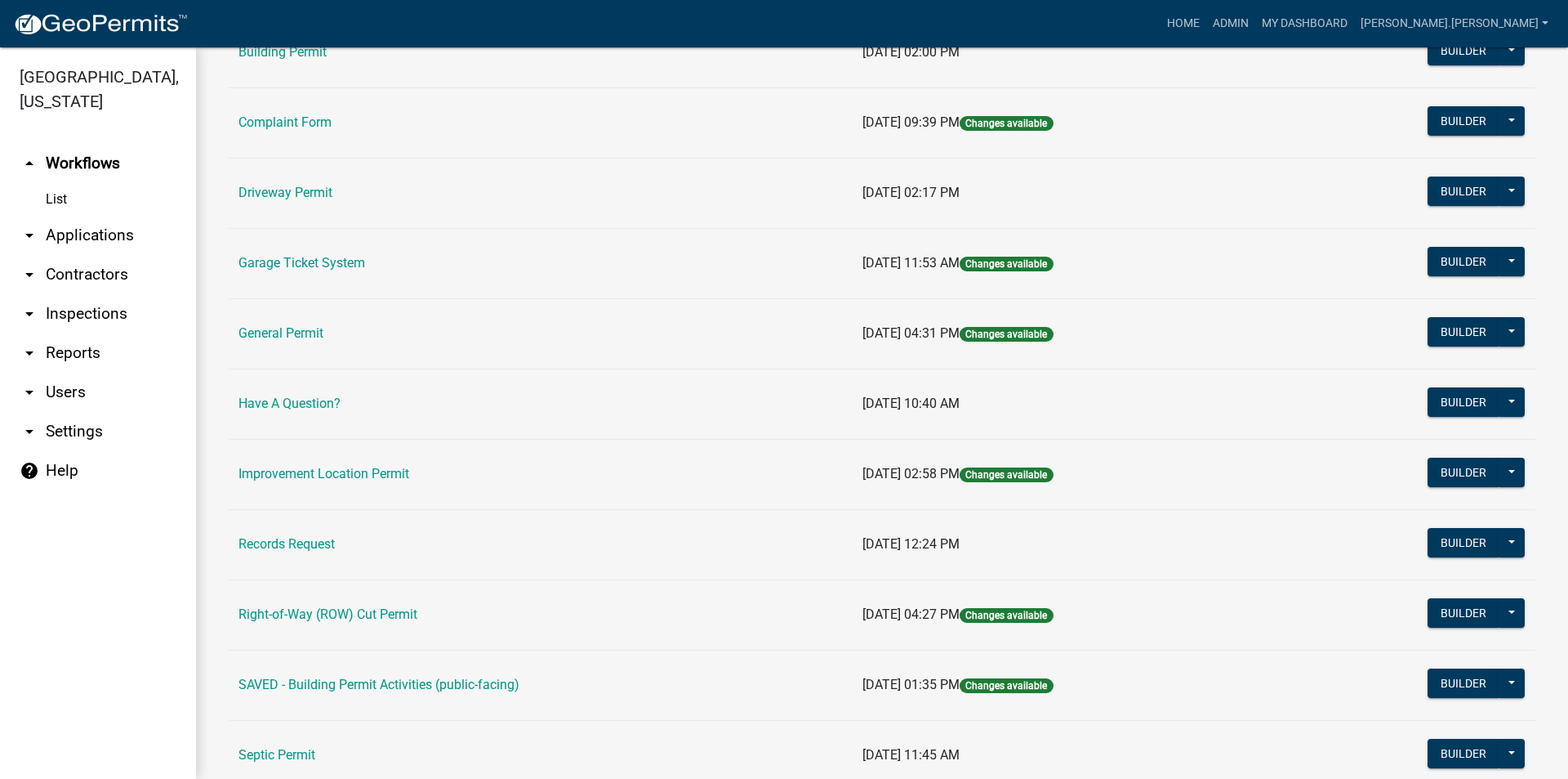
scroll to position [272, 0]
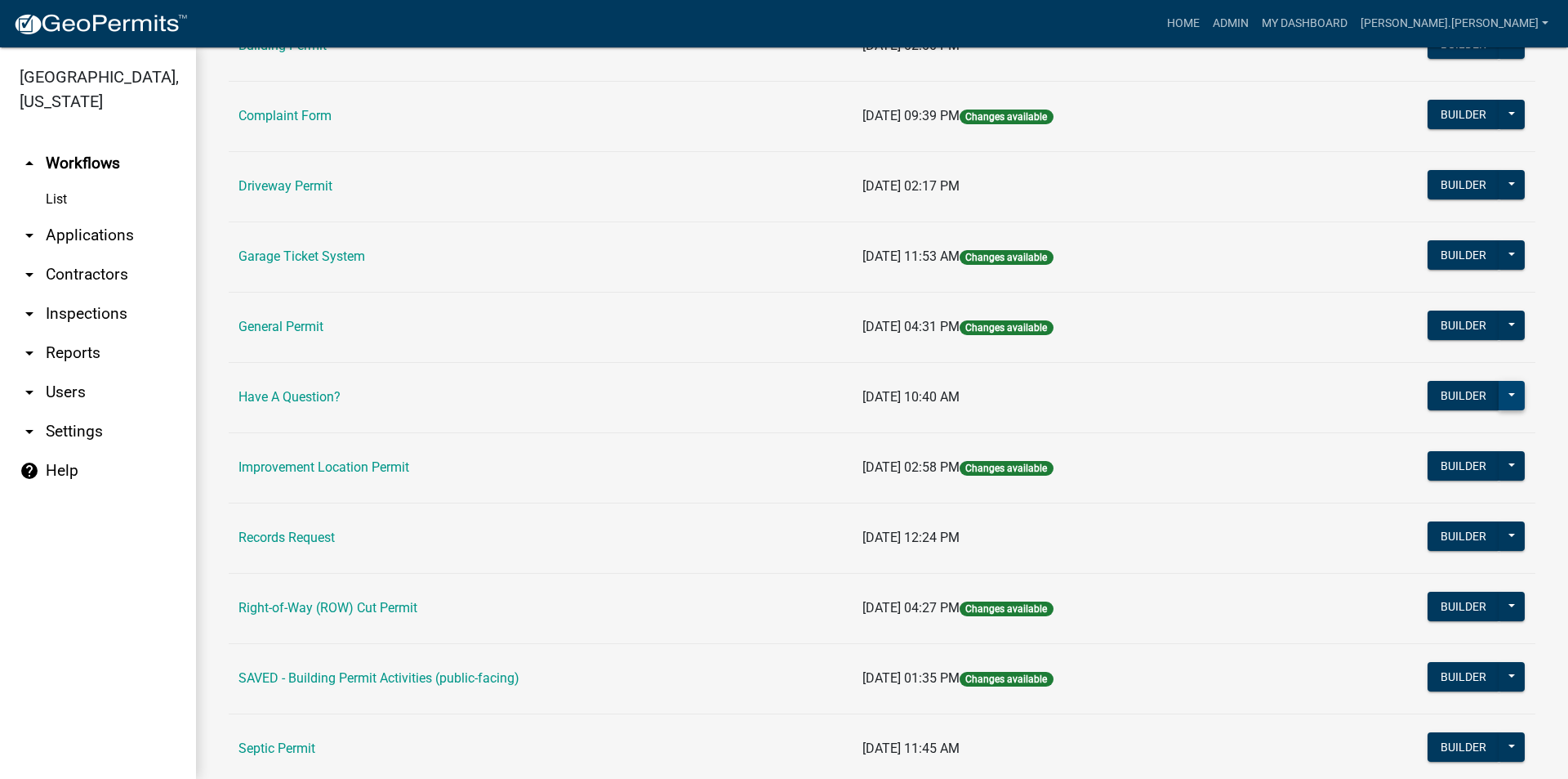
click at [1505, 400] on button at bounding box center [1511, 395] width 26 height 29
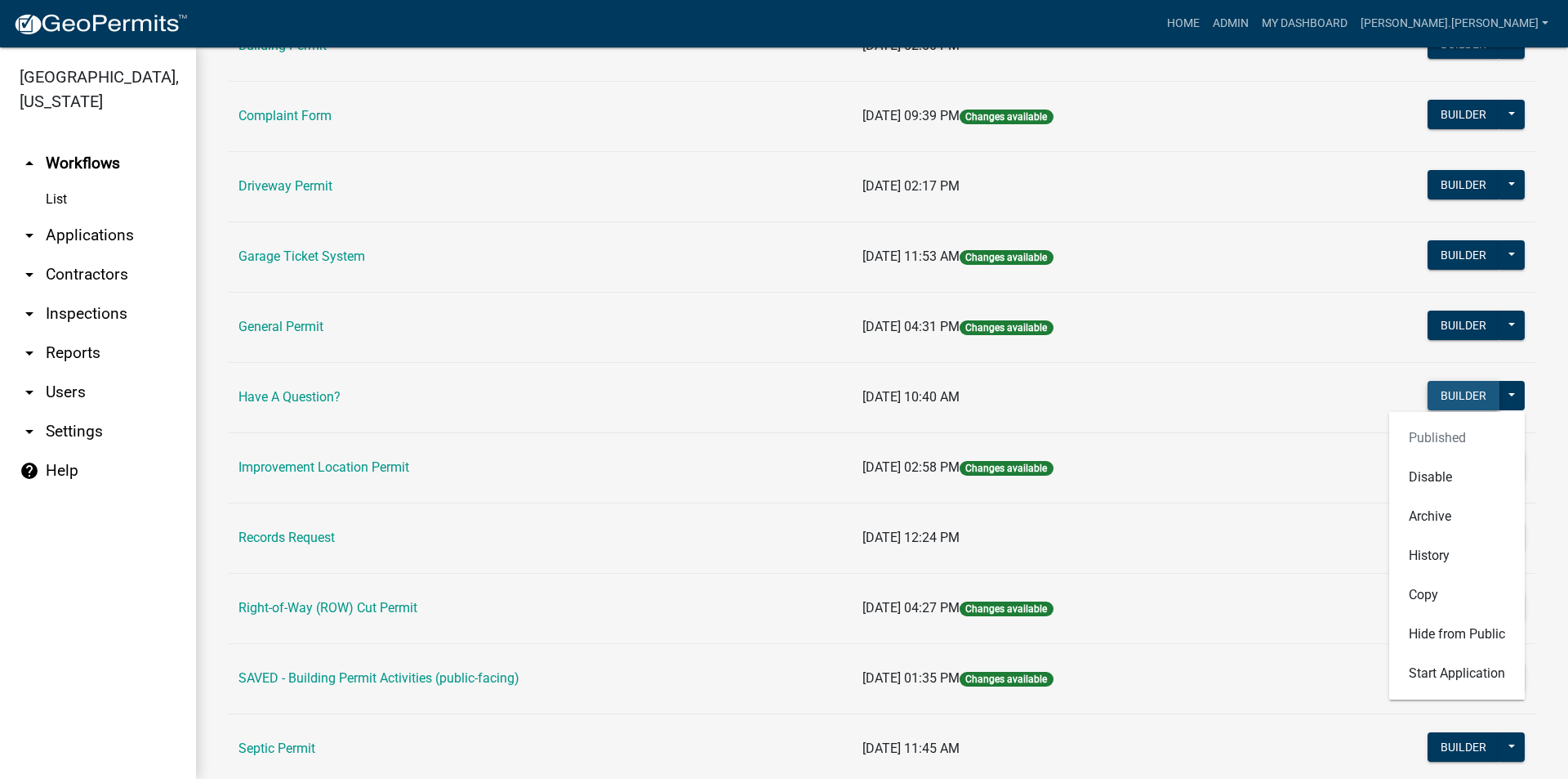
click at [1445, 395] on button "Builder" at bounding box center [1462, 395] width 72 height 29
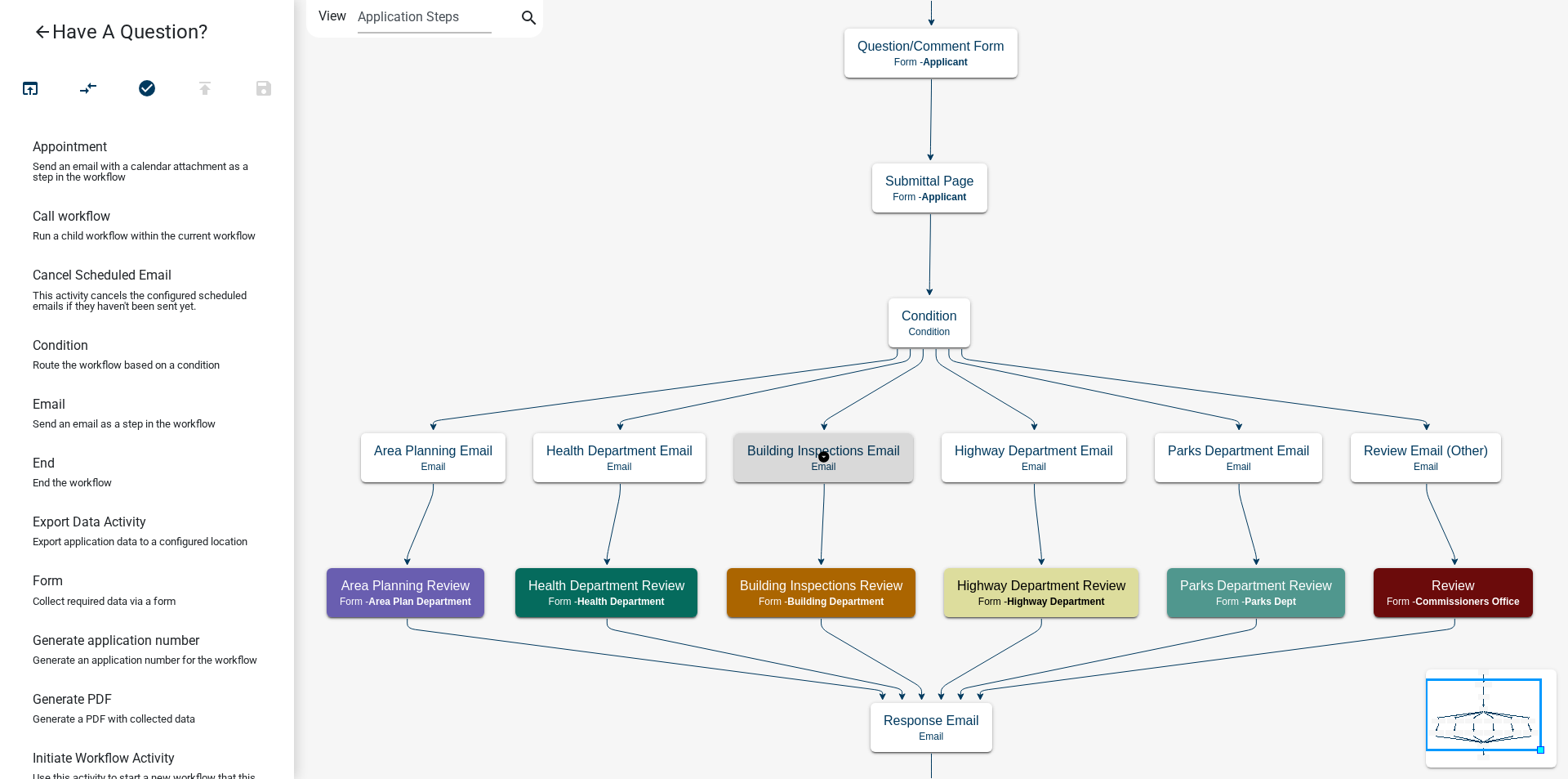
click at [882, 460] on p "Email" at bounding box center [823, 466] width 153 height 12
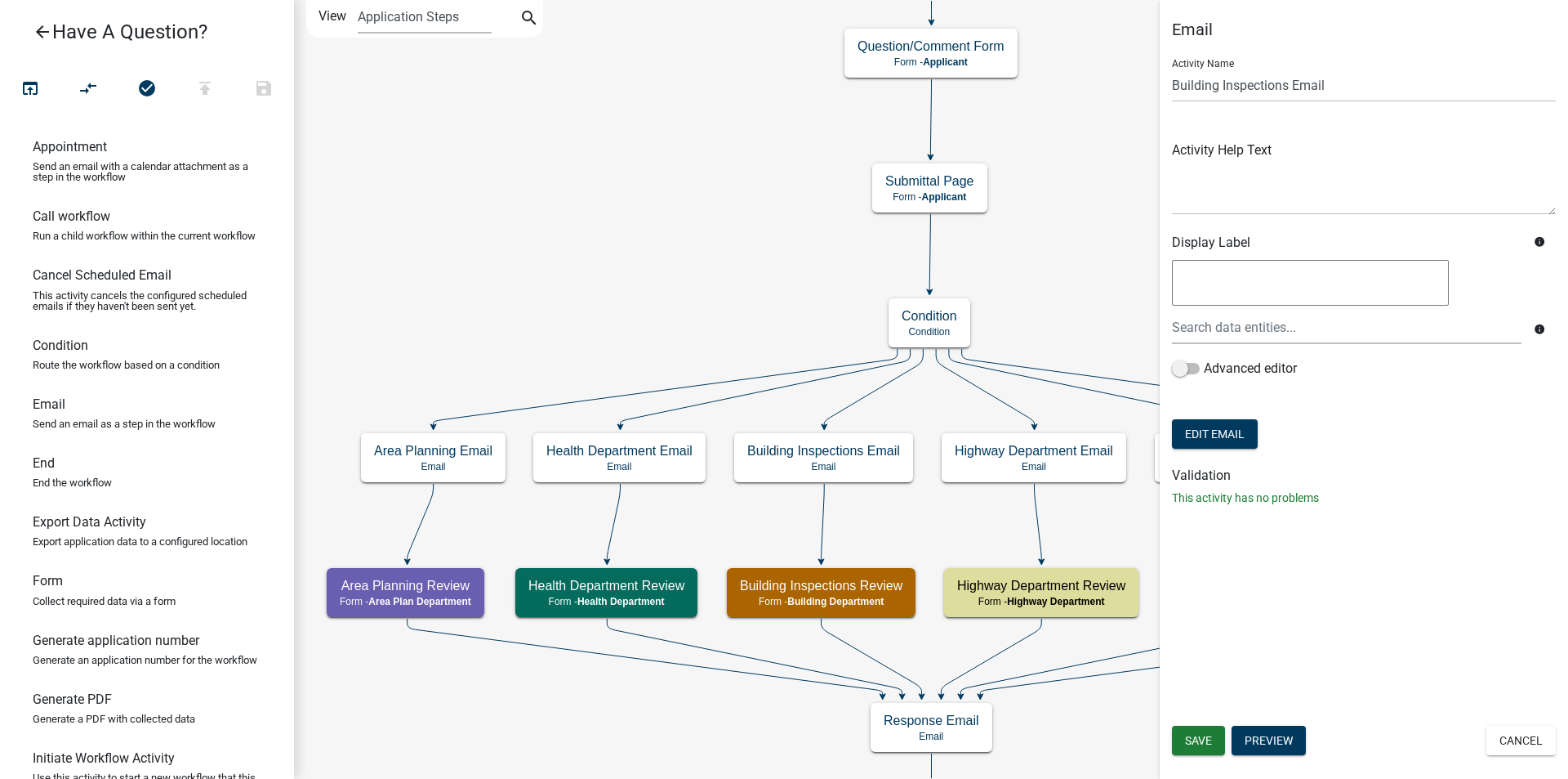
click at [755, 309] on icon "Start Start - Applicant Question/Comment Form Form - Applicant Review Form - Co…" at bounding box center [930, 444] width 1272 height 887
click at [1523, 742] on button "Cancel" at bounding box center [1521, 740] width 69 height 29
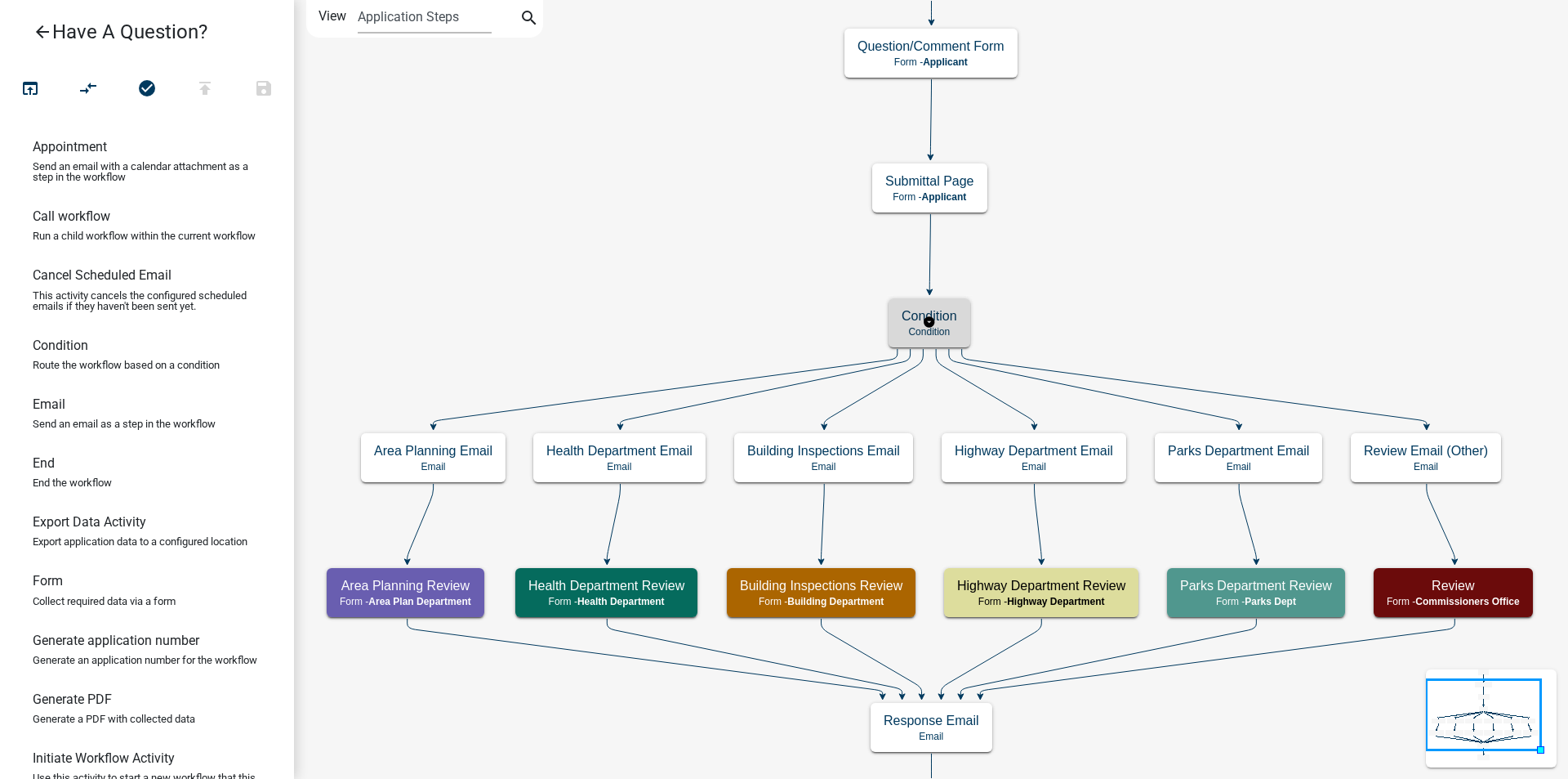
click at [930, 337] on p "Condition" at bounding box center [929, 331] width 55 height 12
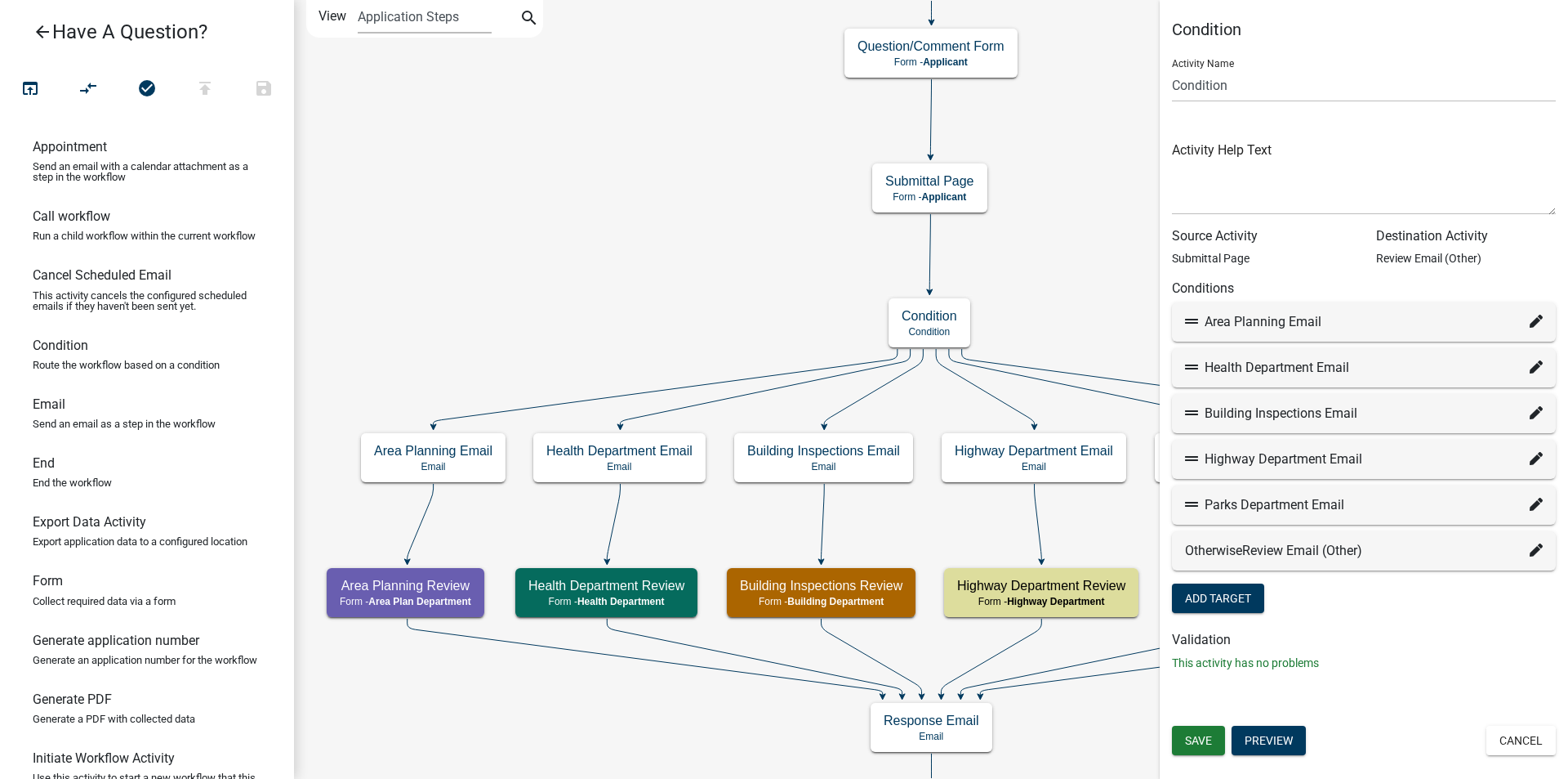
click at [1531, 553] on icon at bounding box center [1535, 550] width 13 height 13
select select "15: 6fceebcc-356f-4cf5-b89d-ff5d736acbaa"
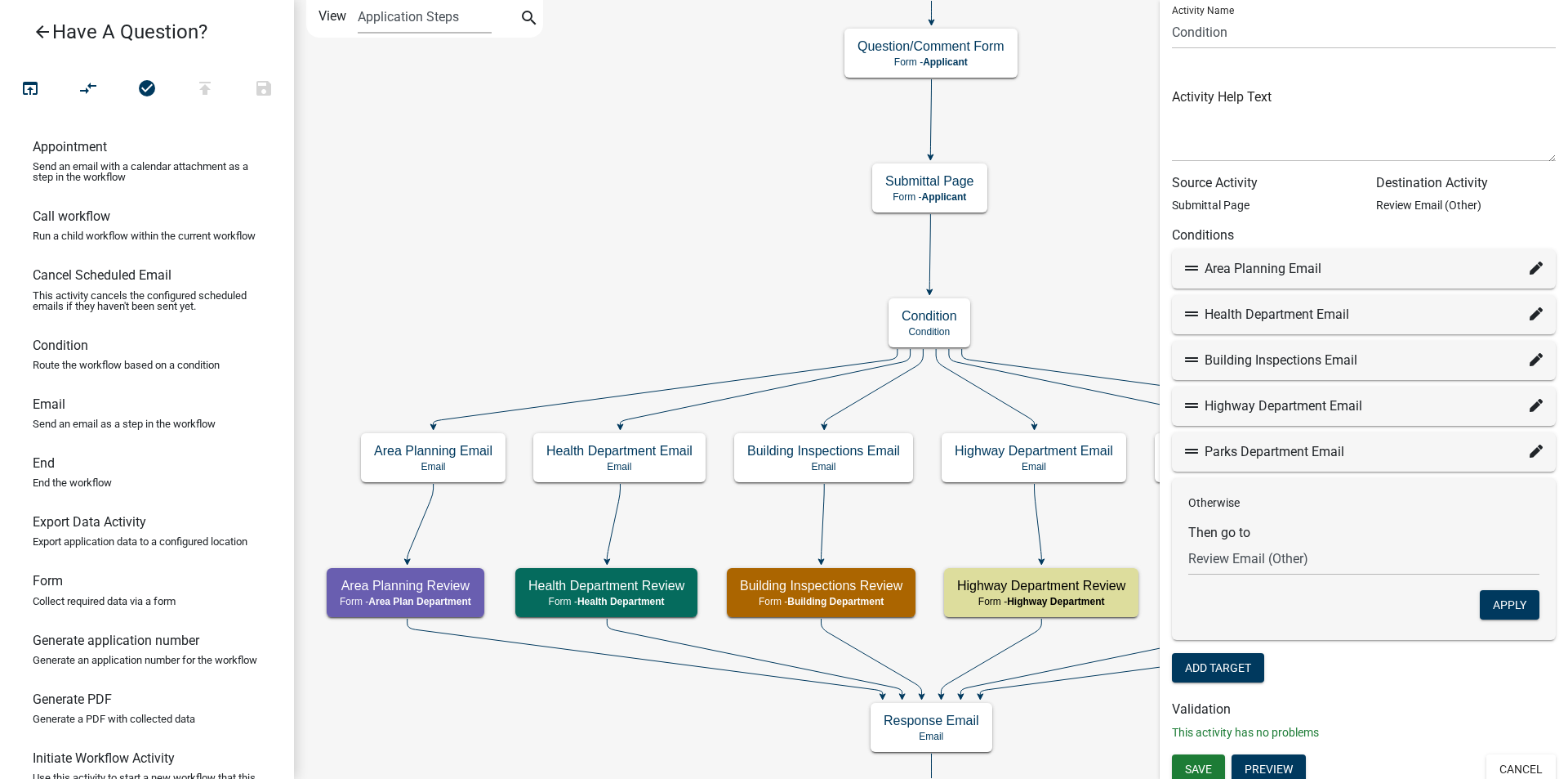
scroll to position [62, 0]
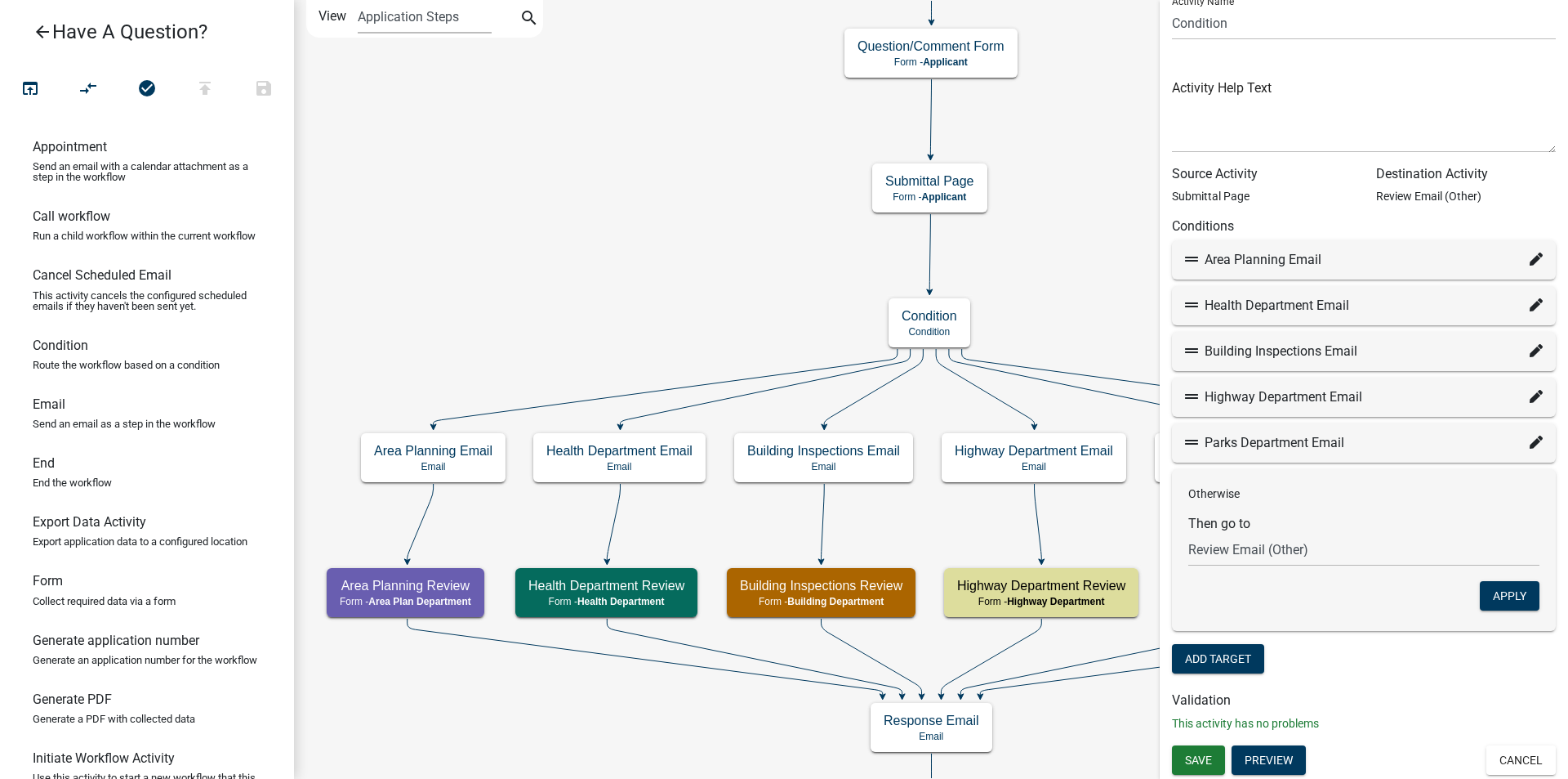
click at [1041, 273] on icon "Start Start - Applicant Question/Comment Form Form - Applicant Review Form - Co…" at bounding box center [930, 444] width 1272 height 887
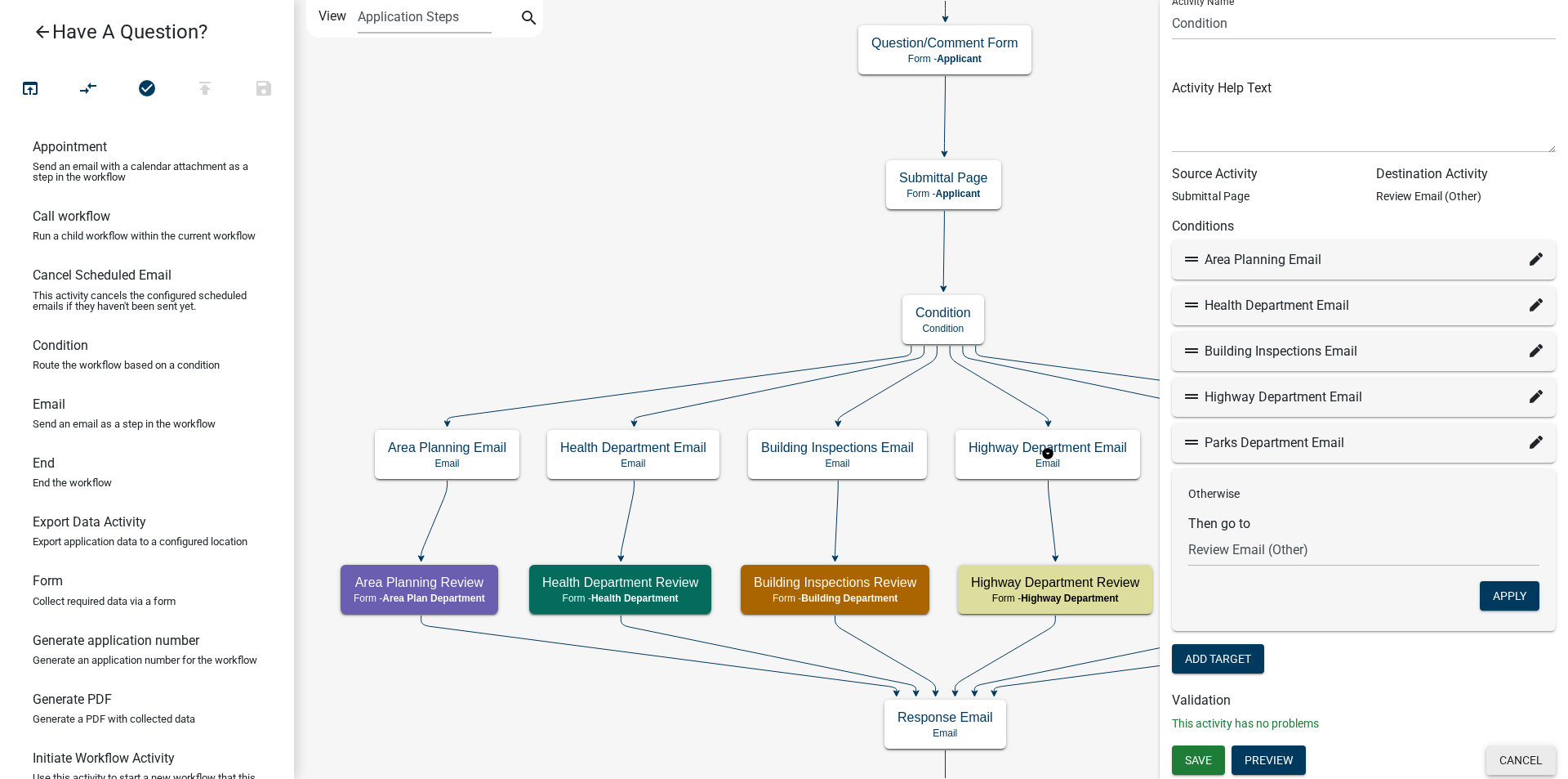
click at [1513, 761] on button "Cancel" at bounding box center [1521, 760] width 69 height 29
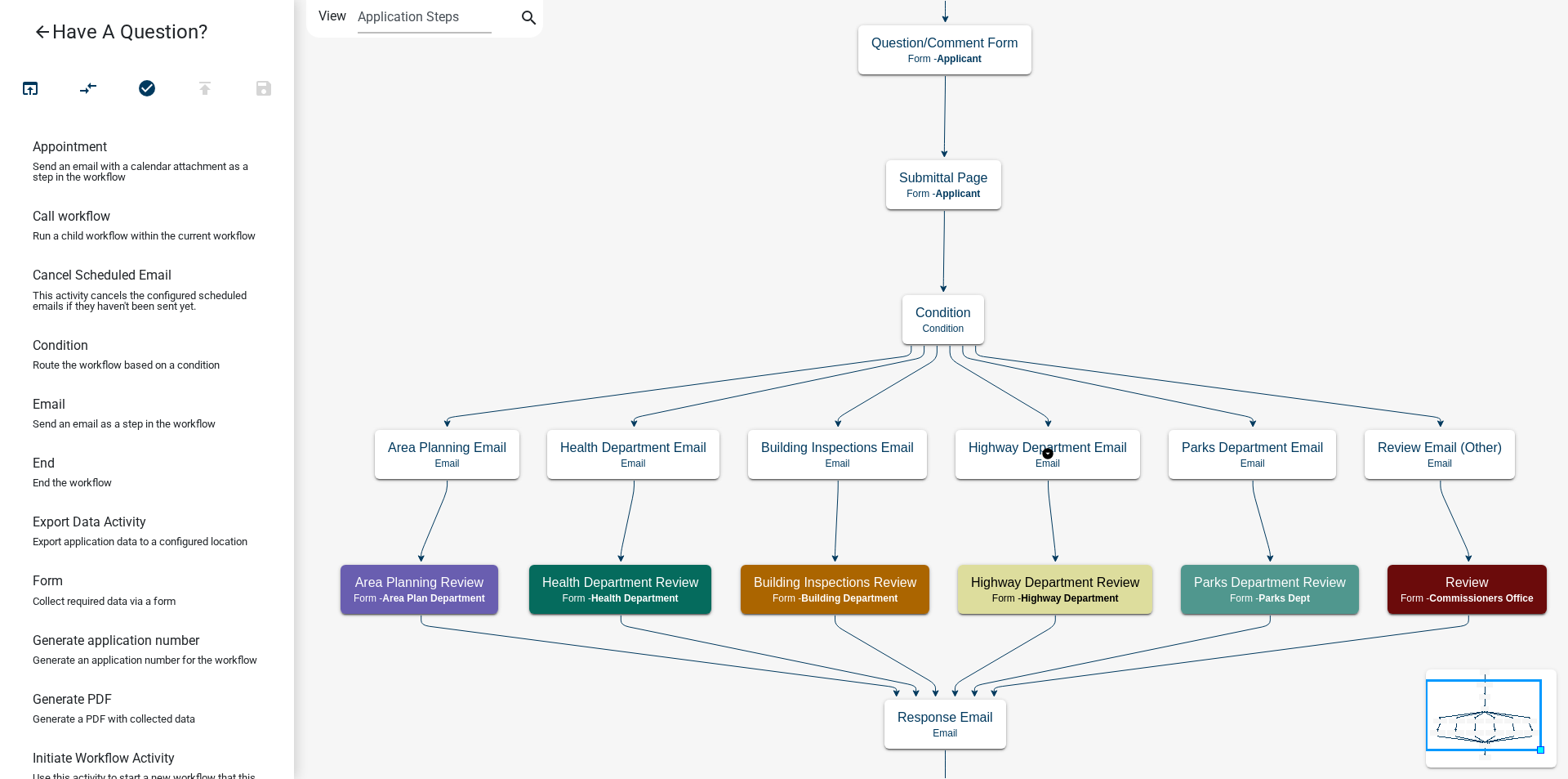
scroll to position [0, 0]
click at [1432, 590] on h5 "Review" at bounding box center [1467, 582] width 133 height 15
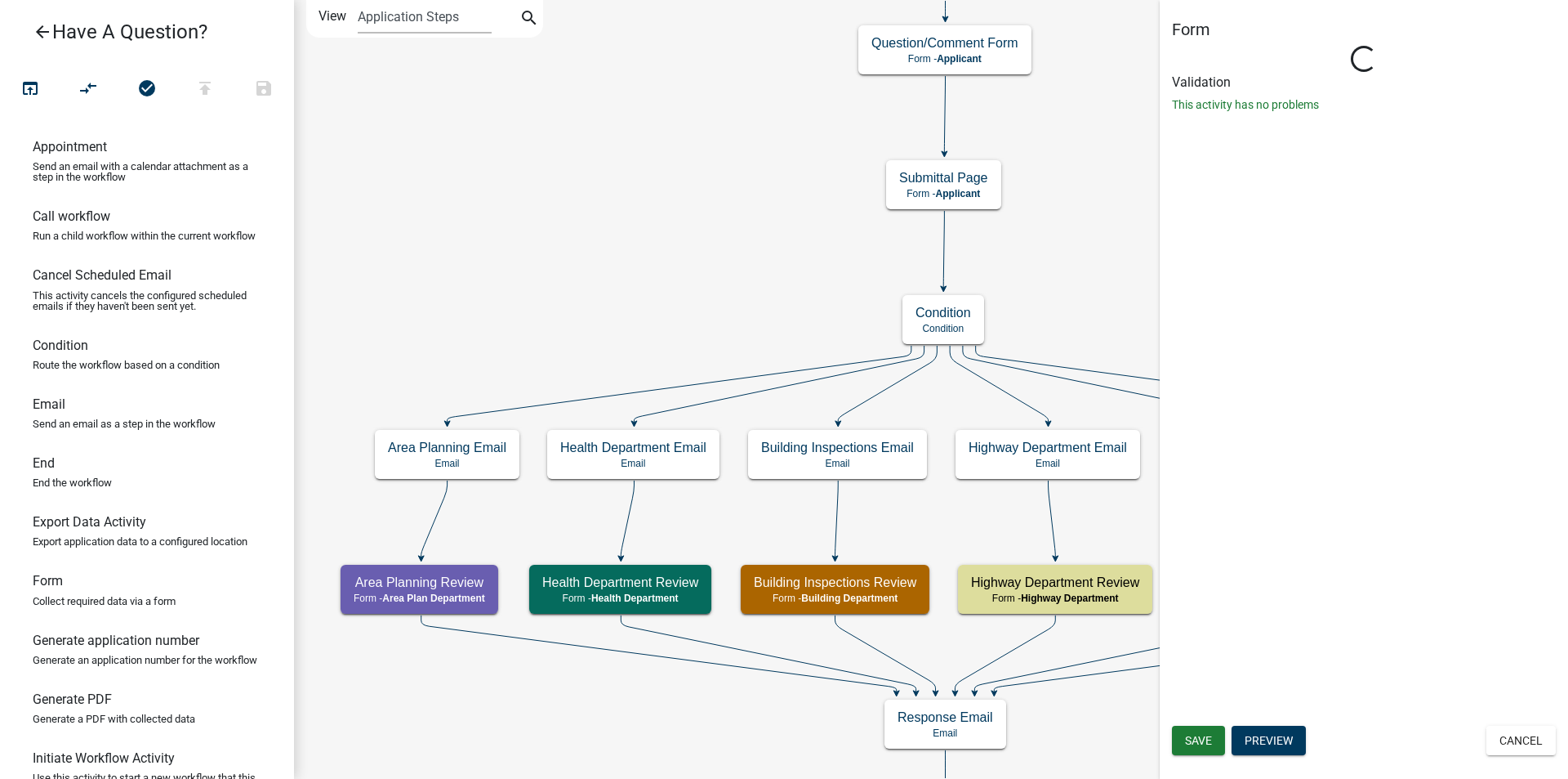
select select "9721074E-56D3-4DB7-9CD0-04E0BD460A14"
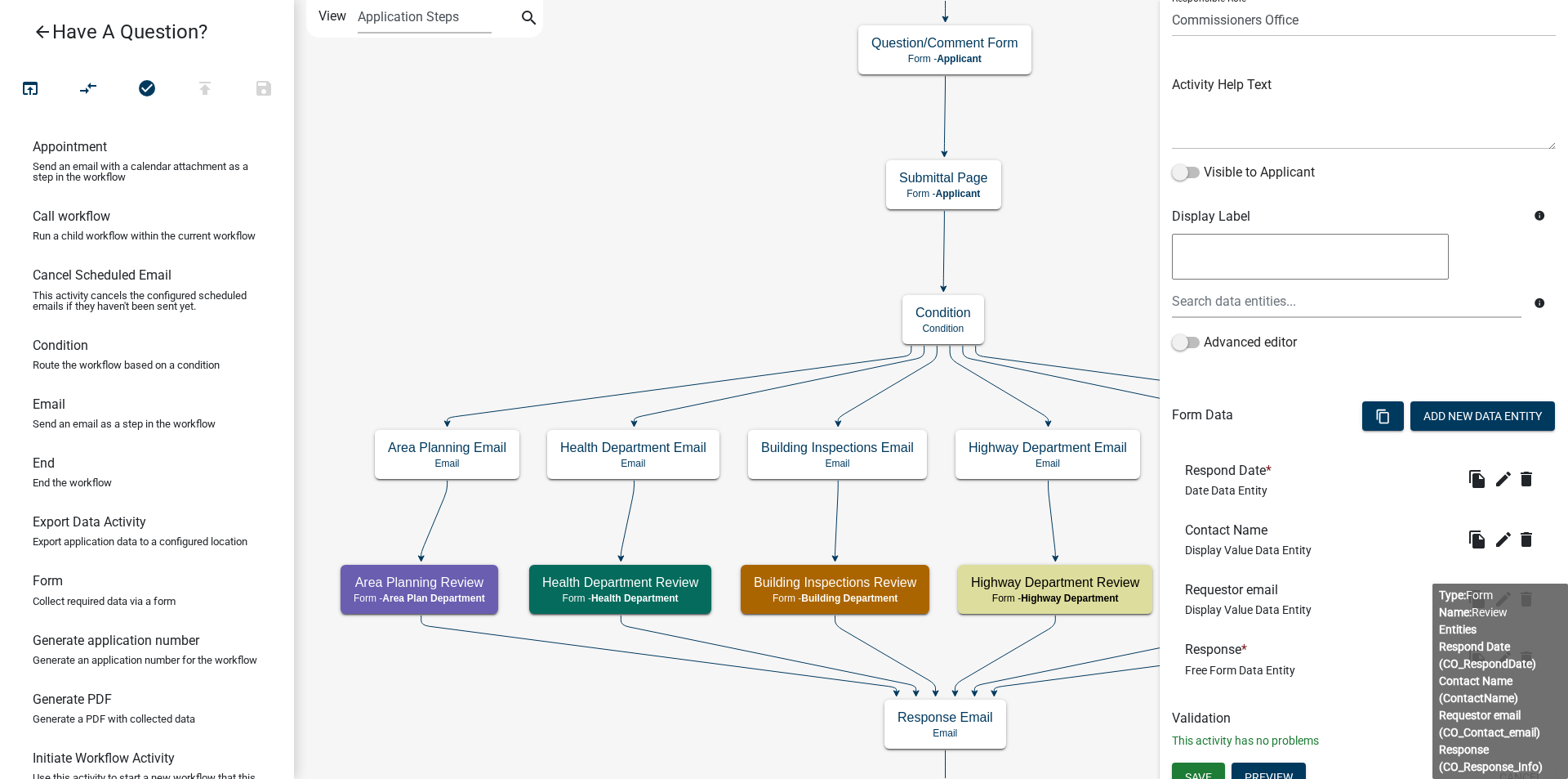
scroll to position [152, 0]
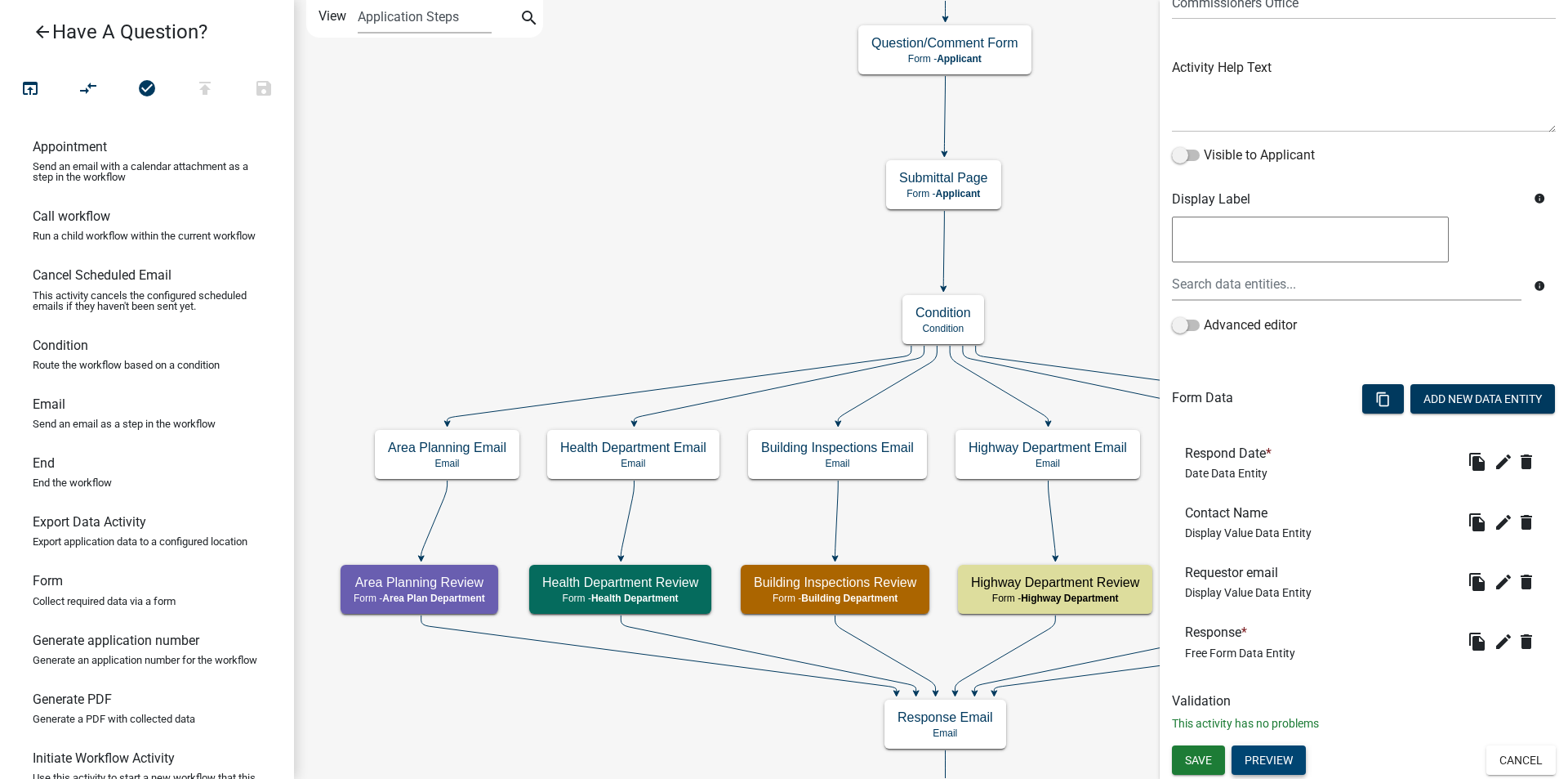
click at [1264, 759] on button "Preview" at bounding box center [1269, 760] width 75 height 29
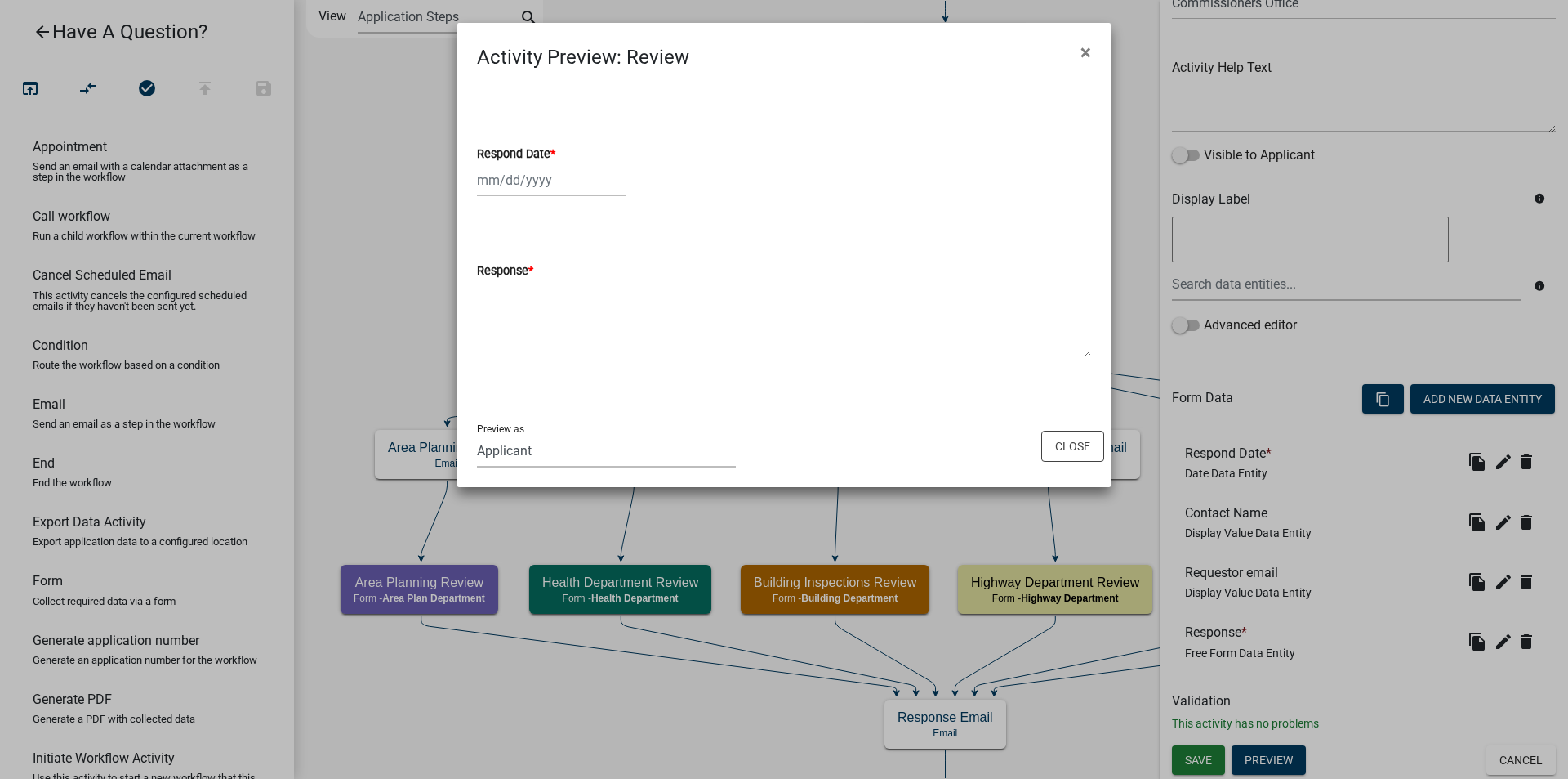
click at [578, 450] on select "Applicant Health Department Commissioners Office [PERSON_NAME] - Highway Superi…" at bounding box center [606, 450] width 259 height 34
select select "9721074e-56d3-4db7-9cd0-04e0bd460a14"
click at [477, 434] on select "Applicant Health Department Commissioners Office [PERSON_NAME] - Highway Superi…" at bounding box center [606, 450] width 259 height 34
click at [1087, 46] on span "×" at bounding box center [1086, 52] width 11 height 23
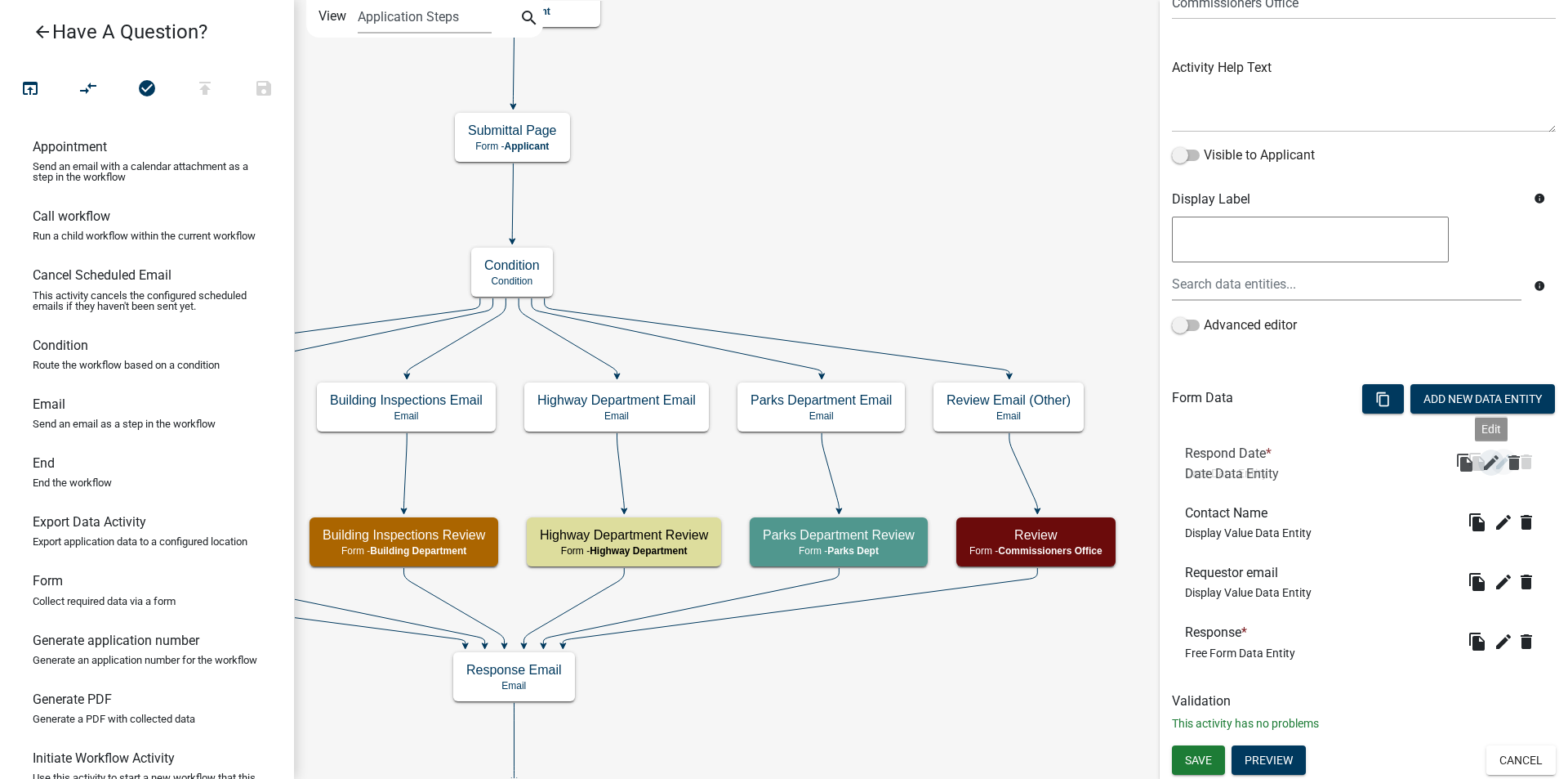
click at [1493, 459] on icon "edit" at bounding box center [1503, 461] width 20 height 20
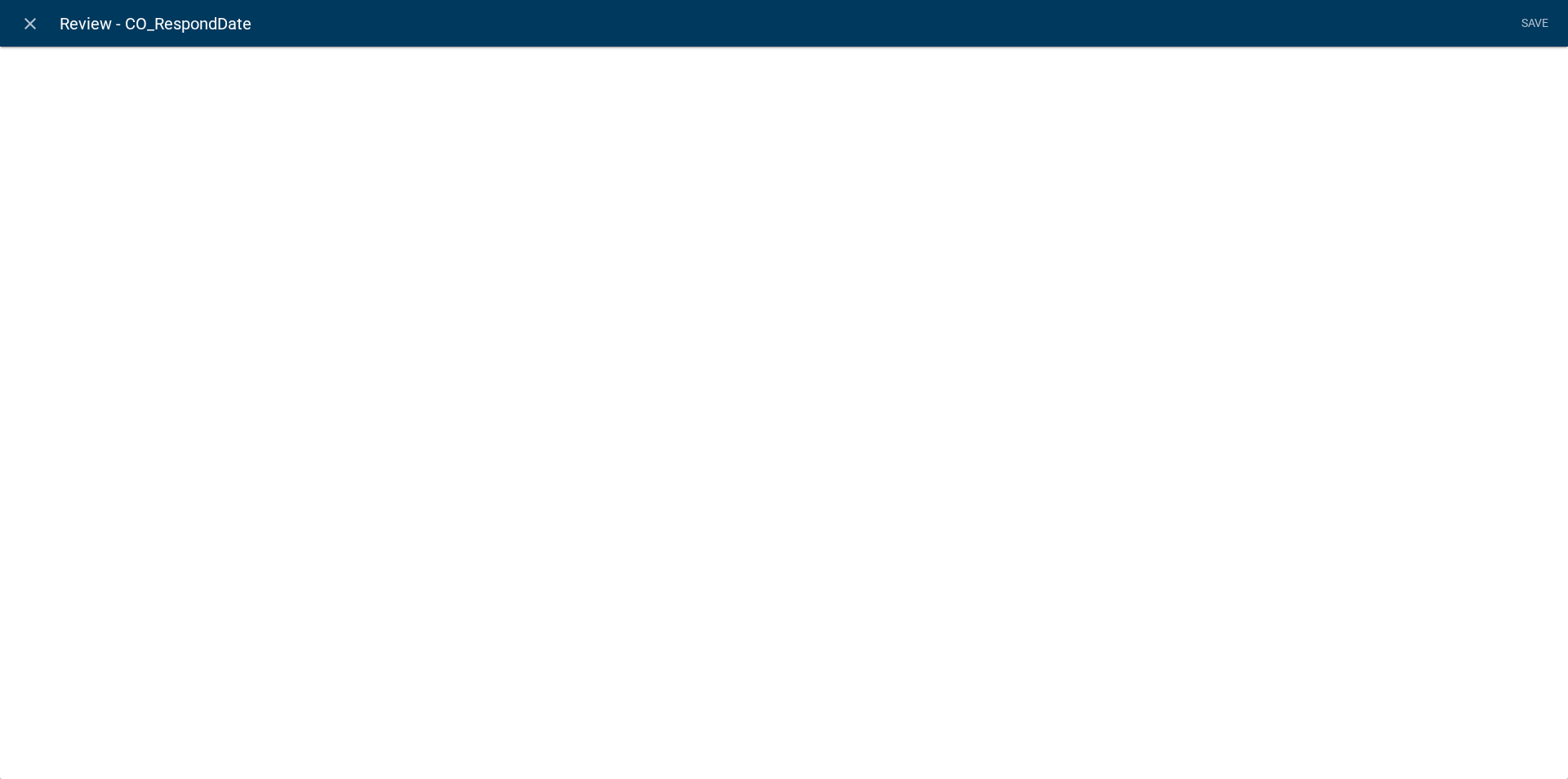
select select "date"
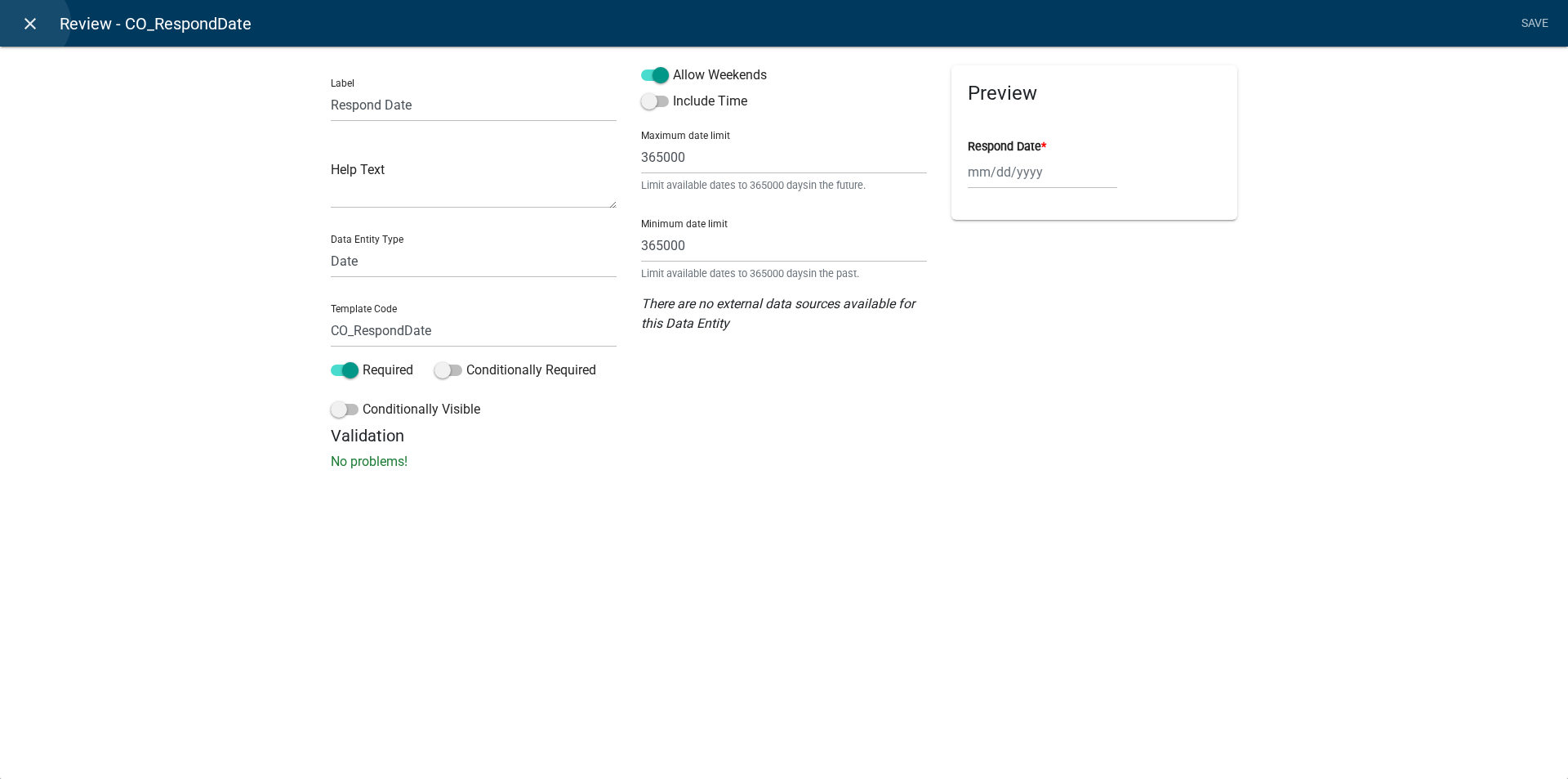
click at [29, 23] on icon "close" at bounding box center [30, 24] width 20 height 20
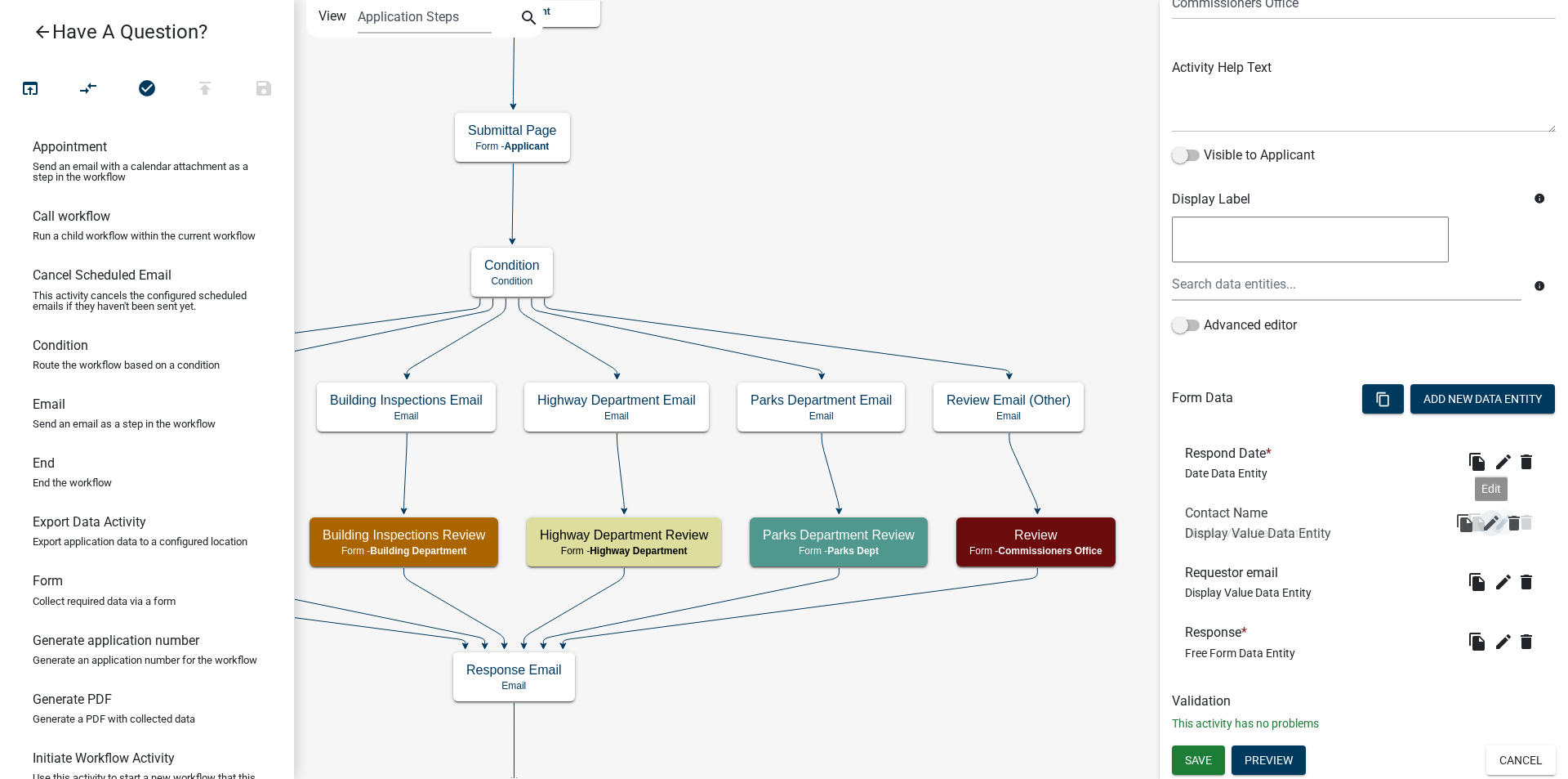
click at [1493, 524] on icon "edit" at bounding box center [1503, 522] width 20 height 20
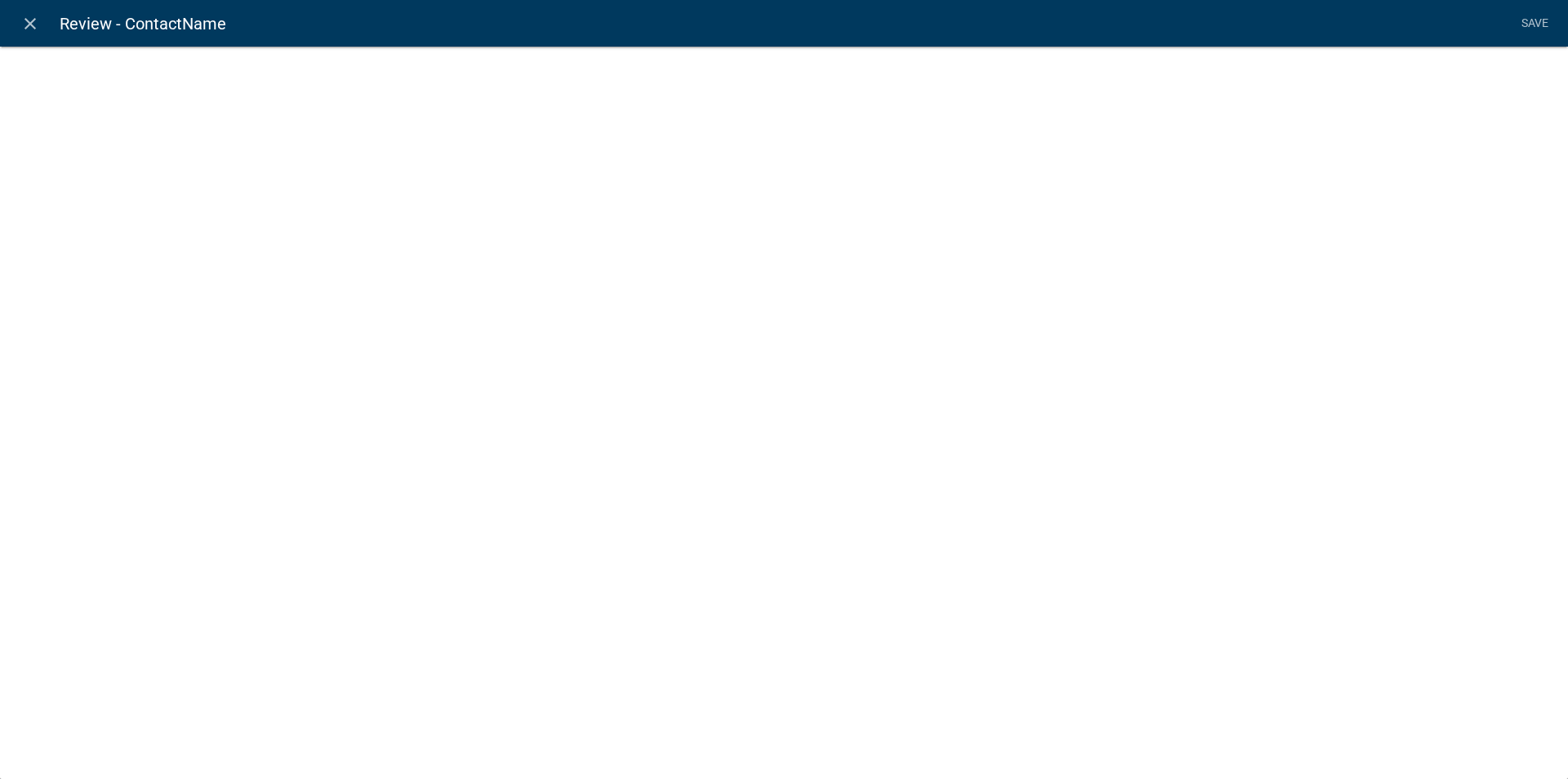
select select "display-entity-value"
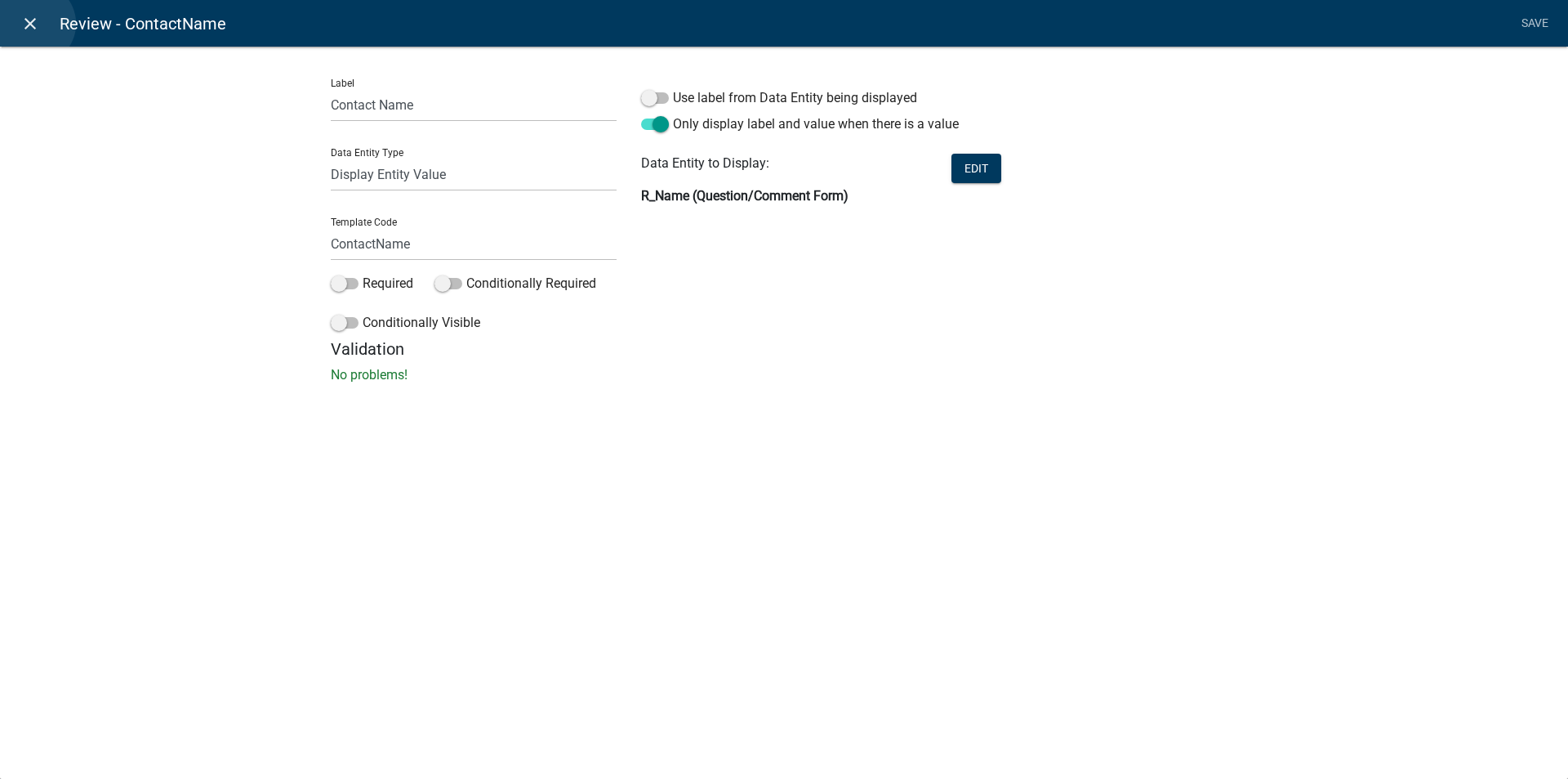
click at [35, 24] on icon "close" at bounding box center [30, 24] width 20 height 20
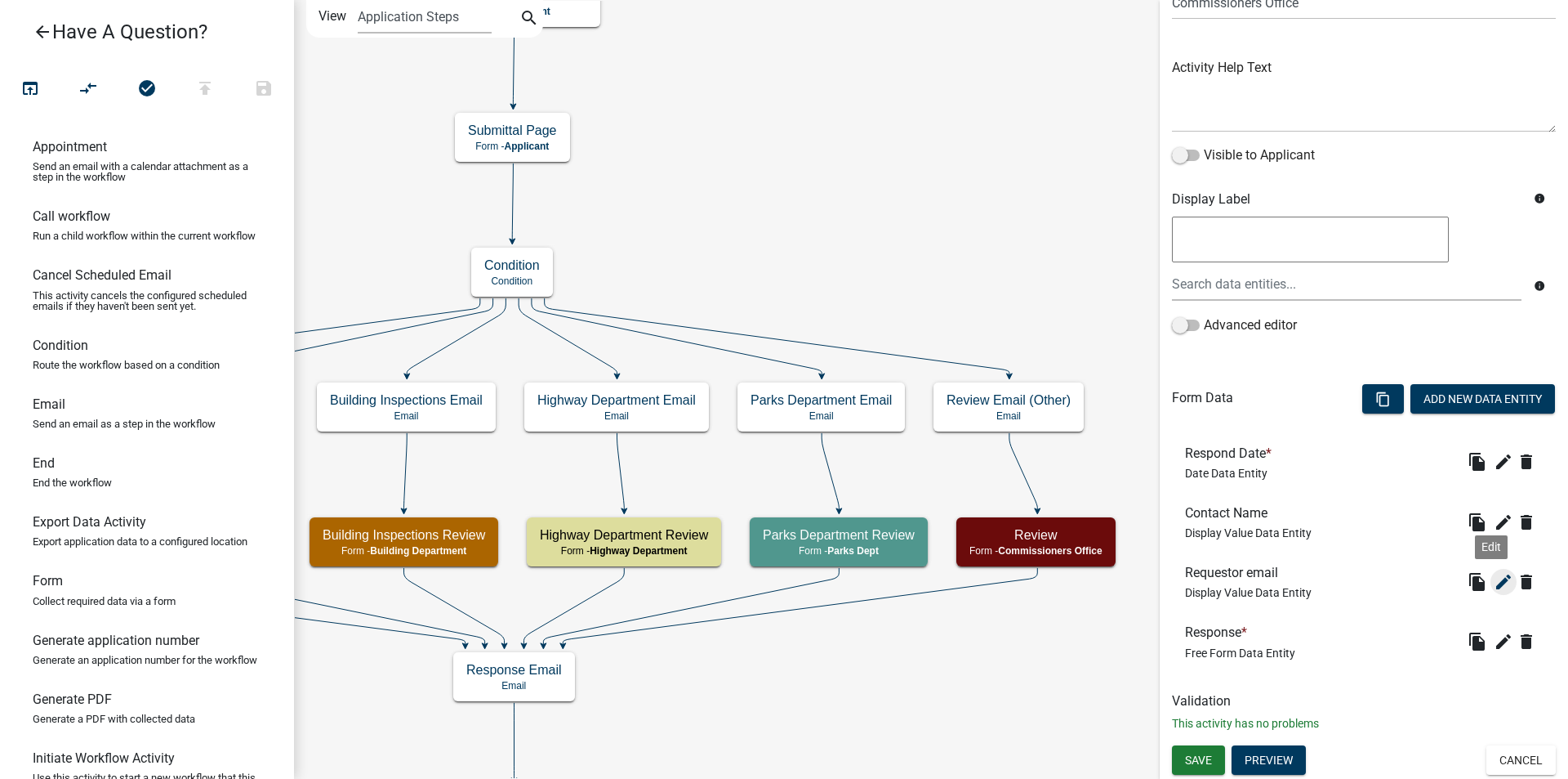
click at [1493, 586] on icon "edit" at bounding box center [1503, 582] width 20 height 20
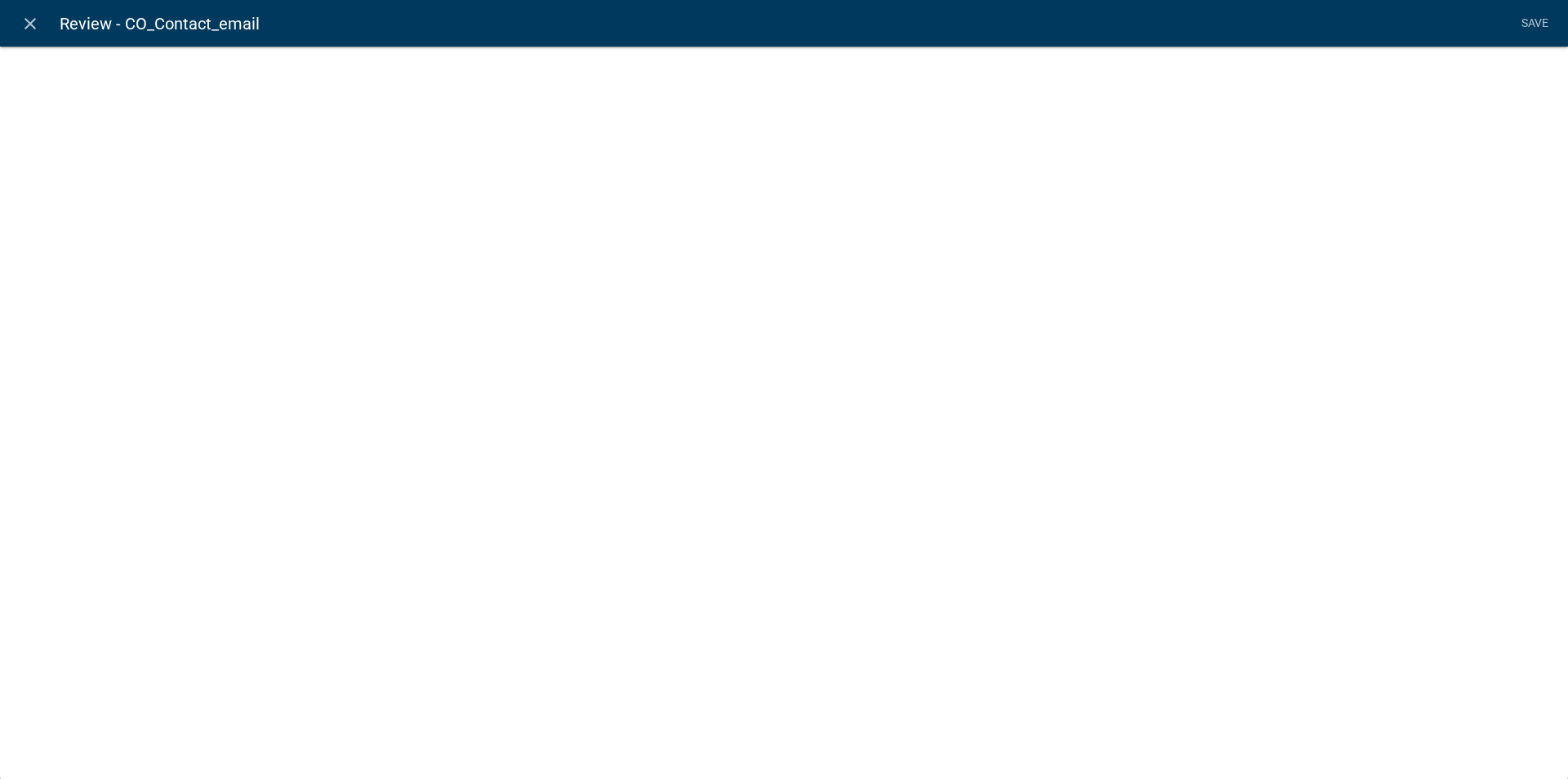
select select "display-entity-value"
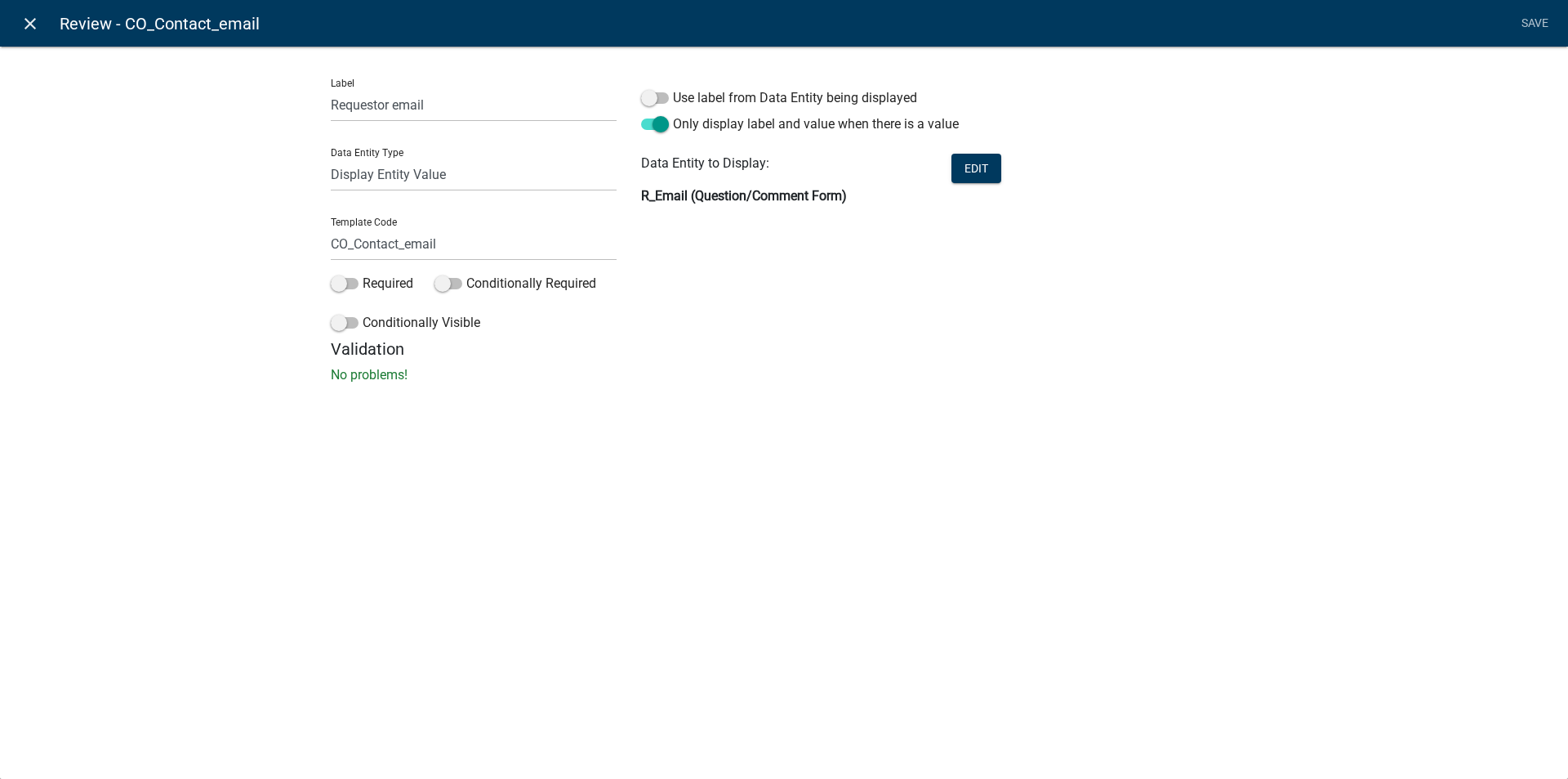
click at [33, 24] on icon "close" at bounding box center [30, 24] width 20 height 20
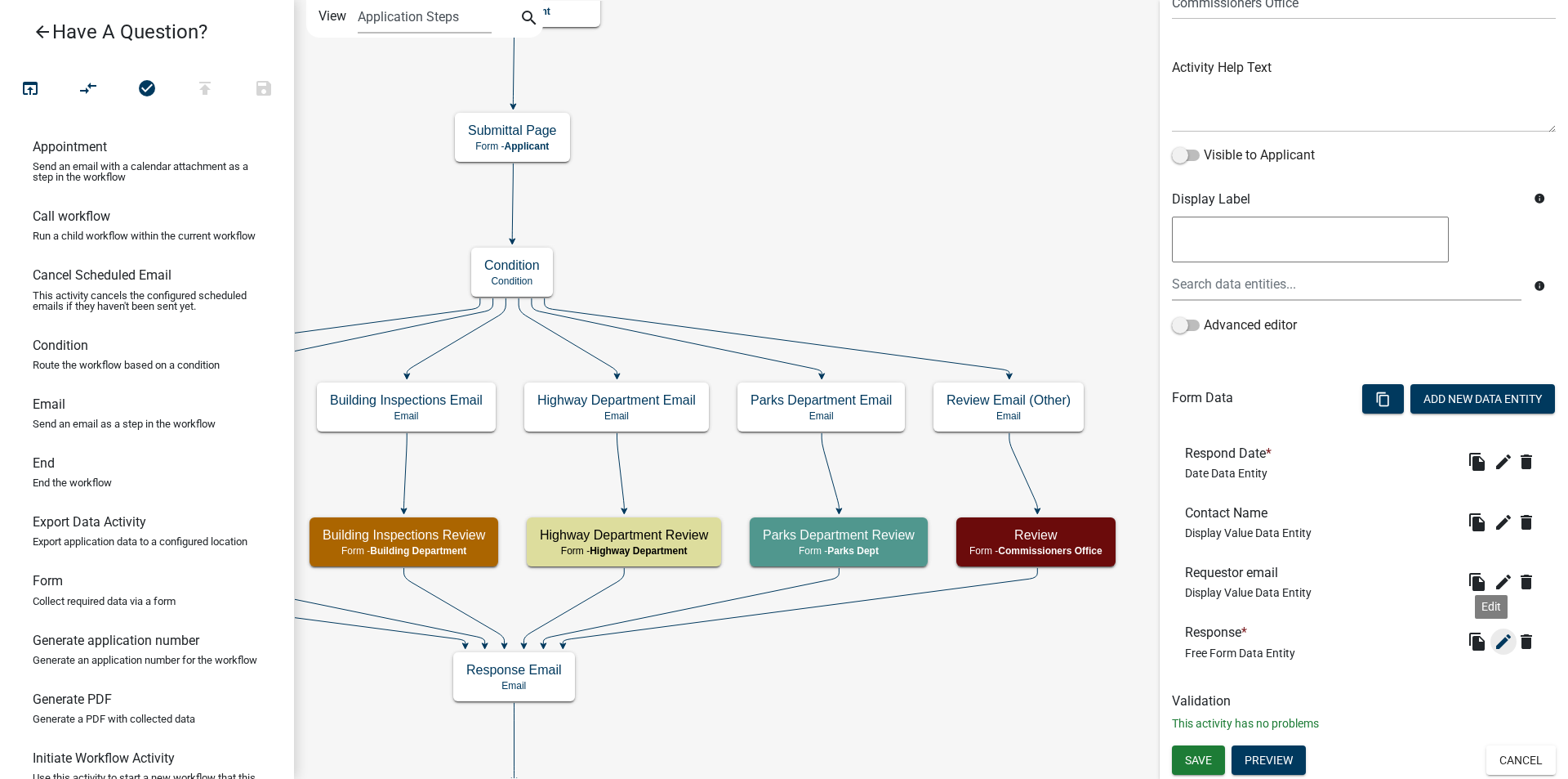
click at [1499, 643] on icon "edit" at bounding box center [1503, 642] width 20 height 20
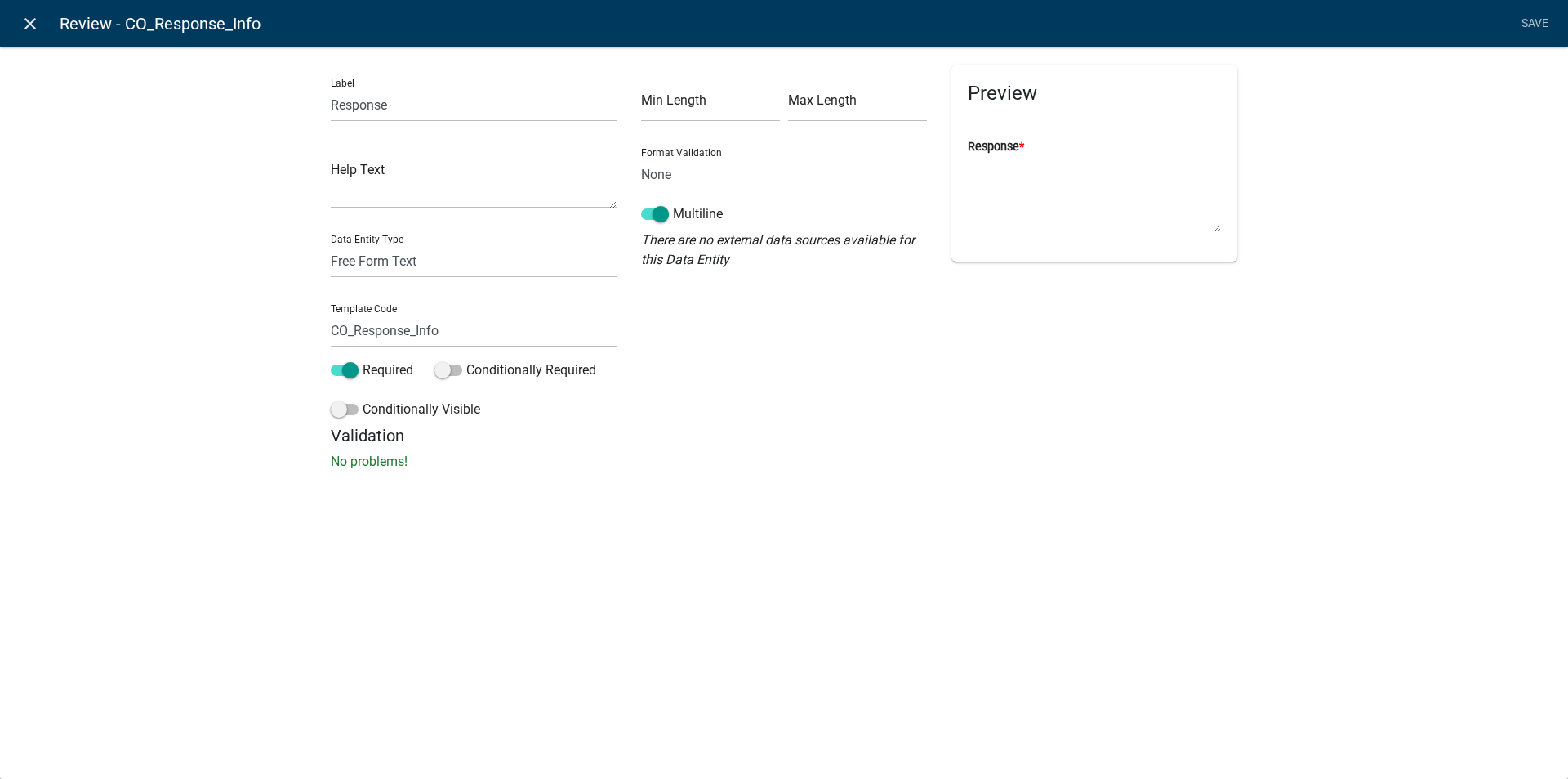
click at [28, 30] on icon "close" at bounding box center [30, 24] width 20 height 20
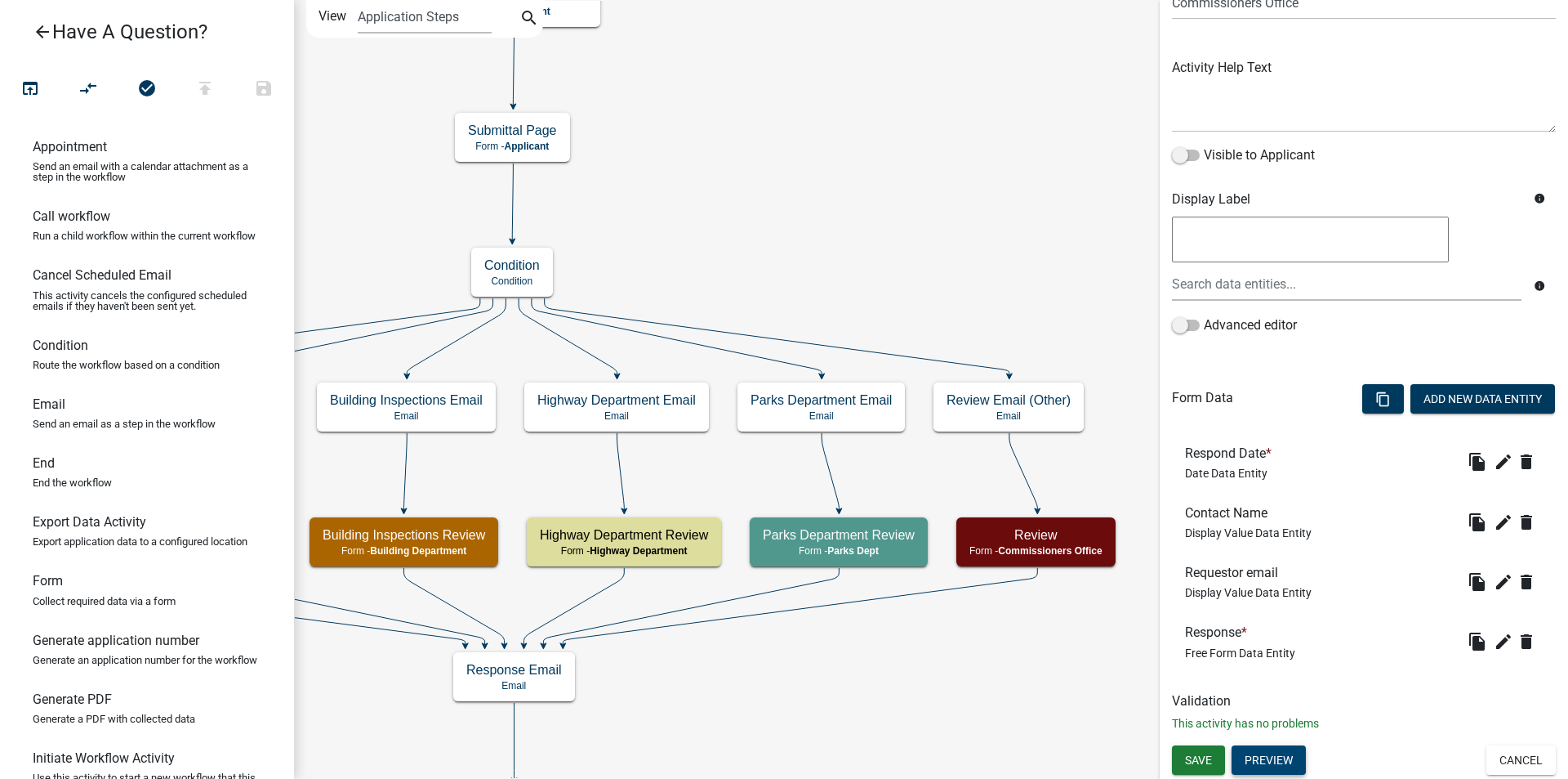
click at [1285, 761] on button "Preview" at bounding box center [1269, 760] width 75 height 29
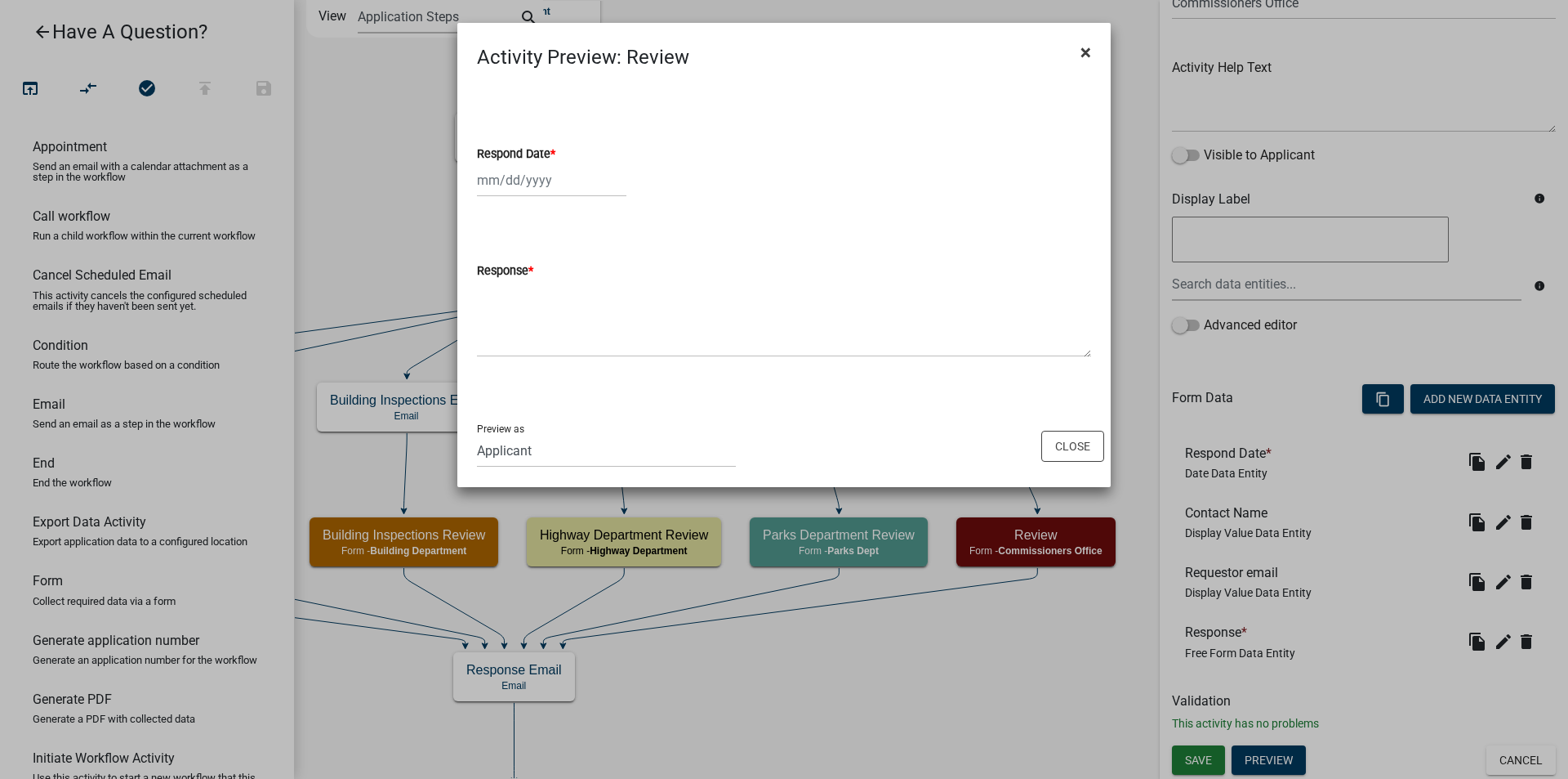
click at [1089, 52] on span "×" at bounding box center [1086, 52] width 11 height 23
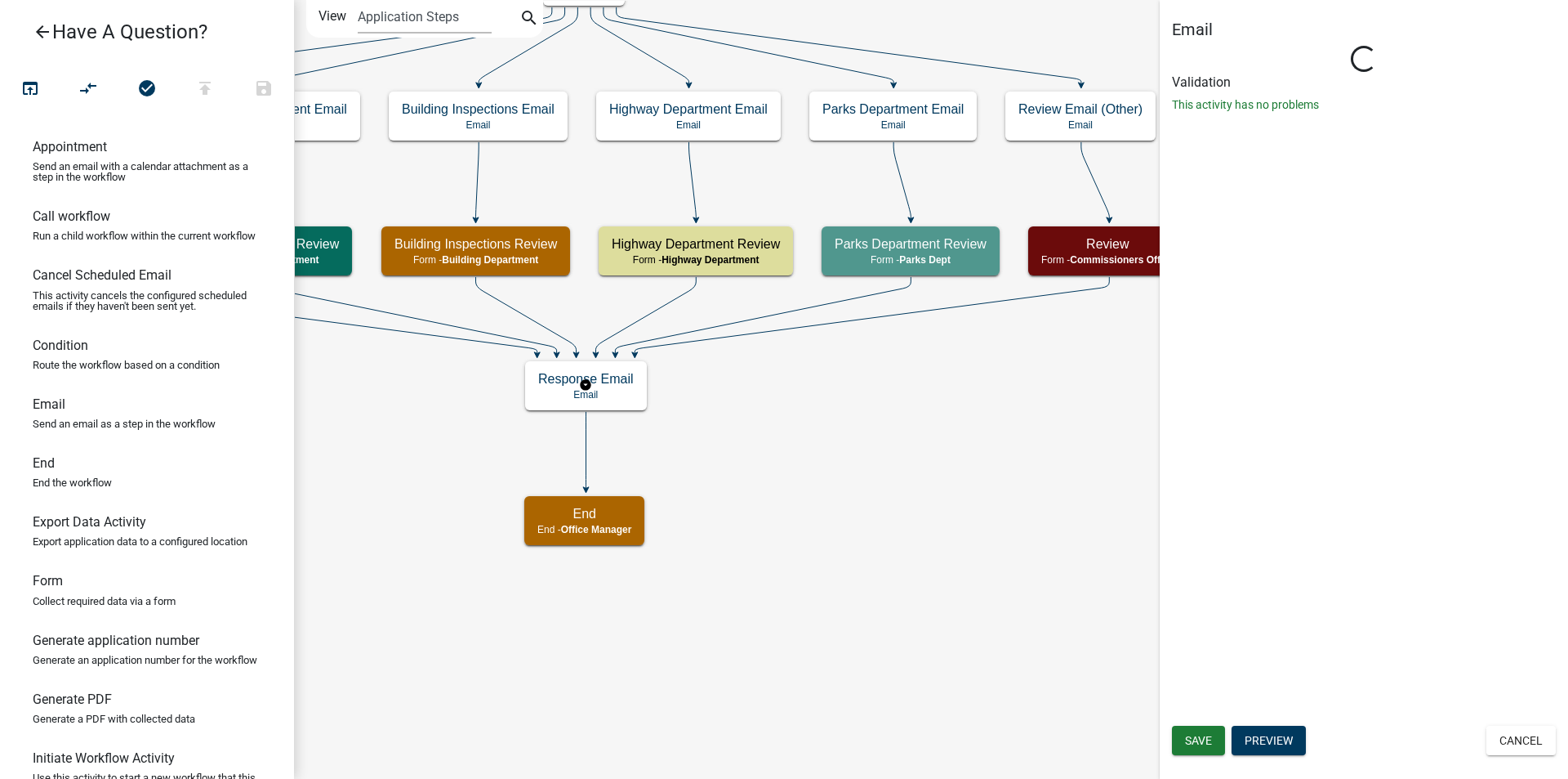
scroll to position [0, 0]
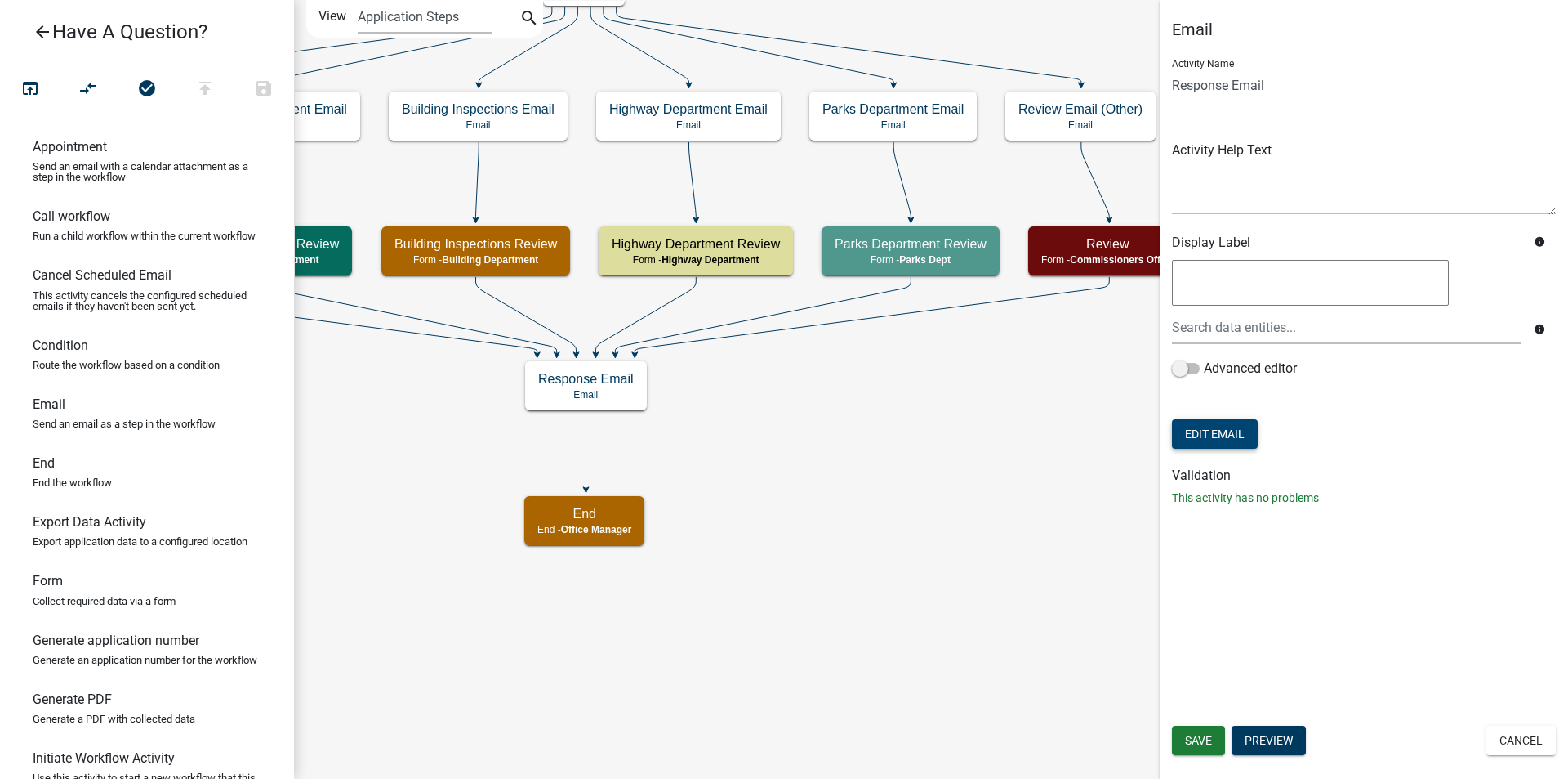
click at [1244, 442] on button "Edit Email" at bounding box center [1214, 434] width 85 height 29
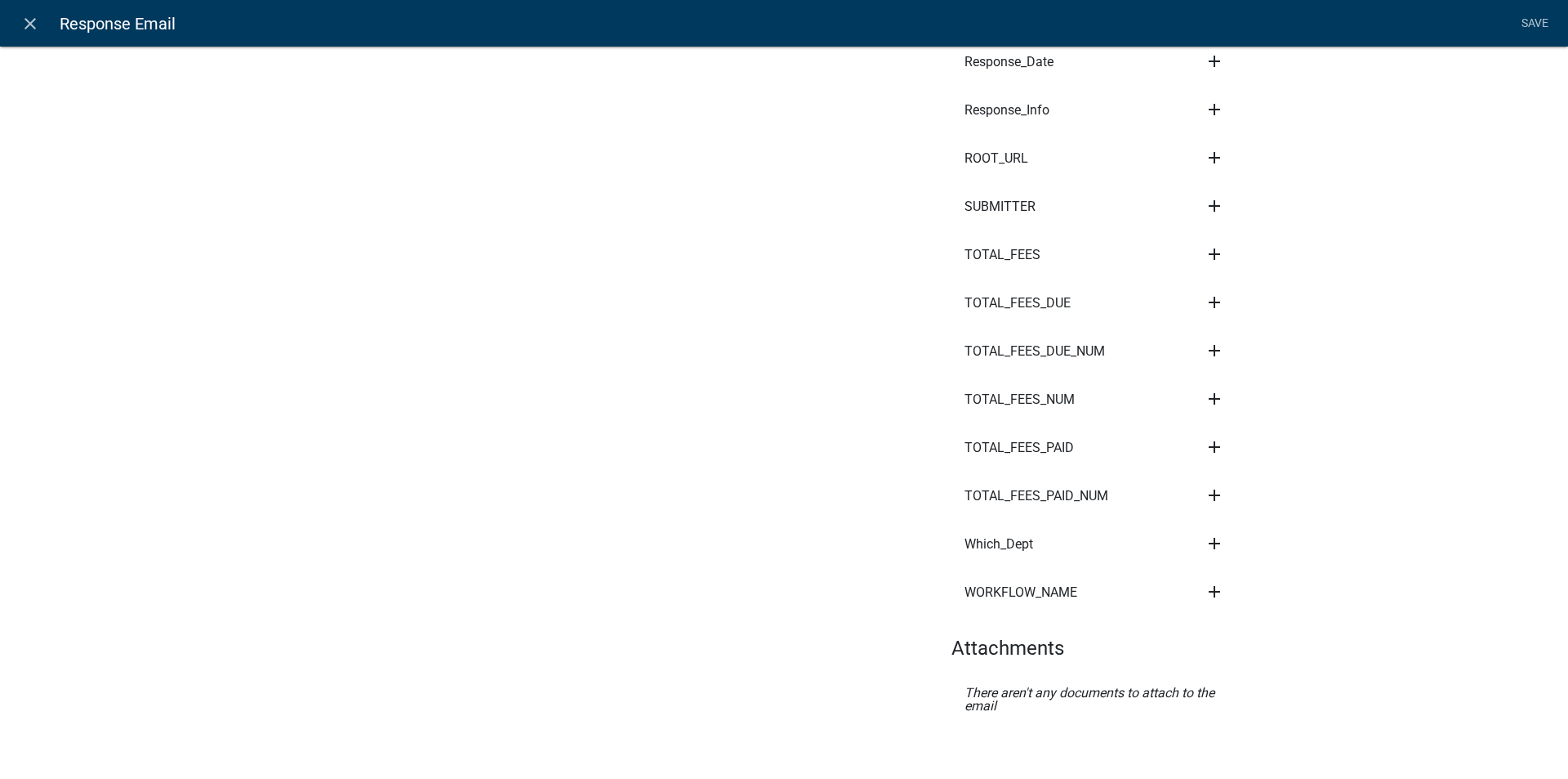
scroll to position [1450, 0]
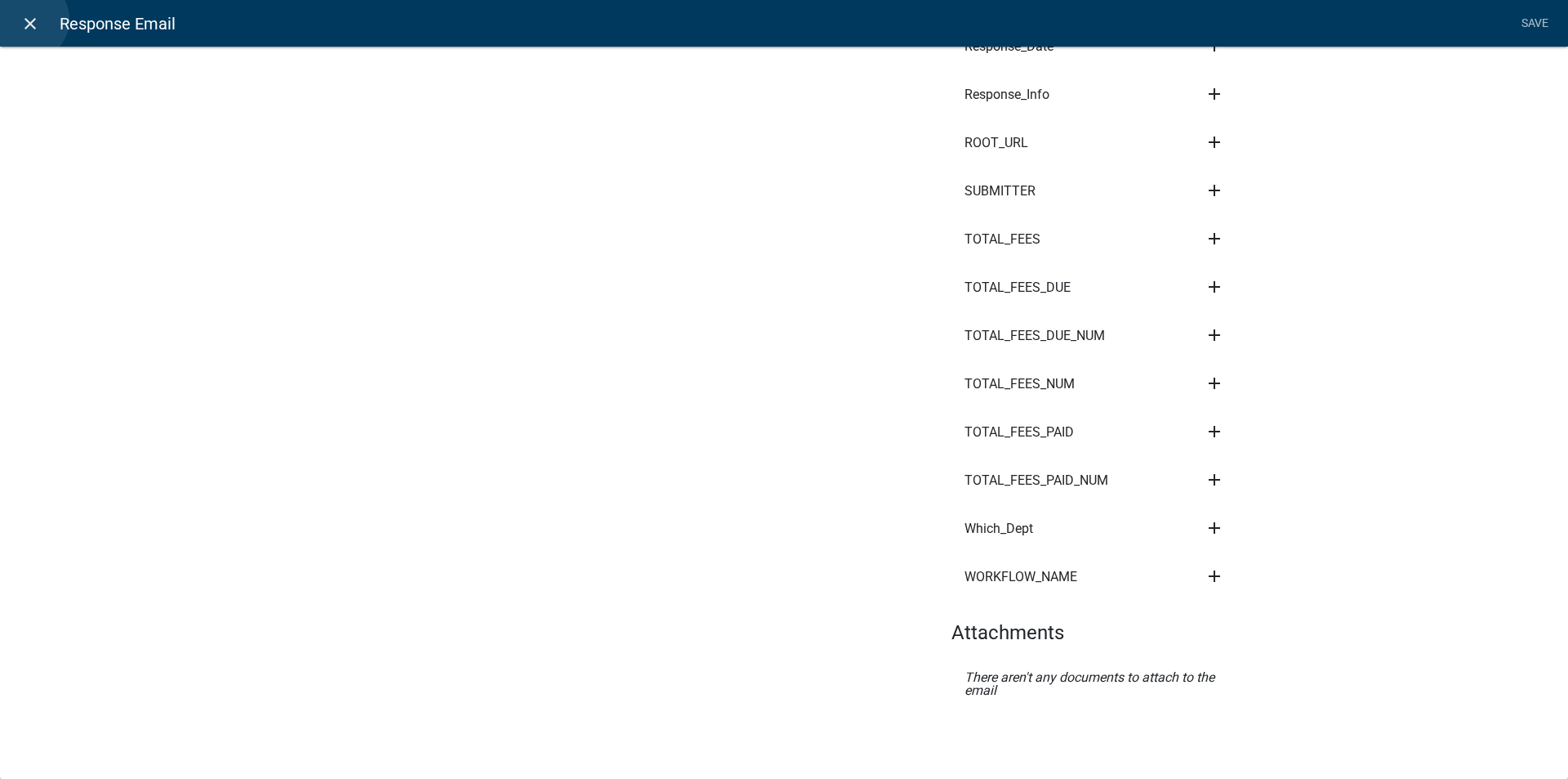
click at [28, 20] on icon "close" at bounding box center [30, 24] width 20 height 20
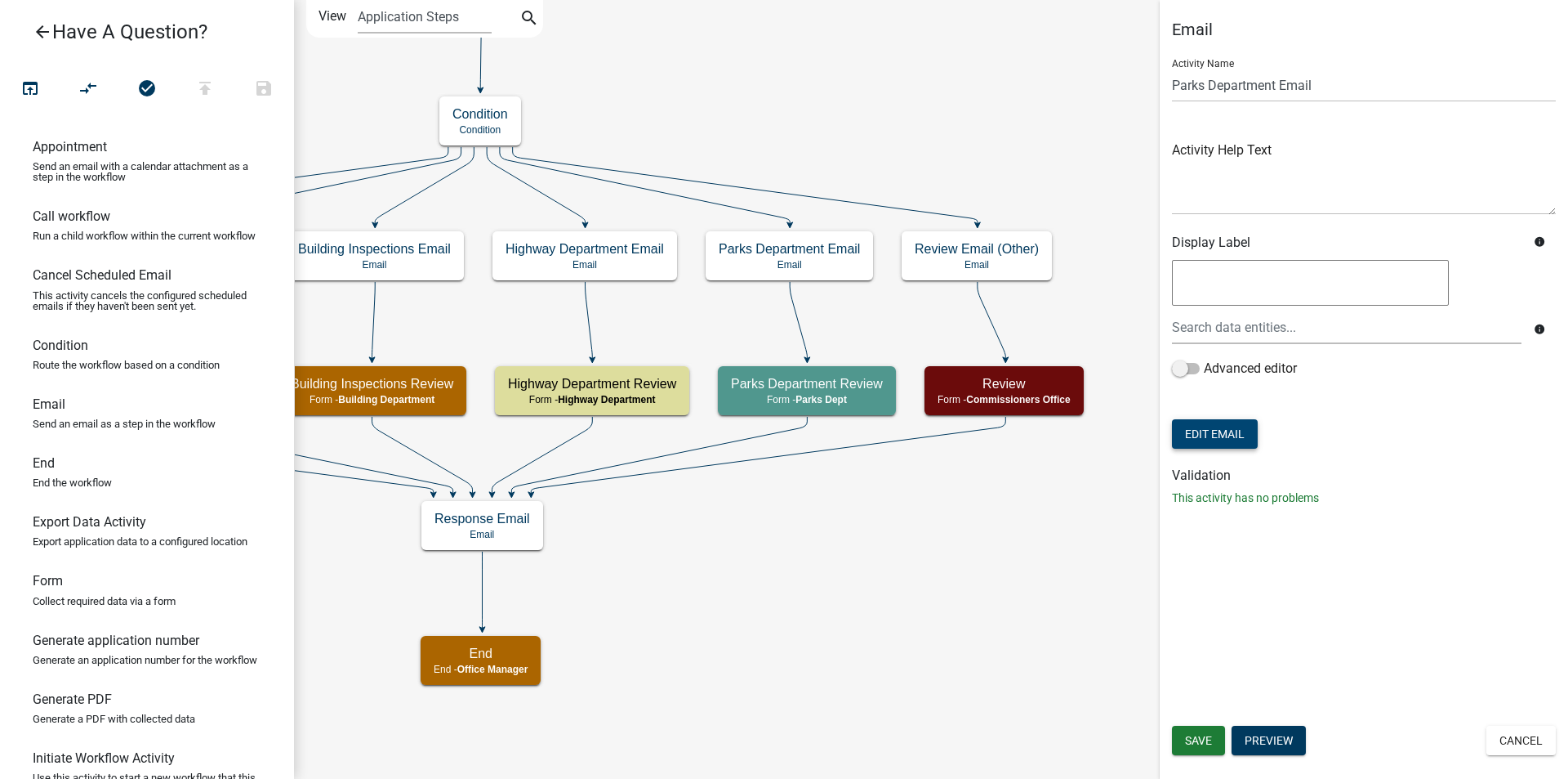
click at [1221, 440] on button "Edit Email" at bounding box center [1214, 434] width 85 height 29
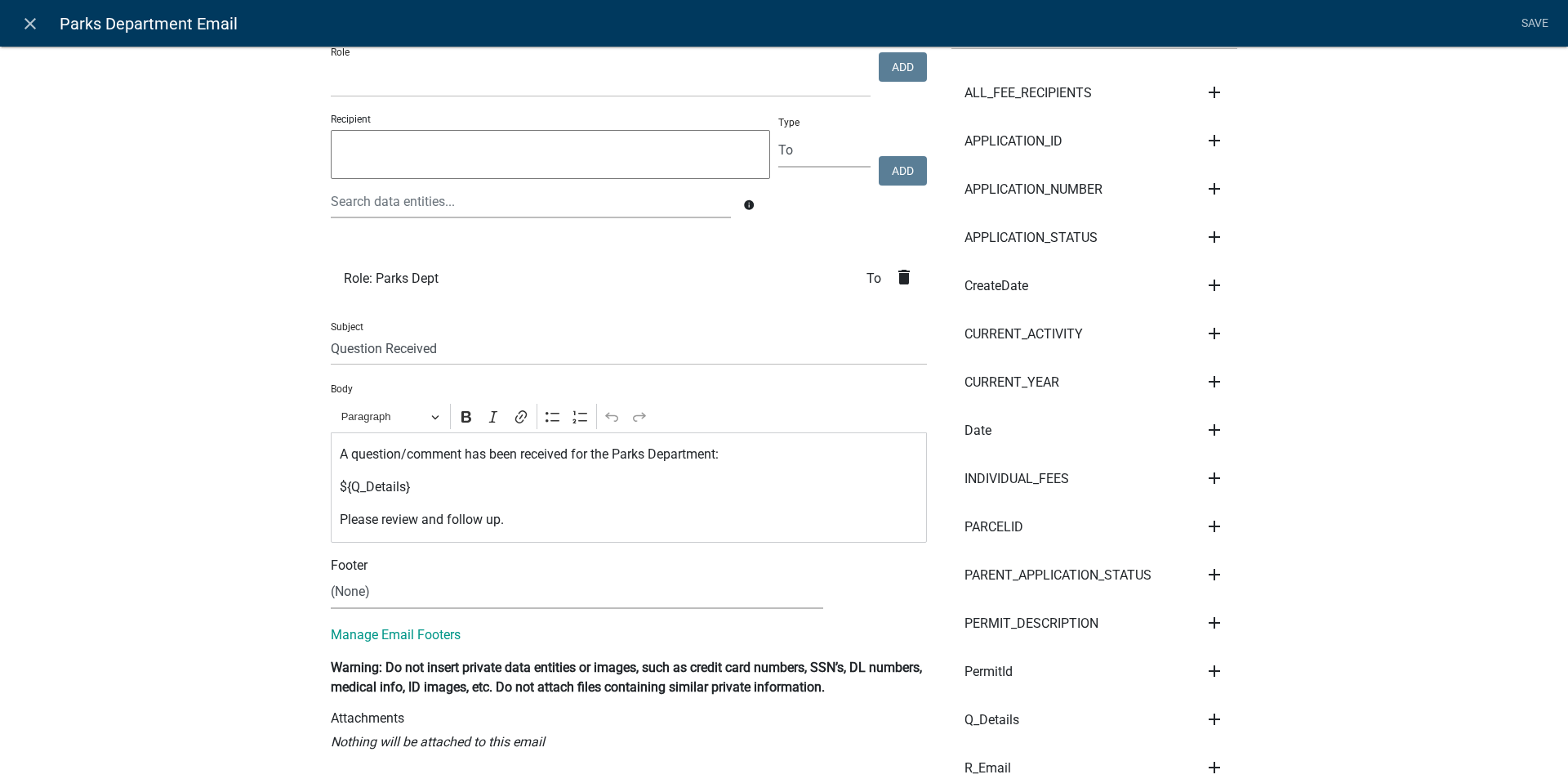
scroll to position [27, 0]
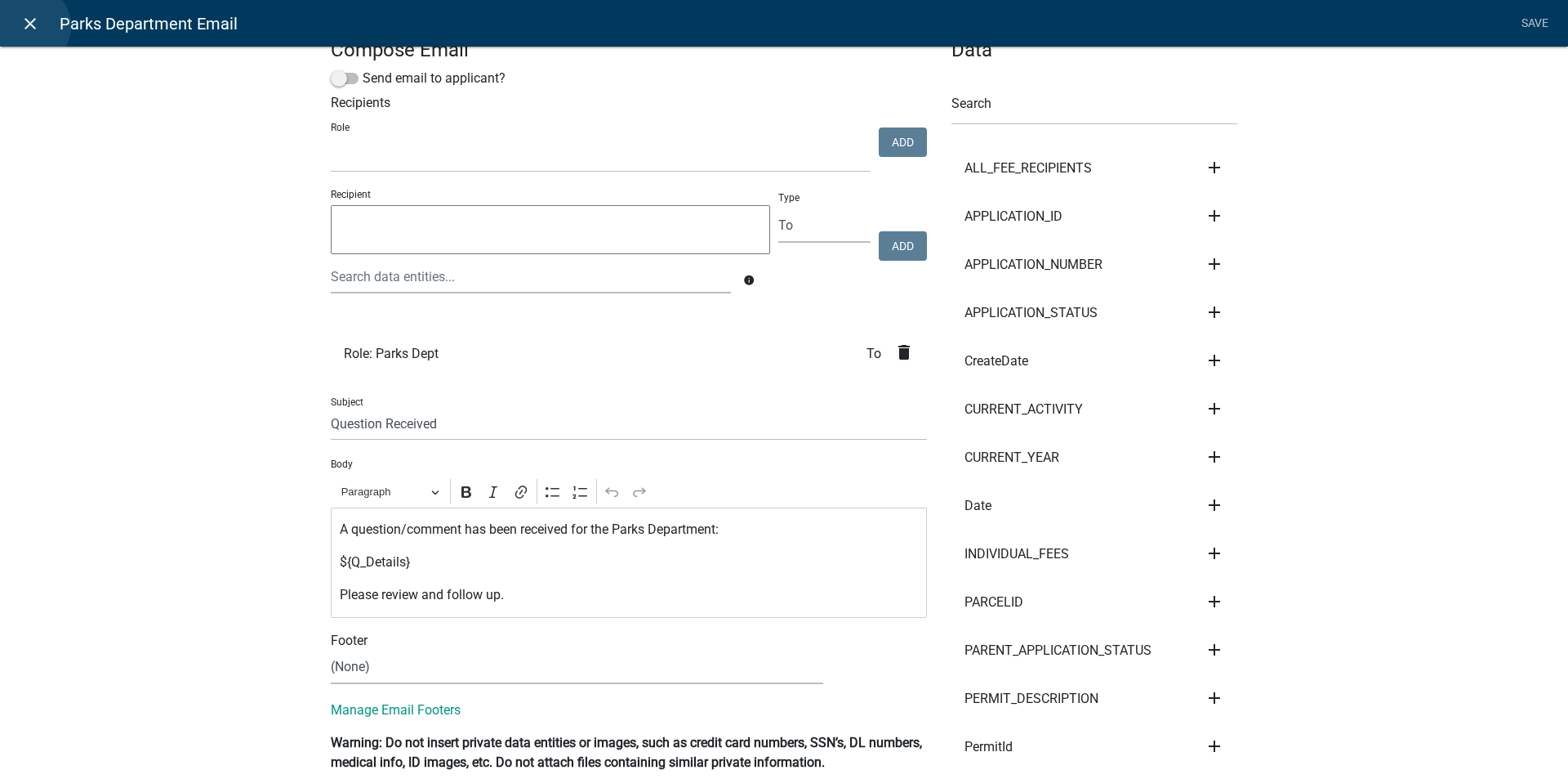
click at [29, 26] on icon "close" at bounding box center [30, 24] width 20 height 20
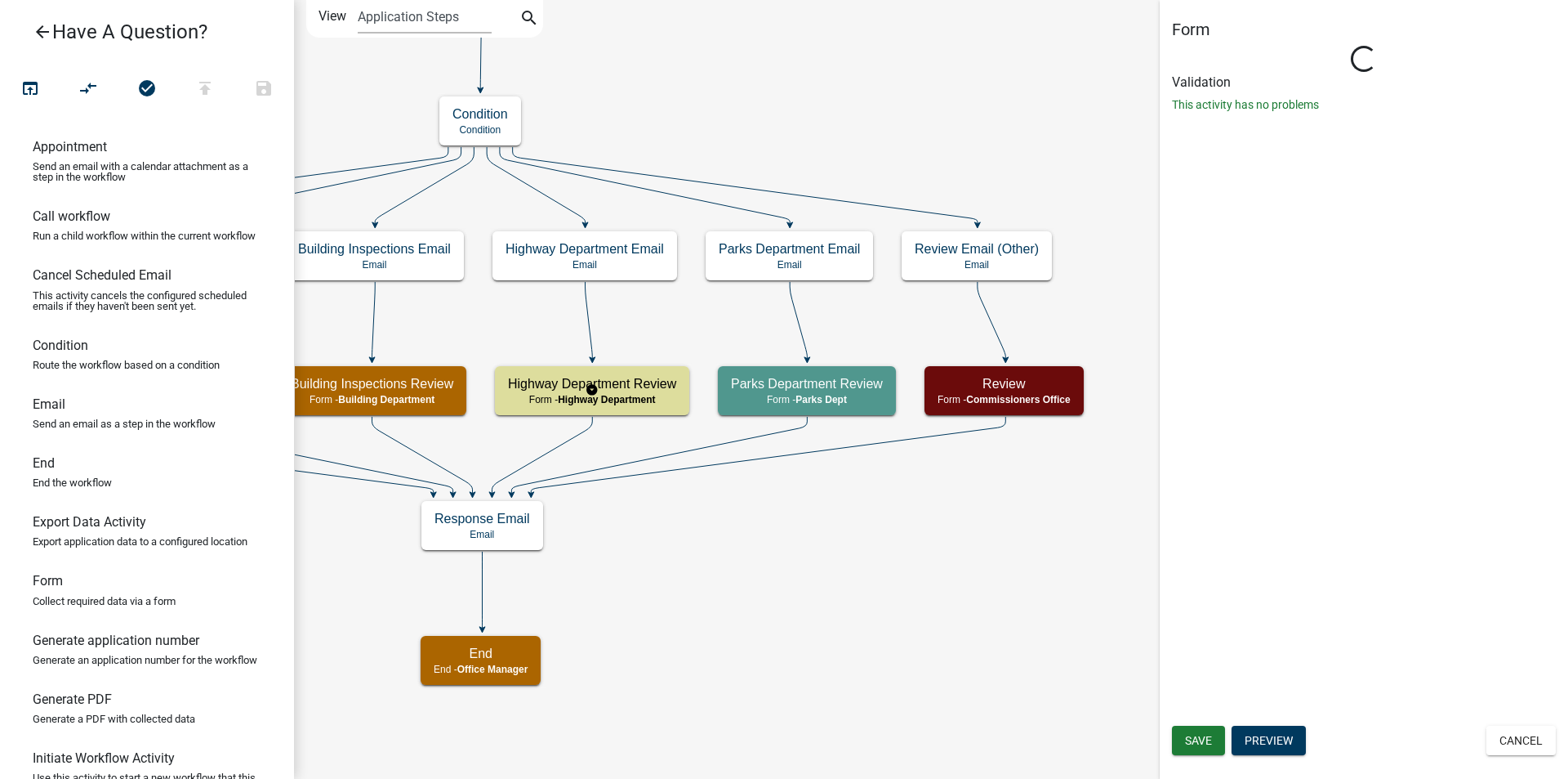
select select "9721074E-56D3-4DB7-9CD0-04E0BD460A14"
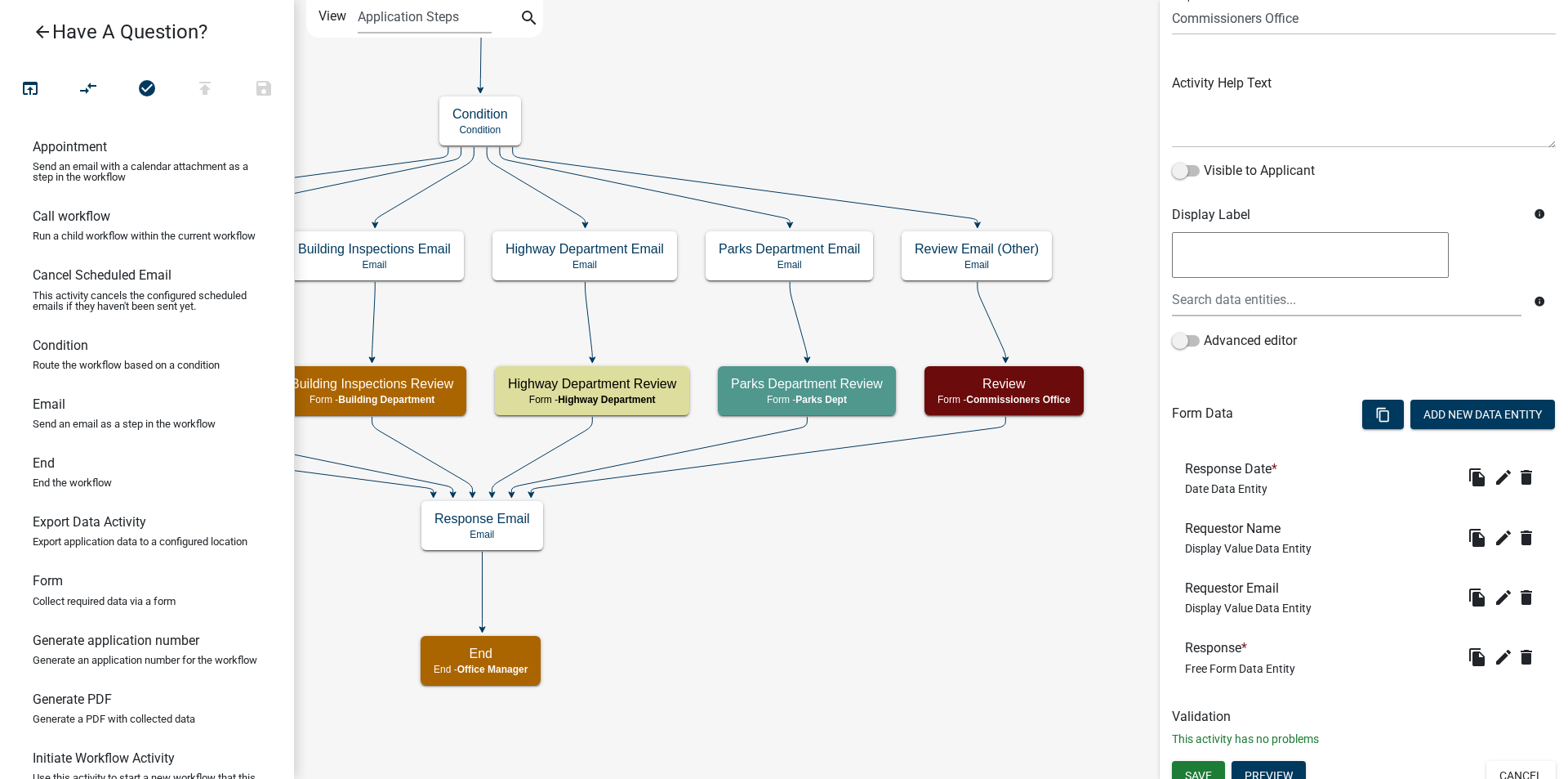
scroll to position [152, 0]
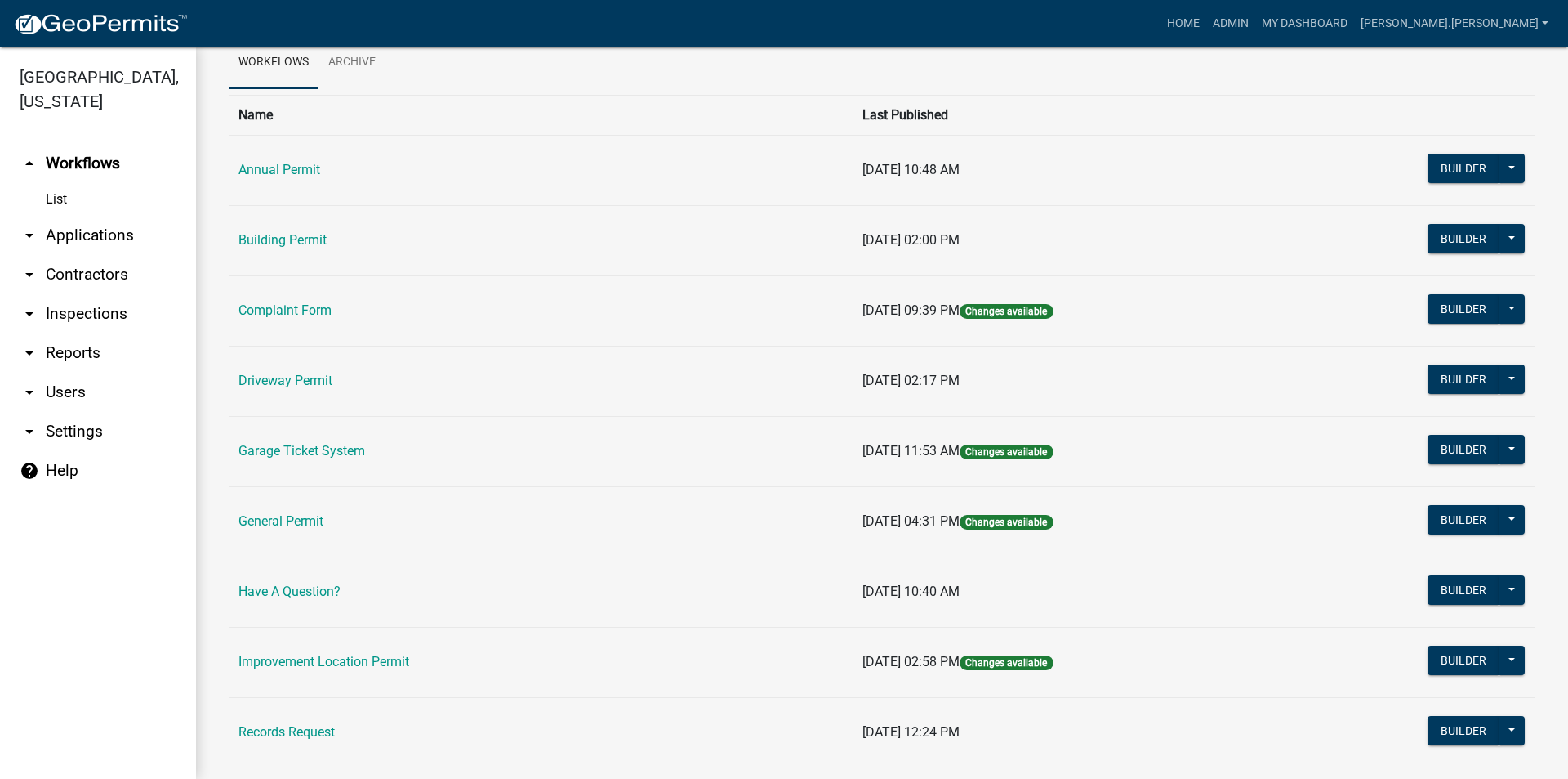
scroll to position [82, 0]
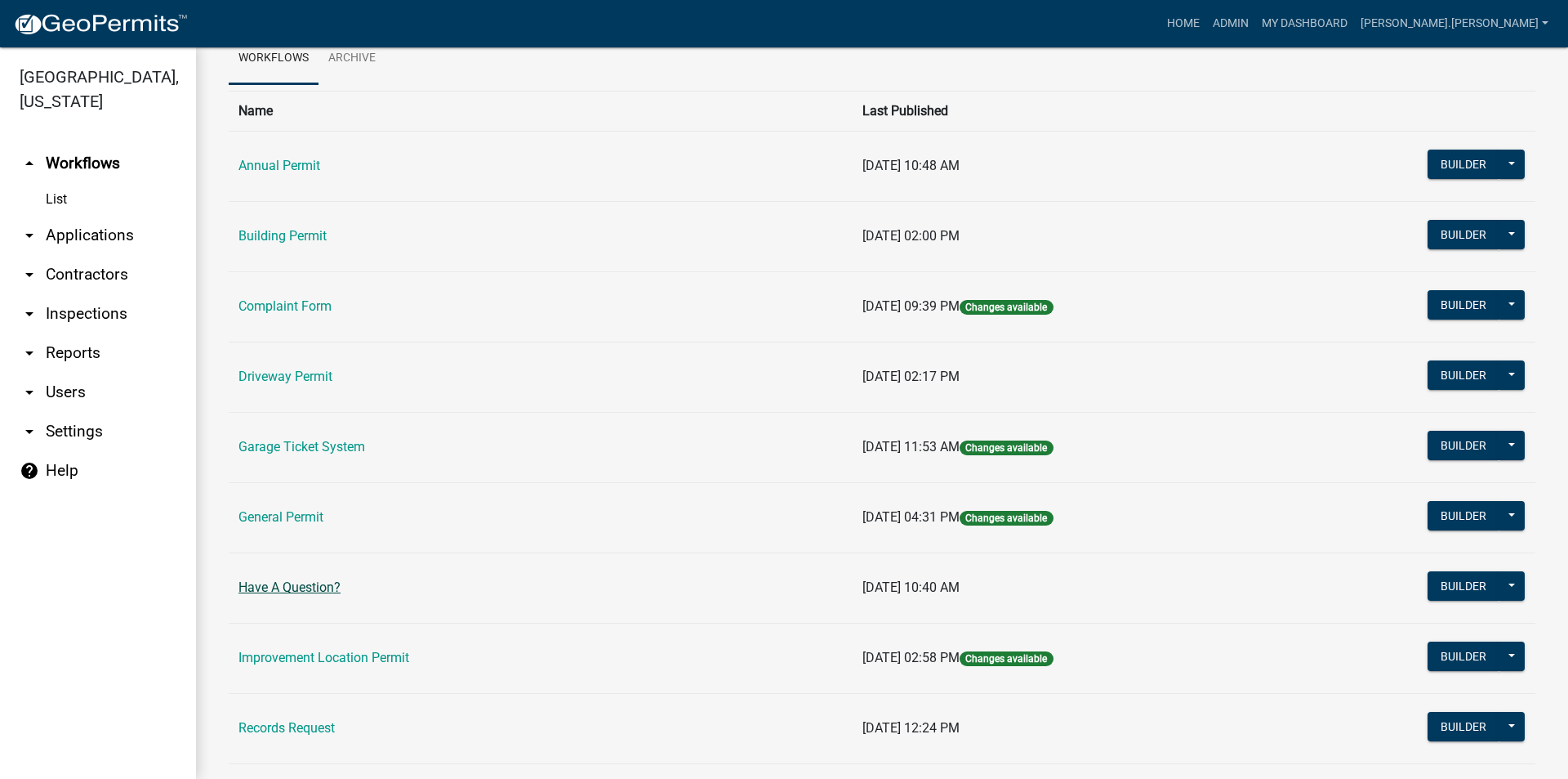
click at [296, 587] on link "Have A Question?" at bounding box center [289, 586] width 102 height 15
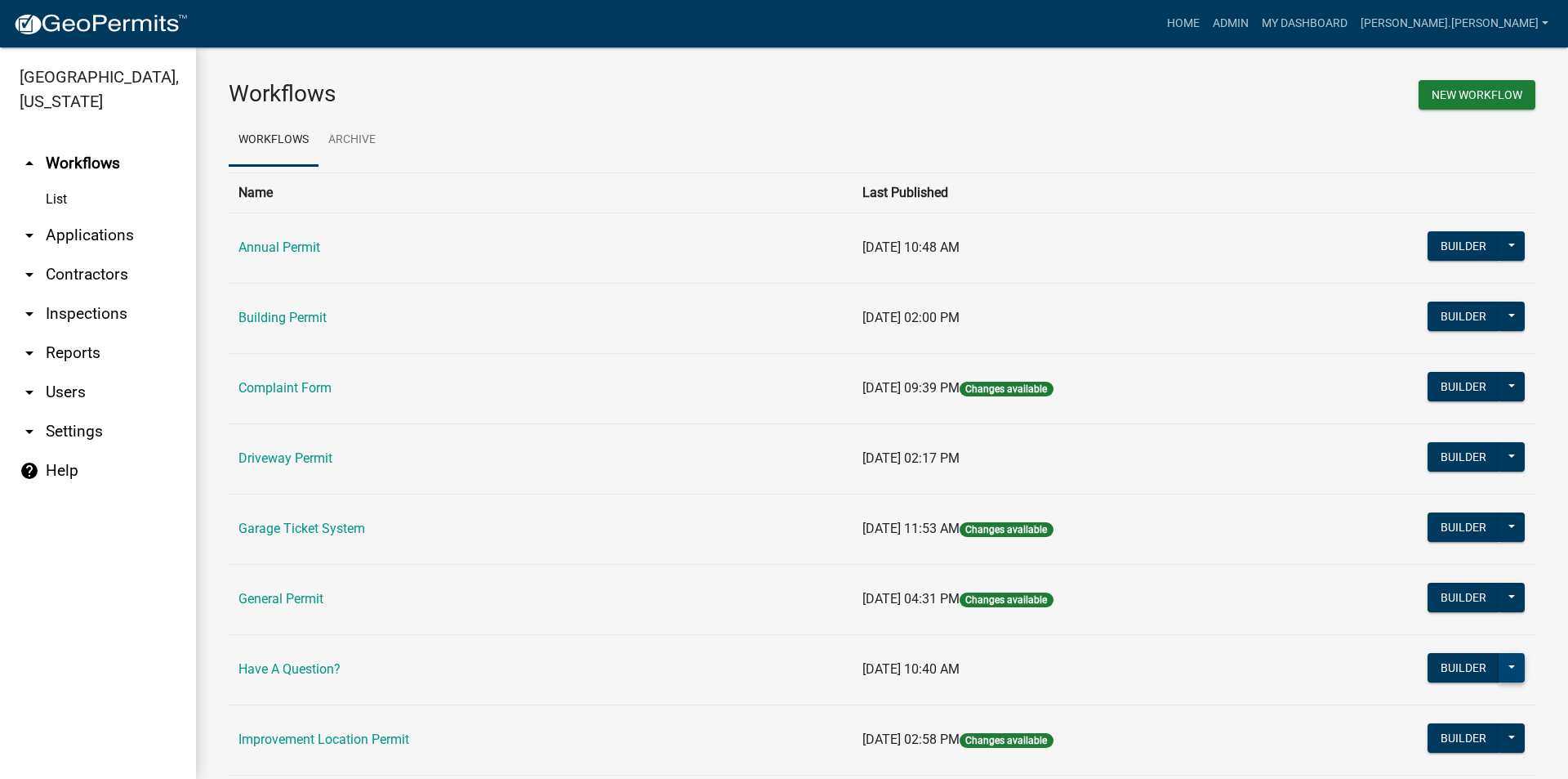
click at [1498, 675] on button at bounding box center [1511, 667] width 26 height 29
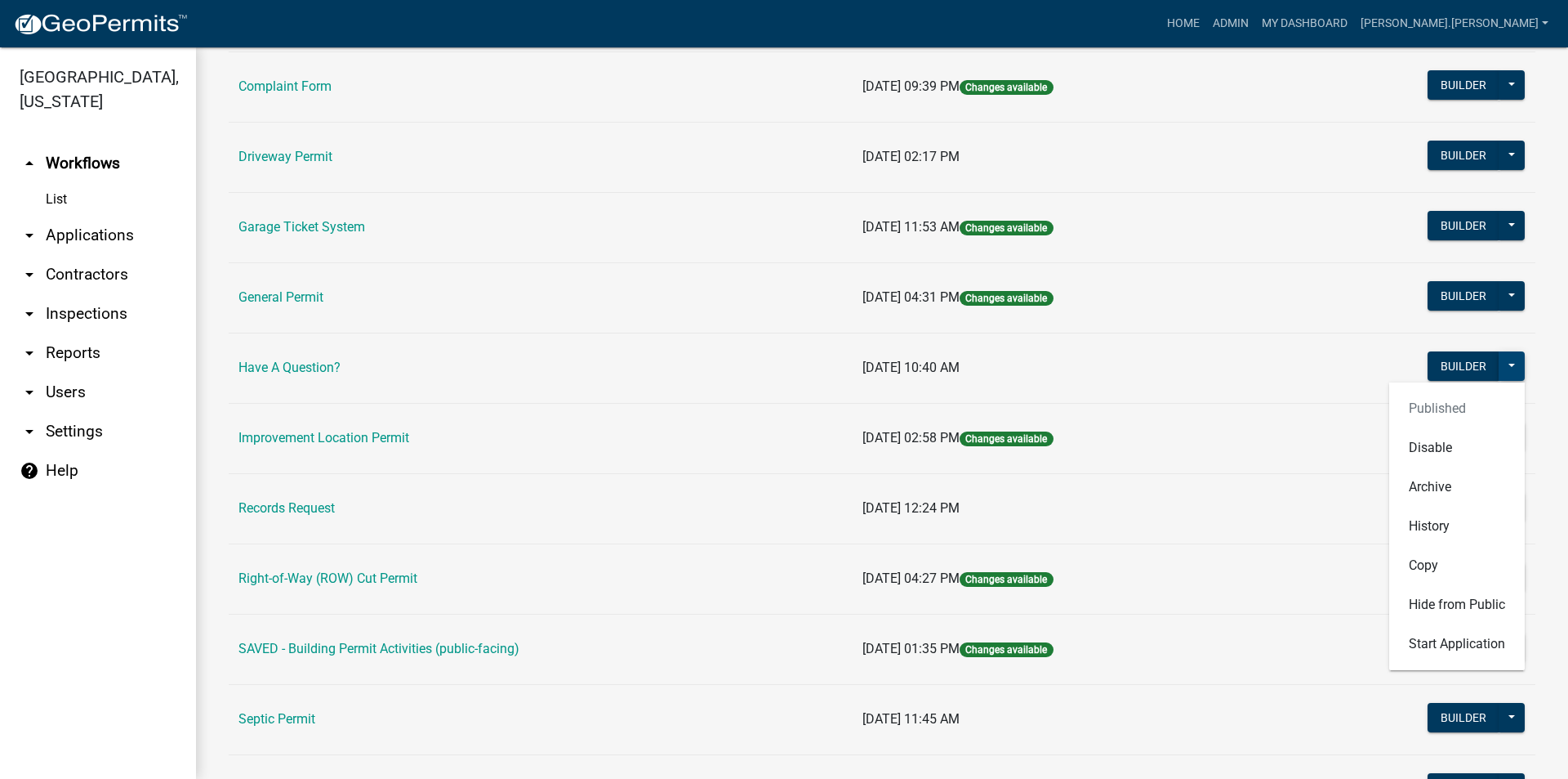
scroll to position [327, 0]
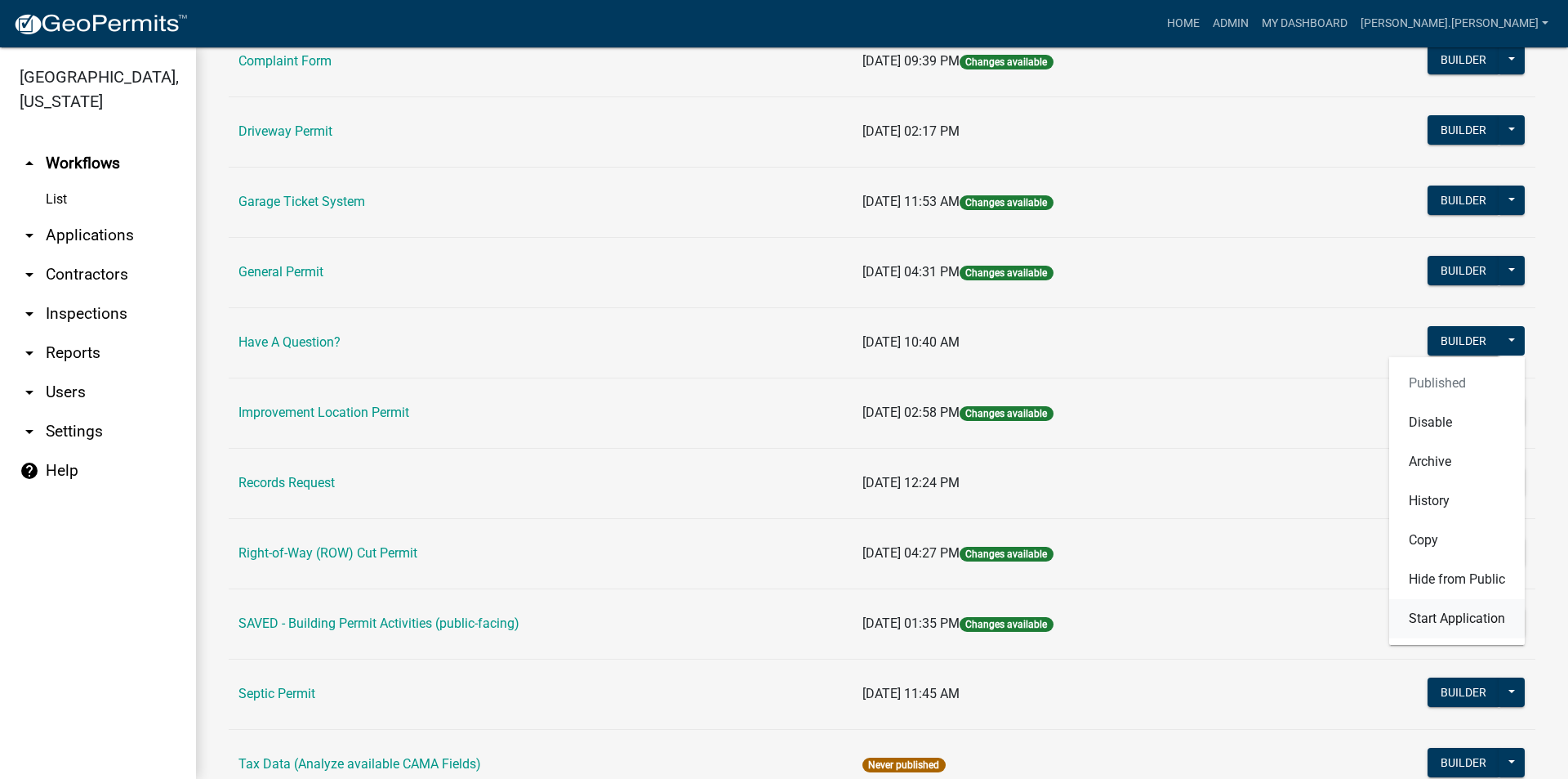
click at [1432, 622] on button "Start Application" at bounding box center [1456, 618] width 136 height 39
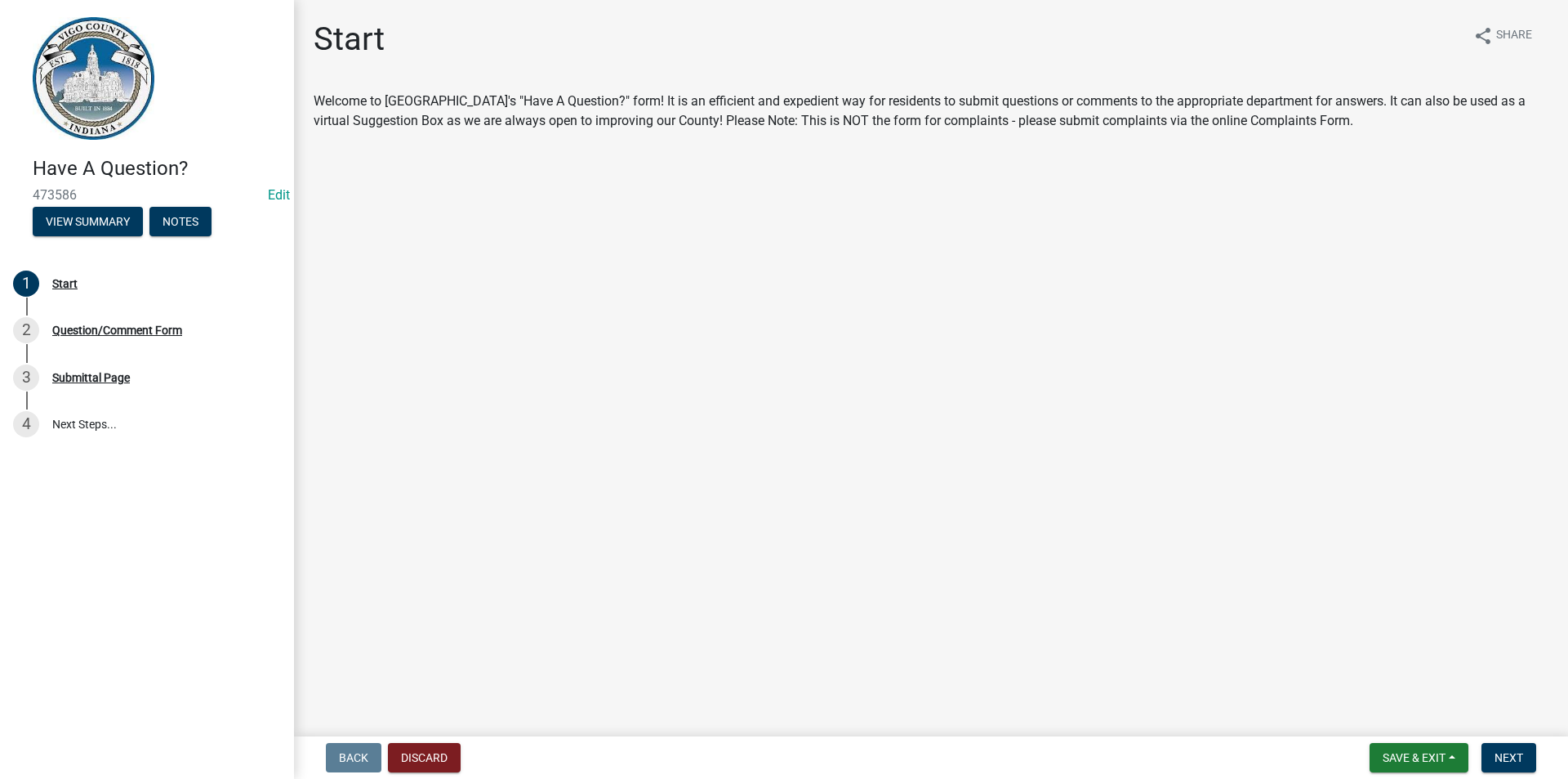
click at [1519, 775] on nav "Back Discard Save & Exit Save Save & Exit Next" at bounding box center [930, 757] width 1273 height 43
click at [1511, 760] on span "Next" at bounding box center [1508, 757] width 28 height 13
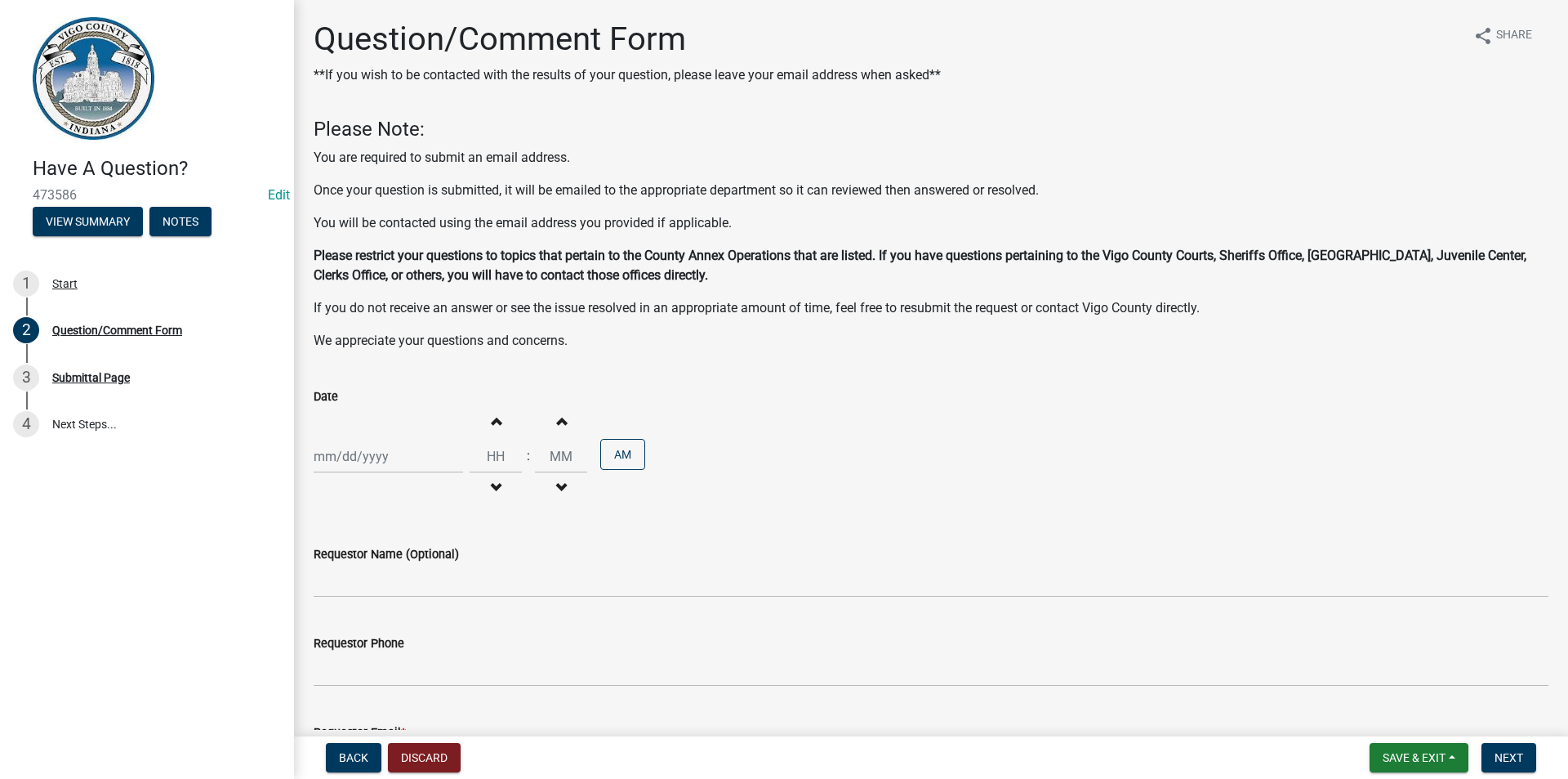
click at [367, 450] on div at bounding box center [388, 456] width 149 height 34
select select "9"
select select "2025"
click at [411, 546] on div "4" at bounding box center [408, 543] width 26 height 26
type input "09/04/2025"
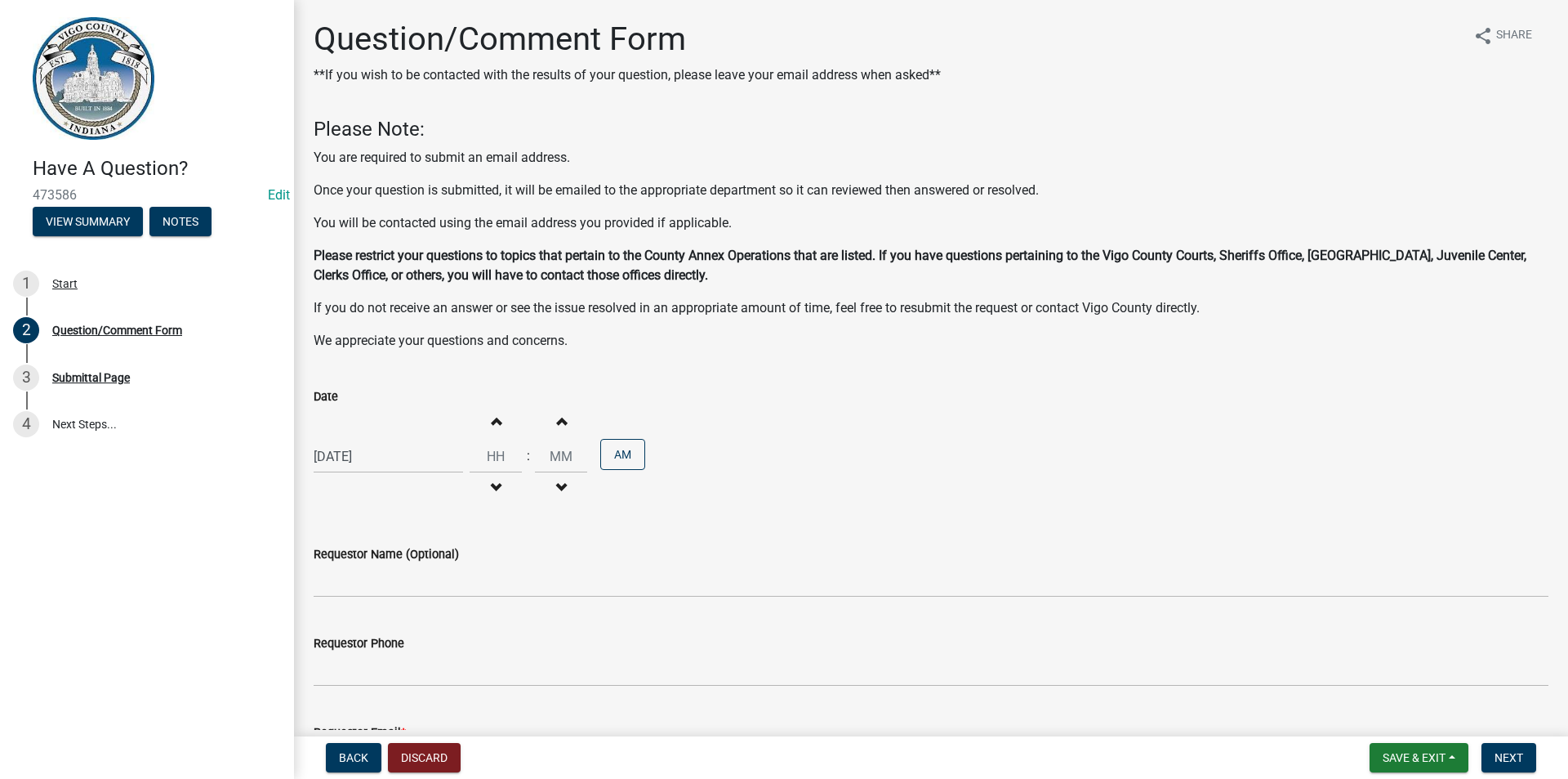
click at [493, 422] on span "button" at bounding box center [495, 420] width 8 height 13
type input "01"
type input "00"
click at [493, 422] on span "button" at bounding box center [495, 420] width 8 height 13
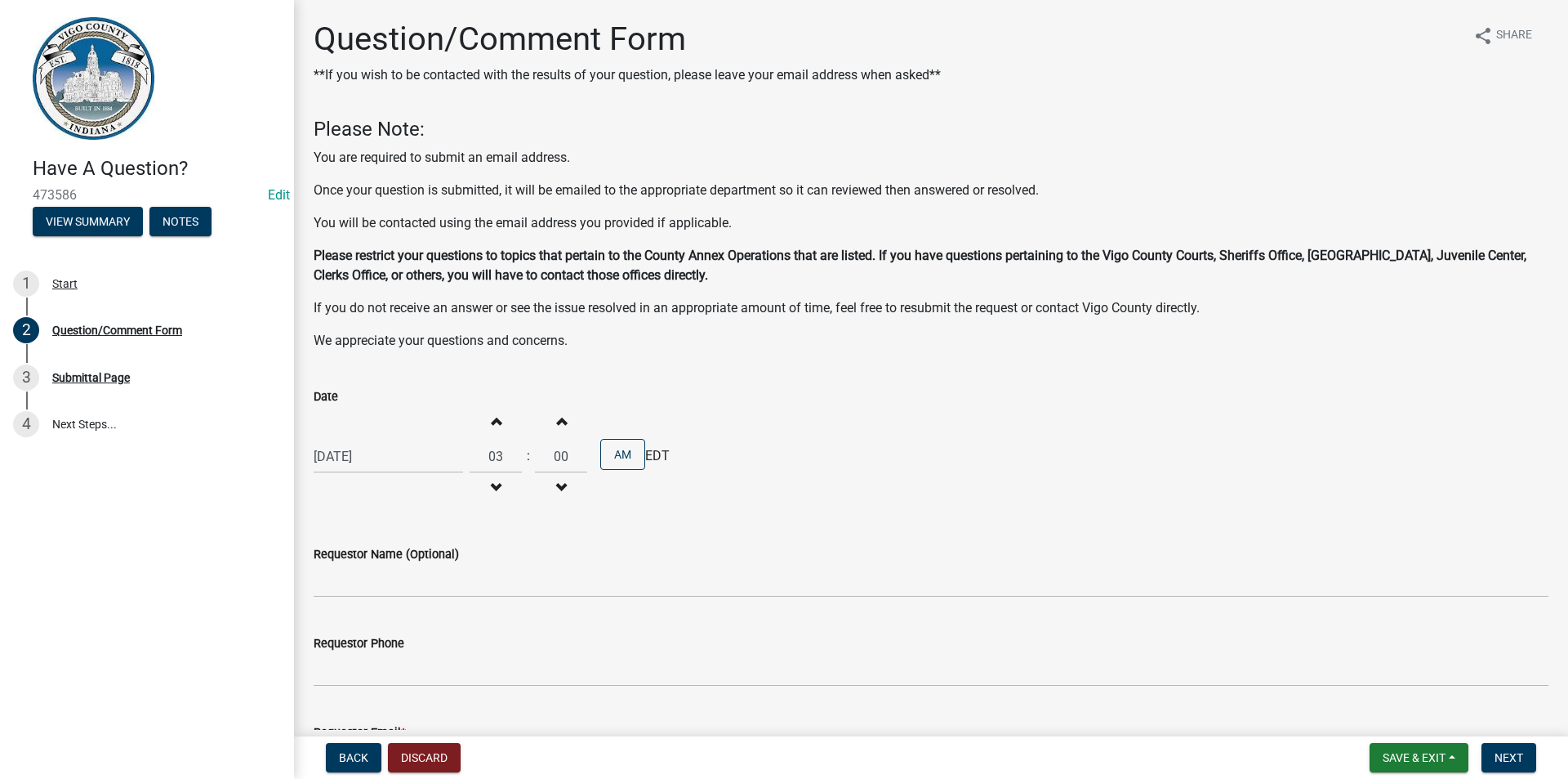
click at [493, 422] on span "button" at bounding box center [495, 420] width 8 height 13
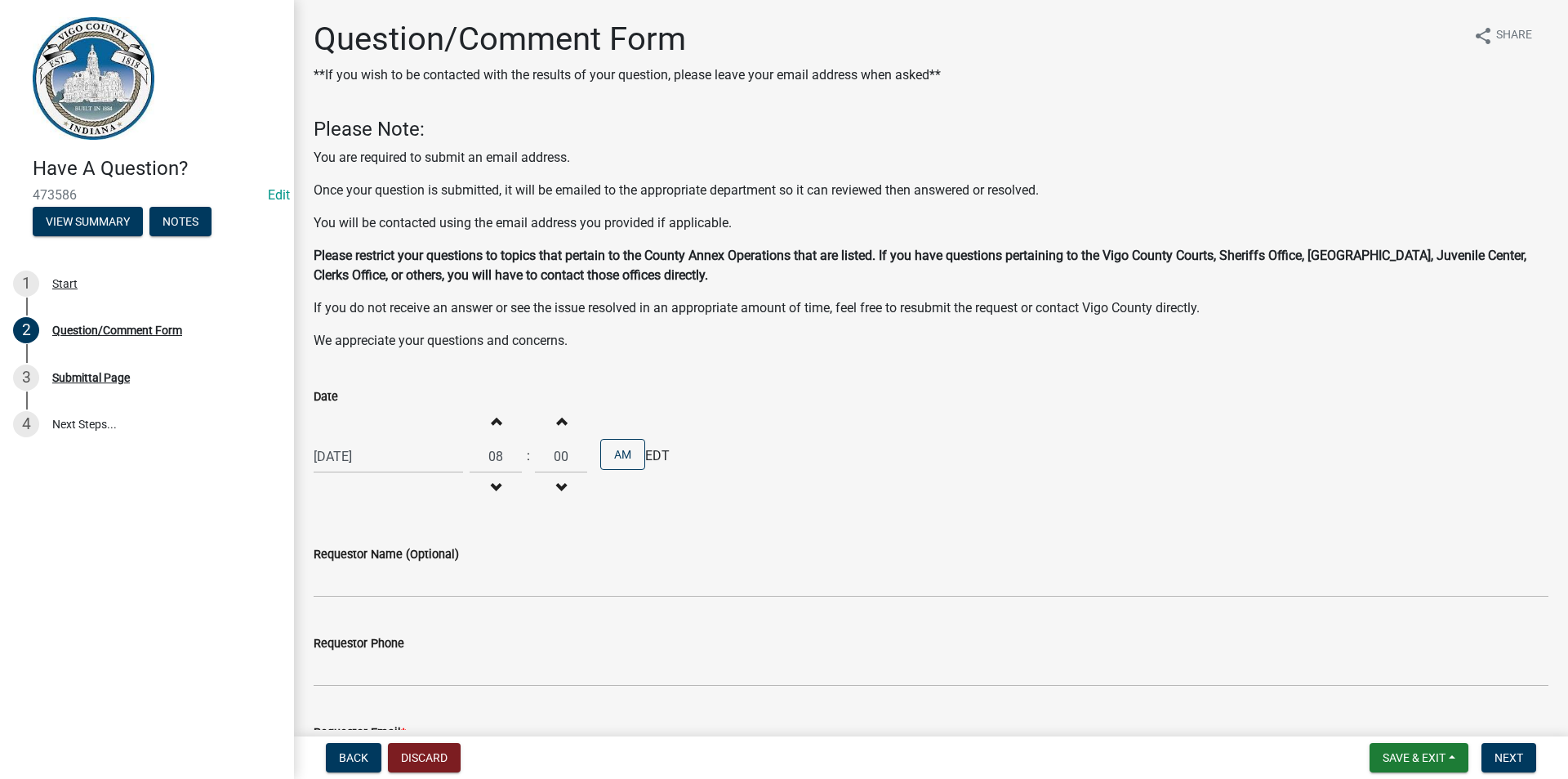
click at [493, 422] on span "button" at bounding box center [495, 420] width 8 height 13
type input "11"
click at [557, 423] on span "button" at bounding box center [560, 420] width 8 height 13
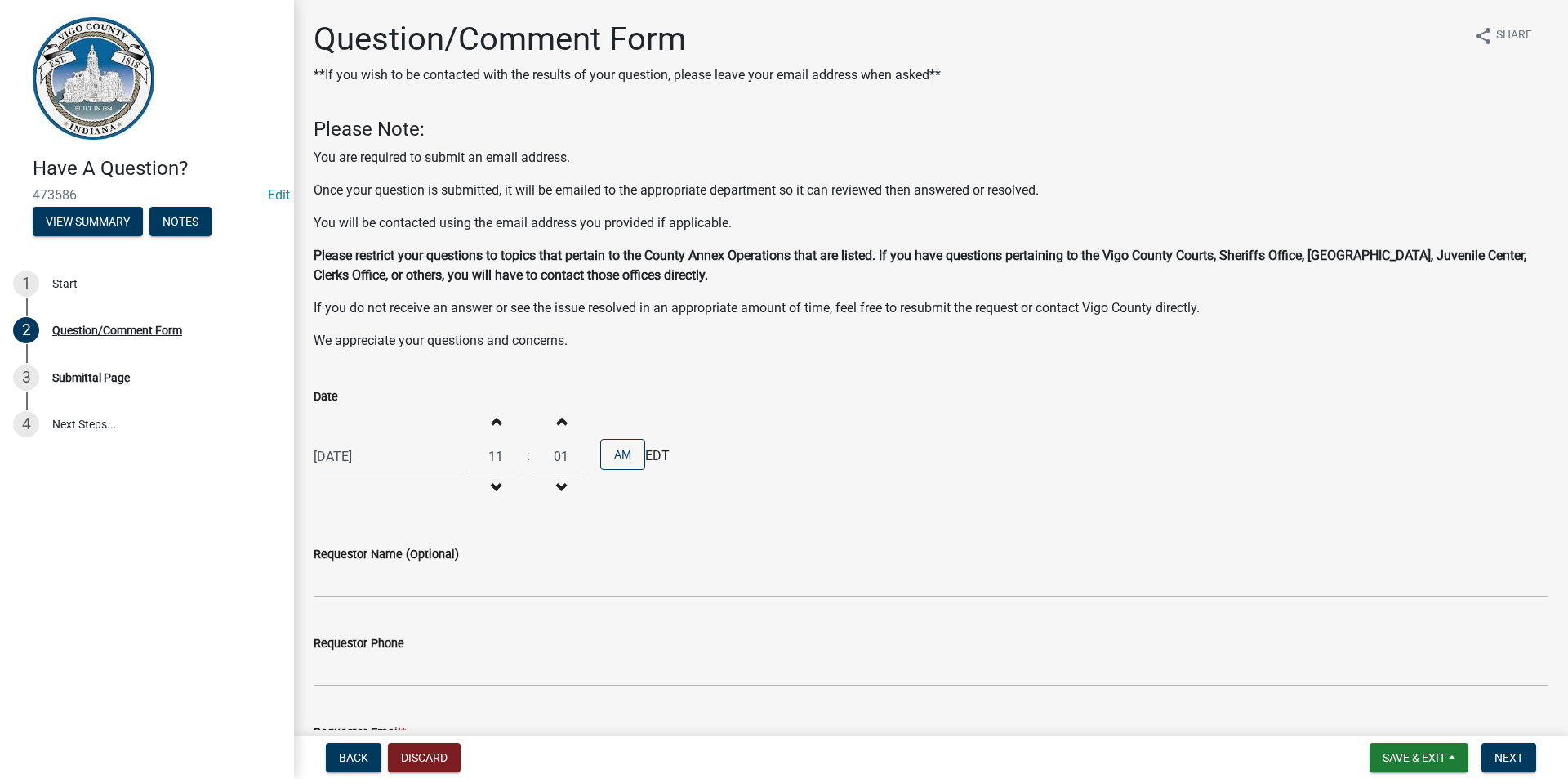
click at [557, 423] on span "button" at bounding box center [560, 420] width 8 height 13
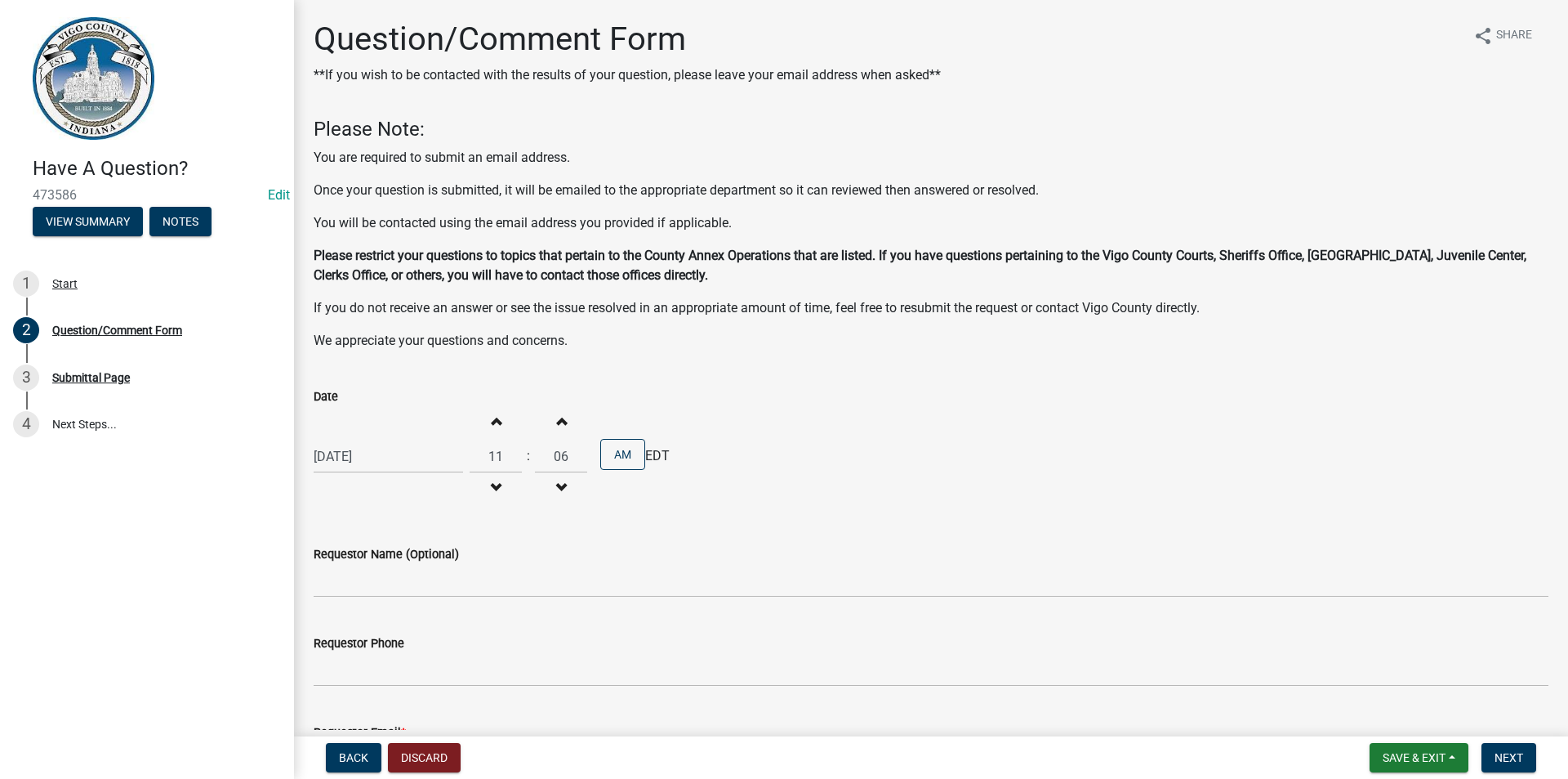
click at [557, 423] on span "button" at bounding box center [560, 420] width 8 height 13
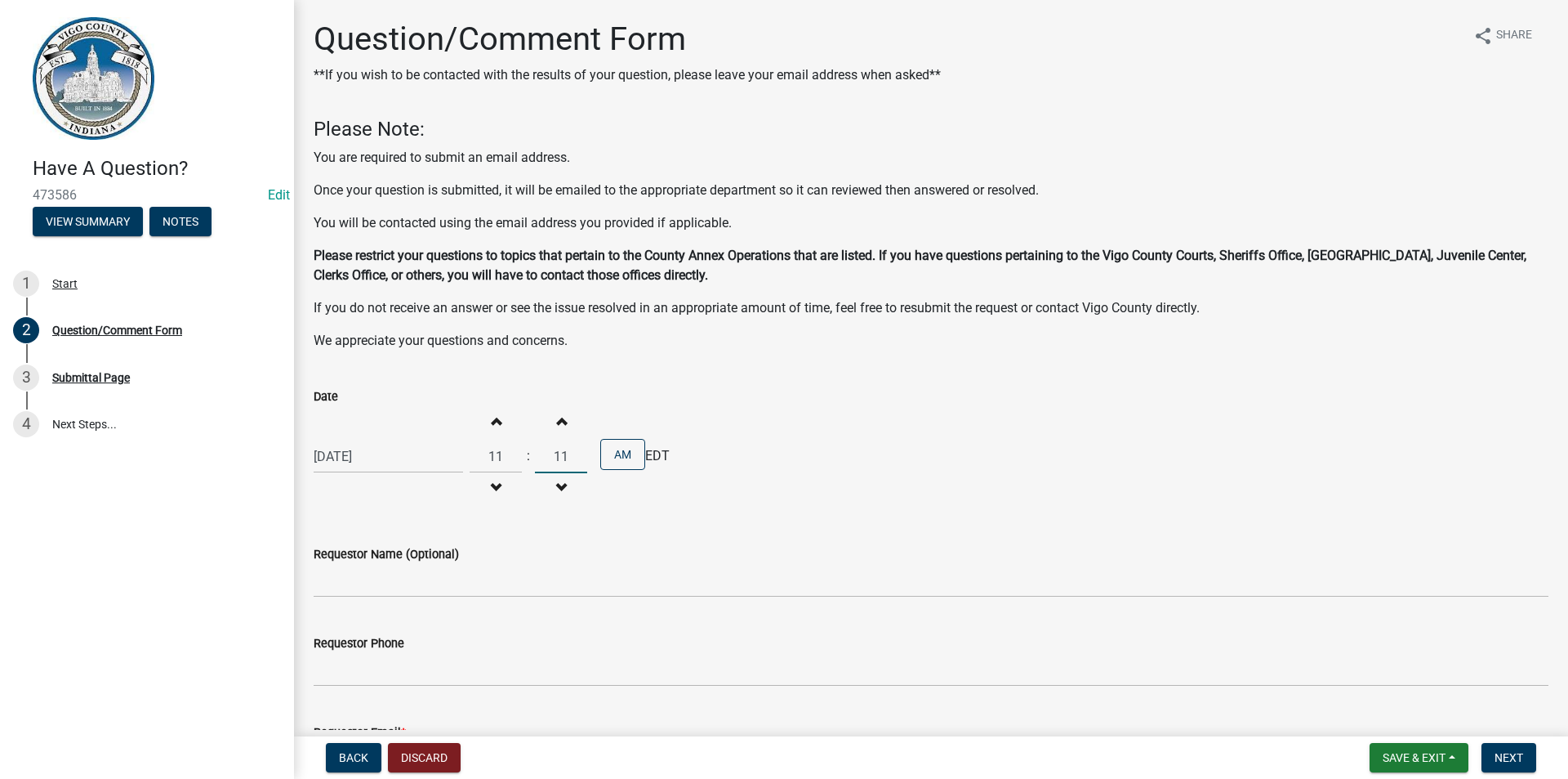
click at [554, 461] on input "11" at bounding box center [560, 456] width 52 height 34
drag, startPoint x: 547, startPoint y: 451, endPoint x: 577, endPoint y: 455, distance: 30.3
click at [577, 455] on input "11" at bounding box center [560, 456] width 52 height 34
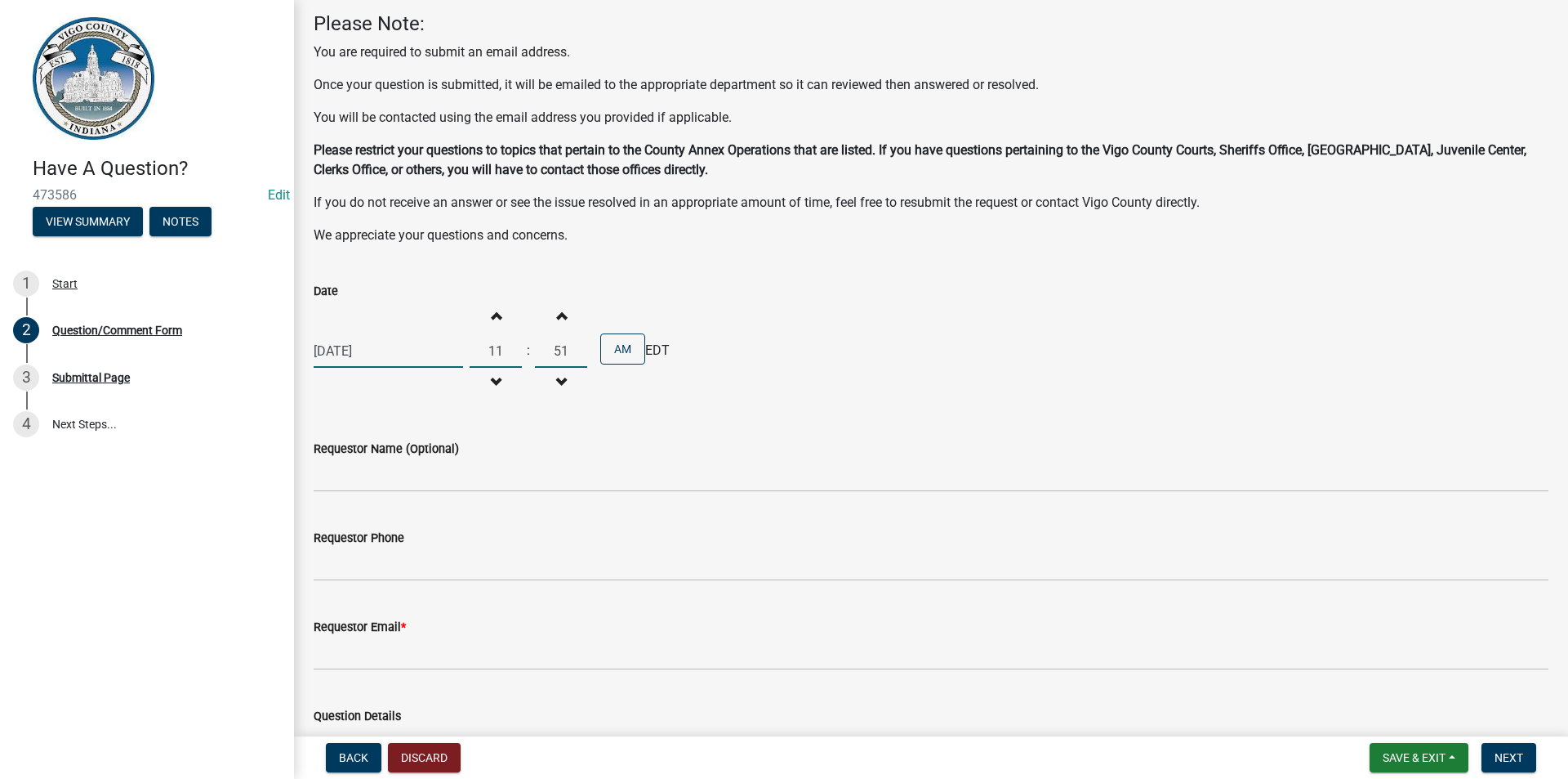
scroll to position [108, 0]
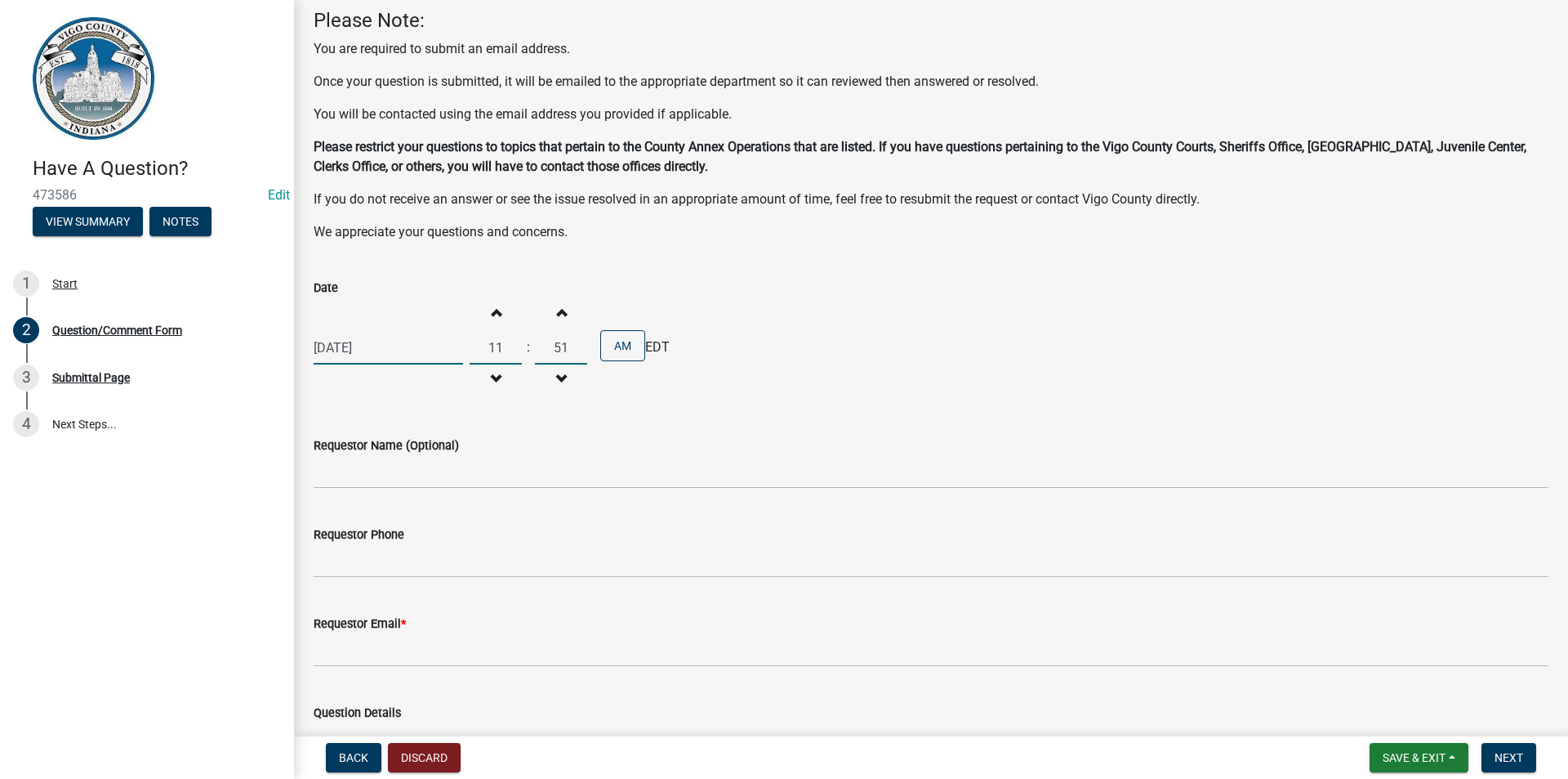
type input "51"
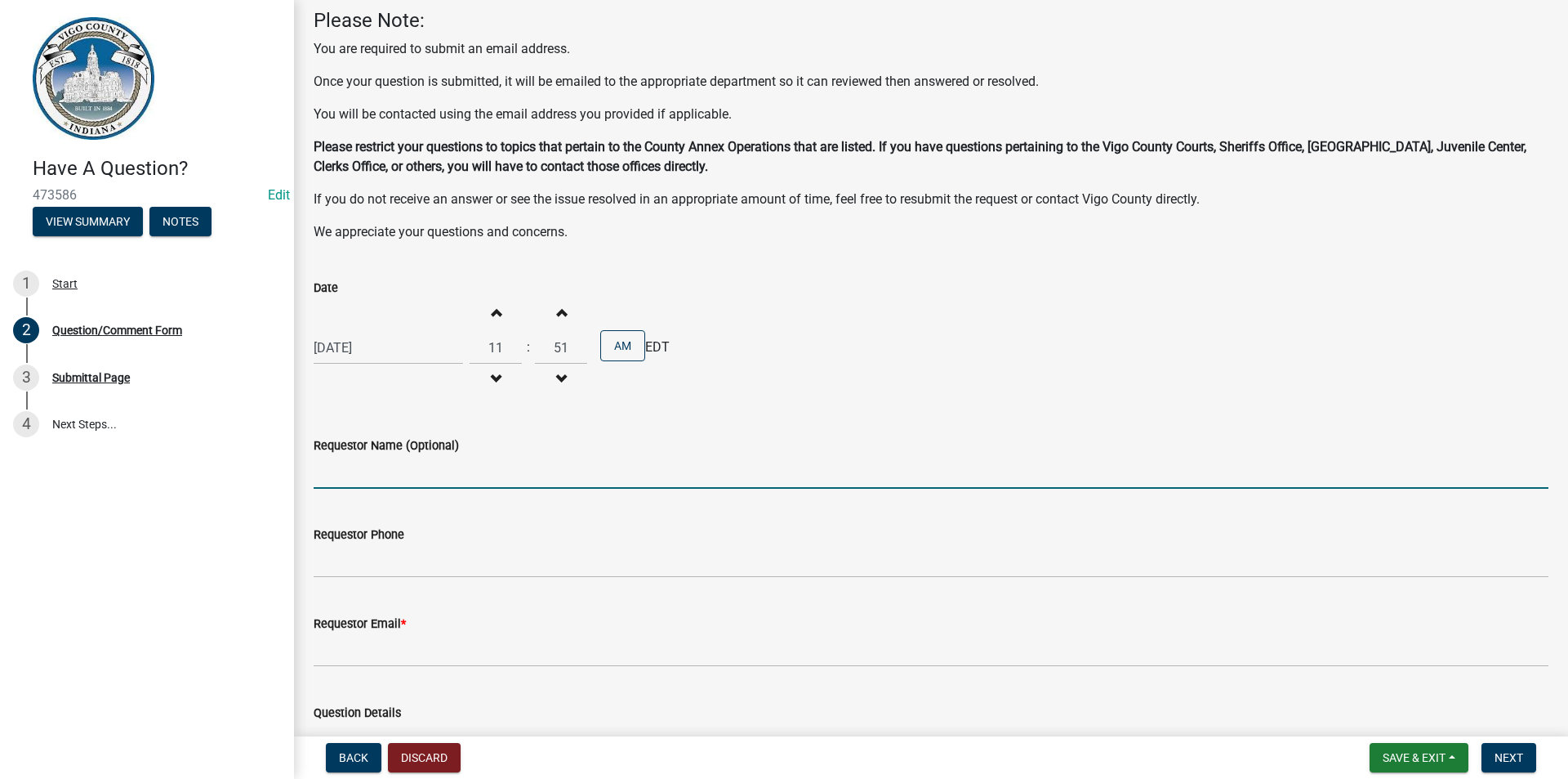
click at [462, 477] on input "Requestor Name (Optional)" at bounding box center [930, 471] width 1234 height 34
type input "Scott Barbour"
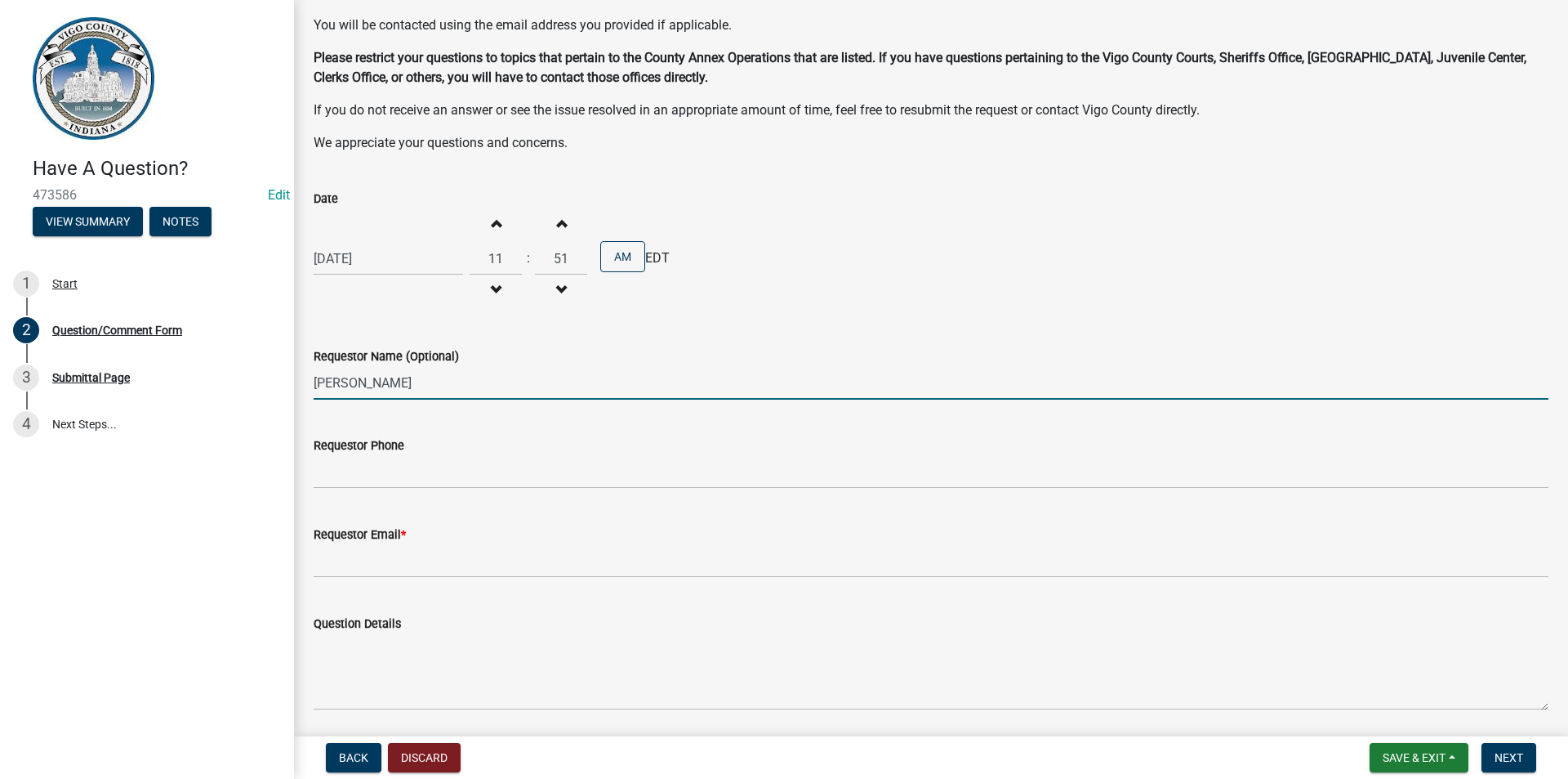
scroll to position [218, 0]
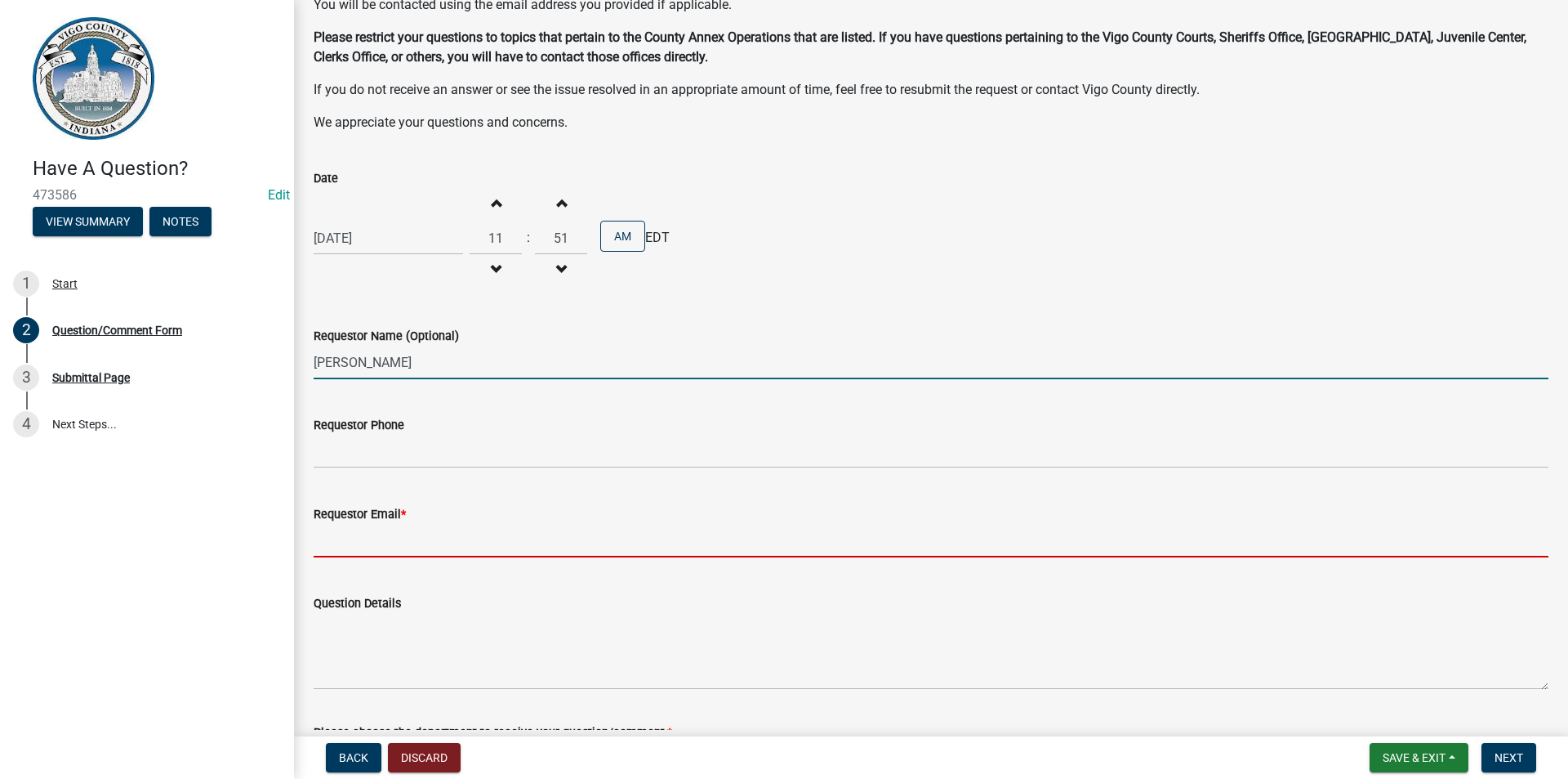
click at [413, 543] on input "Requestor Email *" at bounding box center [930, 540] width 1234 height 34
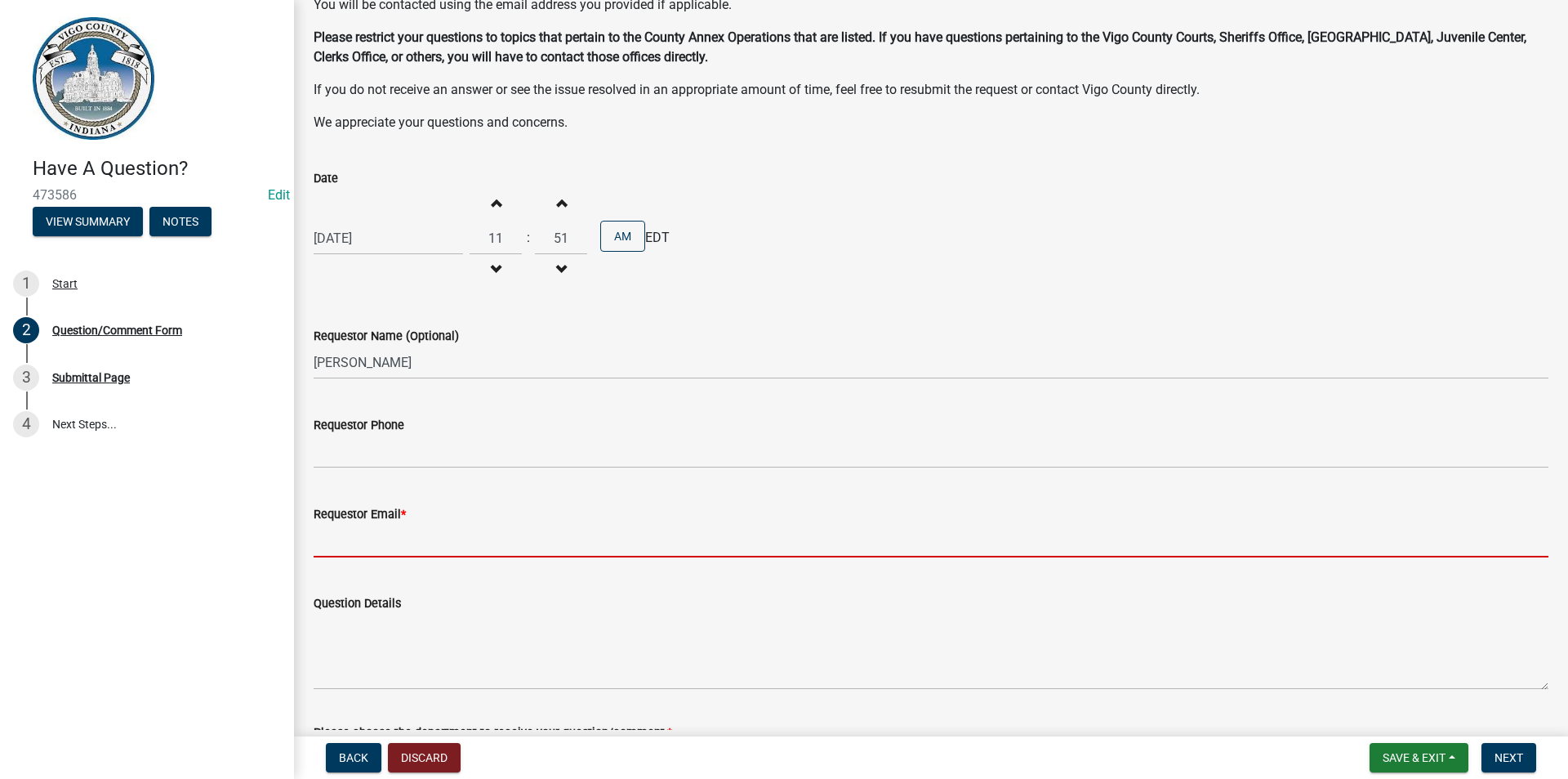
type input "scott.barbour@vigocounty.in.gov"
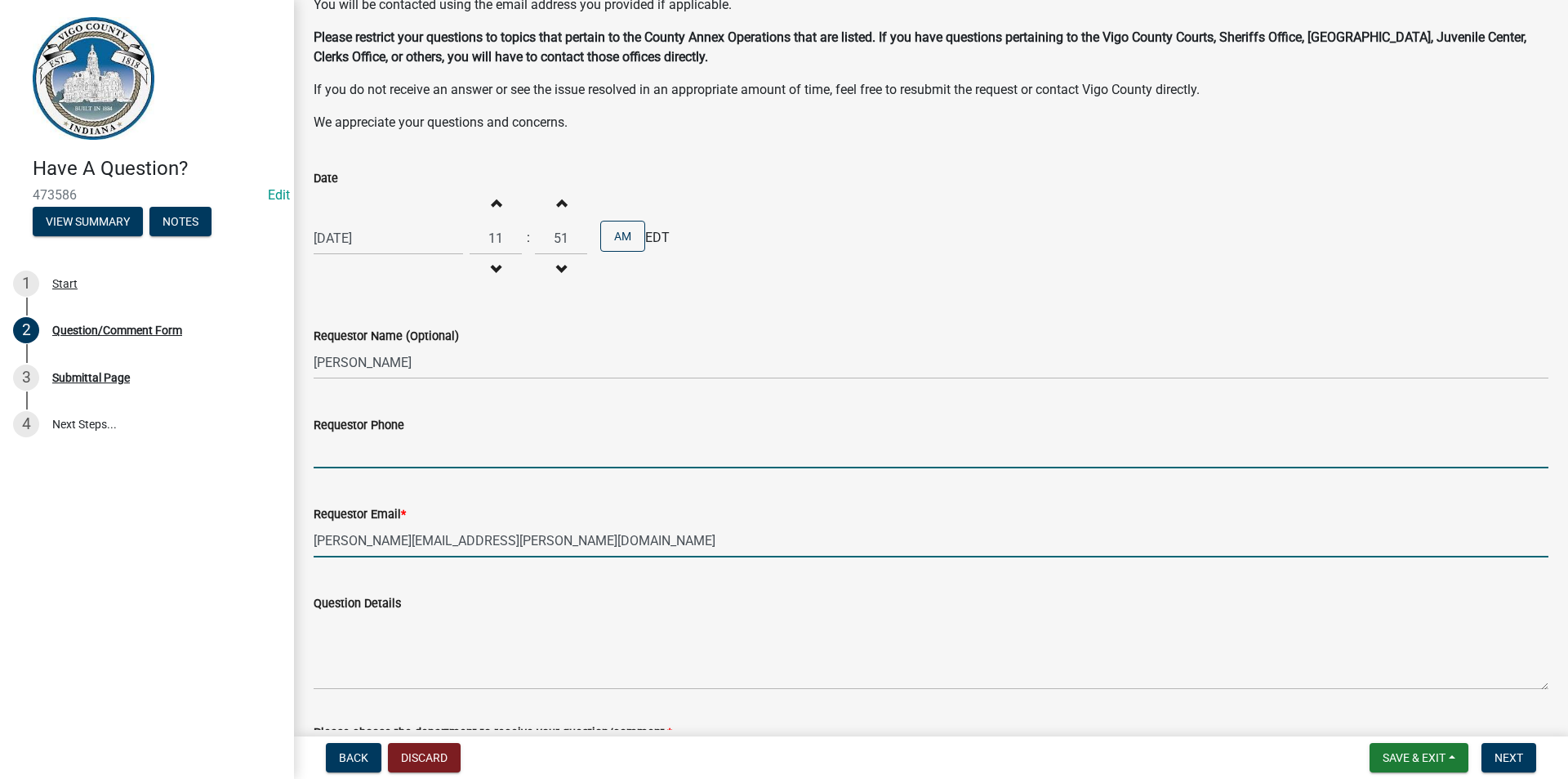
type input "8124623419"
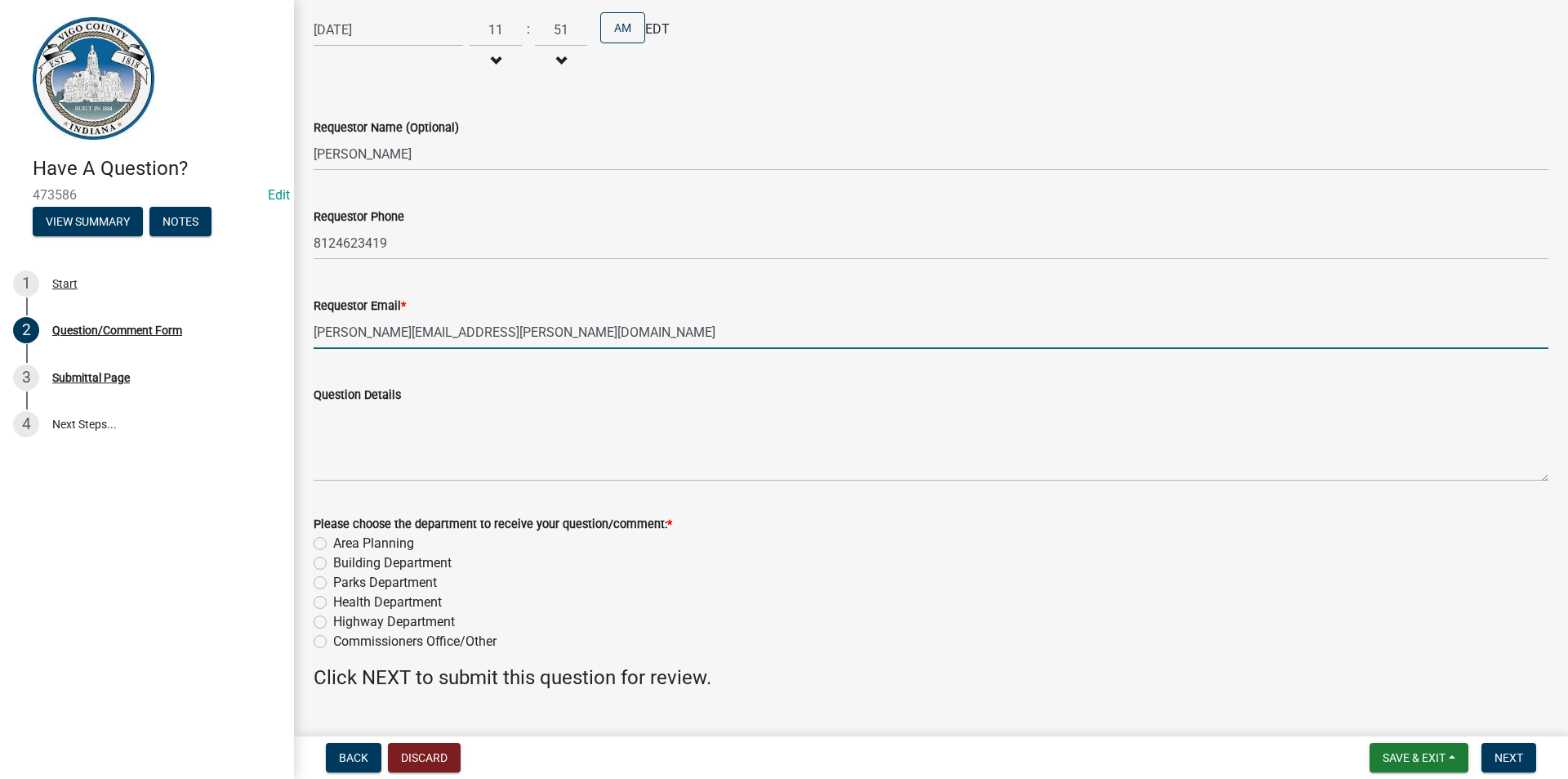
scroll to position [435, 0]
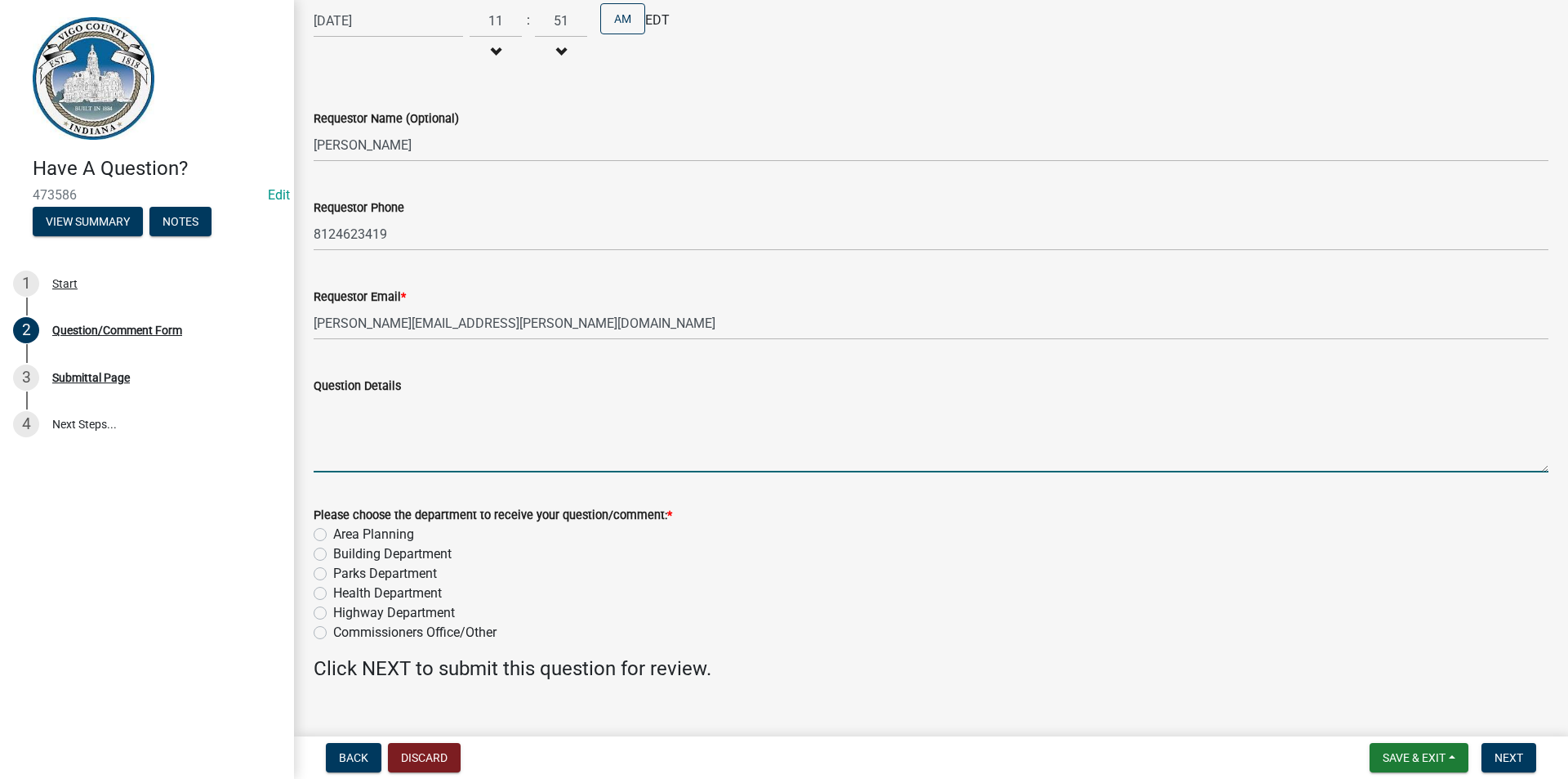
click at [418, 430] on textarea "Question Details" at bounding box center [930, 434] width 1234 height 76
type textarea "This is a test question. I am wanting to see if you can respond to this from th…"
click at [333, 612] on label "Highway Department" at bounding box center [394, 613] width 122 height 20
click at [333, 612] on input "Highway Department" at bounding box center [338, 609] width 11 height 11
radio input "true"
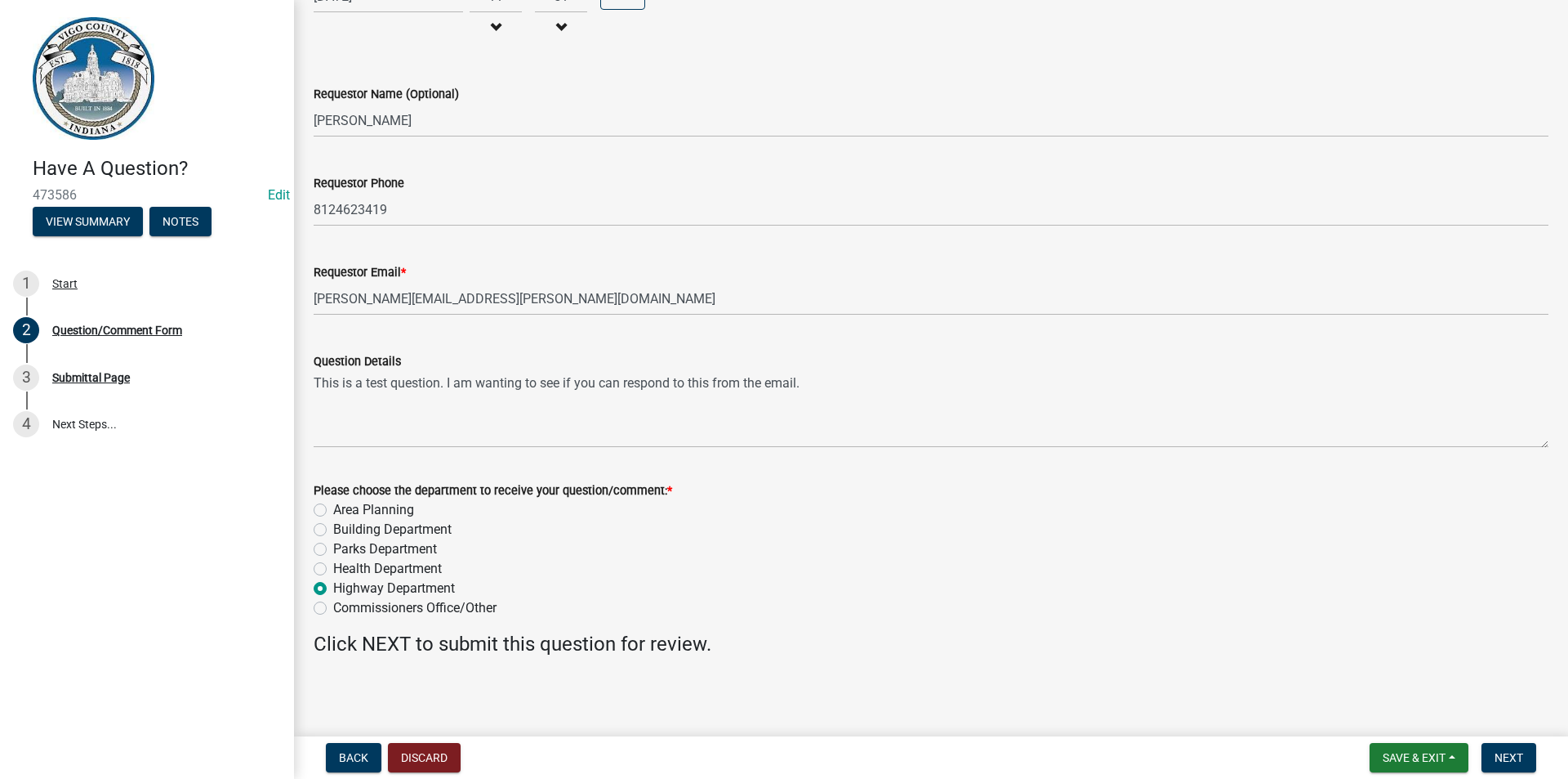
scroll to position [463, 0]
click at [1510, 758] on span "Next" at bounding box center [1508, 757] width 28 height 13
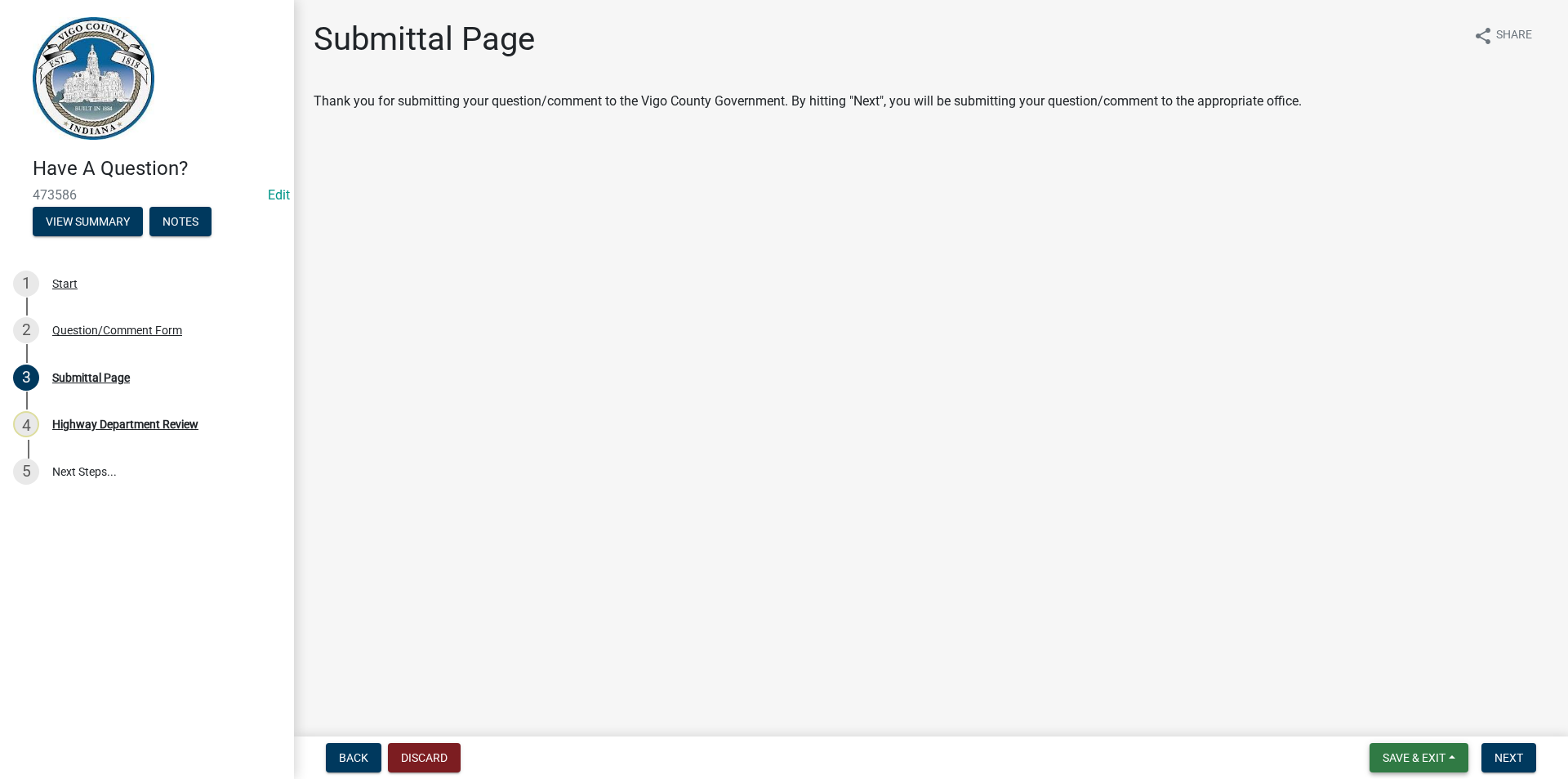
click at [1432, 762] on span "Save & Exit" at bounding box center [1413, 757] width 63 height 13
click at [1060, 651] on main "Submittal Page share Share Thank you for submitting your question/comment to th…" at bounding box center [930, 365] width 1273 height 730
click at [1522, 754] on span "Next" at bounding box center [1508, 757] width 28 height 13
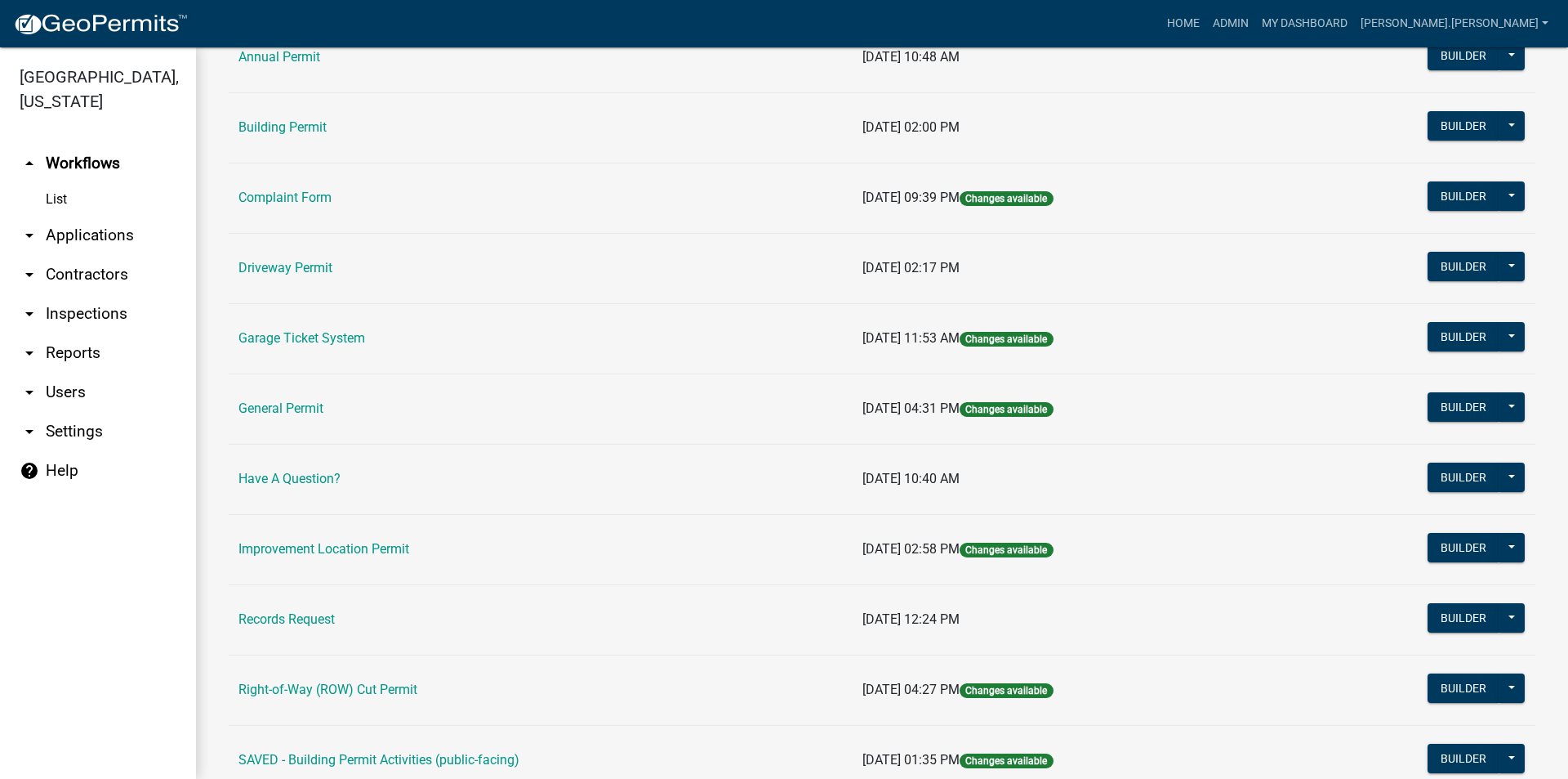
scroll to position [82, 0]
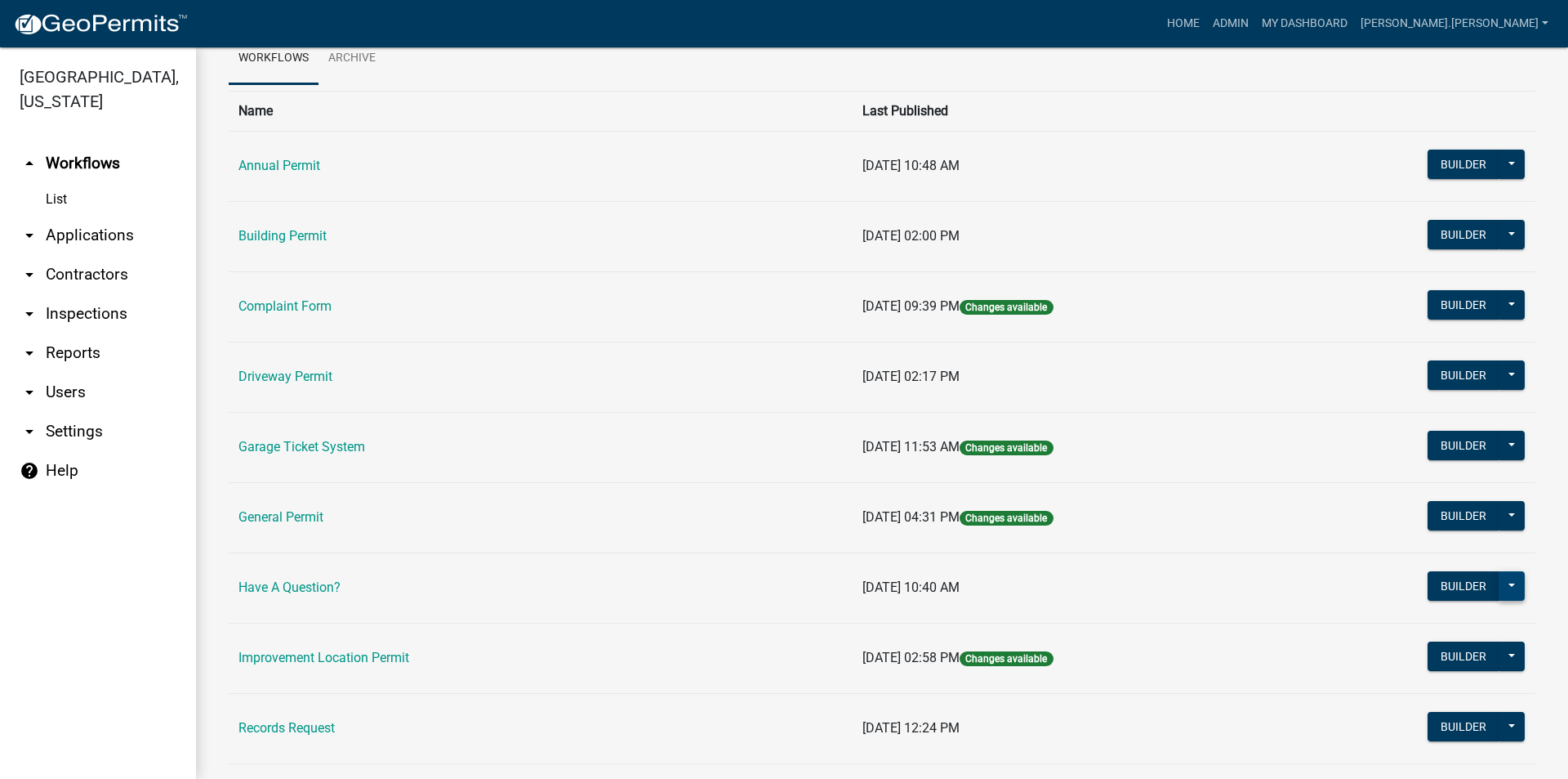
click at [1505, 595] on button at bounding box center [1511, 586] width 26 height 29
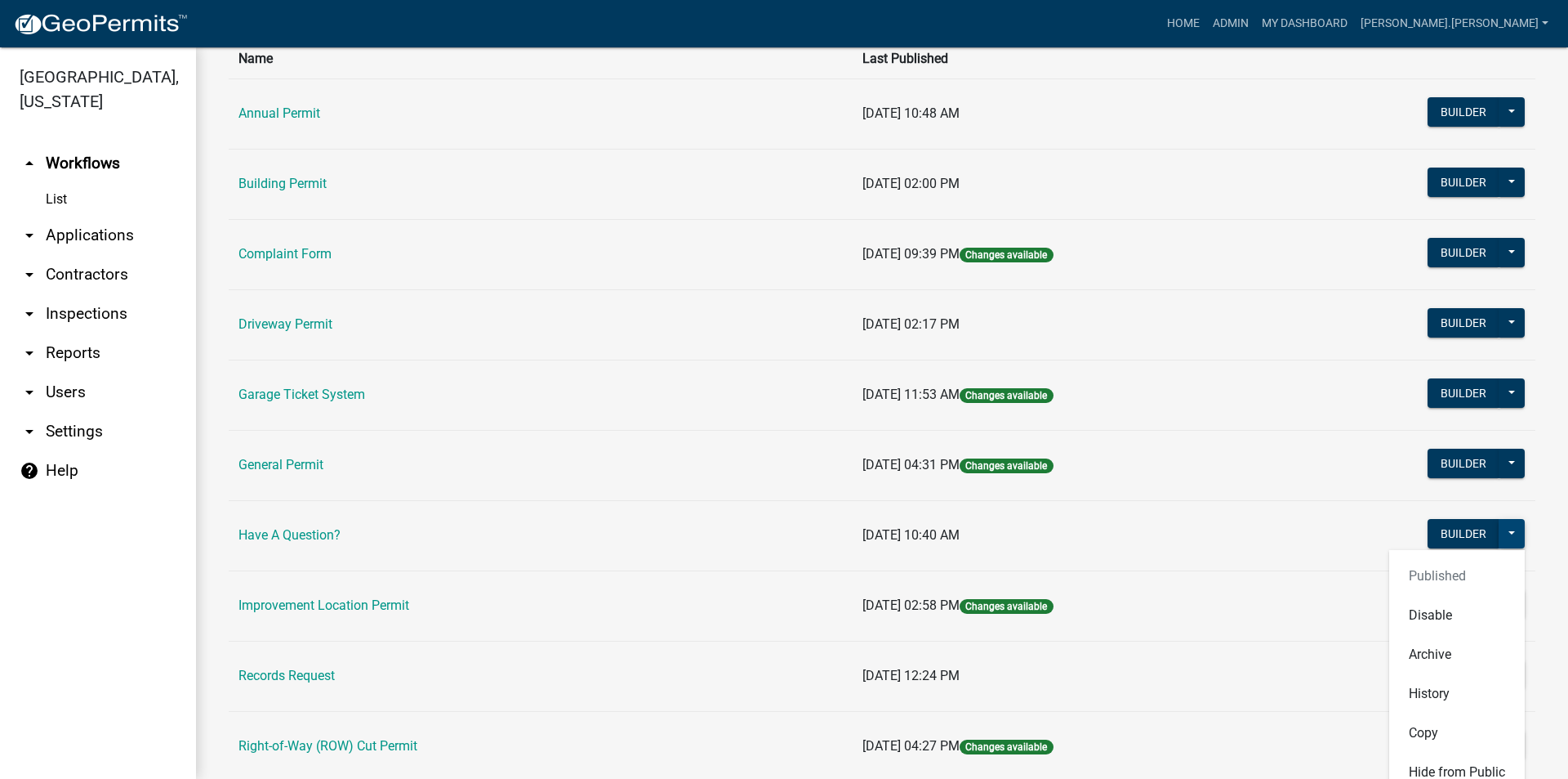
scroll to position [272, 0]
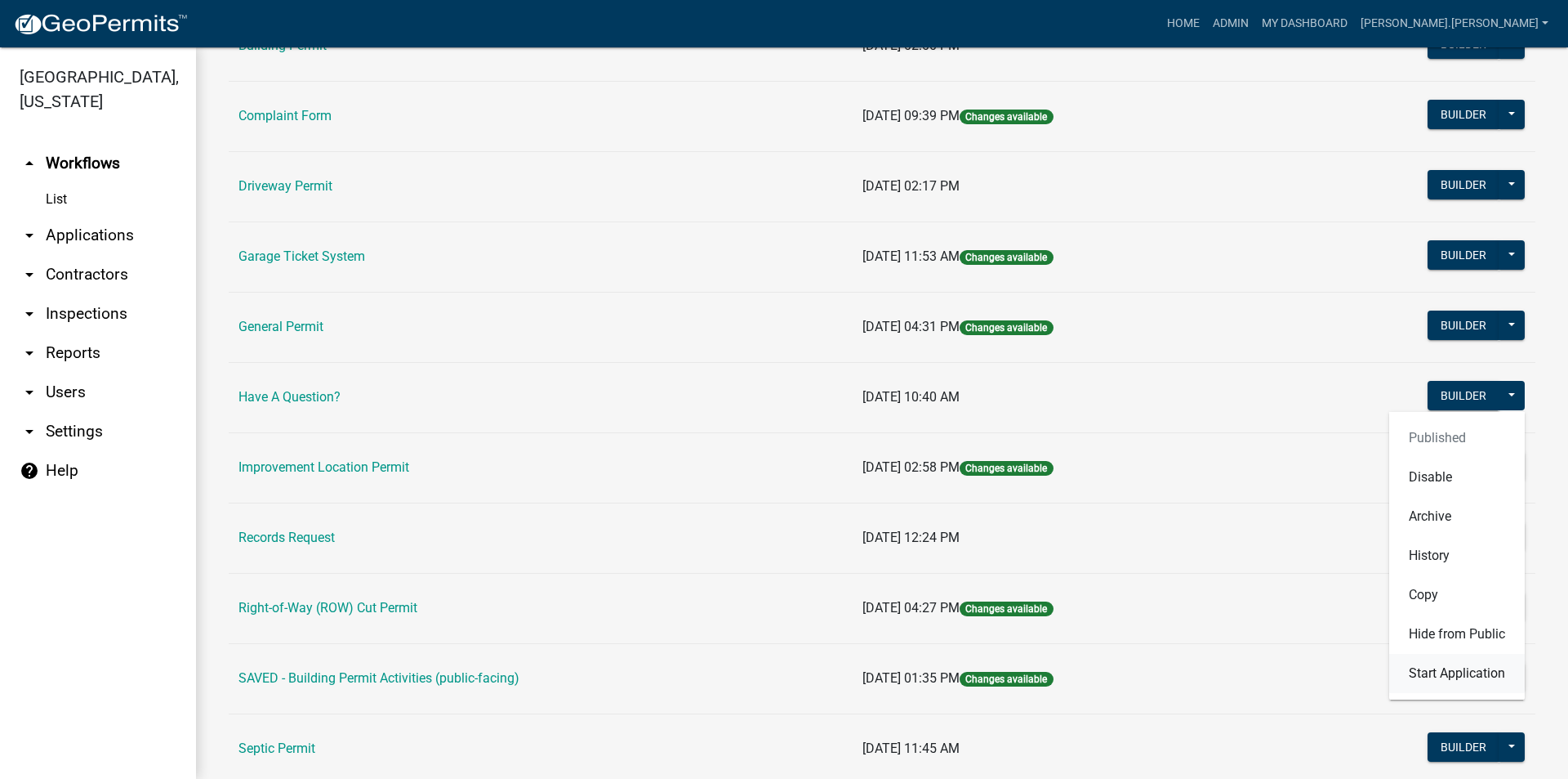
click at [1412, 672] on button "Start Application" at bounding box center [1456, 673] width 136 height 39
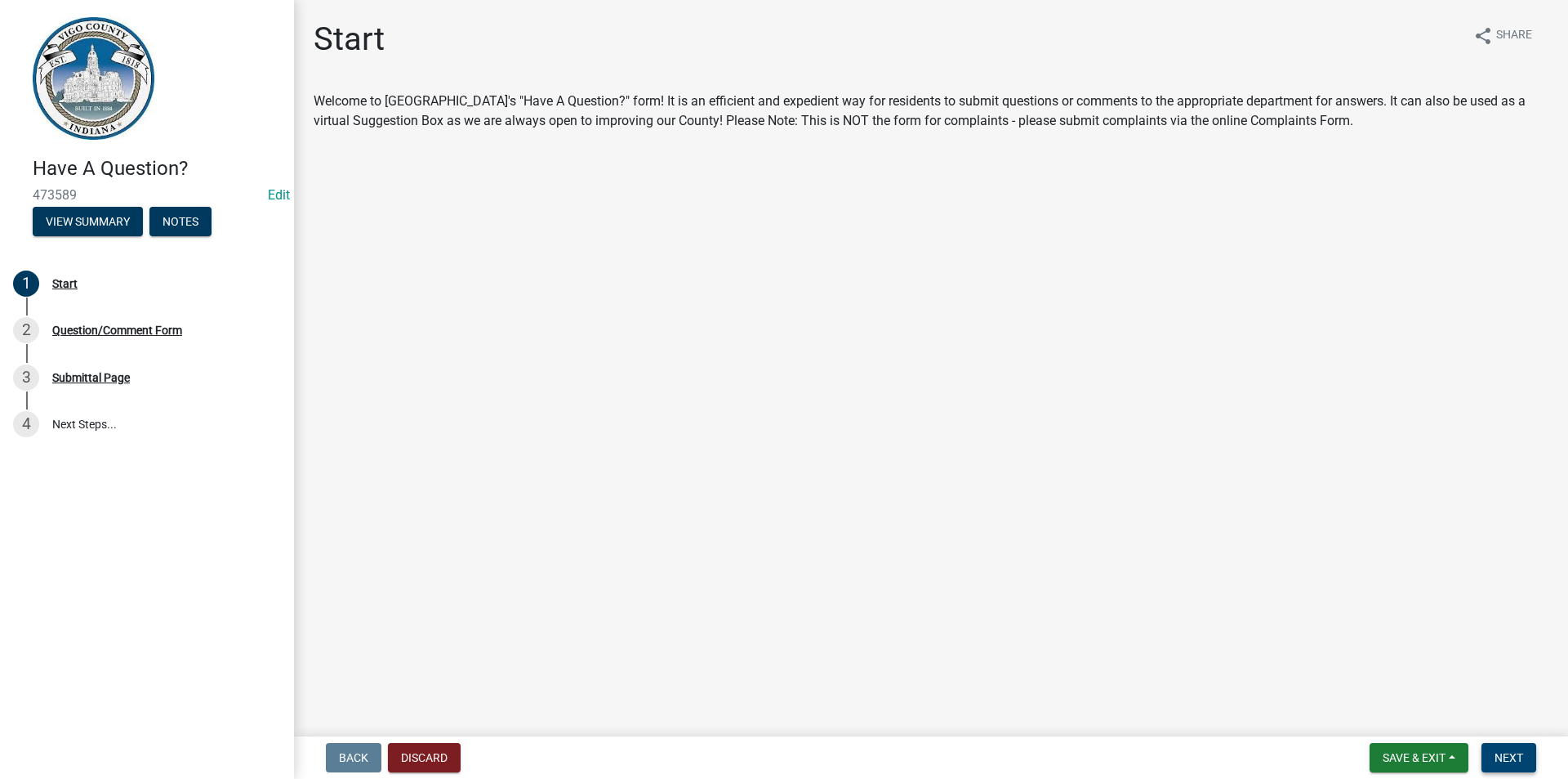
click at [1516, 753] on span "Next" at bounding box center [1508, 757] width 28 height 13
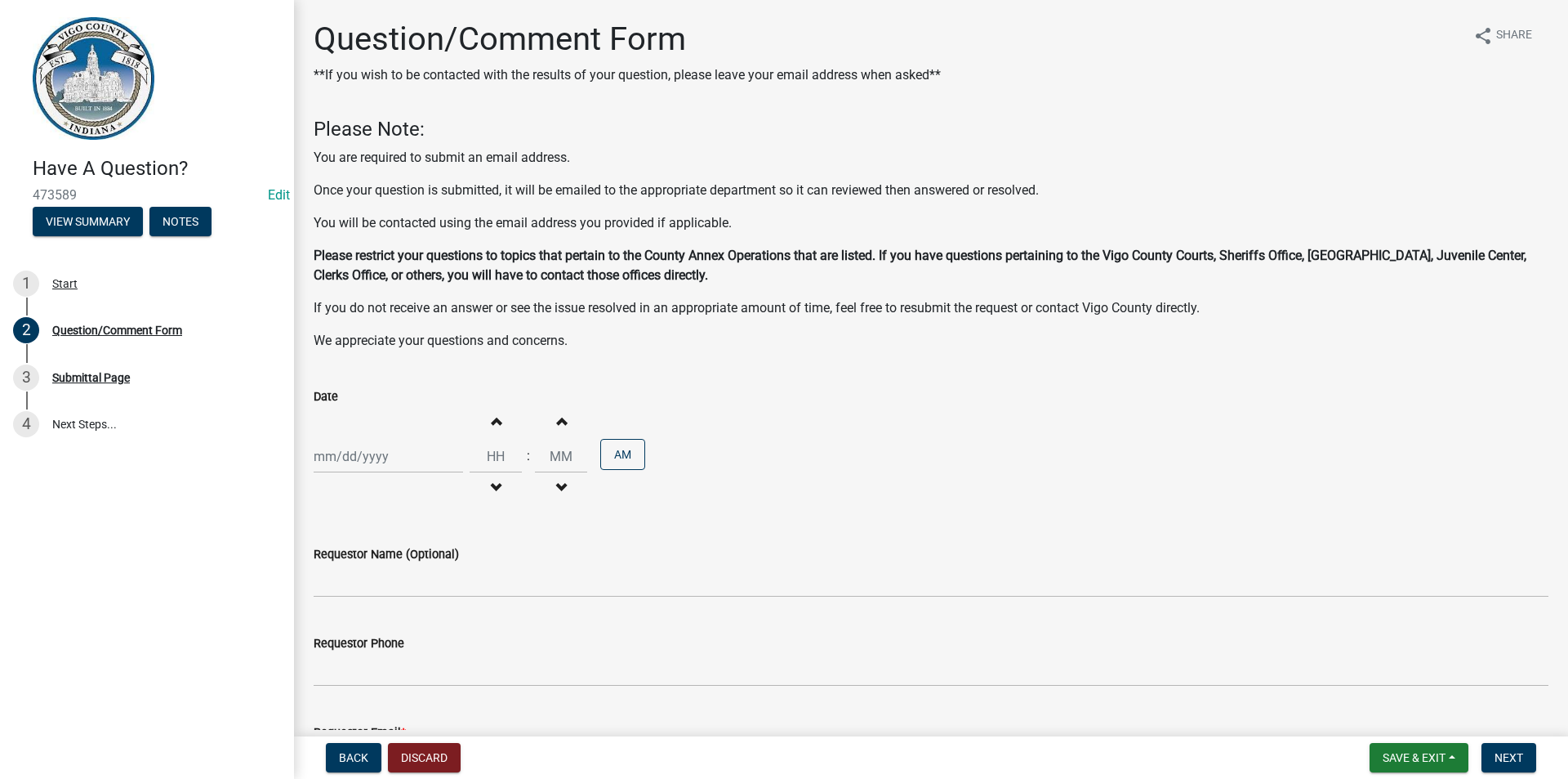
click at [387, 460] on div at bounding box center [388, 456] width 149 height 34
select select "9"
select select "2025"
click at [407, 542] on div "4" at bounding box center [408, 543] width 26 height 26
type input "09/04/2025"
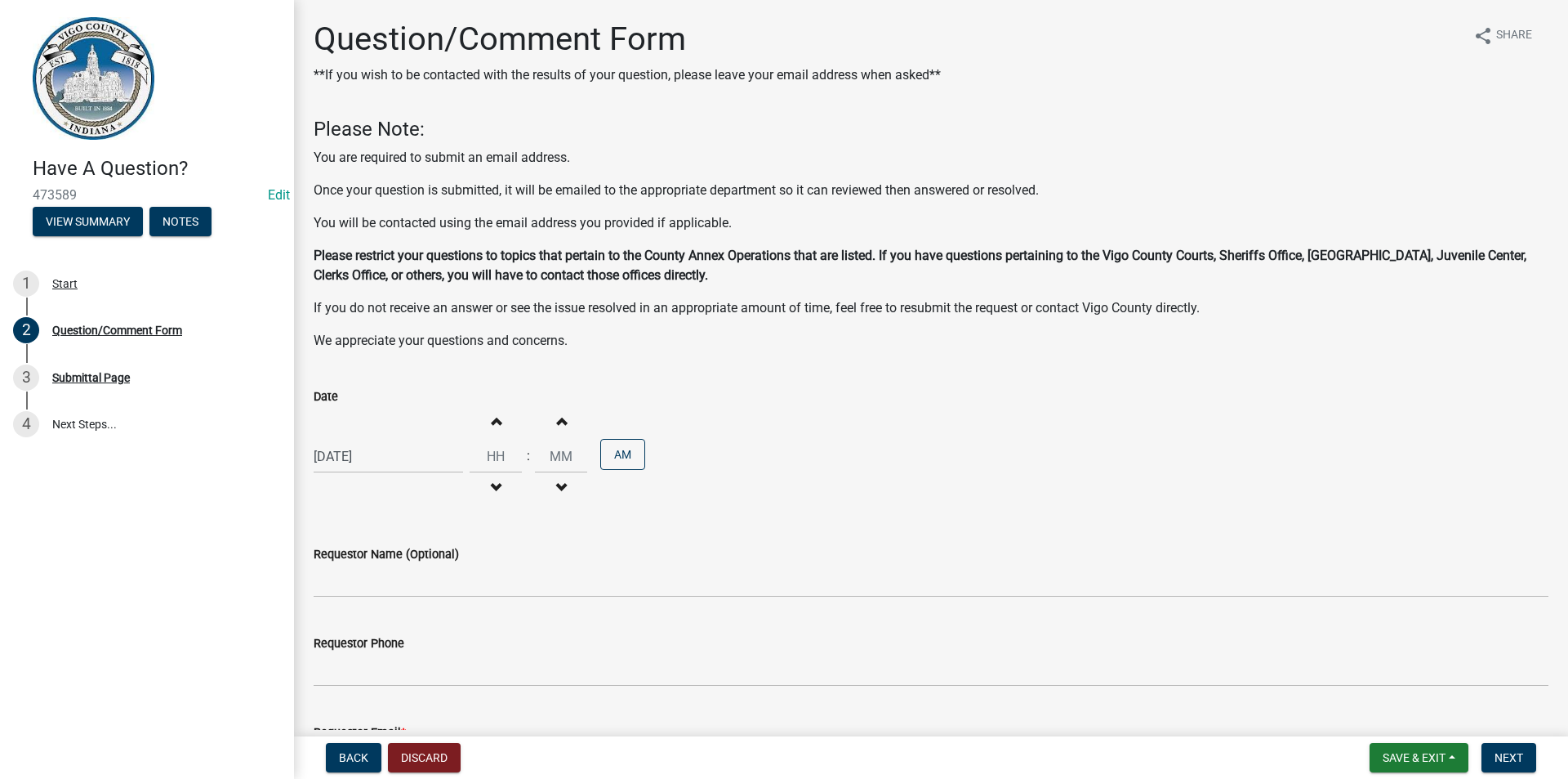
click at [492, 428] on button "Increment hours" at bounding box center [496, 420] width 35 height 29
type input "01"
type input "00"
click at [492, 428] on button "Increment hours" at bounding box center [496, 420] width 35 height 29
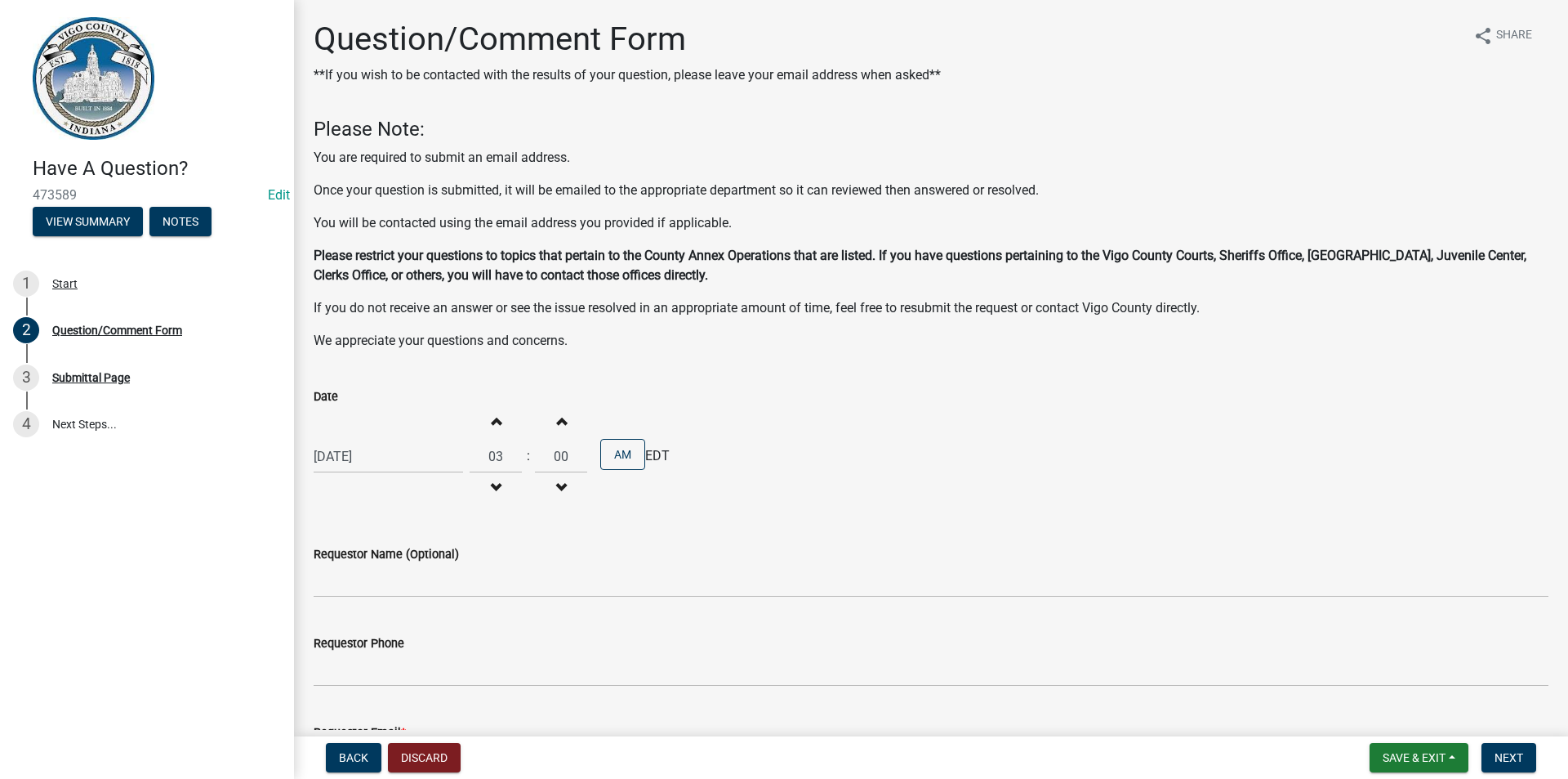
click at [492, 428] on button "Increment hours" at bounding box center [496, 420] width 35 height 29
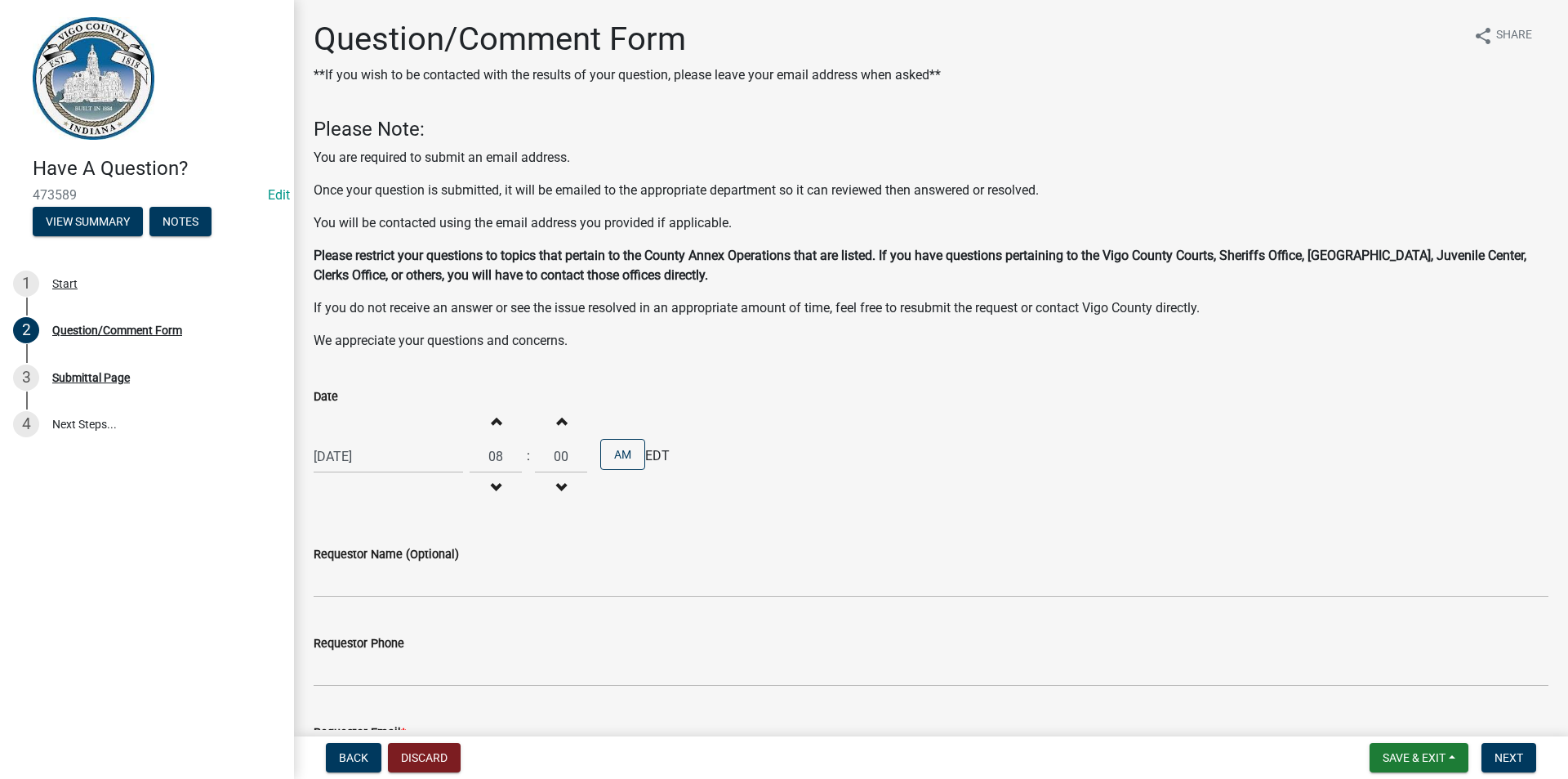
click at [492, 428] on button "Increment hours" at bounding box center [496, 420] width 35 height 29
click at [491, 491] on span "button" at bounding box center [495, 487] width 8 height 13
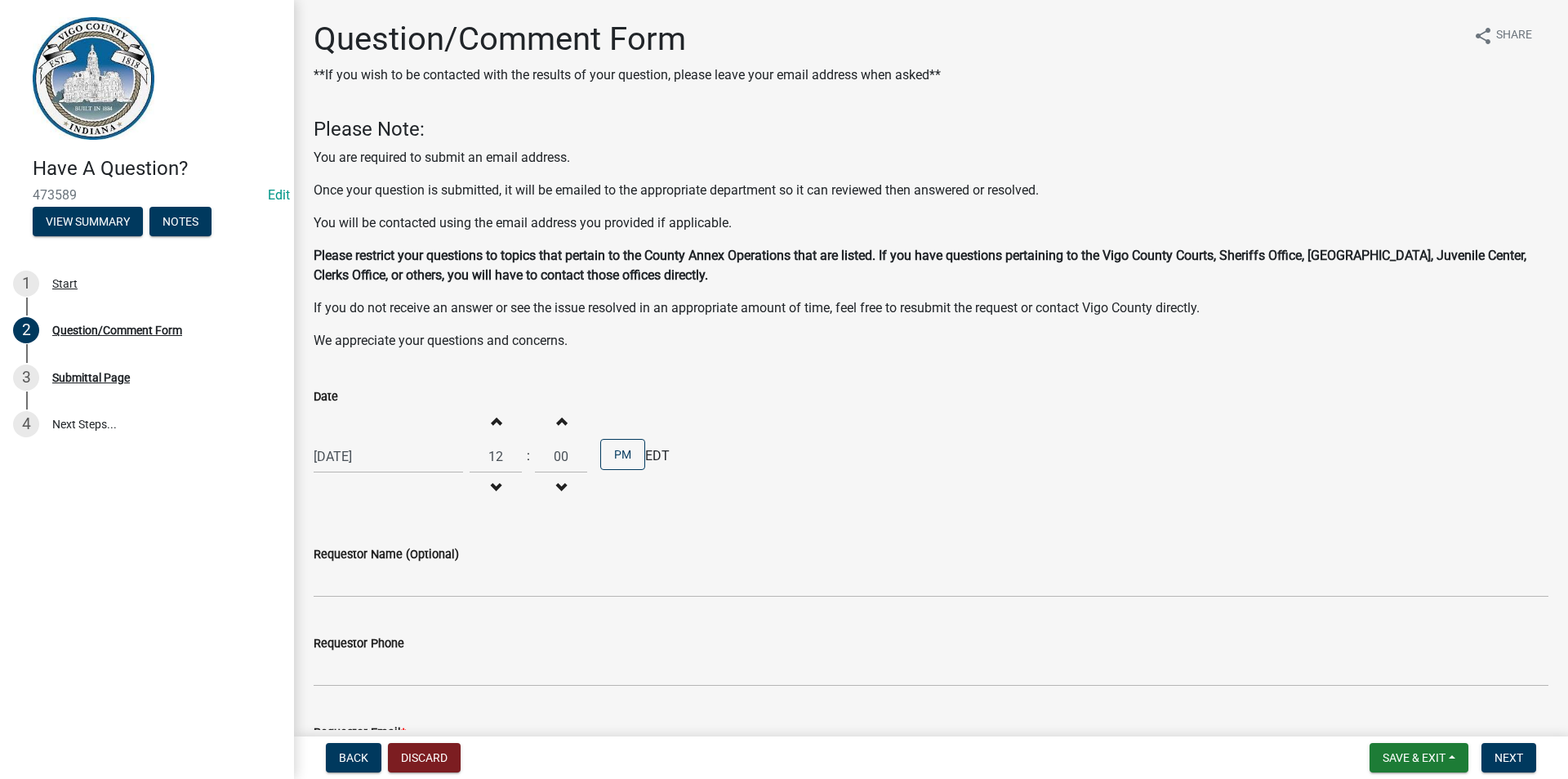
type input "11"
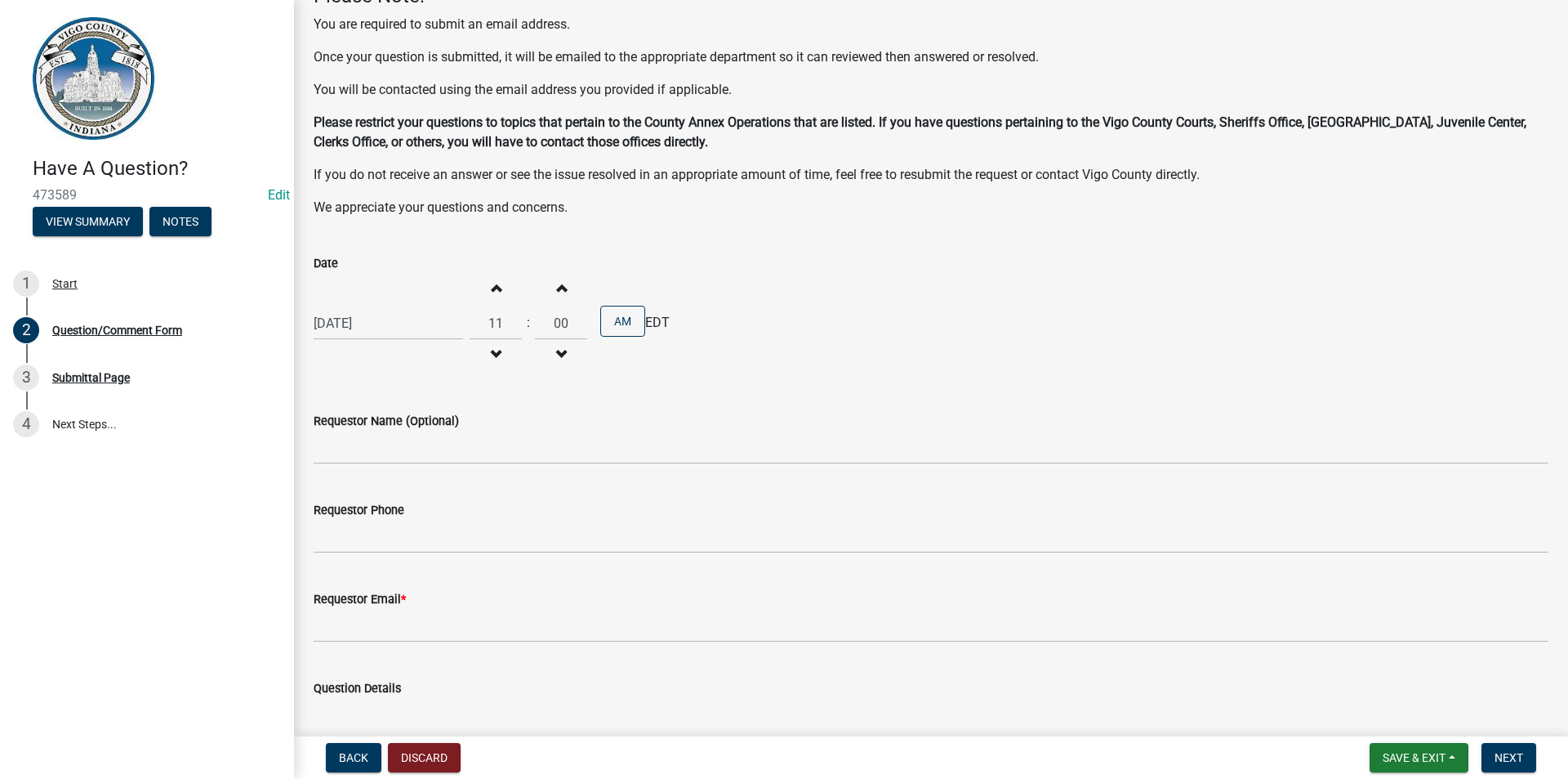
scroll to position [137, 0]
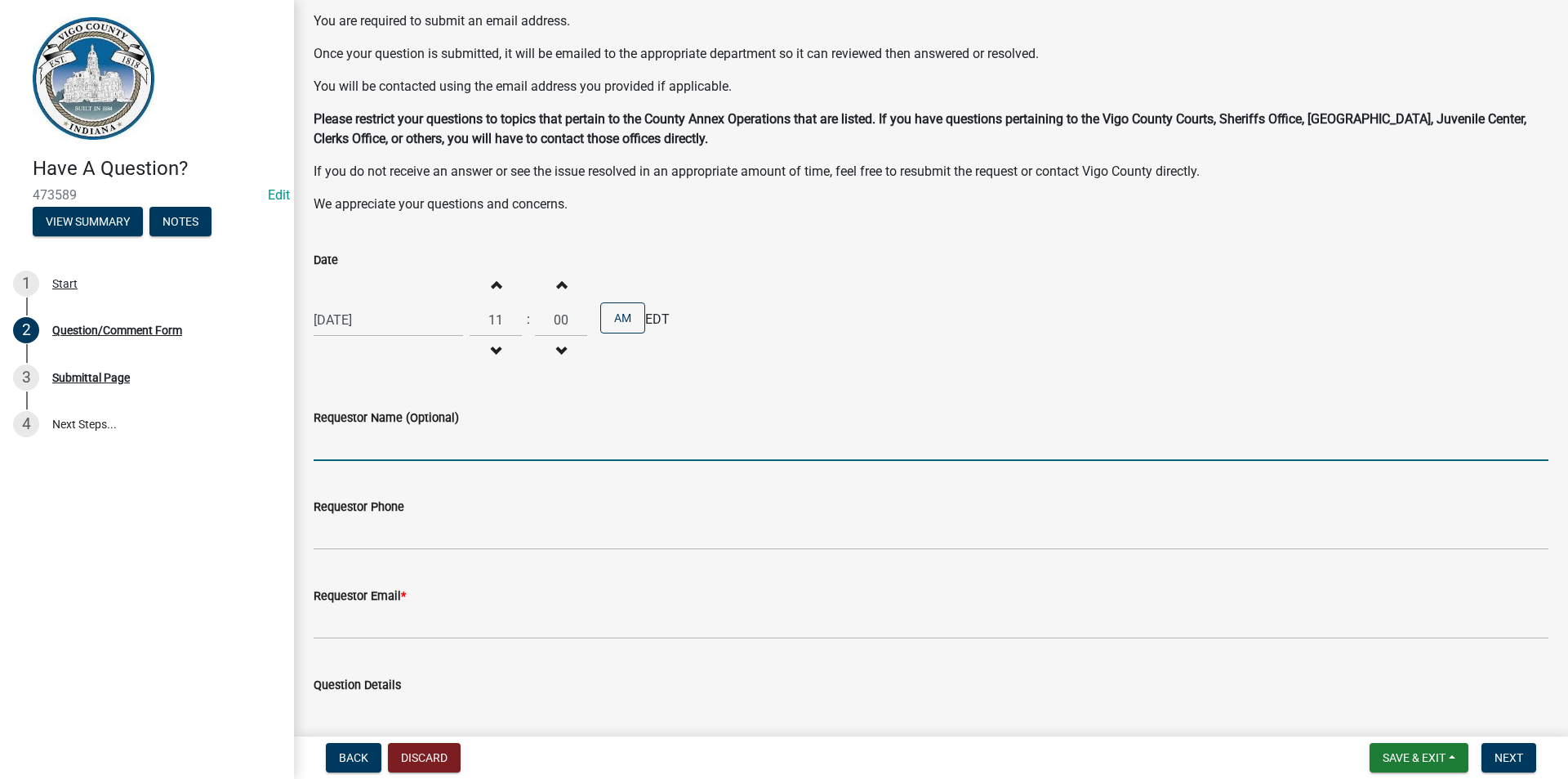
click at [433, 452] on input "Requestor Name (Optional)" at bounding box center [930, 444] width 1234 height 34
type input "Scott Barbour"
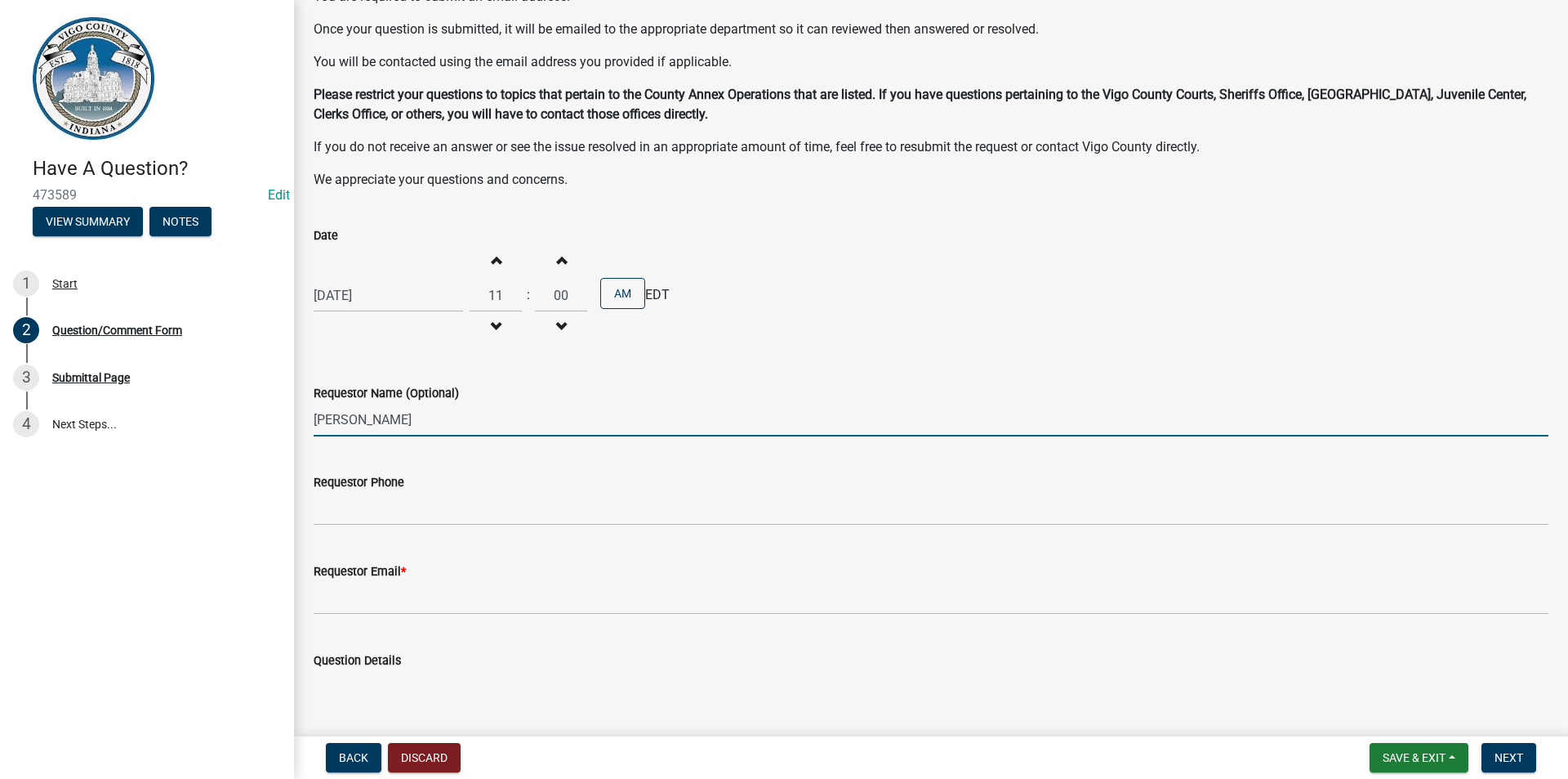
scroll to position [190, 0]
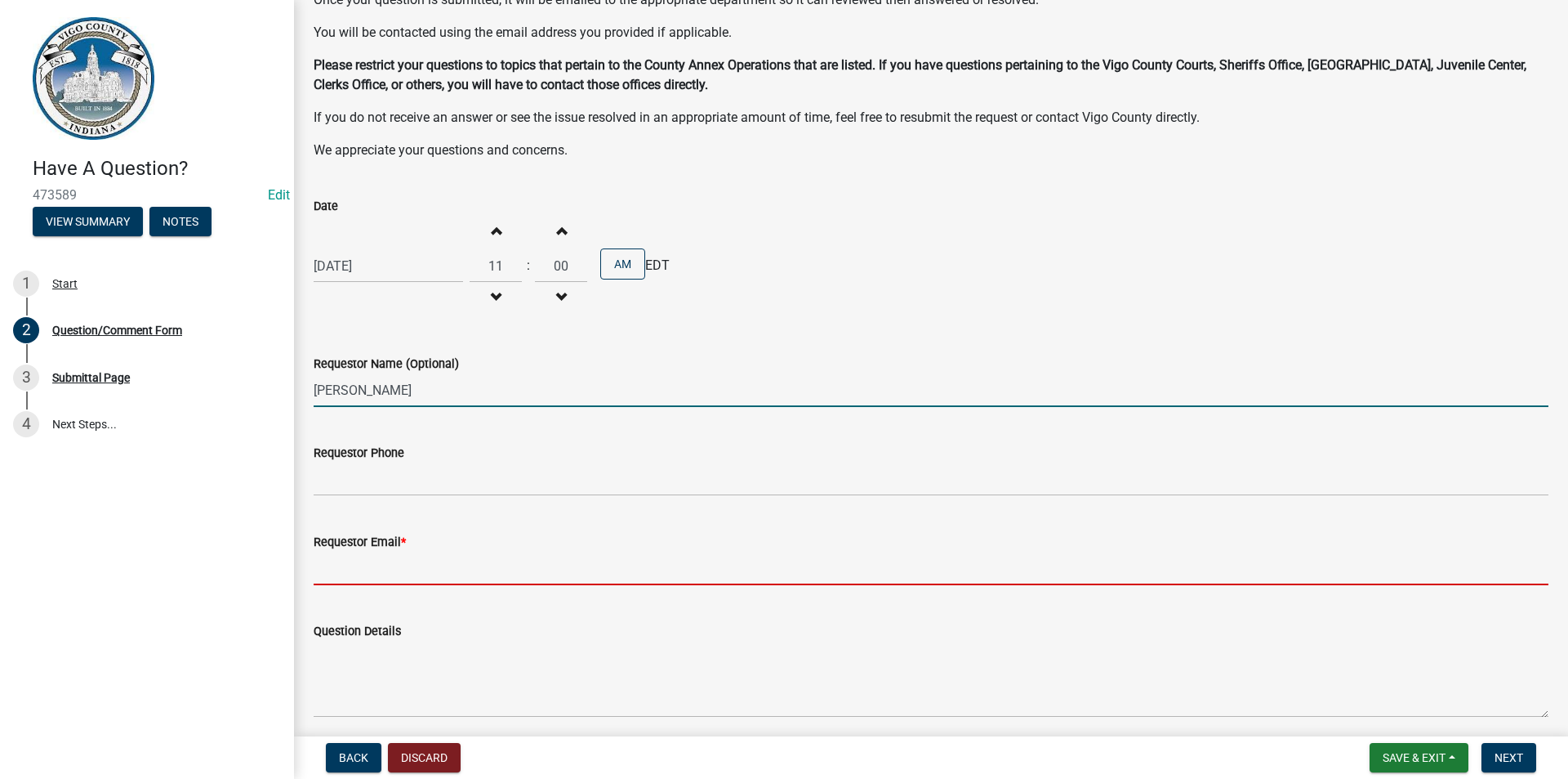
click at [410, 578] on input "Requestor Email *" at bounding box center [930, 568] width 1234 height 34
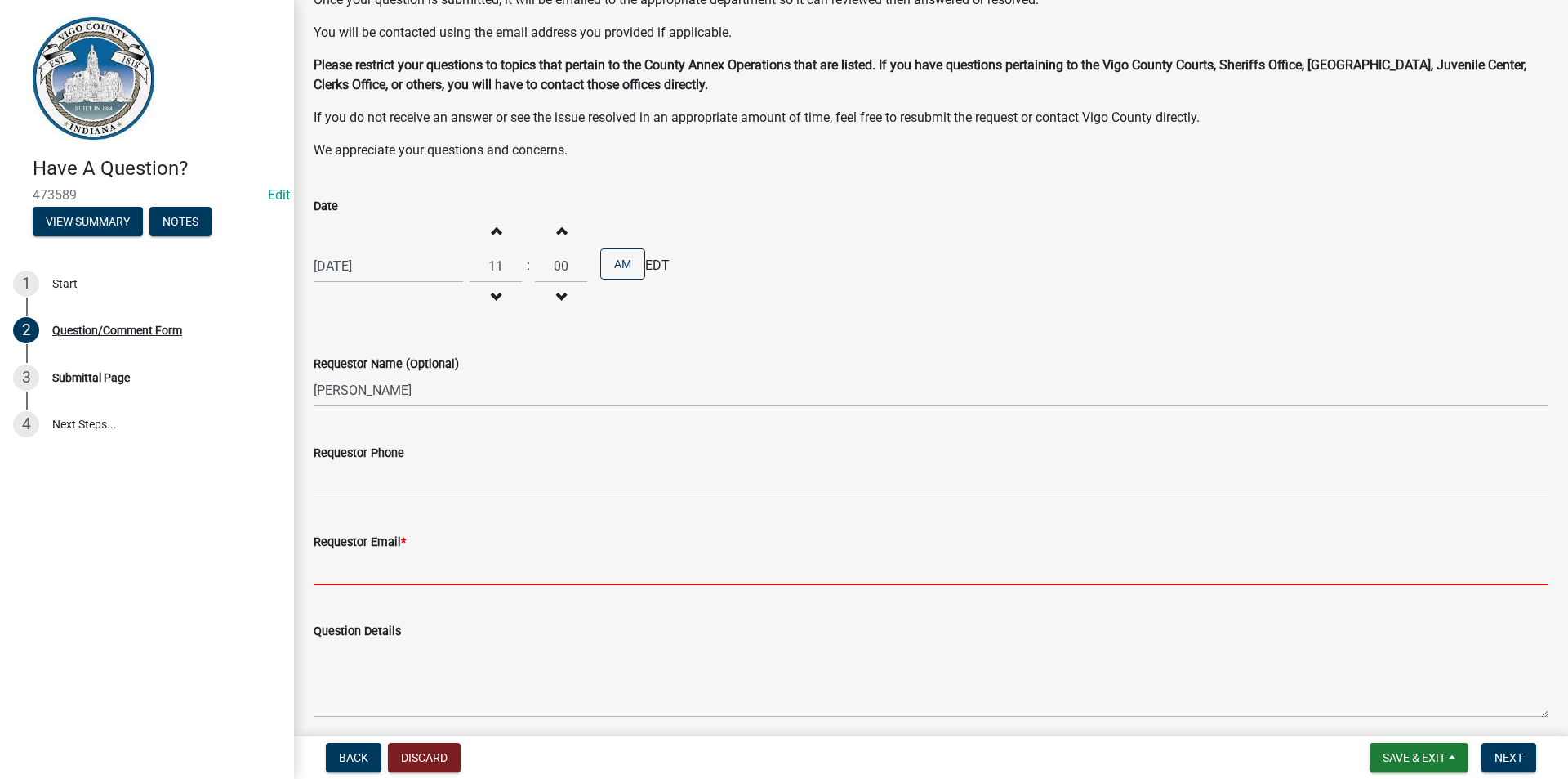
type input "scott.barbour@vigocounty.in.gov"
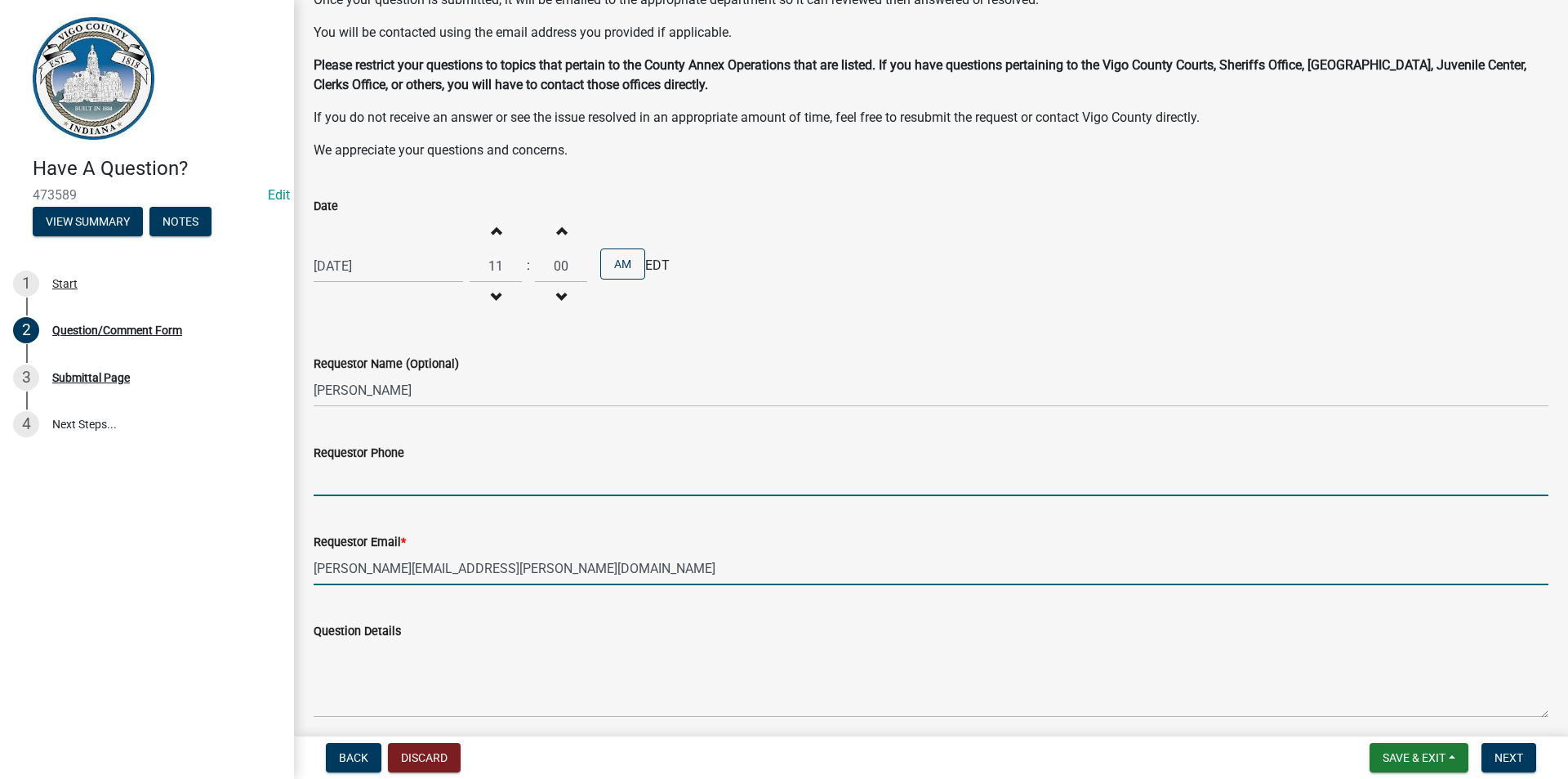
type input "8124623419"
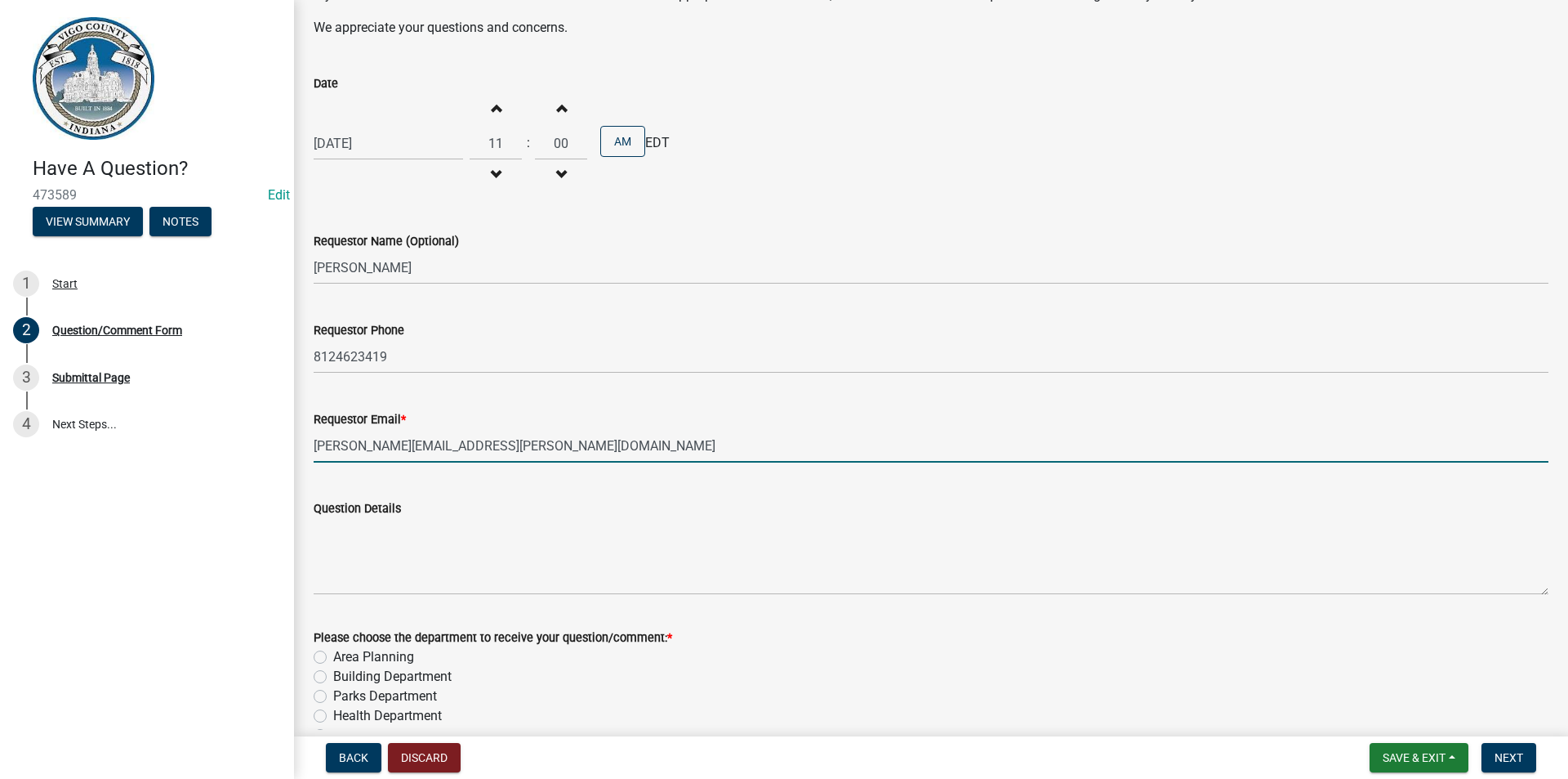
scroll to position [327, 0]
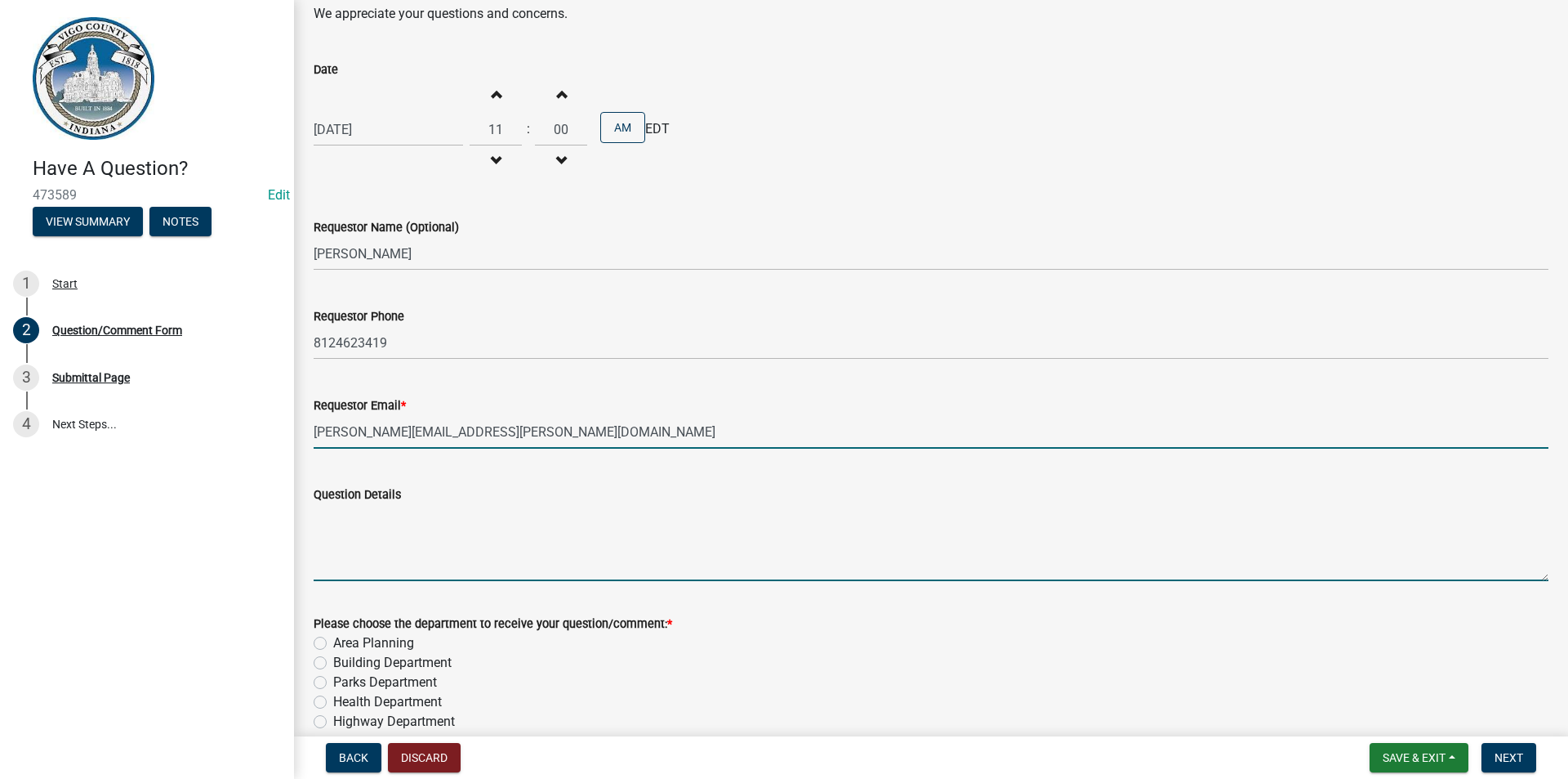
click at [412, 555] on textarea "Question Details" at bounding box center [930, 542] width 1234 height 76
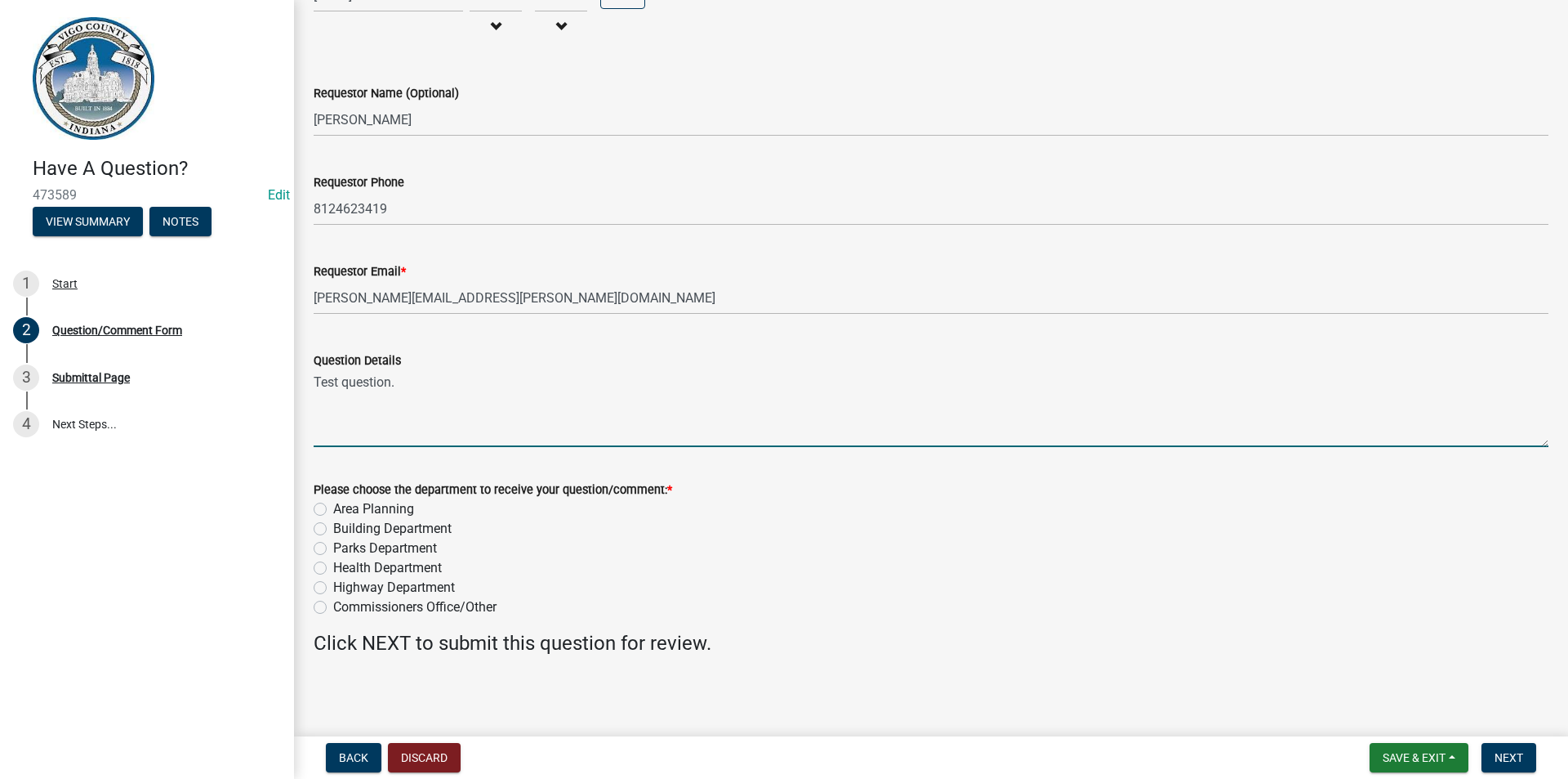
scroll to position [463, 0]
type textarea "Test question."
click at [333, 602] on label "Commissioners Office/Other" at bounding box center [415, 605] width 164 height 20
click at [333, 602] on input "Commissioners Office/Other" at bounding box center [338, 601] width 11 height 11
radio input "true"
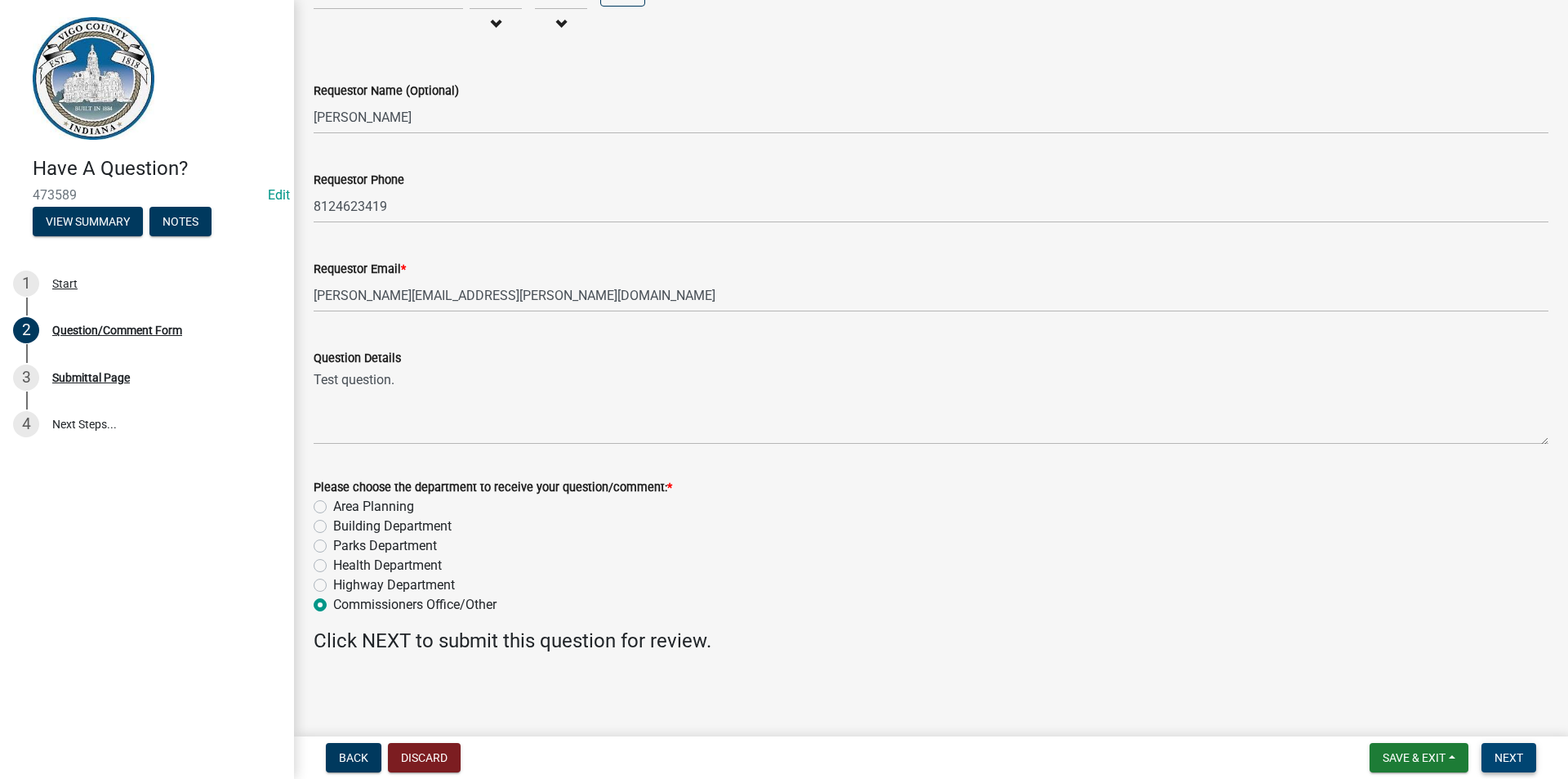
click at [1513, 762] on span "Next" at bounding box center [1508, 757] width 28 height 13
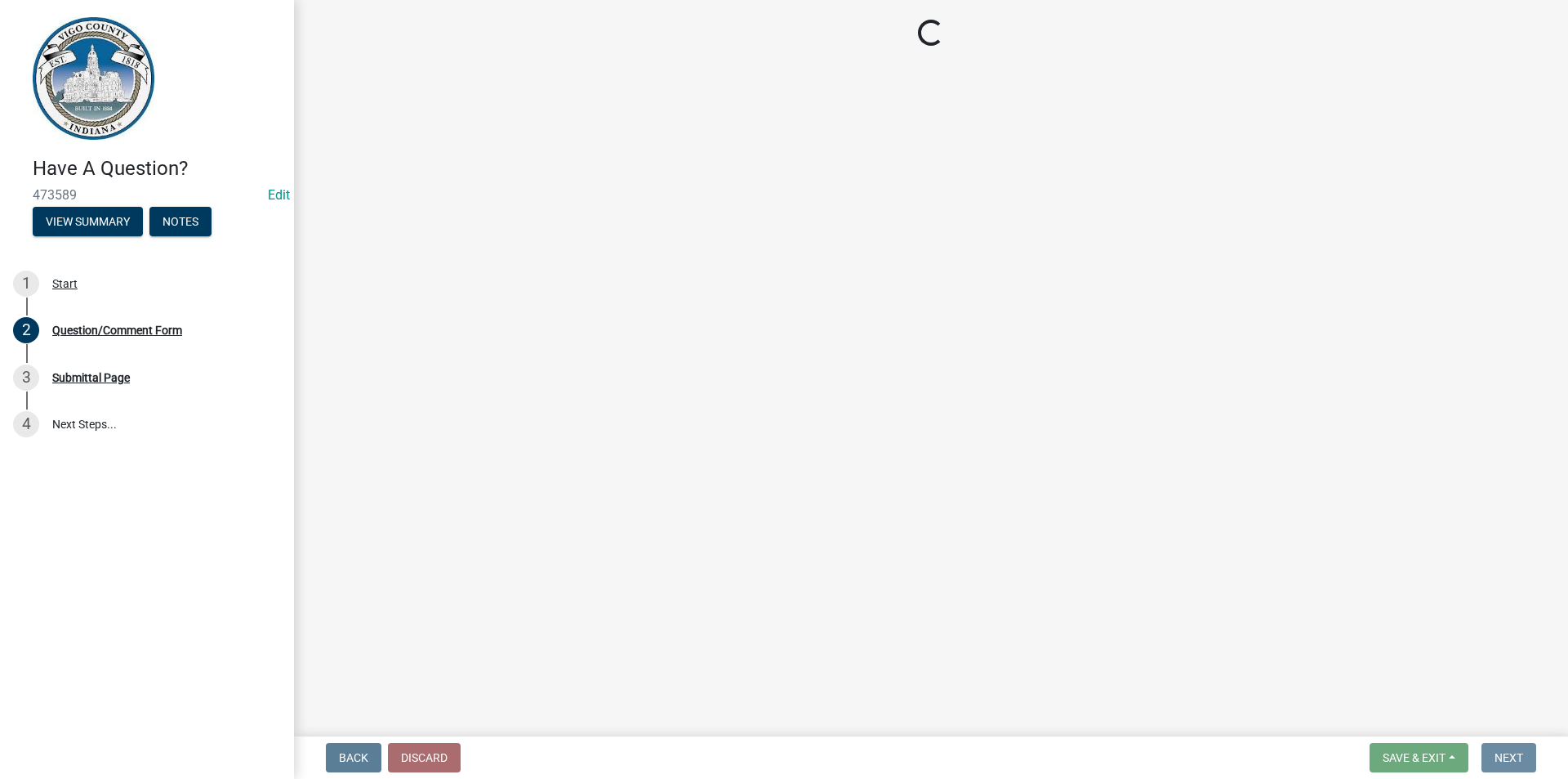
scroll to position [0, 0]
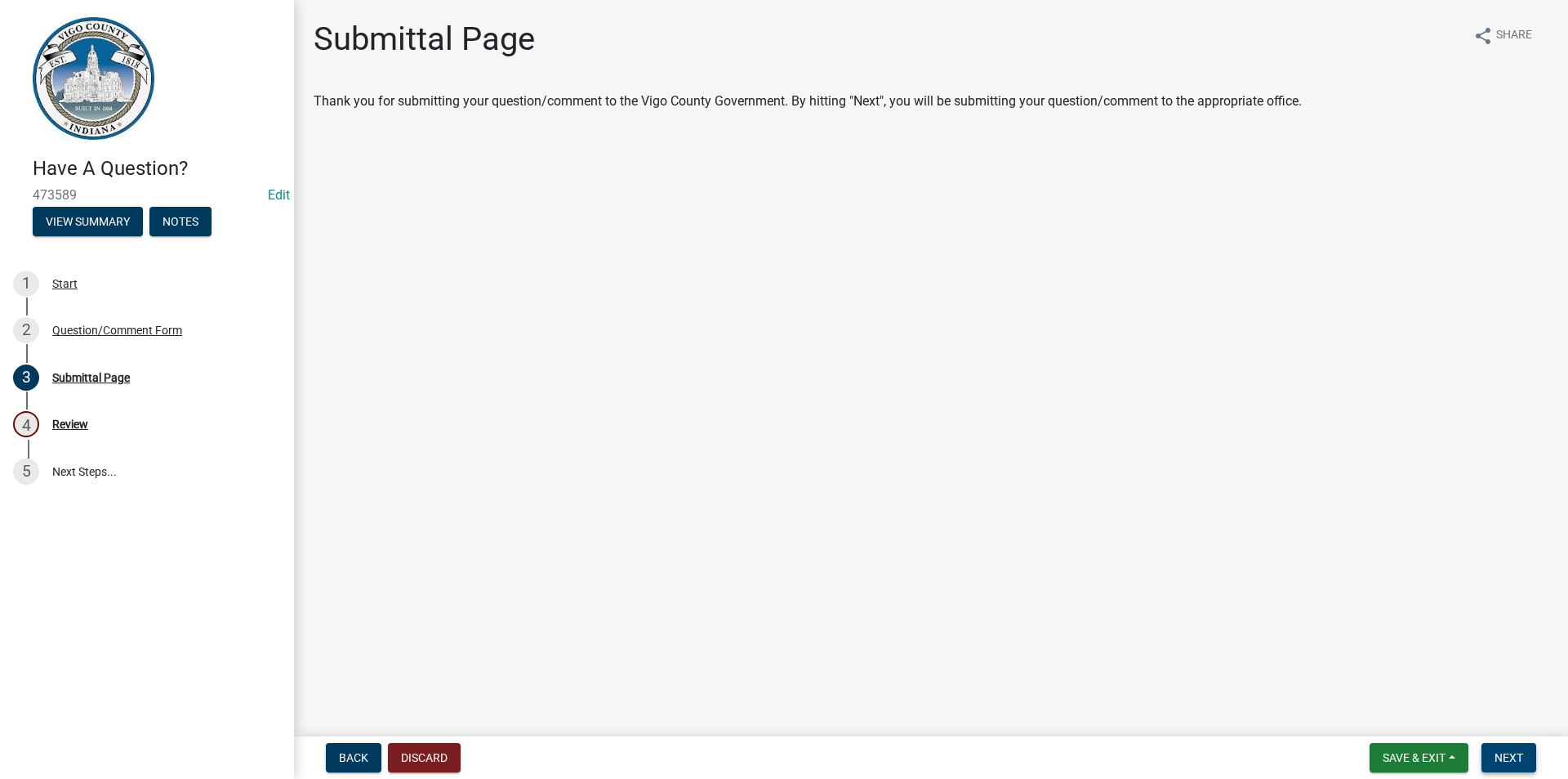
click at [1513, 761] on span "Next" at bounding box center [1508, 757] width 28 height 13
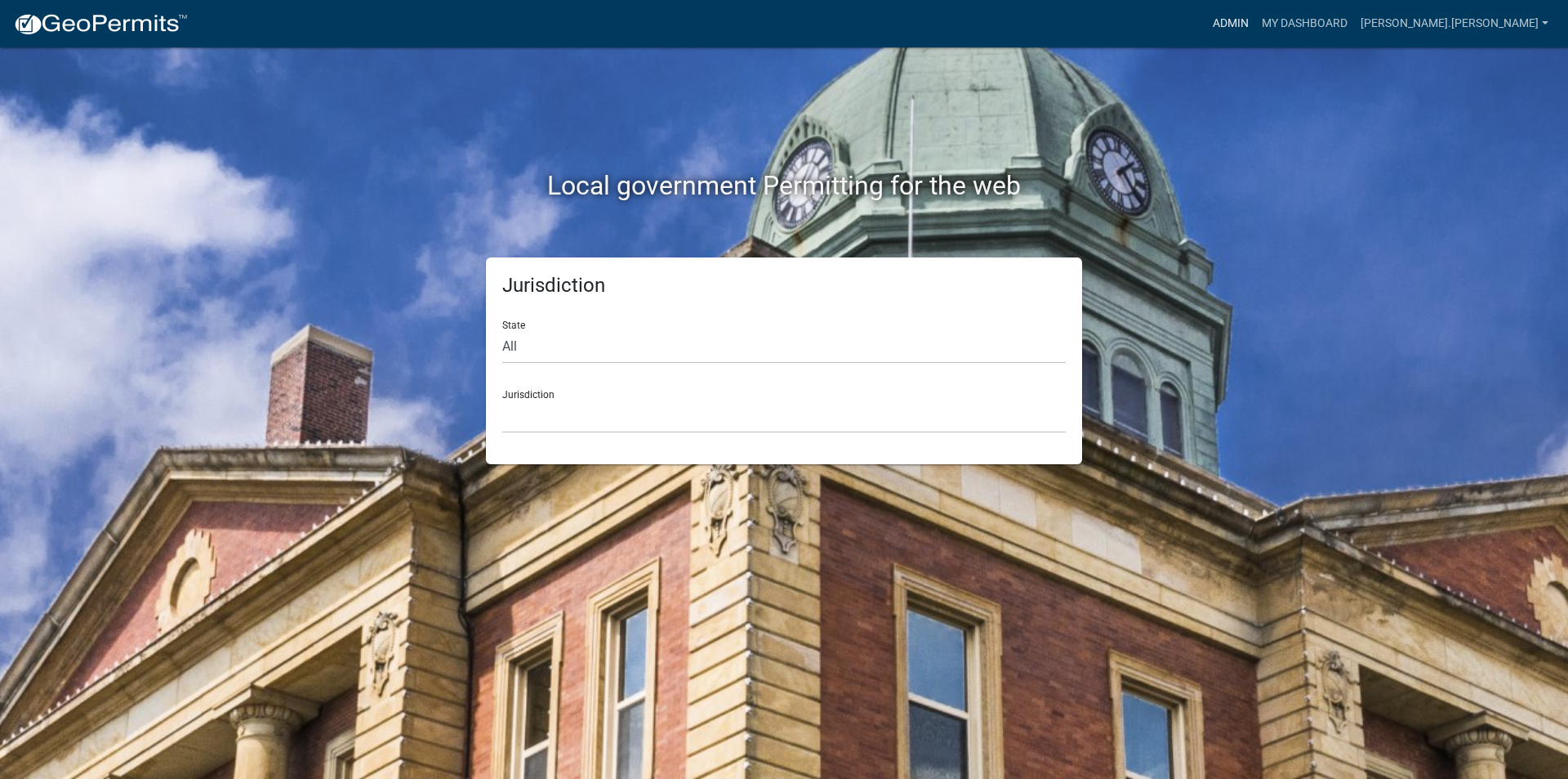
click at [1255, 23] on link "Admin" at bounding box center [1231, 24] width 49 height 31
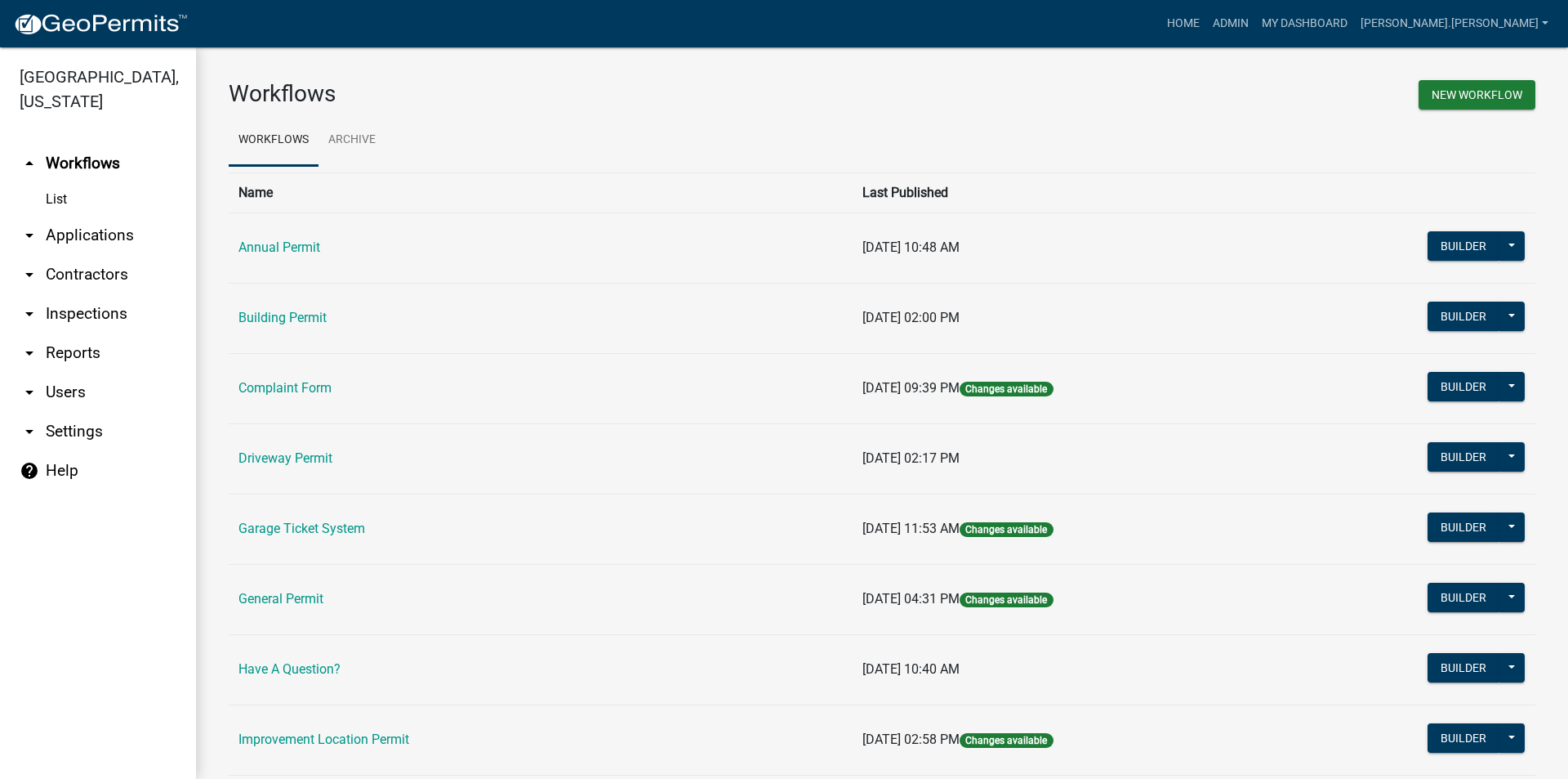
click at [64, 372] on link "arrow_drop_down Users" at bounding box center [97, 391] width 196 height 39
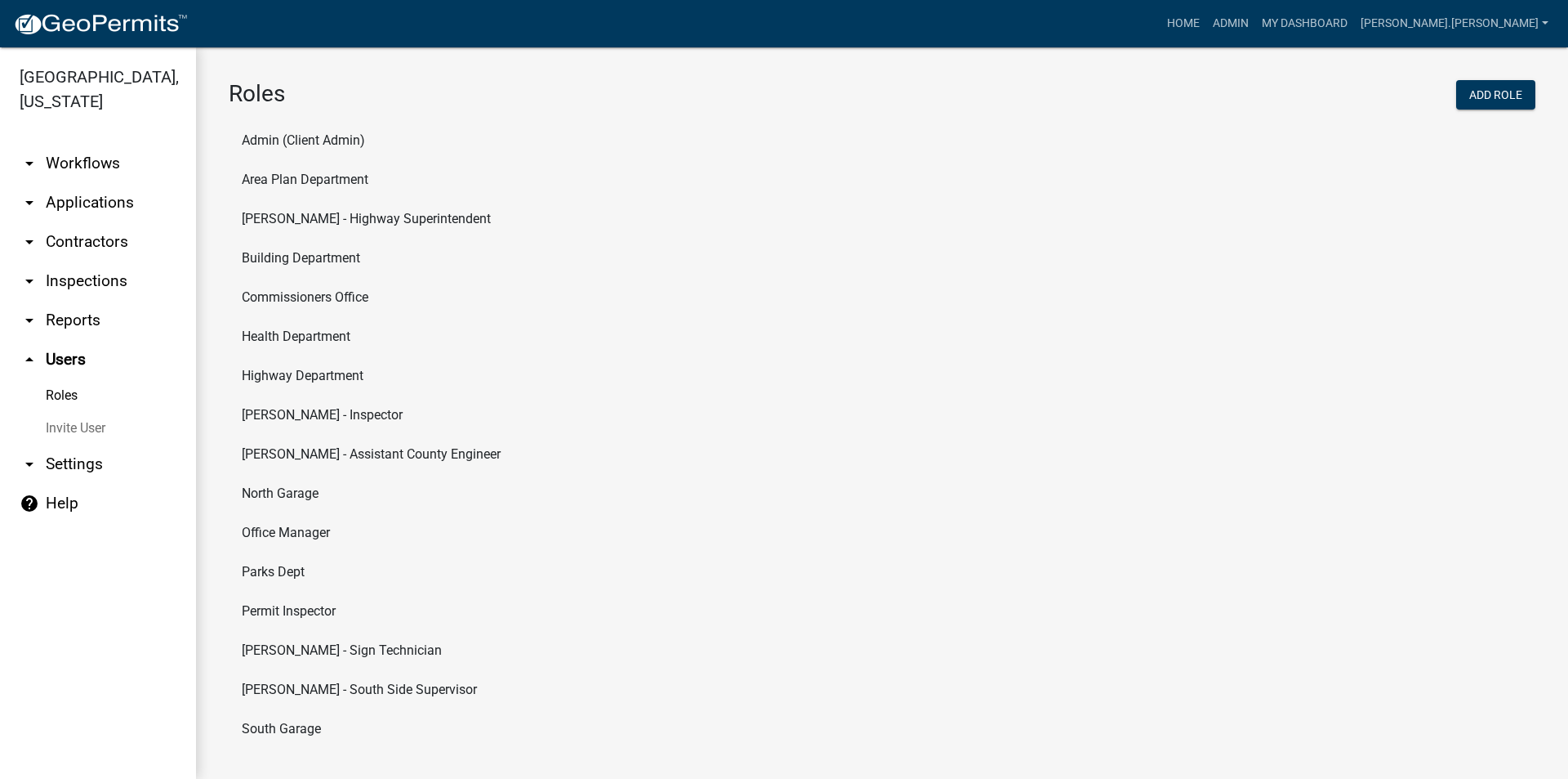
click at [330, 294] on li "Commissioners Office" at bounding box center [881, 297] width 1306 height 39
select select "4: red"
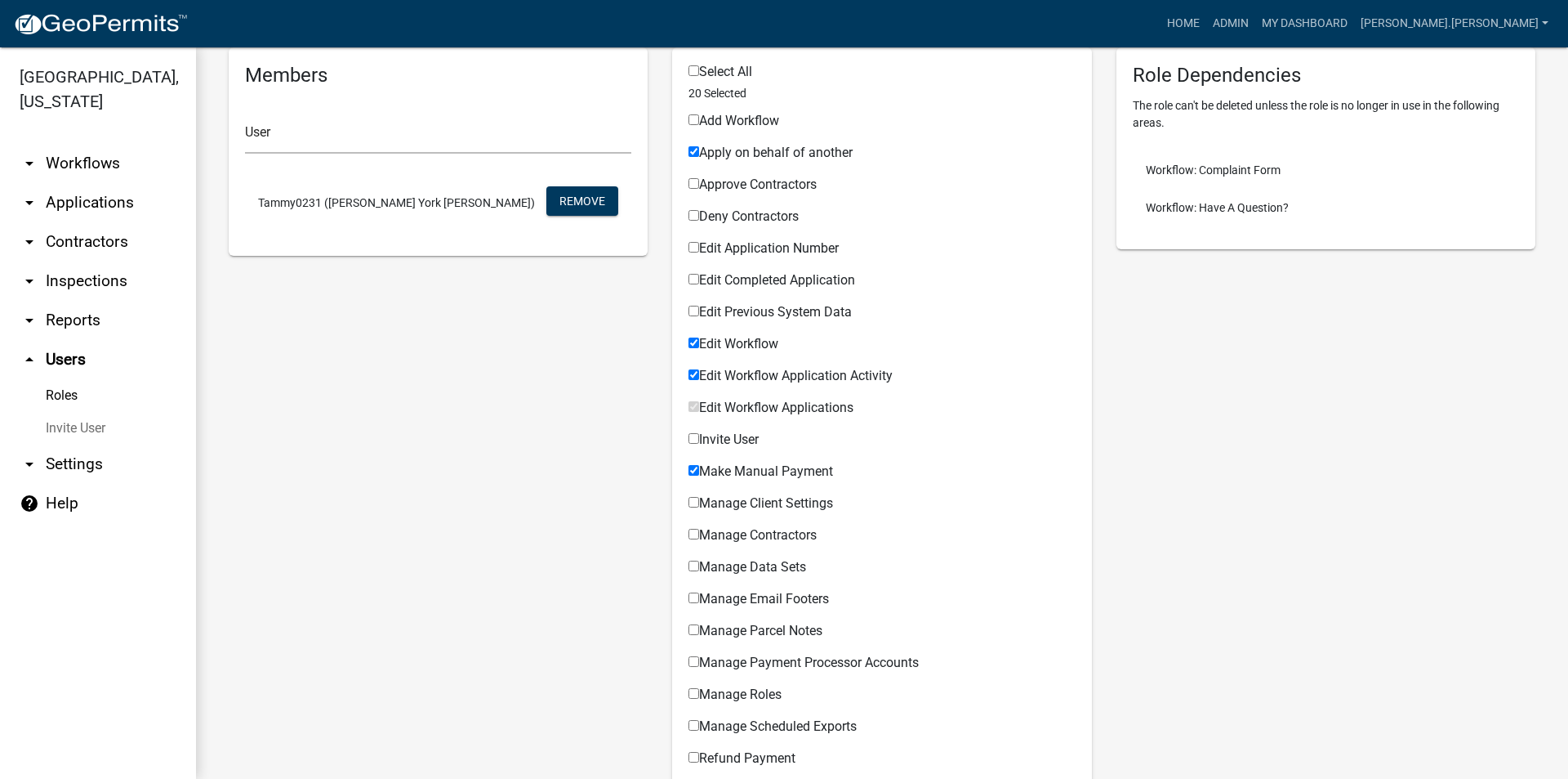
scroll to position [218, 0]
click at [689, 283] on input "Edit Completed Application" at bounding box center [694, 280] width 11 height 11
click at [690, 278] on input "Edit Completed Application" at bounding box center [694, 280] width 11 height 11
checkbox input "false"
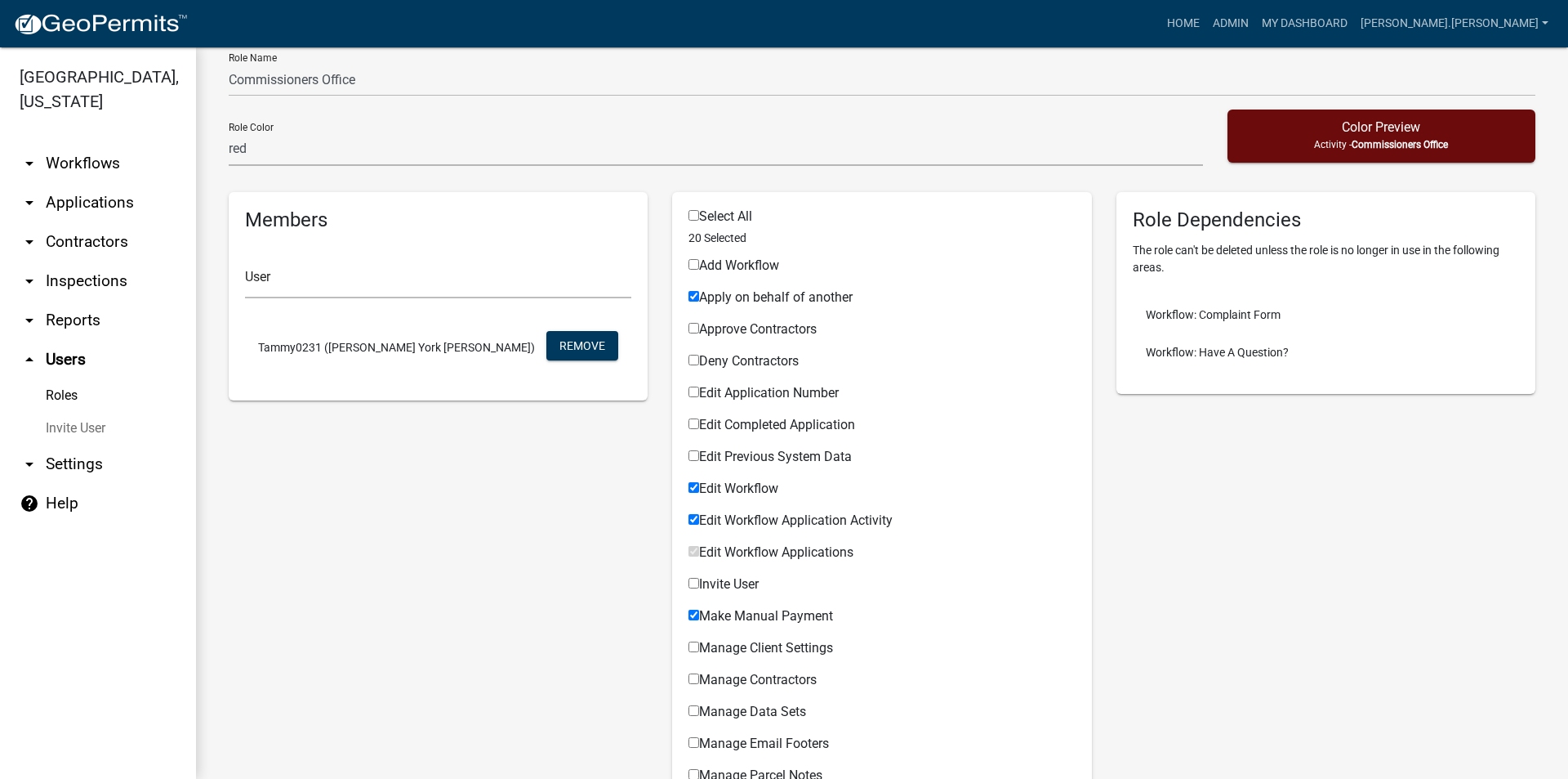
scroll to position [27, 0]
